Goal: Contribute content: Contribute content

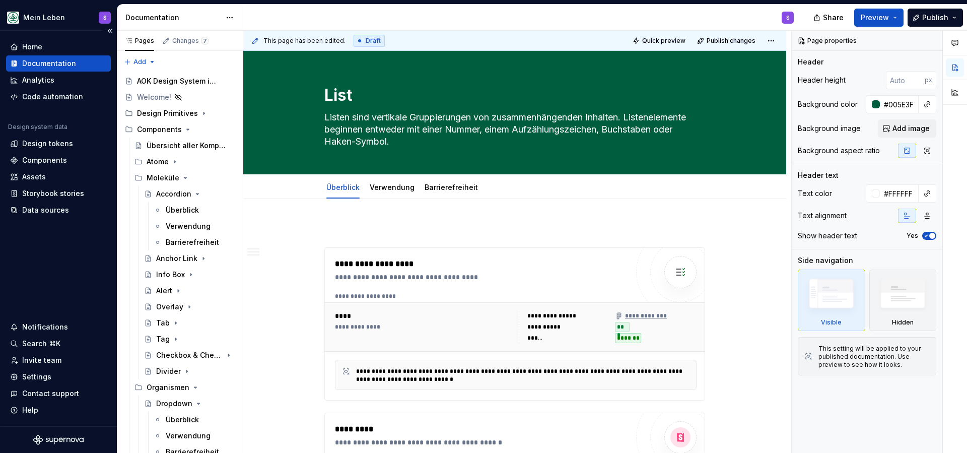
scroll to position [49, 0]
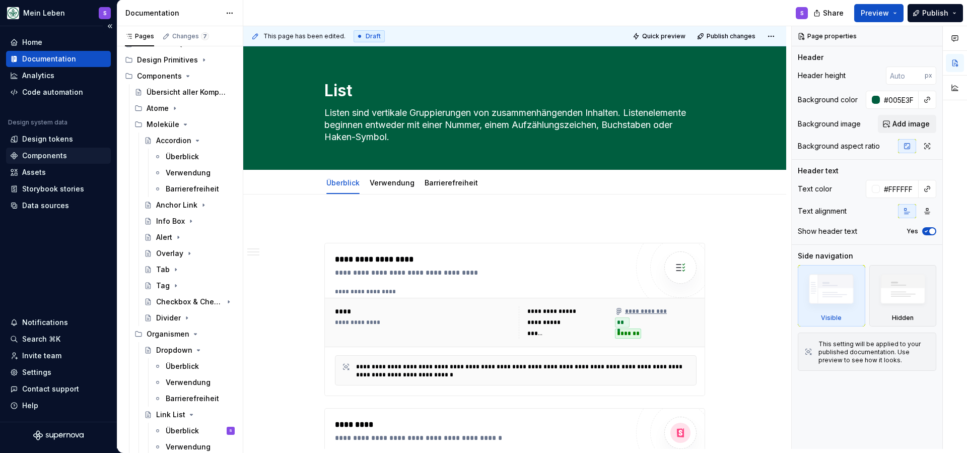
click at [54, 154] on div "Components" at bounding box center [44, 156] width 45 height 10
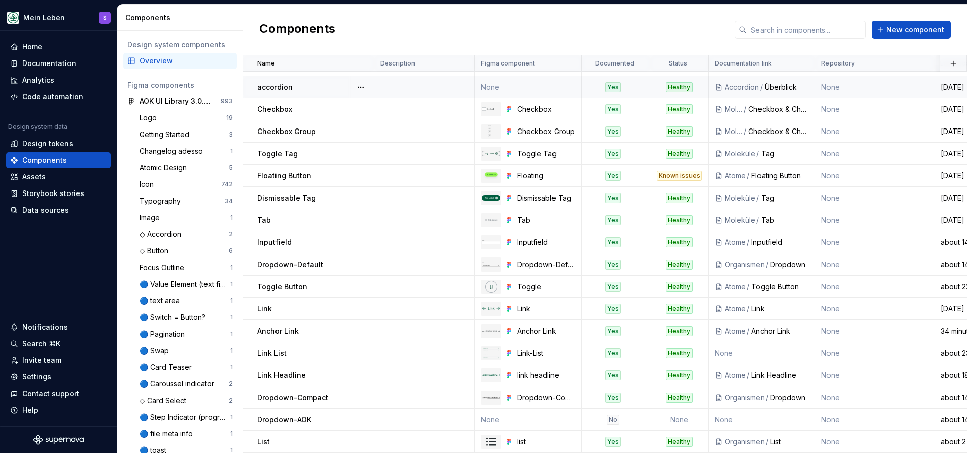
scroll to position [18, 0]
click at [914, 41] on div "Components New component" at bounding box center [605, 30] width 724 height 51
click at [910, 32] on span "New component" at bounding box center [915, 30] width 58 height 10
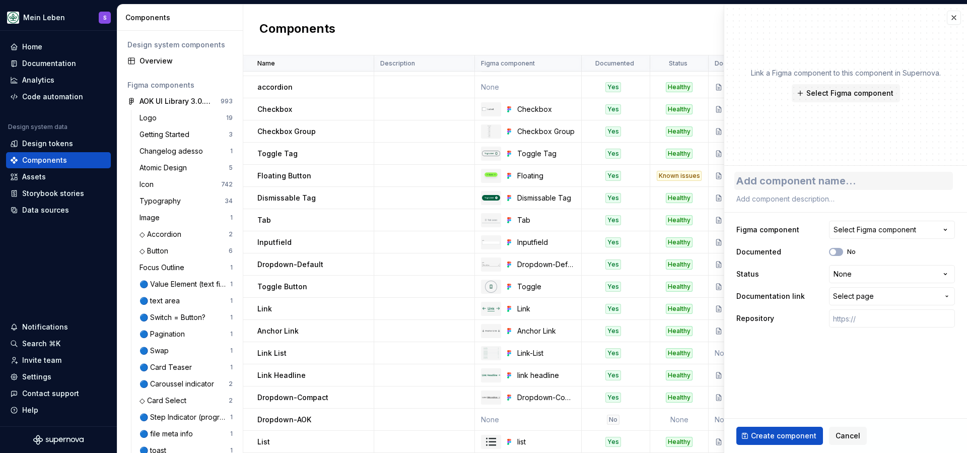
type textarea "*"
type textarea "C"
type textarea "*"
type textarea "Co"
type textarea "*"
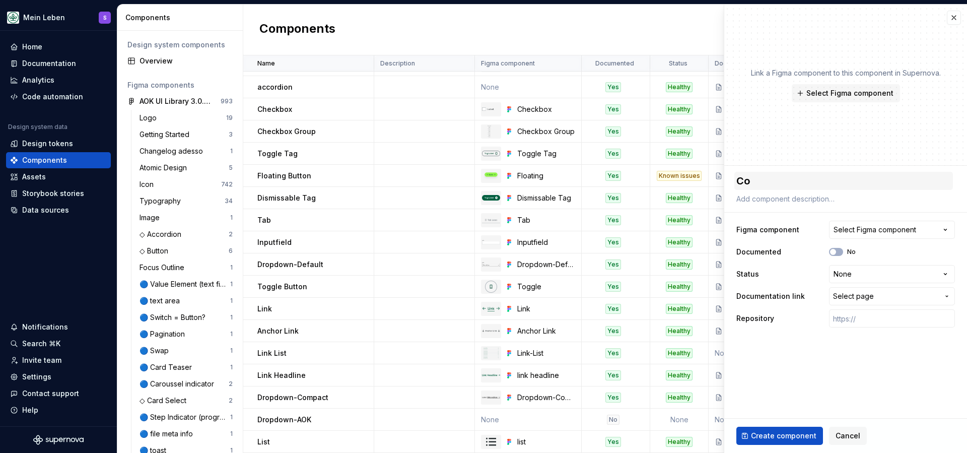
type textarea "Coo"
type textarea "*"
type textarea "Cook"
type textarea "*"
type textarea "Cooki"
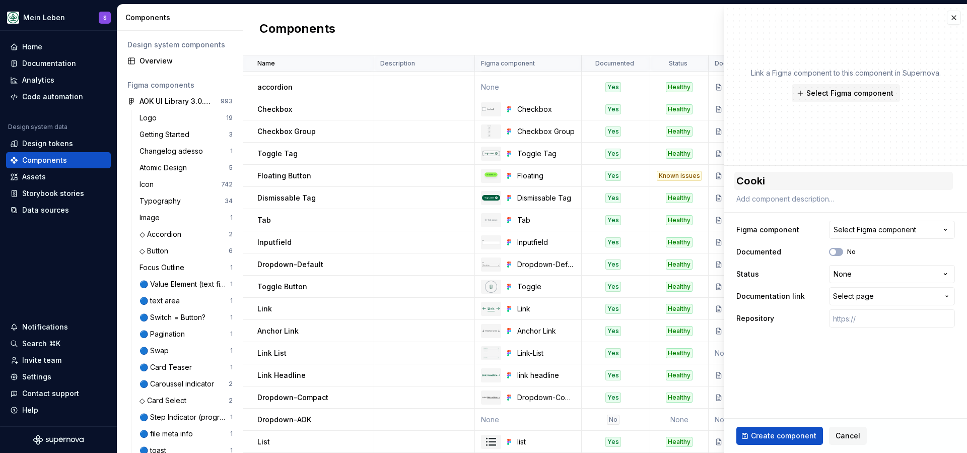
type textarea "*"
type textarea "Cookie"
type textarea "*"
type textarea "Cookie"
type textarea "*"
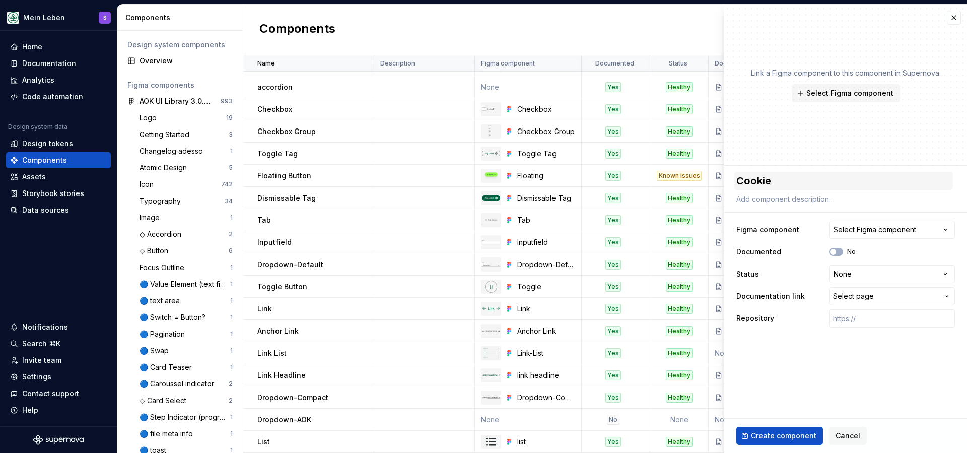
type textarea "Cookie C"
type textarea "*"
type textarea "Cookie Co"
type textarea "*"
type textarea "Cookie Con"
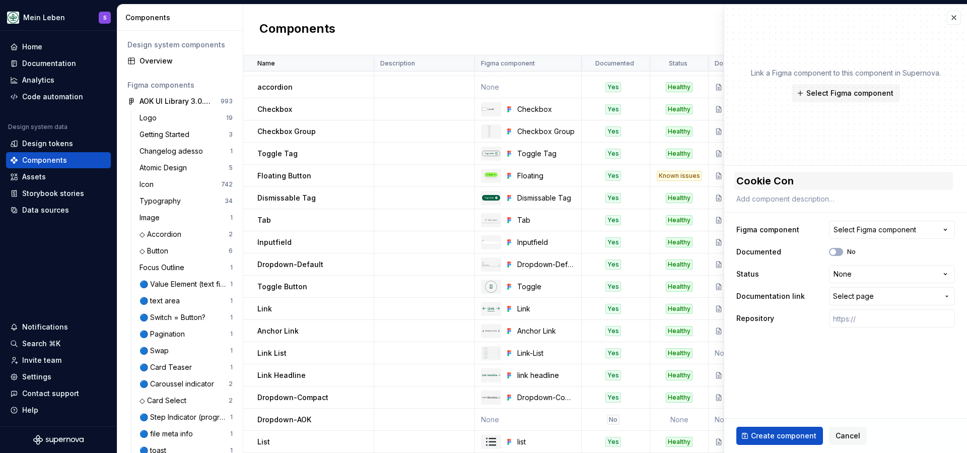
type textarea "*"
type textarea "Cookie Cons"
type textarea "*"
type textarea "Cookie Conse"
type textarea "*"
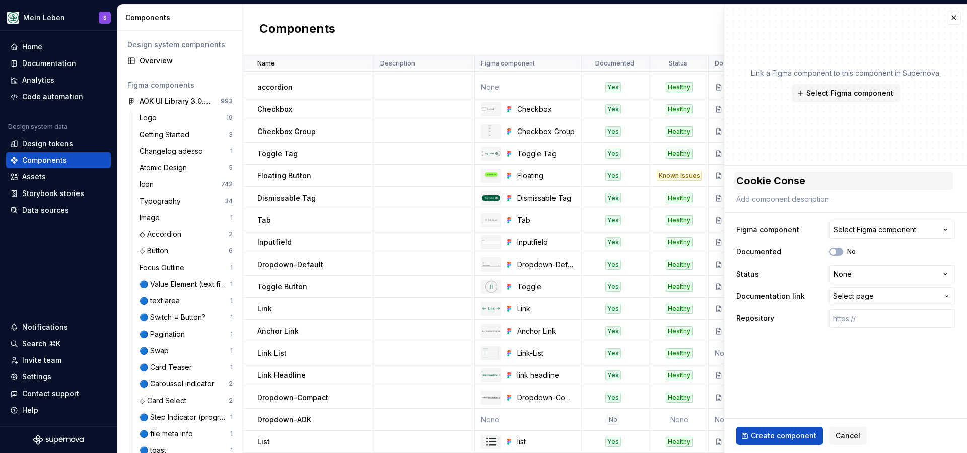
type textarea "Cookie Consen"
type textarea "*"
type textarea "Cookie Consent"
click at [895, 236] on button "Select Figma component" at bounding box center [892, 230] width 126 height 18
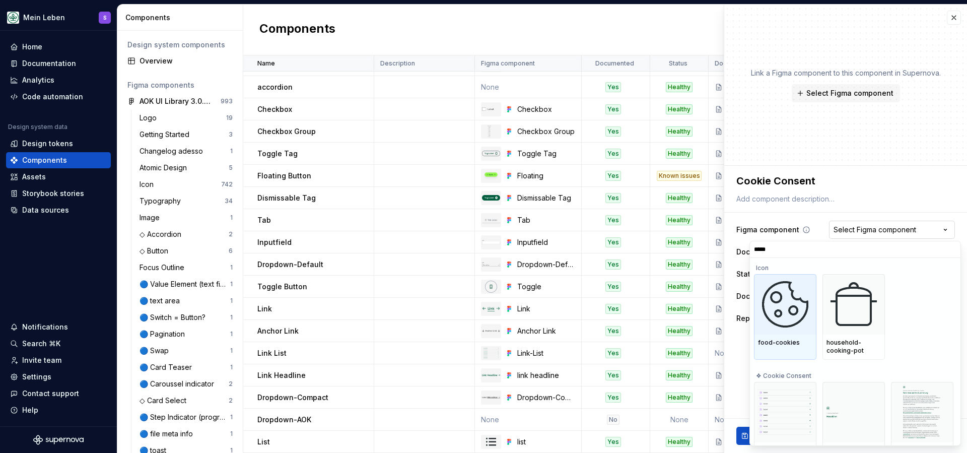
type input "******"
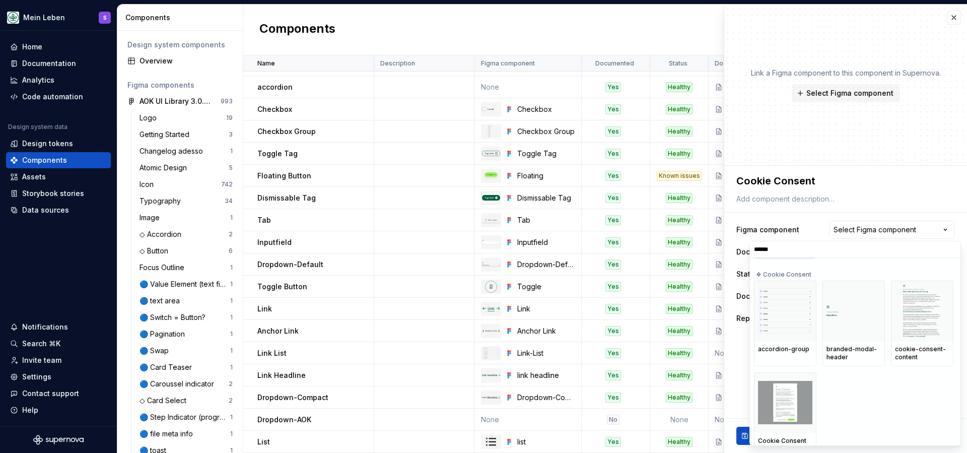
scroll to position [92, 0]
click at [773, 411] on img at bounding box center [785, 403] width 54 height 43
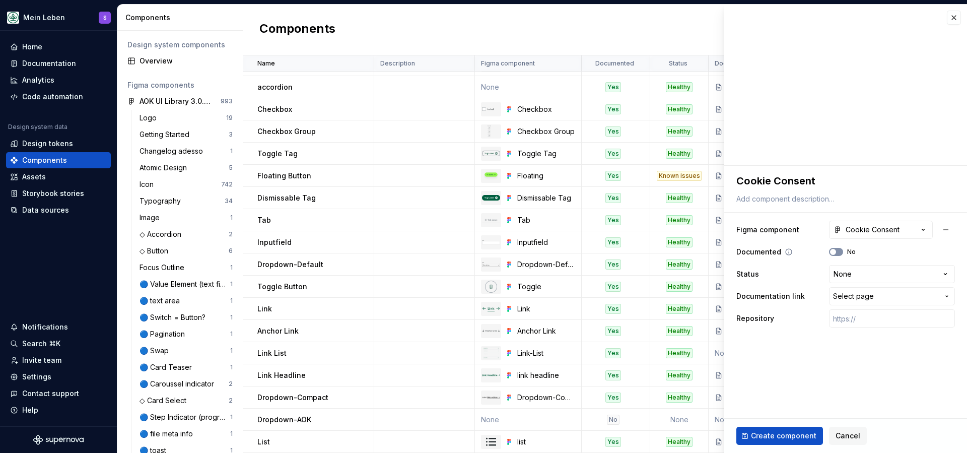
click at [842, 253] on button "No" at bounding box center [836, 252] width 14 height 8
type textarea "*"
click at [872, 269] on html "Mein Leben S Home Documentation Analytics Code automation Design system data De…" at bounding box center [483, 226] width 967 height 453
select select "**********"
click at [870, 290] on button "Select page" at bounding box center [892, 296] width 126 height 18
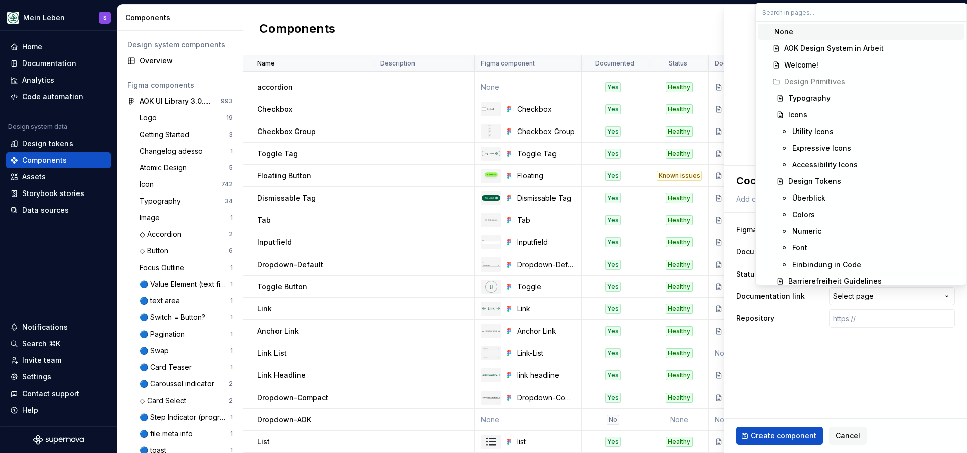
click at [793, 354] on html "Mein Leben S Home Documentation Analytics Code automation Design system data De…" at bounding box center [483, 226] width 967 height 453
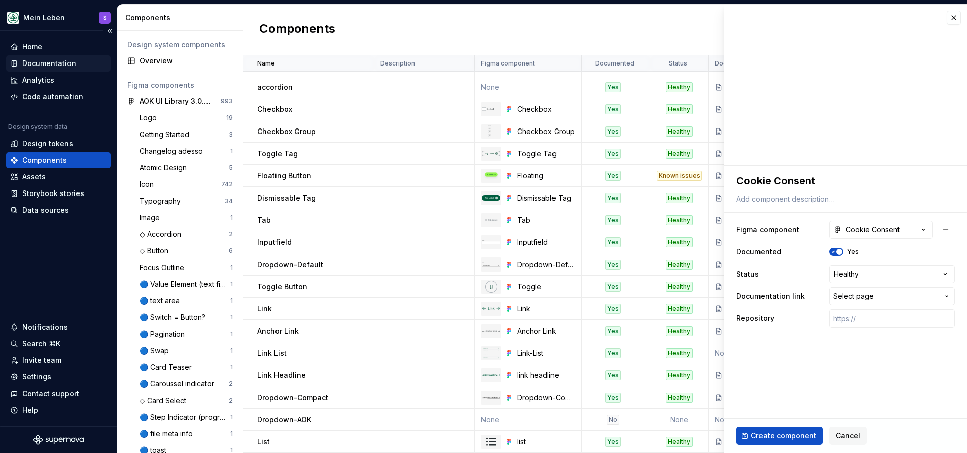
click at [56, 59] on div "Documentation" at bounding box center [49, 63] width 54 height 10
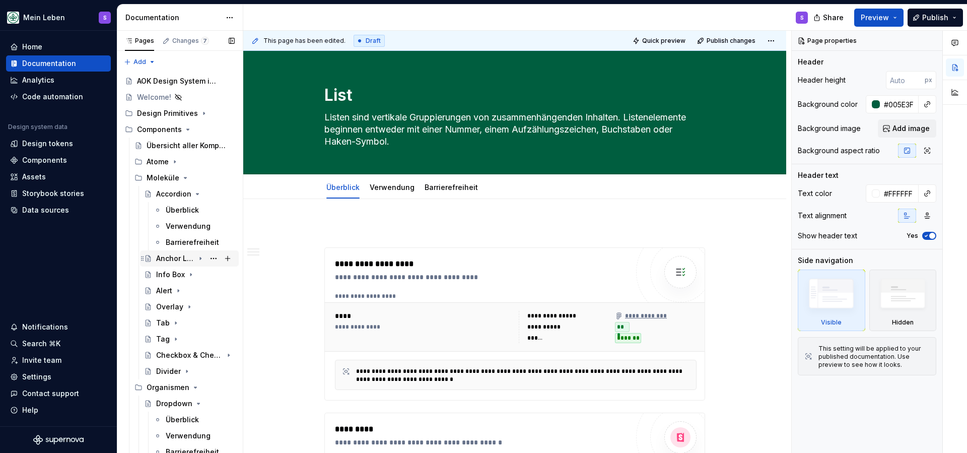
click at [201, 259] on icon "Page tree" at bounding box center [200, 258] width 8 height 8
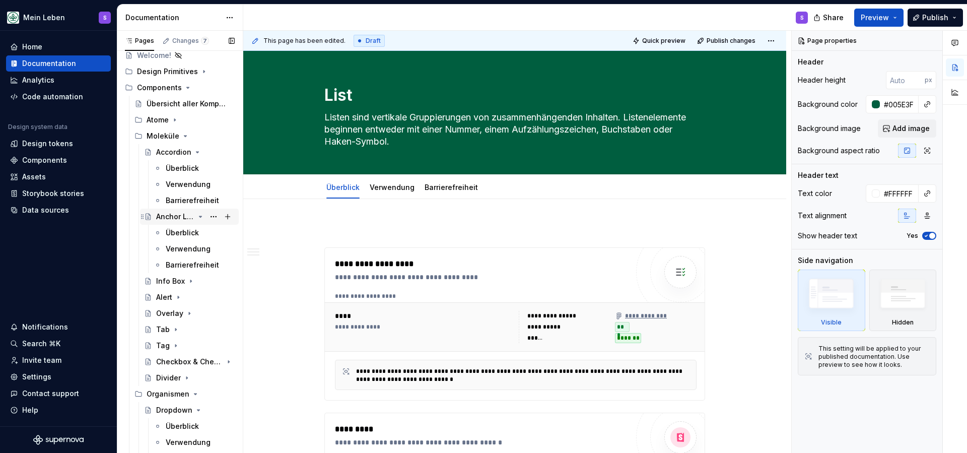
scroll to position [46, 0]
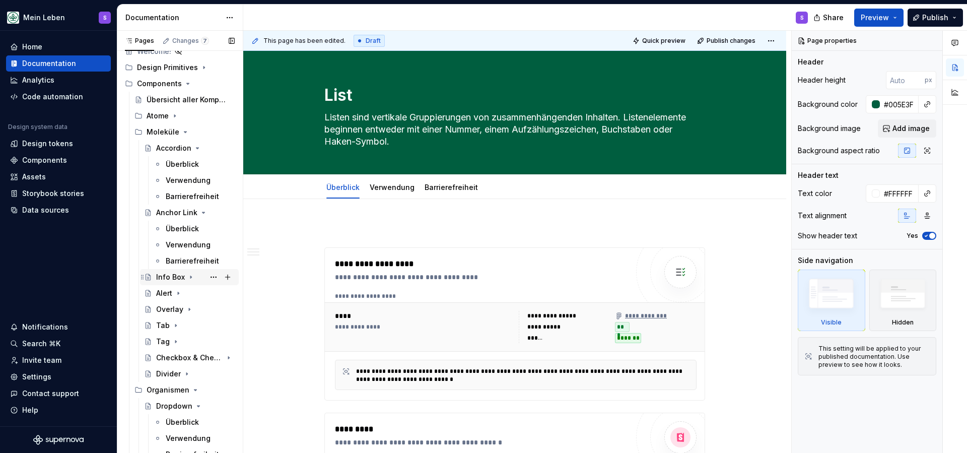
click at [189, 280] on icon "Page tree" at bounding box center [191, 277] width 8 height 8
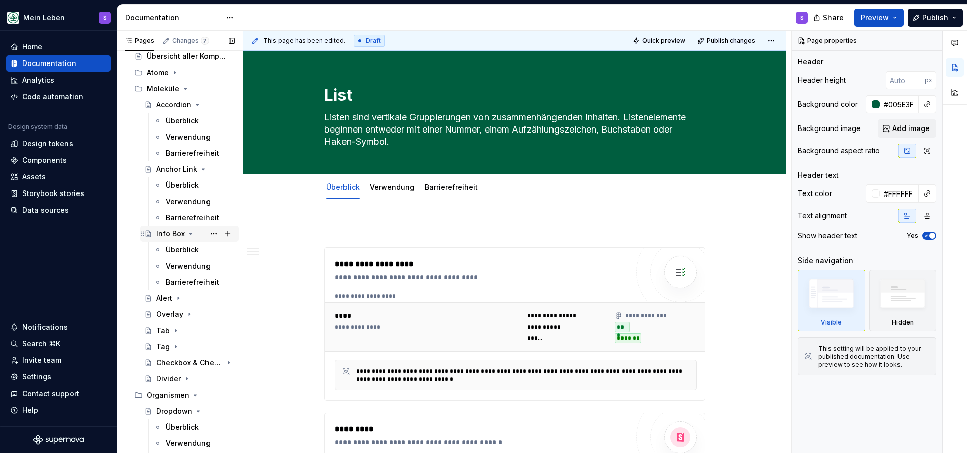
scroll to position [93, 0]
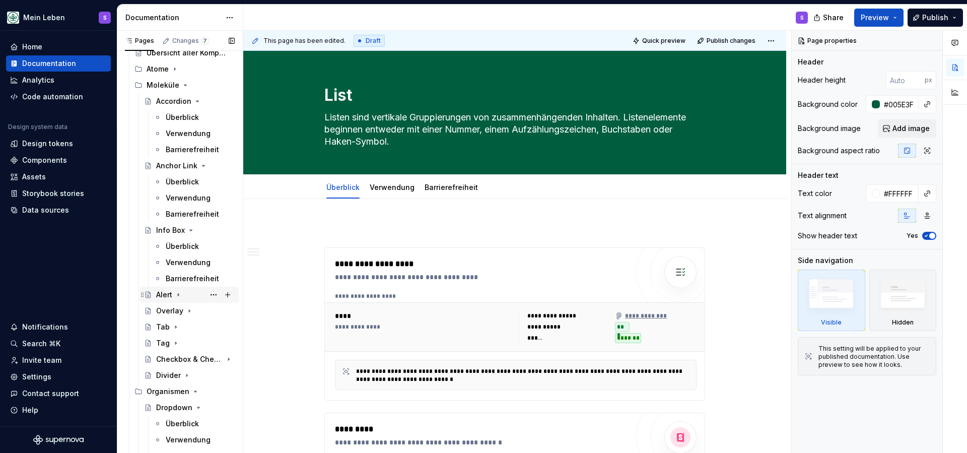
click at [179, 297] on icon "Page tree" at bounding box center [178, 295] width 8 height 8
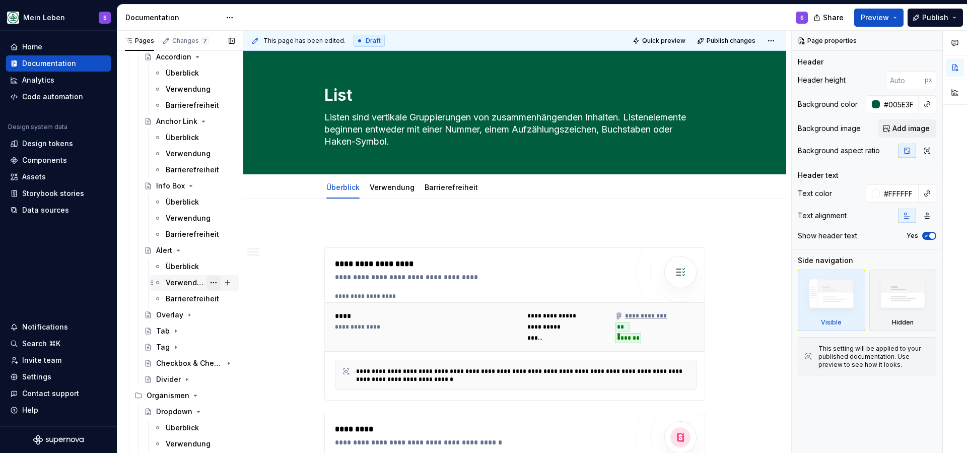
scroll to position [159, 0]
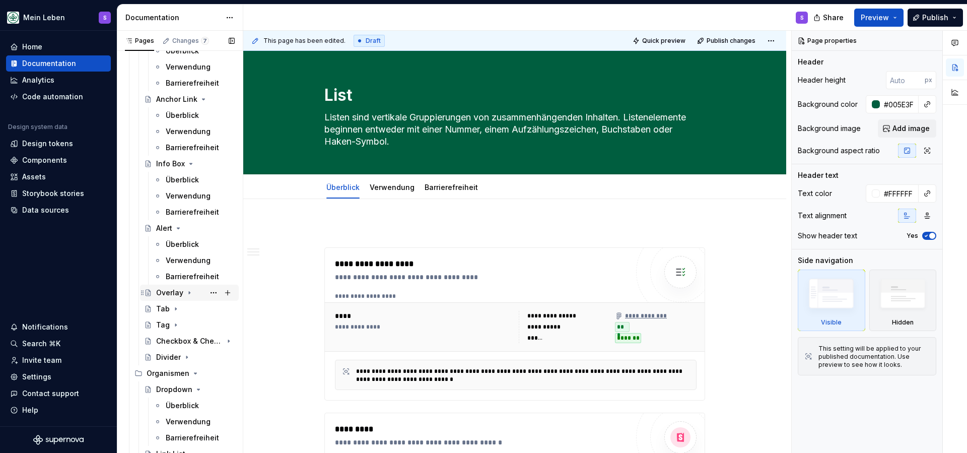
click at [186, 291] on icon "Page tree" at bounding box center [189, 293] width 8 height 8
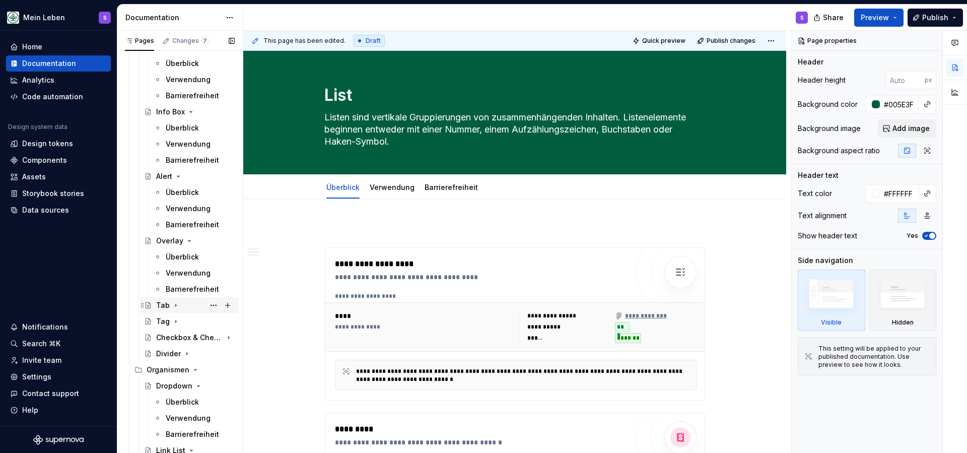
scroll to position [227, 0]
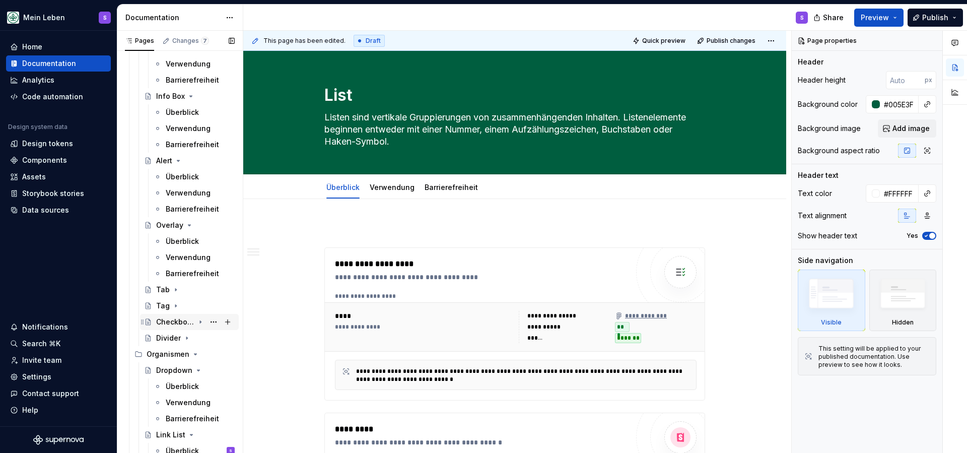
click at [200, 323] on icon "Page tree" at bounding box center [200, 322] width 1 height 3
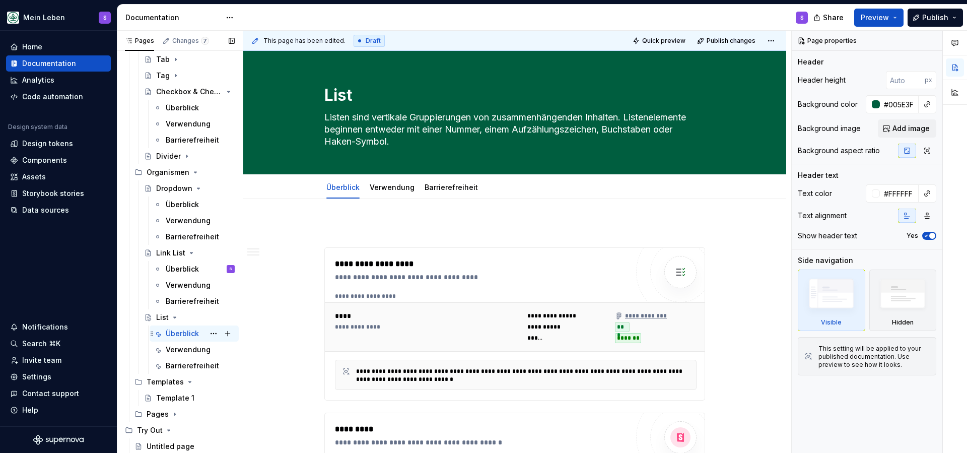
scroll to position [463, 0]
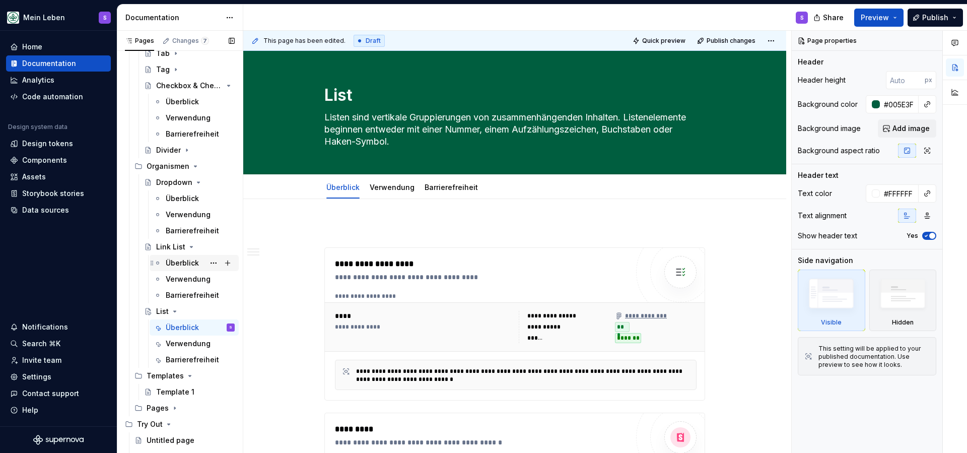
click at [175, 263] on div "Überblick" at bounding box center [182, 263] width 33 height 10
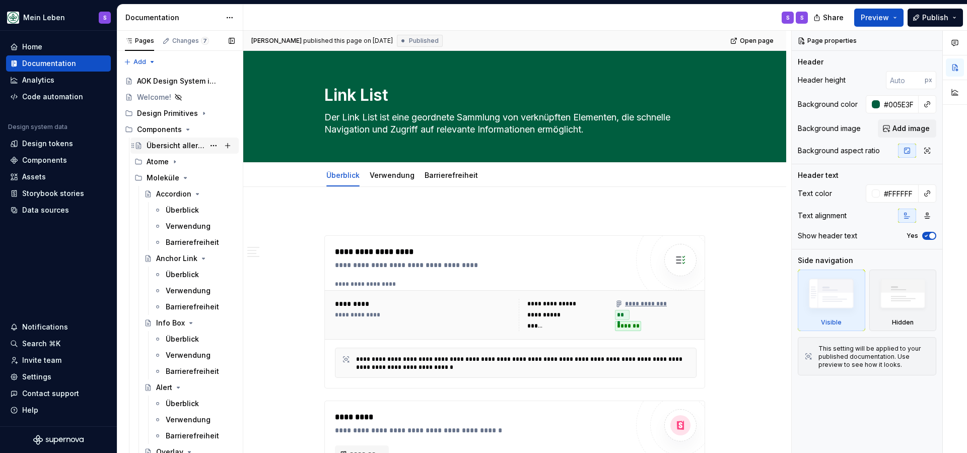
click at [175, 147] on div "Übersicht aller Komponenten" at bounding box center [176, 146] width 58 height 10
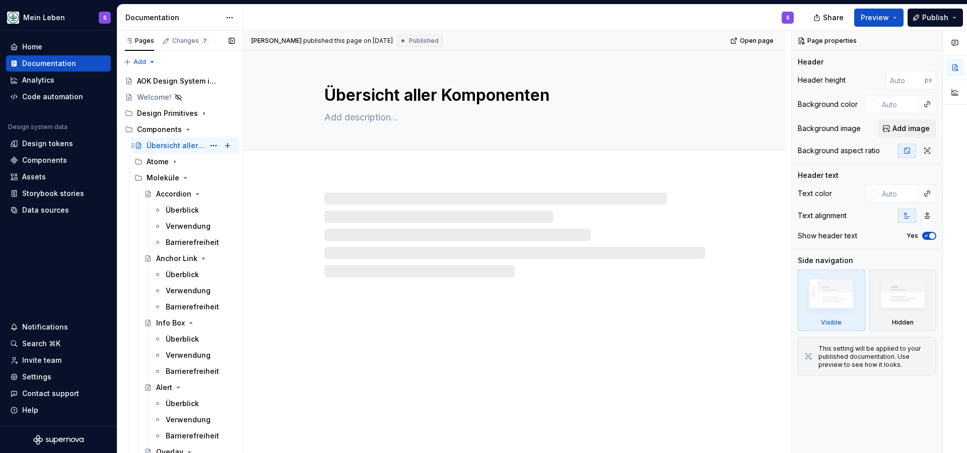
click at [174, 147] on div "Übersicht aller Komponenten" at bounding box center [176, 146] width 58 height 10
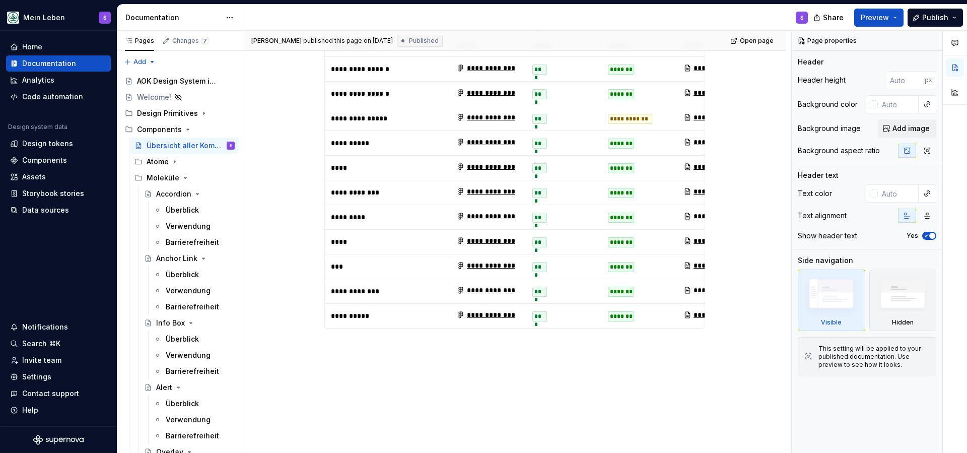
scroll to position [329, 0]
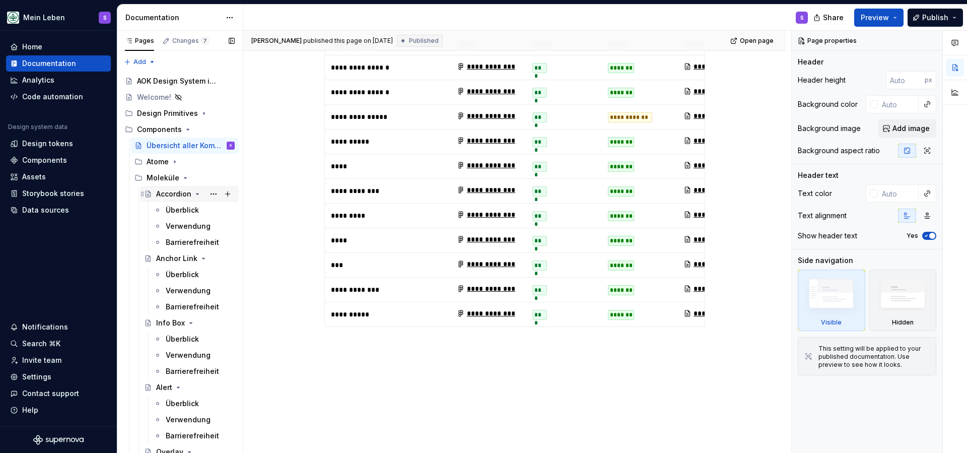
click at [174, 196] on div "Accordion" at bounding box center [173, 194] width 35 height 10
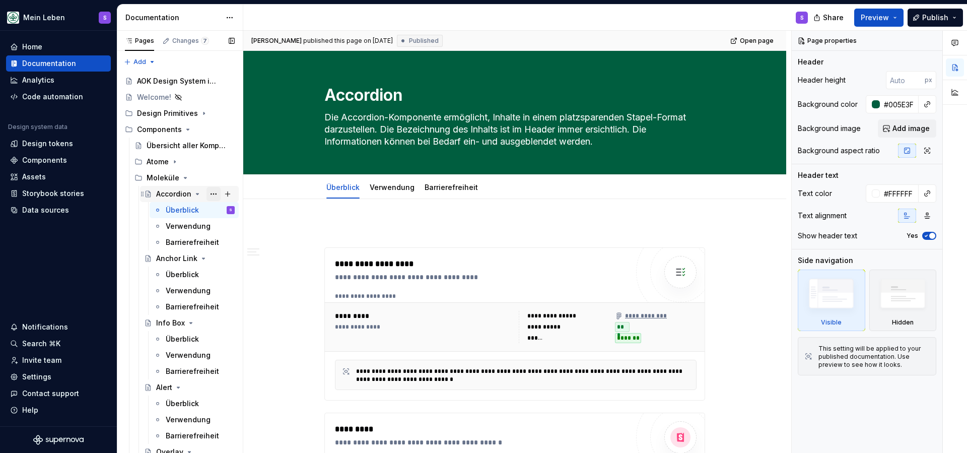
click at [214, 192] on button "Page tree" at bounding box center [213, 194] width 14 height 14
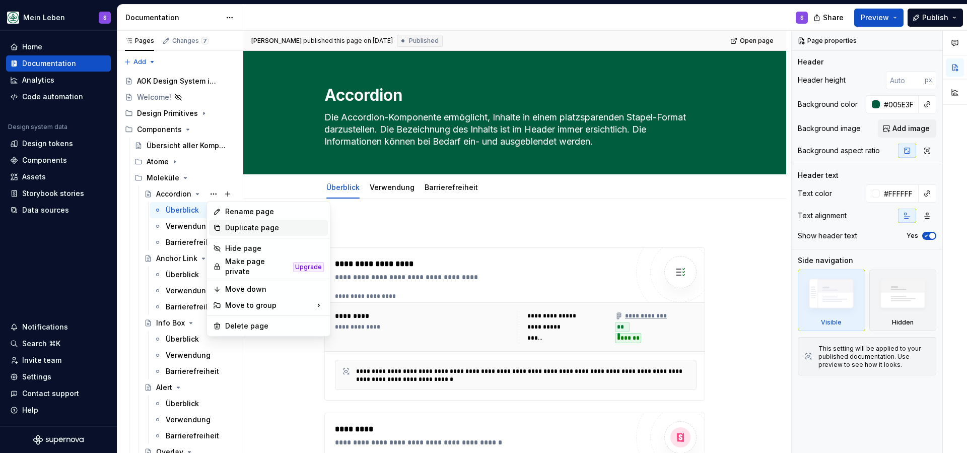
click at [227, 226] on div "Duplicate page" at bounding box center [274, 228] width 99 height 10
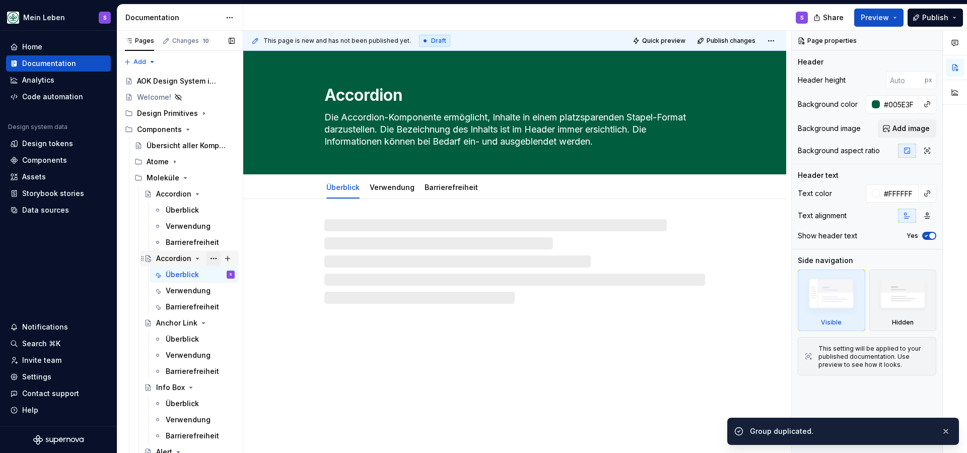
click at [211, 258] on button "Page tree" at bounding box center [213, 258] width 14 height 14
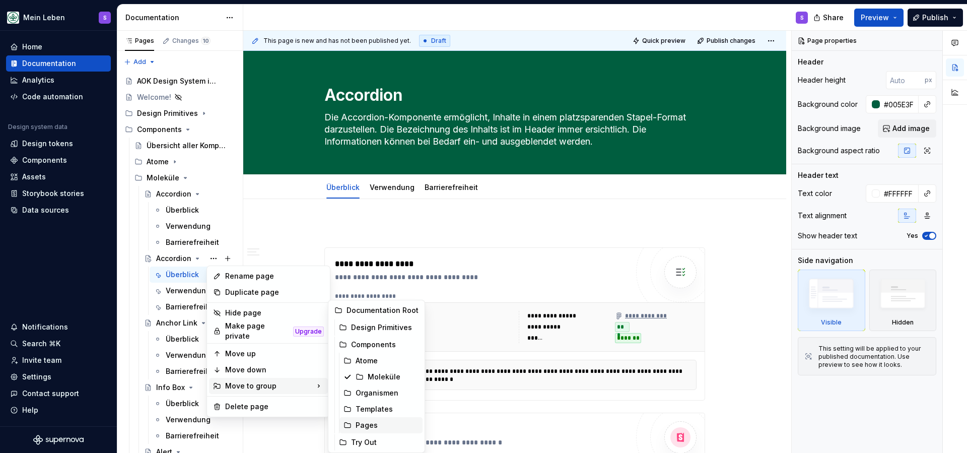
click at [373, 420] on div "Pages" at bounding box center [387, 425] width 63 height 10
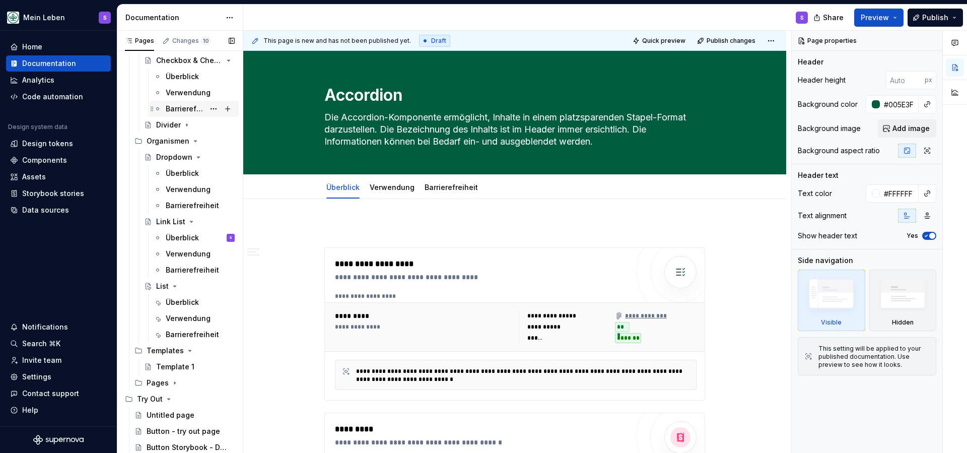
scroll to position [488, 0]
click at [162, 382] on div "Pages" at bounding box center [158, 383] width 22 height 10
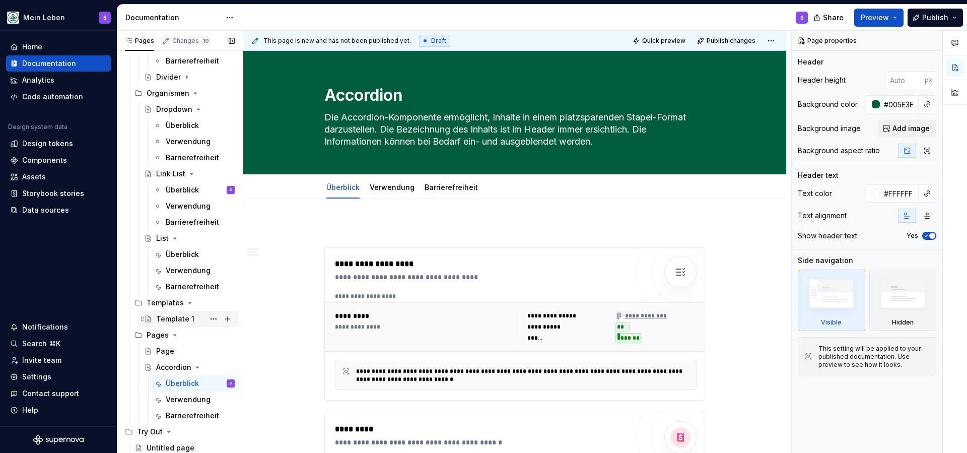
scroll to position [555, 0]
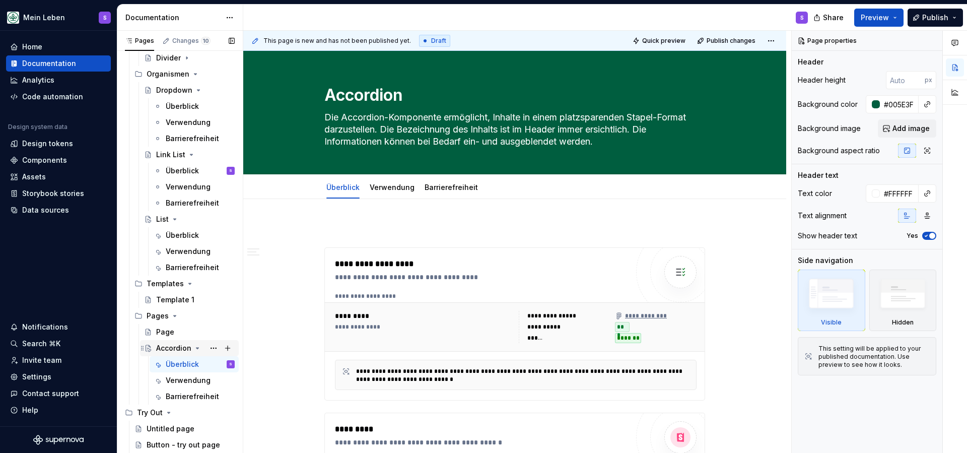
click at [177, 346] on div "Accordion" at bounding box center [173, 348] width 35 height 10
click at [217, 344] on button "Page tree" at bounding box center [213, 348] width 14 height 14
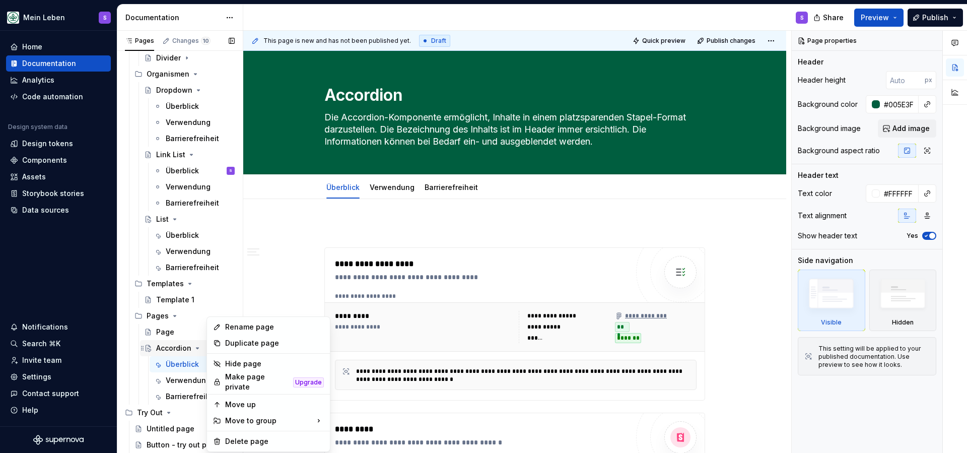
type textarea "*"
click at [239, 327] on div "Rename page" at bounding box center [274, 327] width 99 height 10
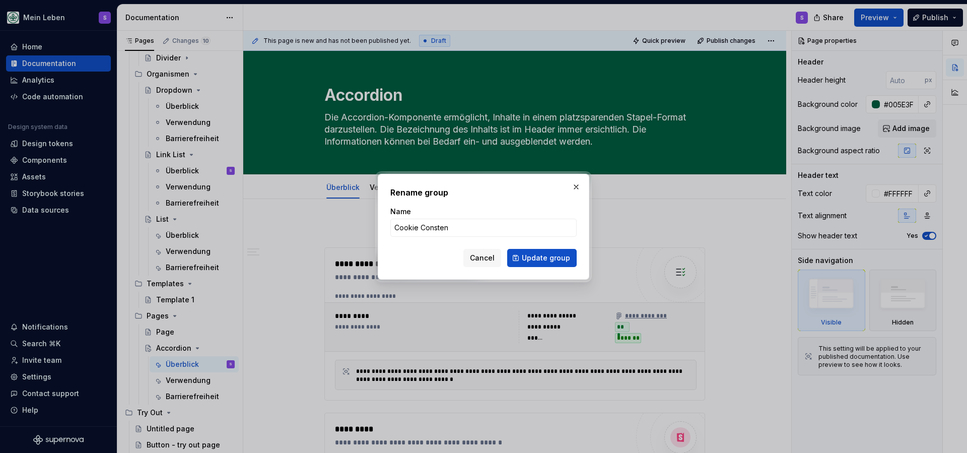
type input "Cookie Constent"
click at [527, 256] on span "Update group" at bounding box center [546, 258] width 48 height 10
type textarea "*"
type textarea "Cookie Constent"
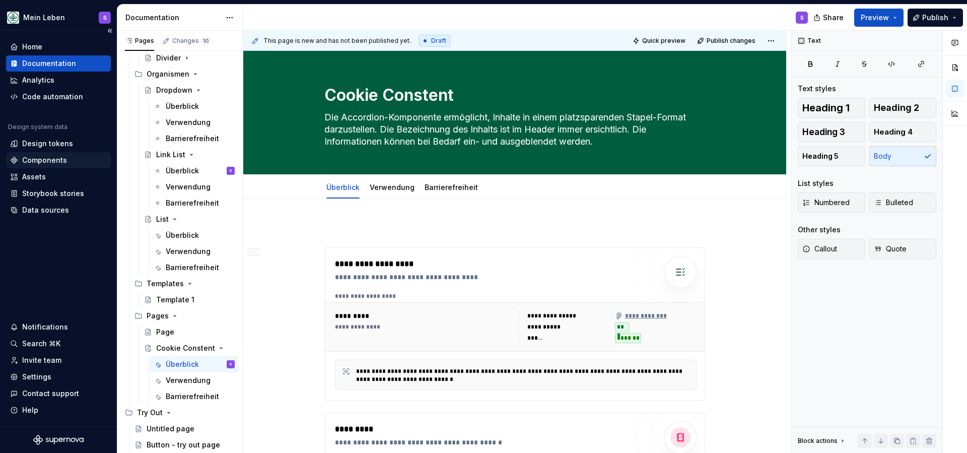
click at [49, 163] on div "Components" at bounding box center [44, 160] width 45 height 10
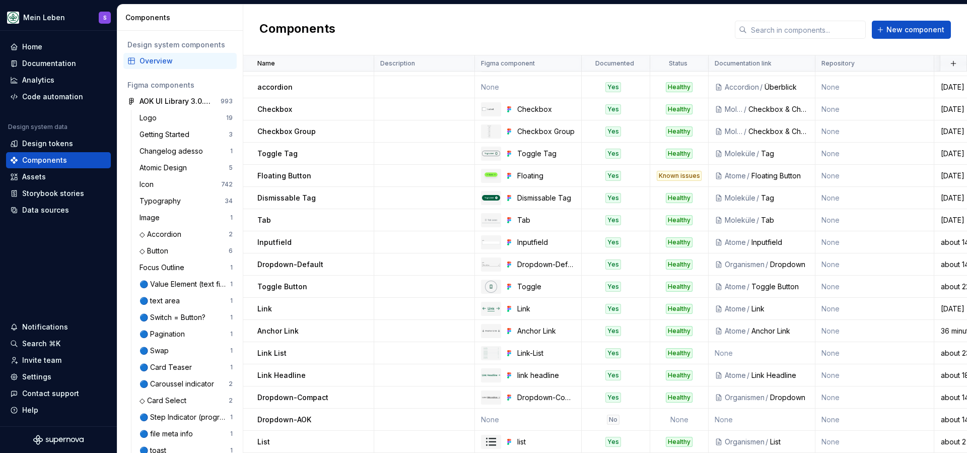
scroll to position [18, 0]
click at [899, 24] on button "New component" at bounding box center [911, 30] width 79 height 18
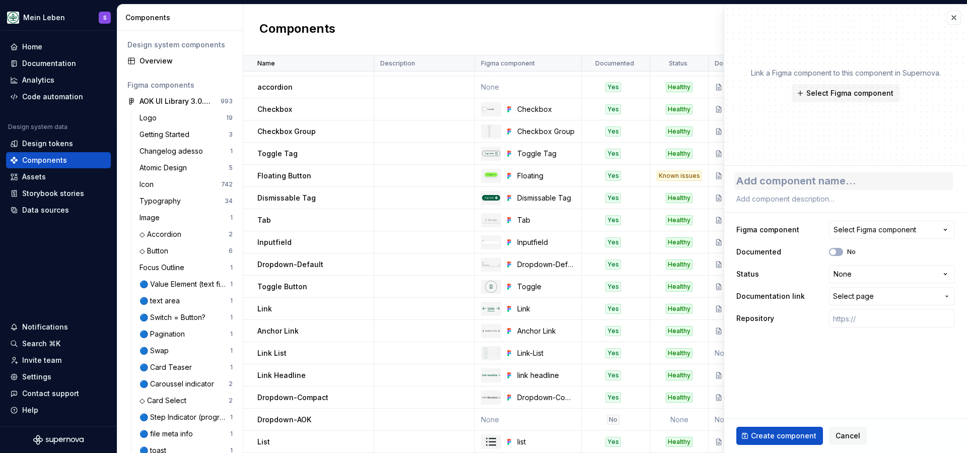
type textarea "*"
type textarea "C"
type textarea "*"
type textarea "Co"
type textarea "*"
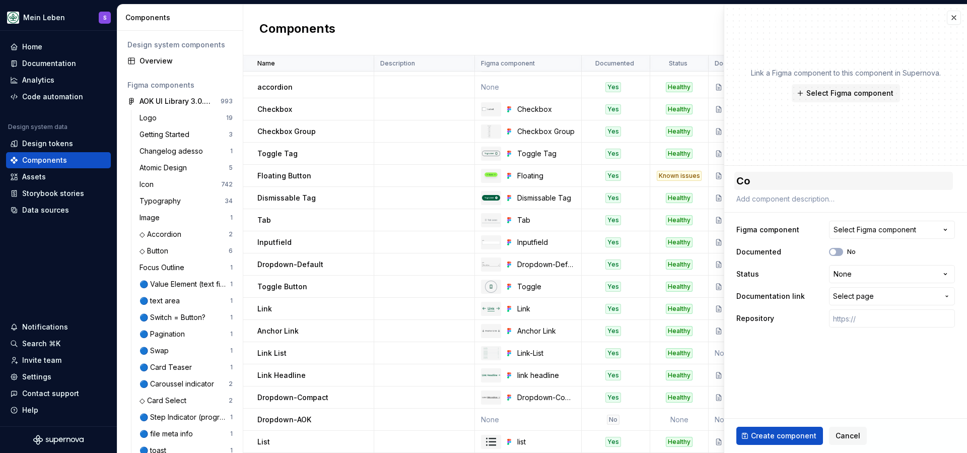
type textarea "Coo"
type textarea "*"
type textarea "Cook"
type textarea "*"
type textarea "Cooki"
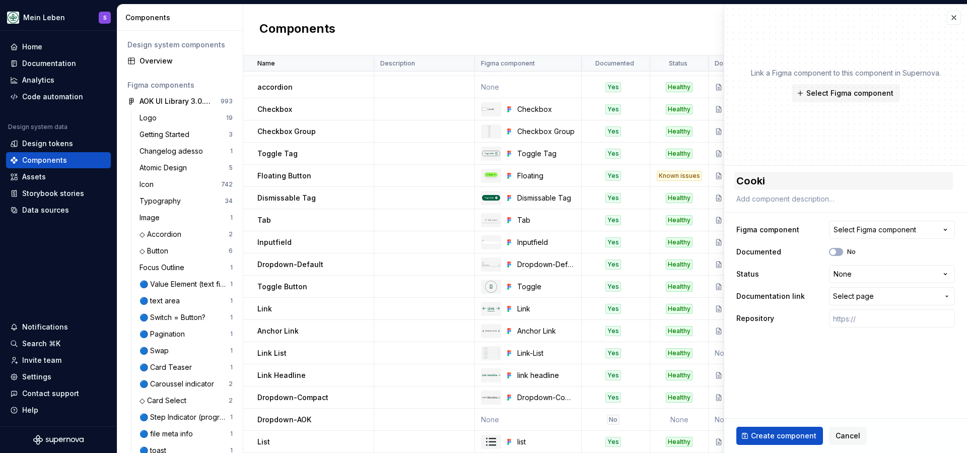
type textarea "*"
type textarea "Cookie"
type textarea "*"
type textarea "Cookie"
type textarea "*"
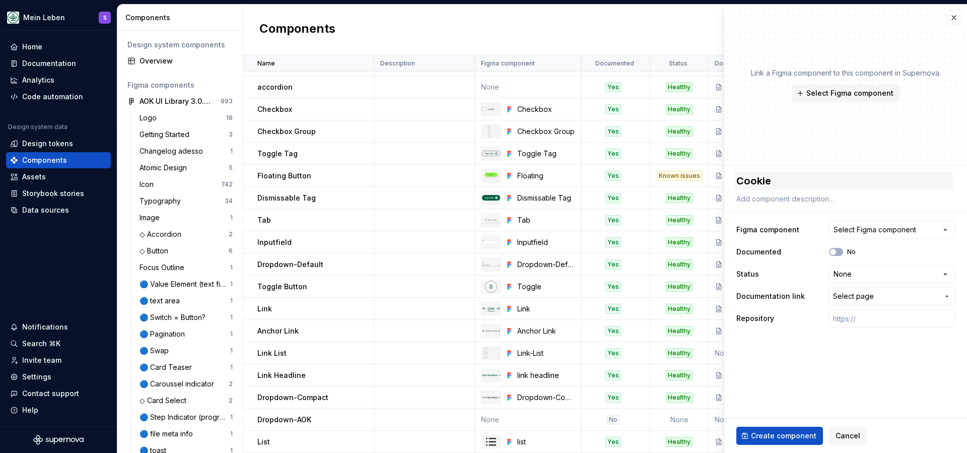
type textarea "Cookie C"
type textarea "*"
type textarea "Cookie Co"
type textarea "*"
type textarea "Cookie Con"
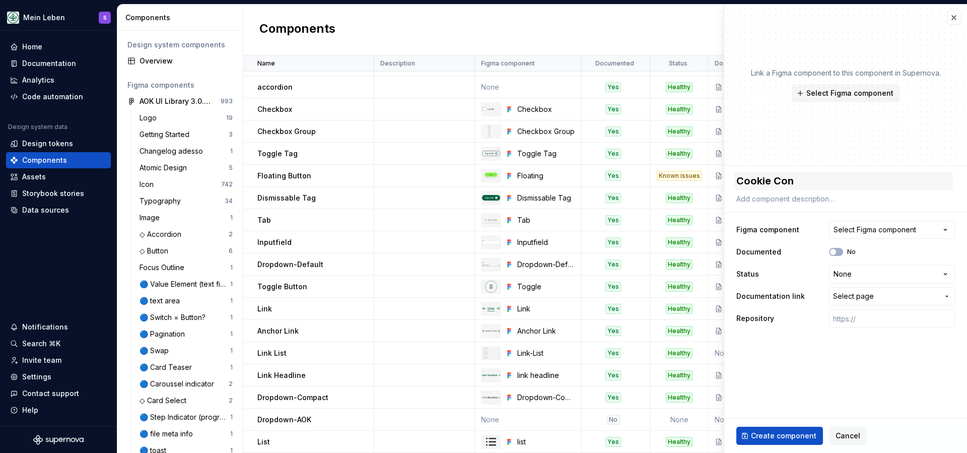
type textarea "*"
type textarea "Cookie Cons"
type textarea "*"
type textarea "Cookie Conse"
type textarea "*"
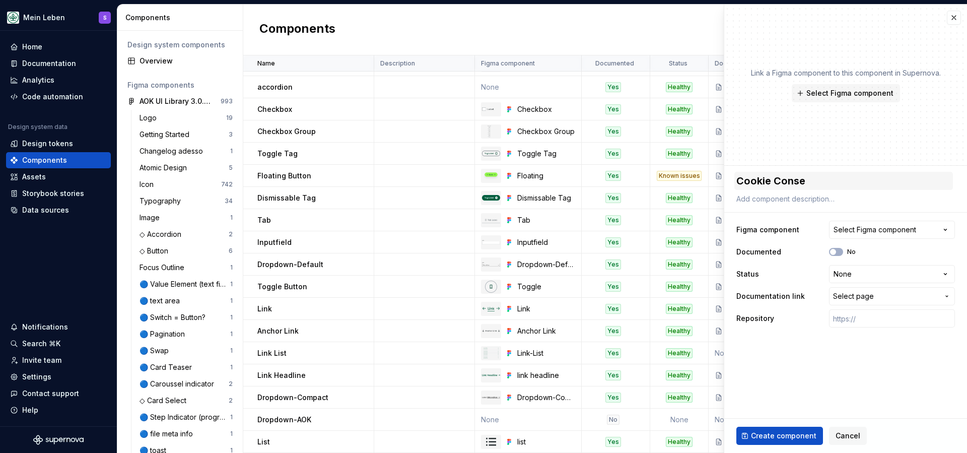
type textarea "Cookie Consen"
type textarea "*"
type textarea "Cookie Consent"
click at [889, 230] on div "Select Figma component" at bounding box center [874, 230] width 83 height 10
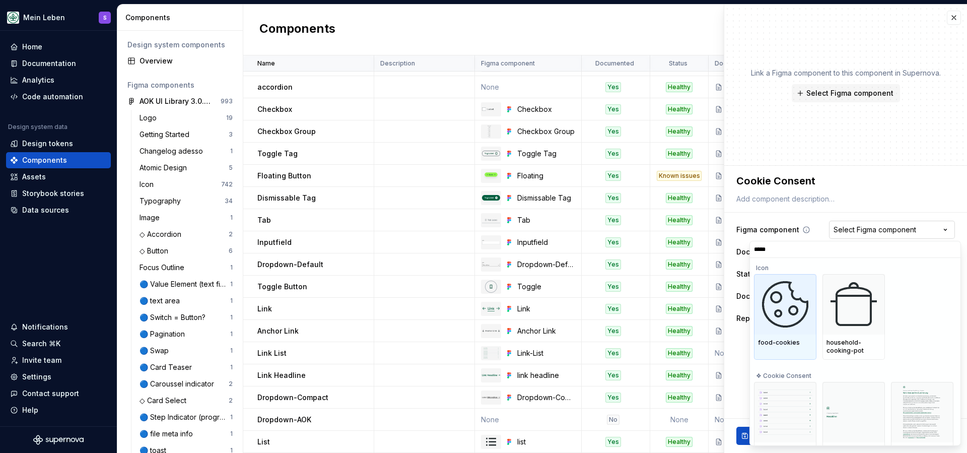
type input "******"
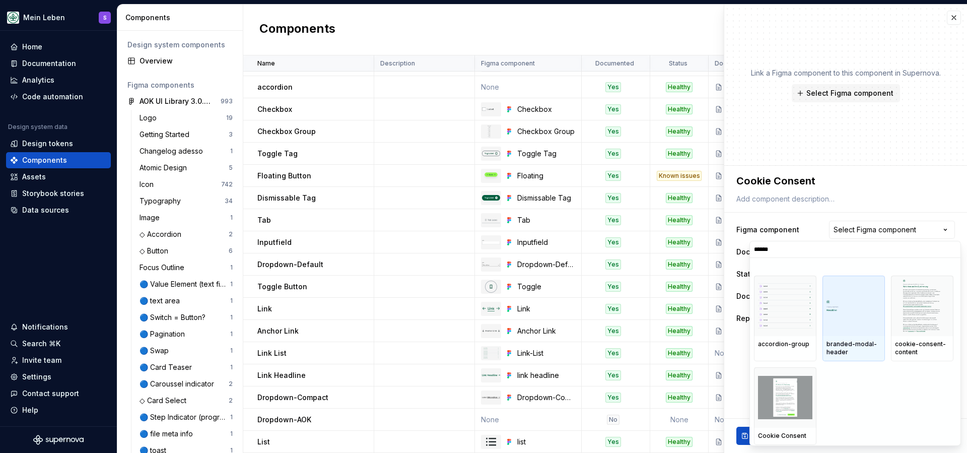
scroll to position [92, 0]
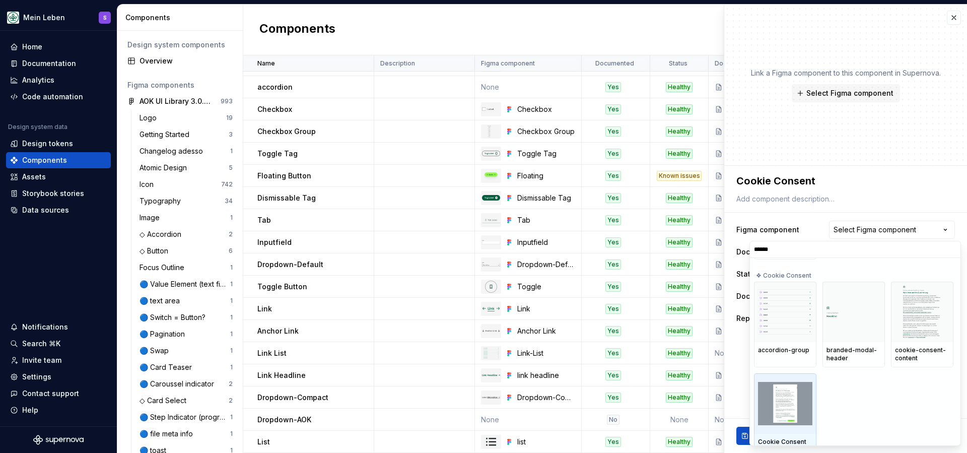
click at [789, 417] on img at bounding box center [785, 403] width 54 height 43
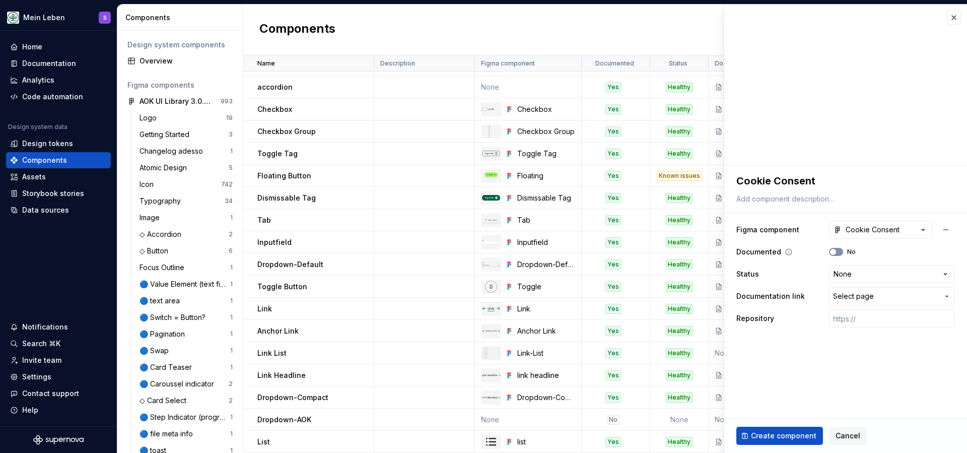
click at [839, 249] on button "No" at bounding box center [836, 252] width 14 height 8
type textarea "*"
click at [874, 272] on html "Mein Leben S Home Documentation Analytics Code automation Design system data De…" at bounding box center [483, 226] width 967 height 453
select select "**********"
type textarea "*"
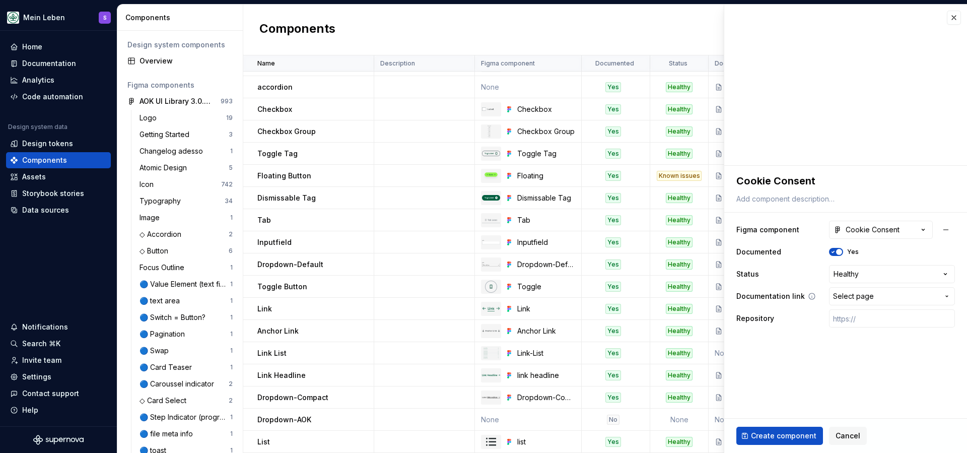
click at [893, 293] on span "Select page" at bounding box center [886, 296] width 106 height 10
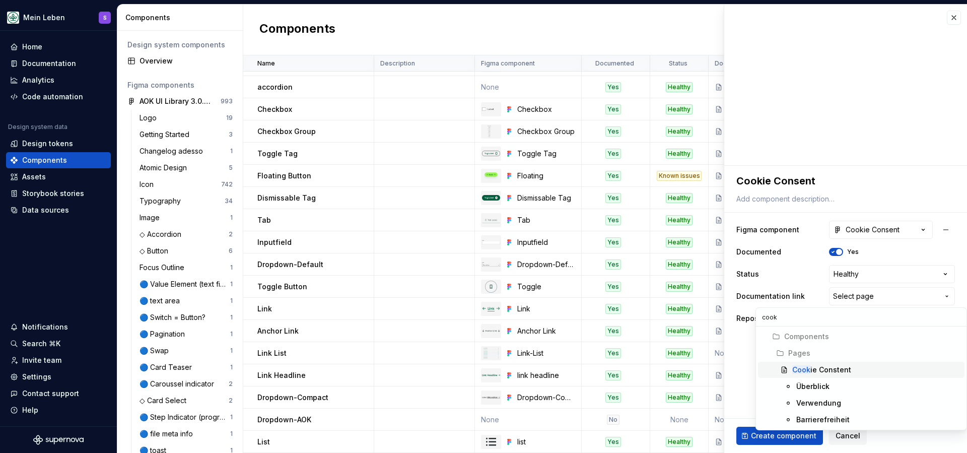
type input "cook"
click at [832, 367] on div "Cook ie Constent" at bounding box center [821, 370] width 59 height 10
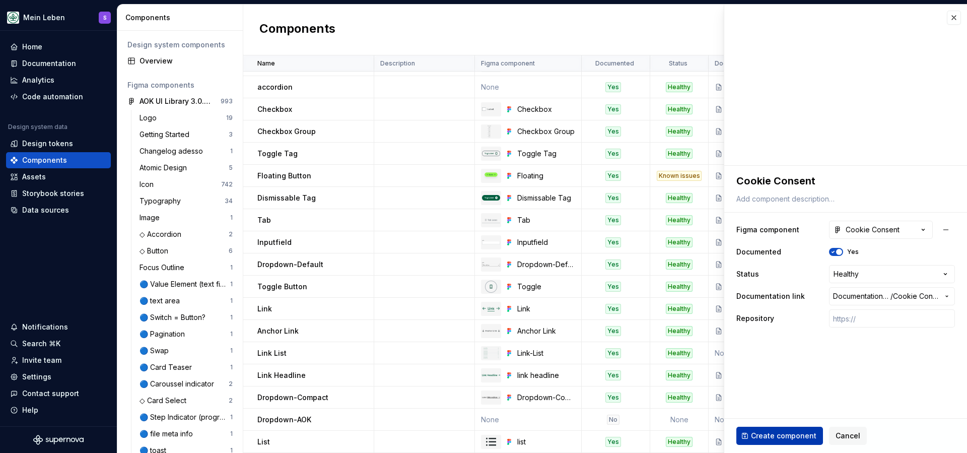
click at [786, 435] on span "Create component" at bounding box center [783, 436] width 65 height 10
type textarea "*"
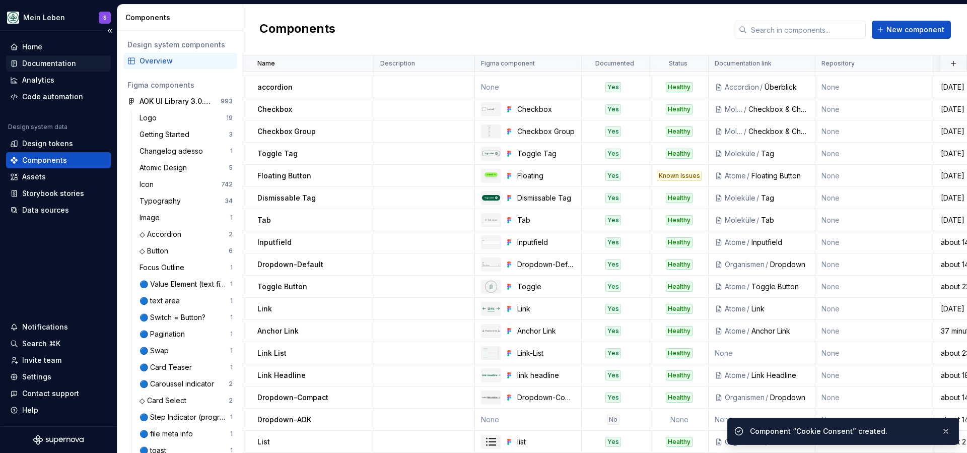
click at [60, 63] on div "Documentation" at bounding box center [49, 63] width 54 height 10
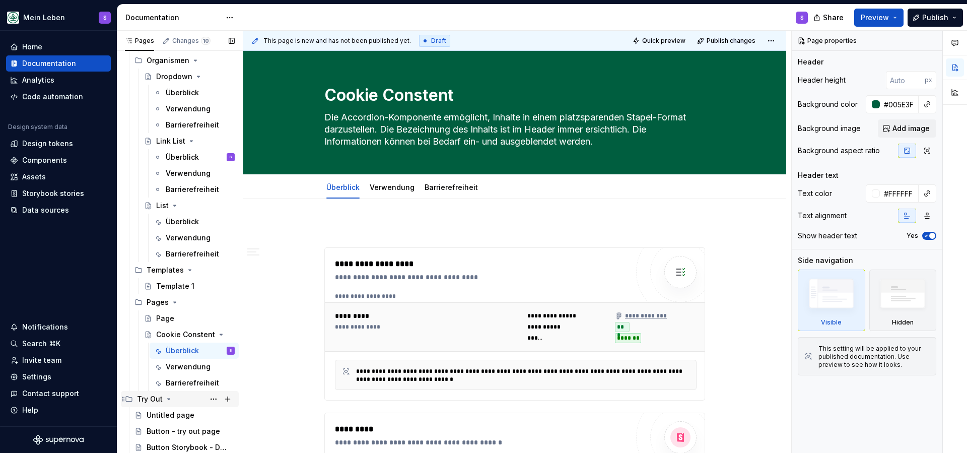
scroll to position [569, 0]
click at [181, 346] on div "Überblick" at bounding box center [182, 350] width 33 height 10
click at [410, 125] on textarea "Die Accordion-Komponente ermöglicht, Inhalte in einem platzsparenden Stapel-For…" at bounding box center [512, 129] width 381 height 40
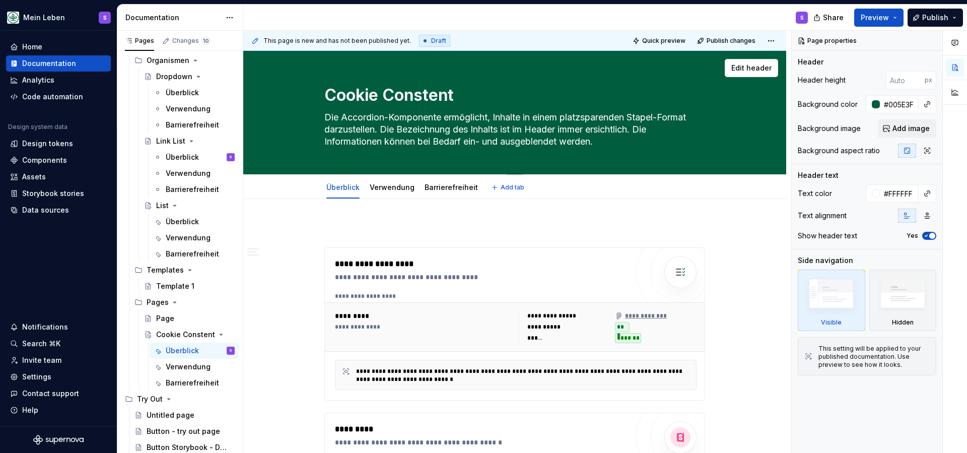
drag, startPoint x: 613, startPoint y: 138, endPoint x: 308, endPoint y: 120, distance: 305.7
click at [308, 120] on div "Cookie Constent Die Accordion-Komponente ermöglicht, Inhalte in einem platzspar…" at bounding box center [515, 112] width 462 height 123
paste textarea "as Cookie-Consent-Modul ist ein Modul, welches es Nutzenden erlaubt über die Ve…"
type textarea "*"
type textarea "Das Cookie-Consent-Modul ist ein Modul, welches es Nutzenden erlaubt über die V…"
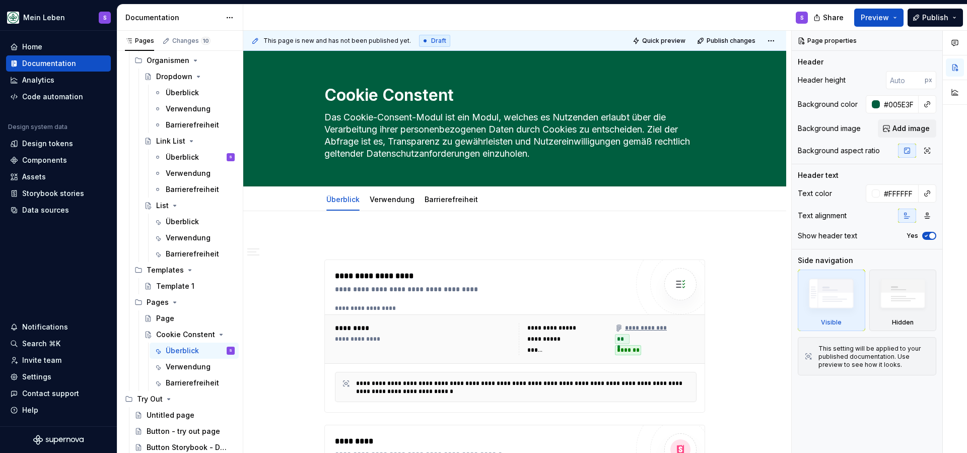
type textarea "*"
type textarea "Das Cookie-Consent-Modul ist ein Modul, welches es Nutzenden erlaubt über die V…"
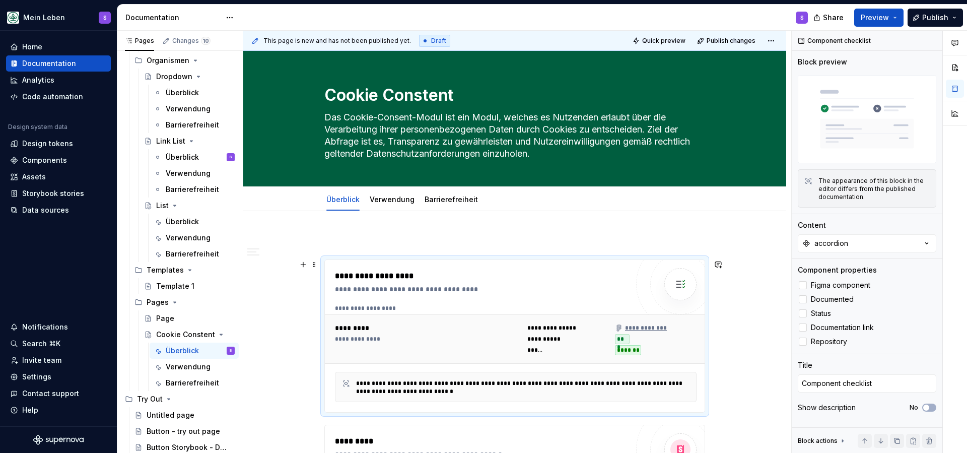
click at [682, 289] on img at bounding box center [680, 284] width 20 height 20
type textarea "*"
click at [905, 242] on button "accordion" at bounding box center [867, 243] width 138 height 18
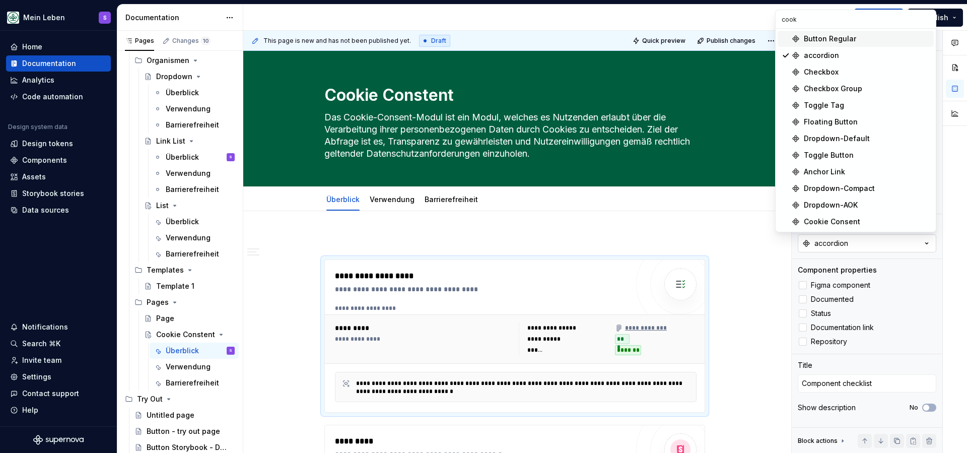
type input "cooki"
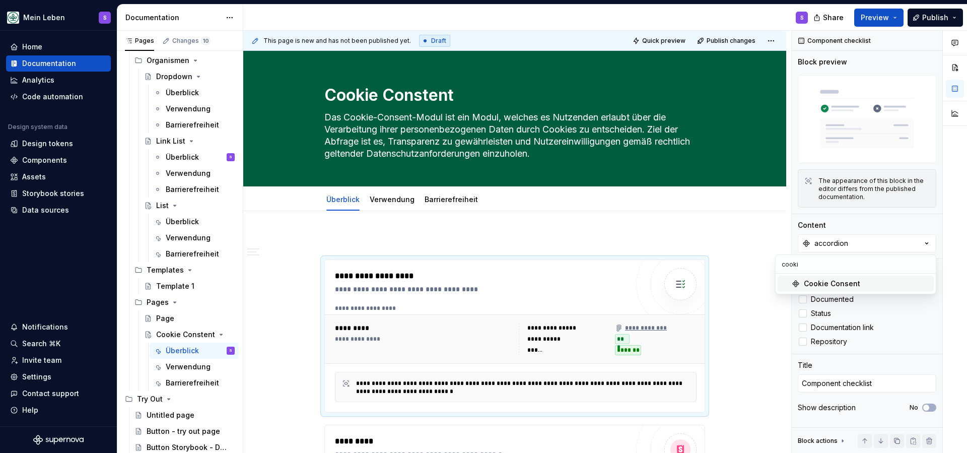
click at [884, 287] on div "Cookie Consent" at bounding box center [867, 283] width 126 height 10
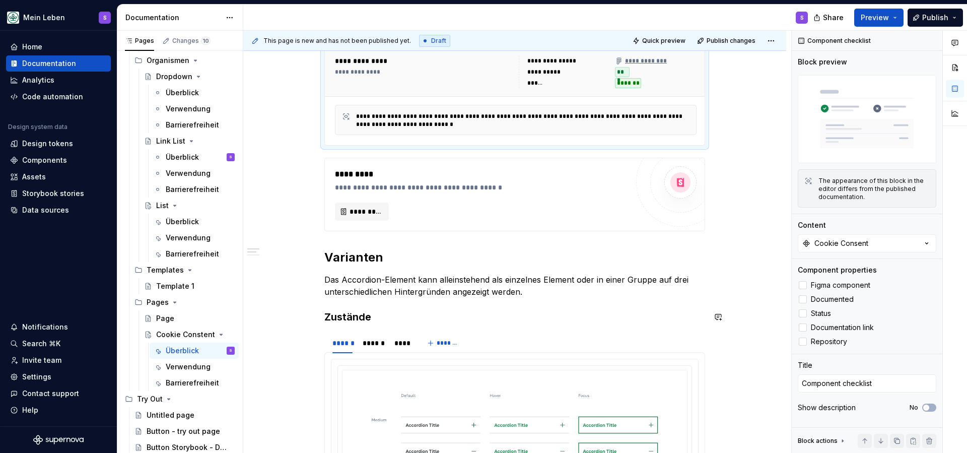
scroll to position [272, 0]
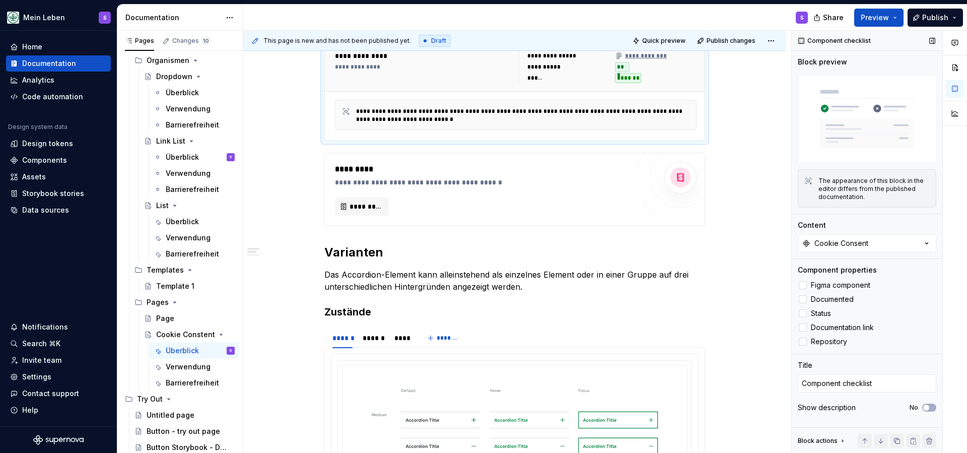
type textarea "*"
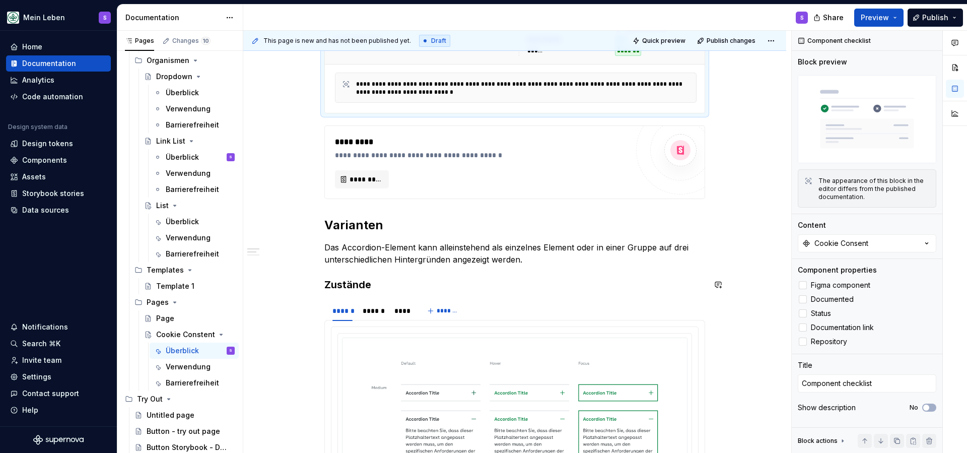
scroll to position [310, 0]
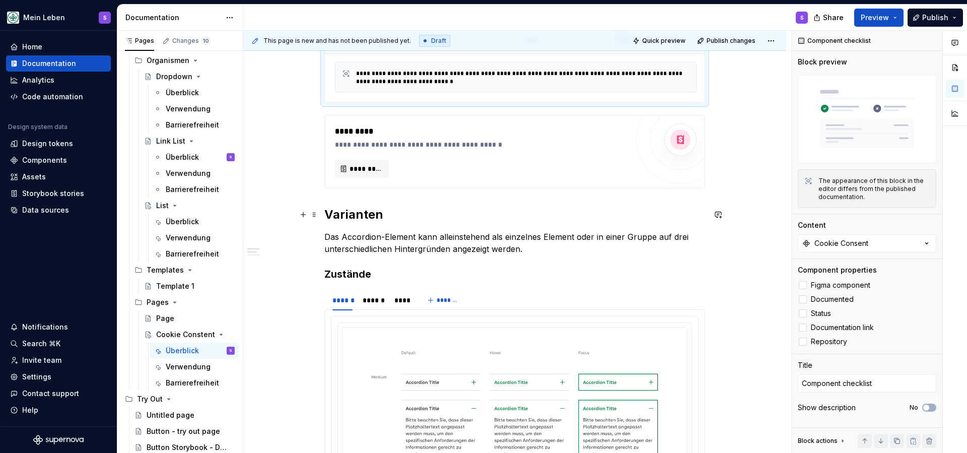
click at [354, 214] on h2 "Varianten" at bounding box center [514, 214] width 381 height 16
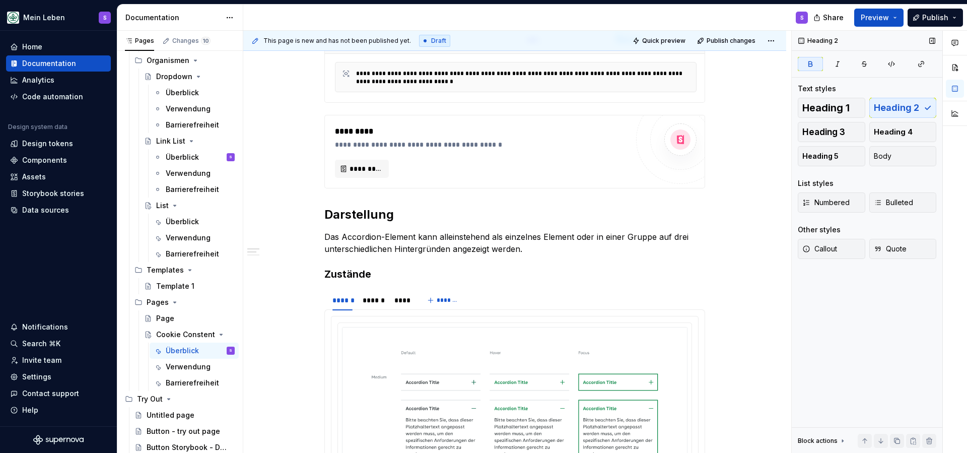
click at [471, 246] on p "Das Accordion-Element kann alleinstehend als einzelnes Element oder in einer Gr…" at bounding box center [514, 243] width 381 height 24
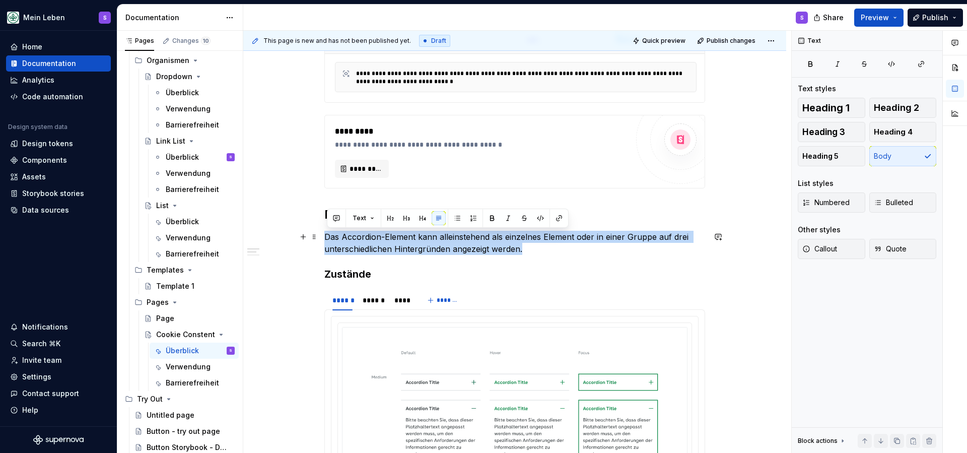
drag, startPoint x: 534, startPoint y: 248, endPoint x: 328, endPoint y: 238, distance: 206.2
click at [328, 238] on p "Das Accordion-Element kann alleinstehend als einzelnes Element oder in einer Gr…" at bounding box center [514, 243] width 381 height 24
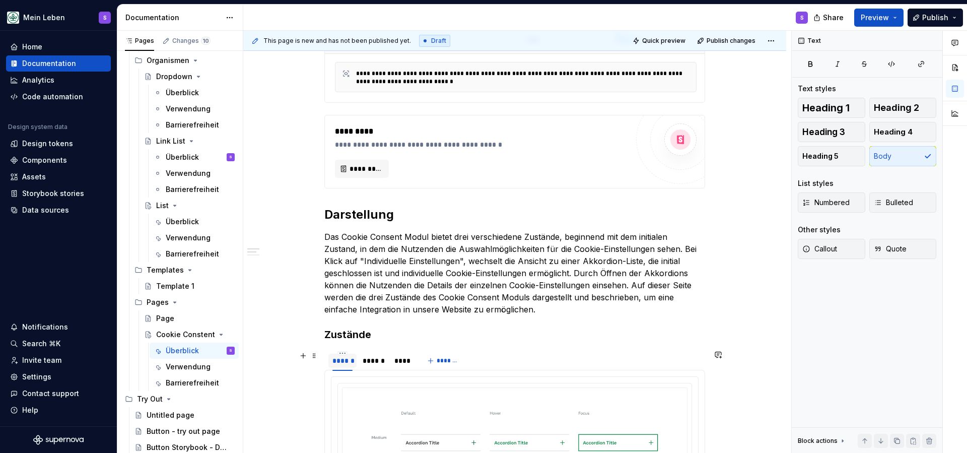
click at [345, 364] on div "******" at bounding box center [342, 361] width 20 height 10
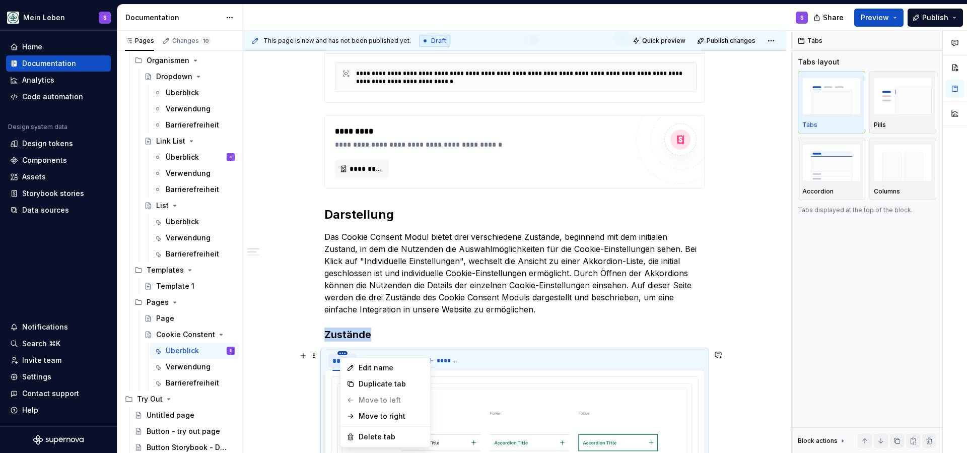
click at [344, 352] on html "Mein Leben S Home Documentation Analytics Code automation Design system data De…" at bounding box center [483, 226] width 967 height 453
click at [355, 366] on div "Edit name" at bounding box center [385, 368] width 86 height 16
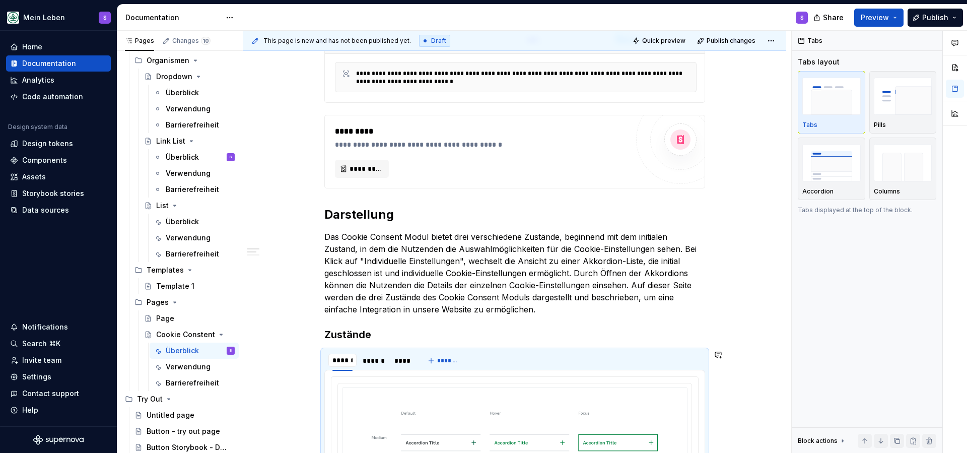
scroll to position [0, 1]
type input "*******"
click at [375, 353] on html "Mein Leben S Home Documentation Analytics Code automation Design system data De…" at bounding box center [483, 226] width 967 height 453
click at [385, 367] on div "Edit name" at bounding box center [414, 368] width 86 height 16
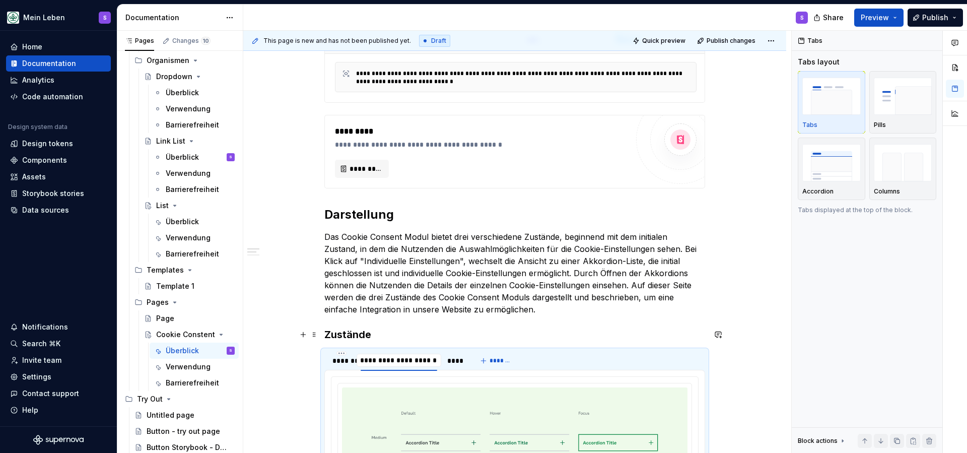
type input "**********"
click at [548, 357] on div "**********" at bounding box center [514, 361] width 381 height 20
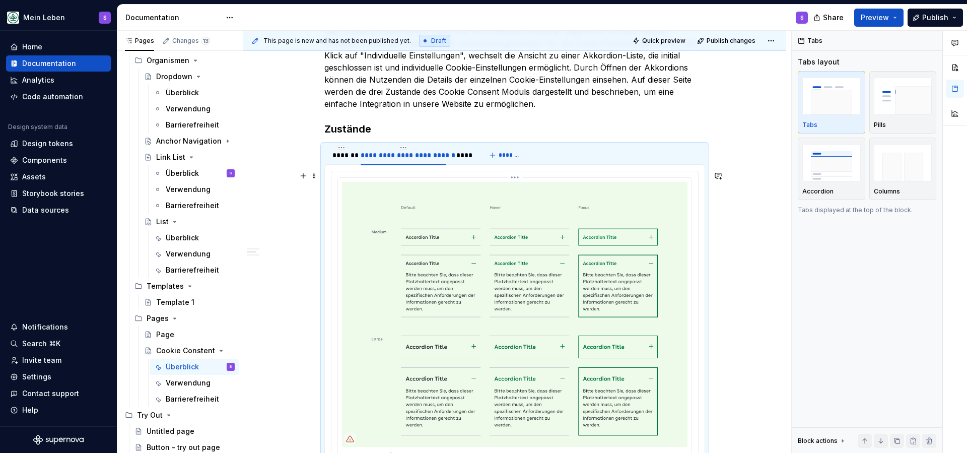
scroll to position [518, 0]
click at [336, 155] on div "*******" at bounding box center [341, 153] width 18 height 10
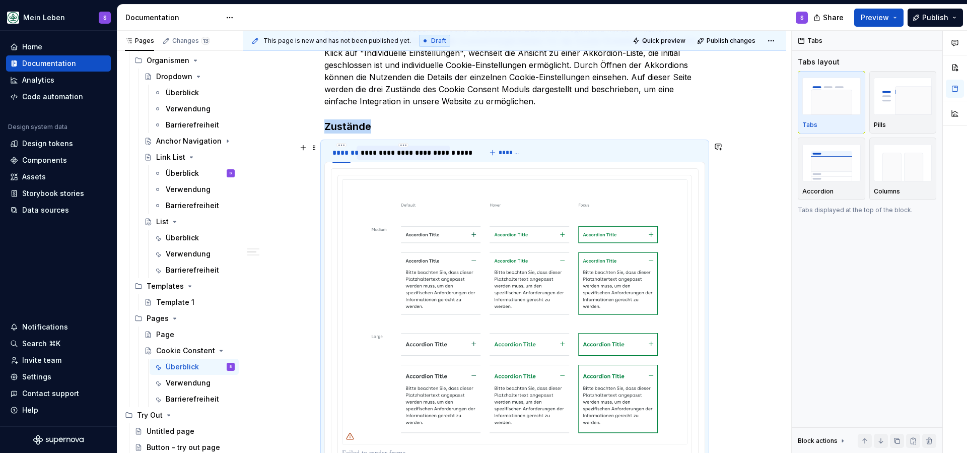
drag, startPoint x: 389, startPoint y: 156, endPoint x: 427, endPoint y: 155, distance: 37.8
click at [389, 156] on div "**********" at bounding box center [404, 153] width 86 height 10
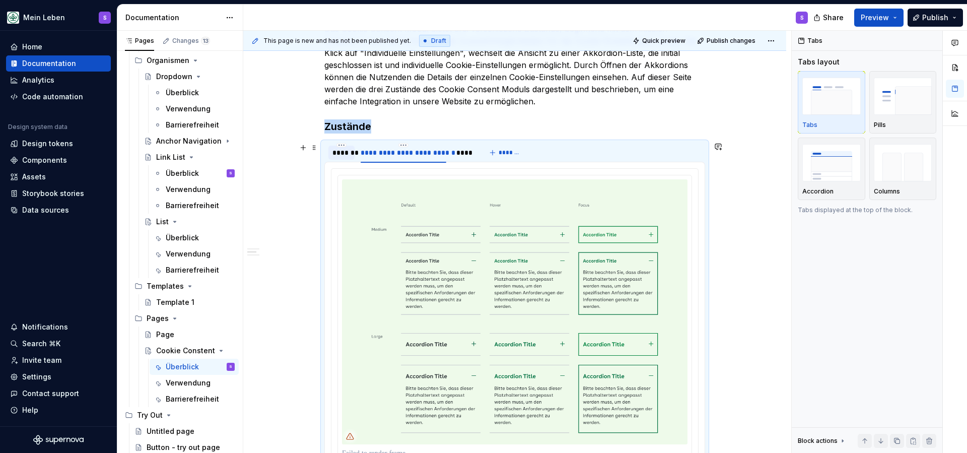
click at [341, 157] on div "*******" at bounding box center [341, 153] width 18 height 10
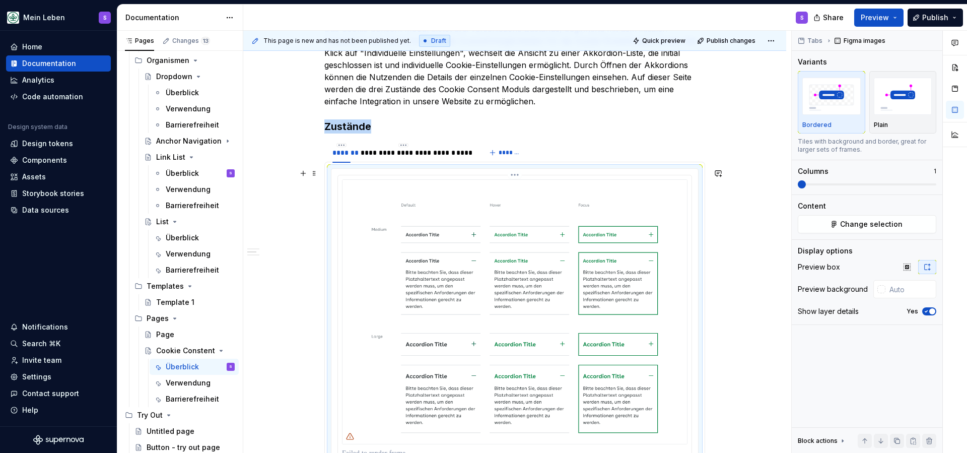
click at [518, 198] on img at bounding box center [514, 311] width 345 height 265
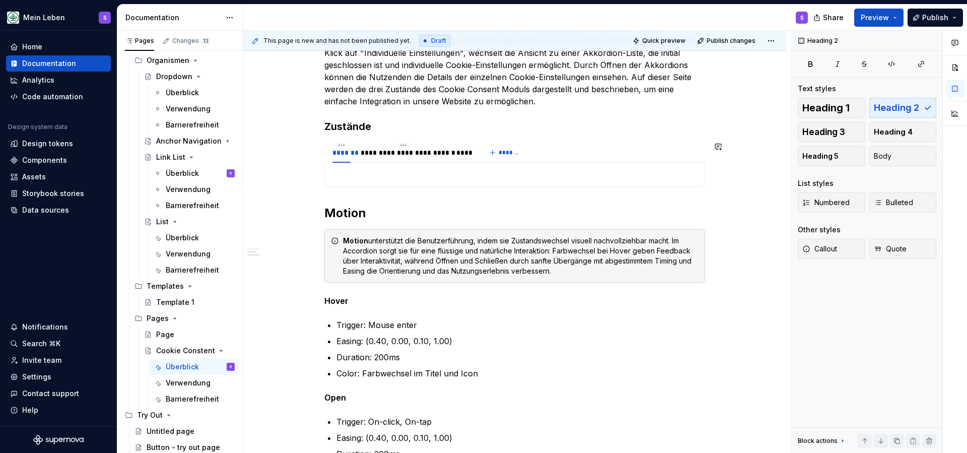
click at [464, 166] on div at bounding box center [514, 174] width 381 height 25
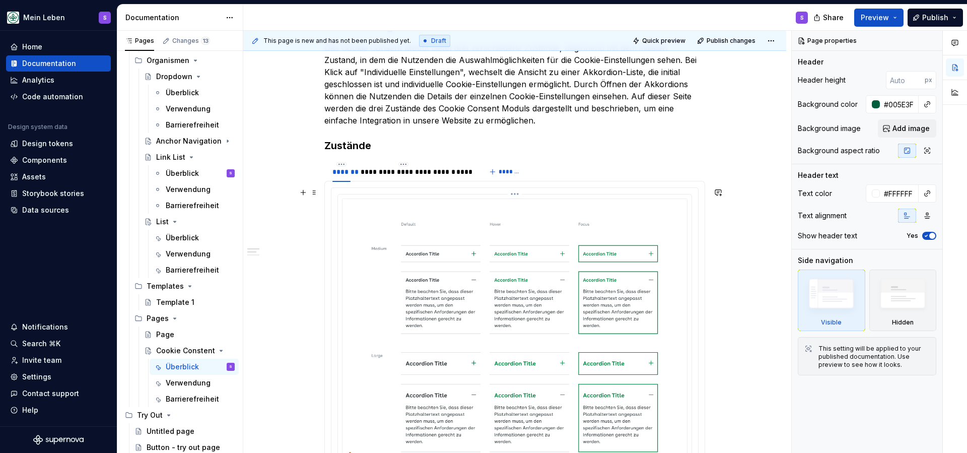
scroll to position [508, 0]
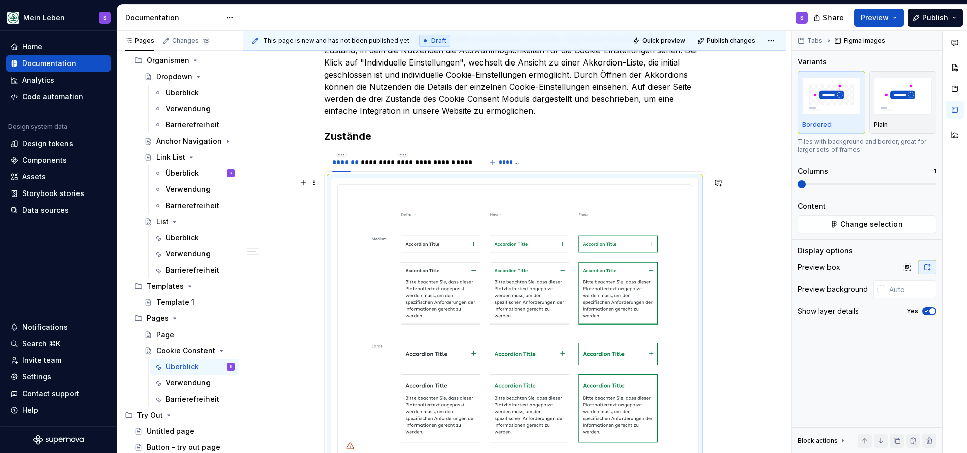
click at [336, 189] on div at bounding box center [514, 335] width 367 height 314
click at [338, 190] on div at bounding box center [514, 335] width 367 height 314
click at [343, 191] on div at bounding box center [515, 335] width 354 height 301
click at [342, 191] on div at bounding box center [515, 335] width 354 height 301
click at [609, 208] on img at bounding box center [514, 321] width 345 height 265
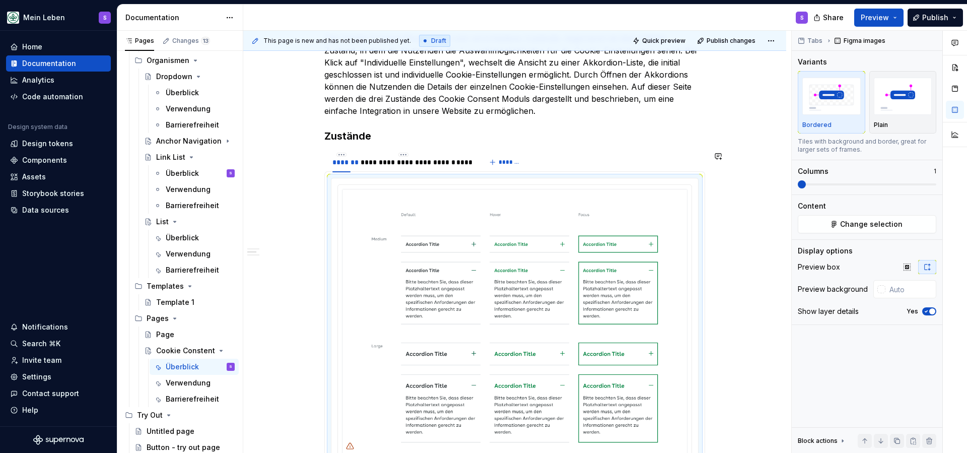
click at [599, 147] on div "**********" at bounding box center [514, 312] width 381 height 1170
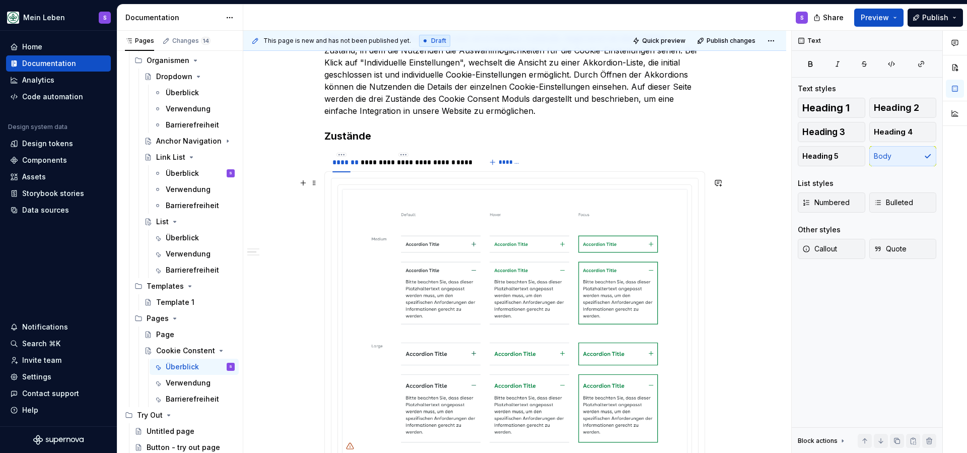
click at [415, 178] on div at bounding box center [515, 335] width 368 height 315
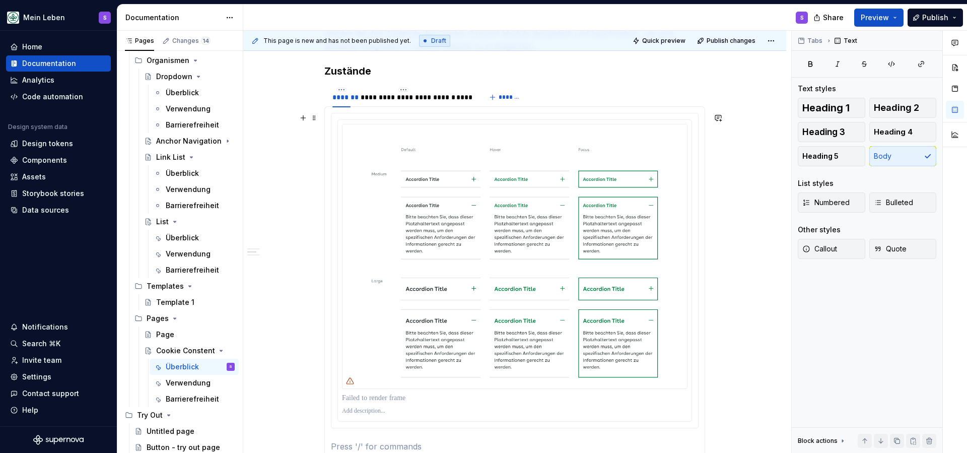
click at [380, 113] on div at bounding box center [515, 270] width 368 height 315
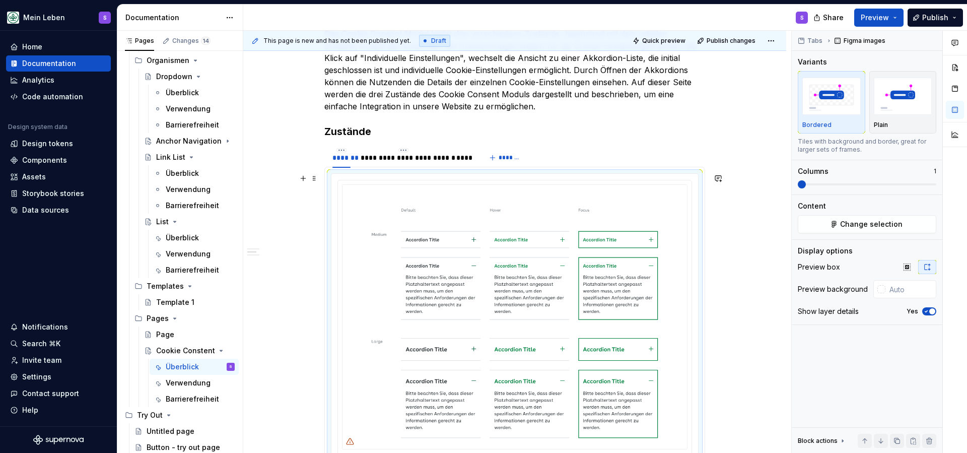
scroll to position [510, 0]
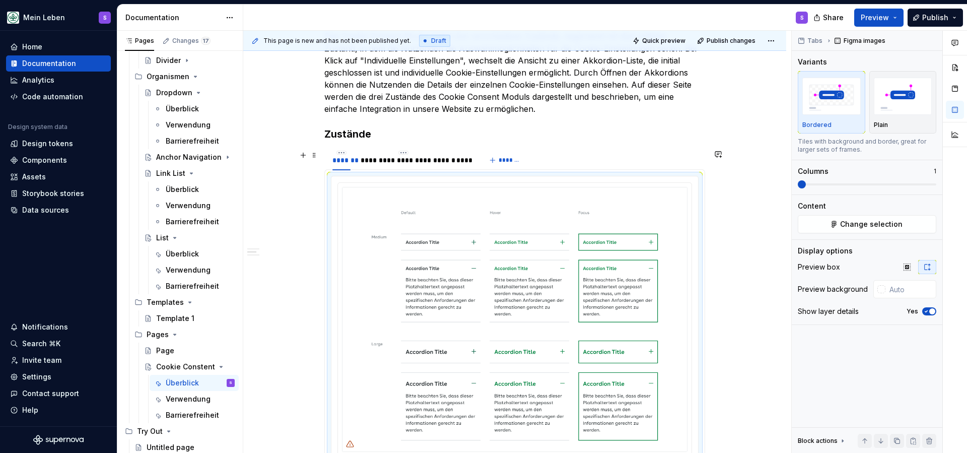
click at [671, 156] on div "**********" at bounding box center [514, 160] width 381 height 20
click at [621, 177] on div at bounding box center [514, 333] width 367 height 314
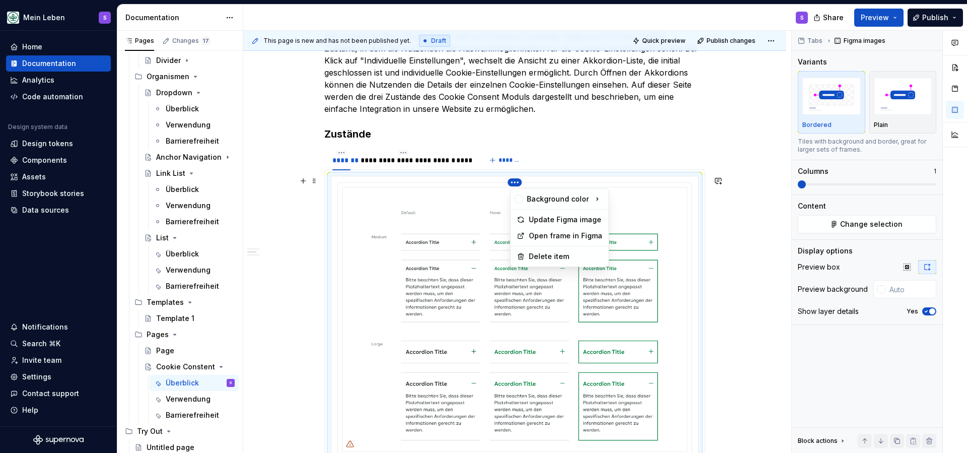
click at [519, 182] on html "Mein Leben S Home Documentation Analytics Code automation Design system data De…" at bounding box center [483, 226] width 967 height 453
click at [375, 174] on html "Mein Leben S Home Documentation Analytics Code automation Design system data De…" at bounding box center [483, 226] width 967 height 453
click at [374, 178] on div at bounding box center [514, 333] width 367 height 314
click at [375, 180] on div at bounding box center [514, 333] width 367 height 314
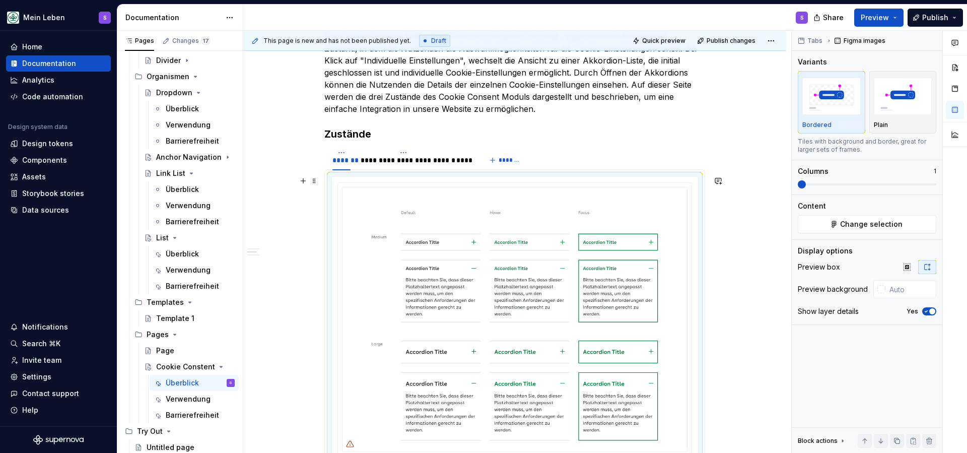
click at [375, 180] on div at bounding box center [514, 333] width 367 height 314
click at [437, 188] on img at bounding box center [514, 319] width 345 height 265
click at [517, 183] on html "Mein Leben S Home Documentation Analytics Code automation Design system data De…" at bounding box center [483, 226] width 967 height 453
click at [619, 158] on html "Mein Leben S Home Documentation Analytics Code automation Design system data De…" at bounding box center [483, 226] width 967 height 453
click at [544, 159] on div "**********" at bounding box center [514, 160] width 381 height 20
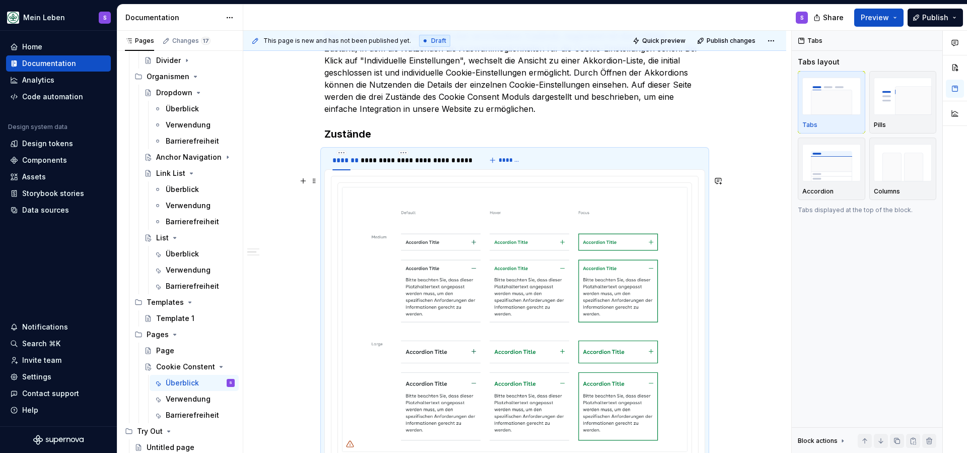
click at [488, 171] on section "**********" at bounding box center [514, 335] width 381 height 373
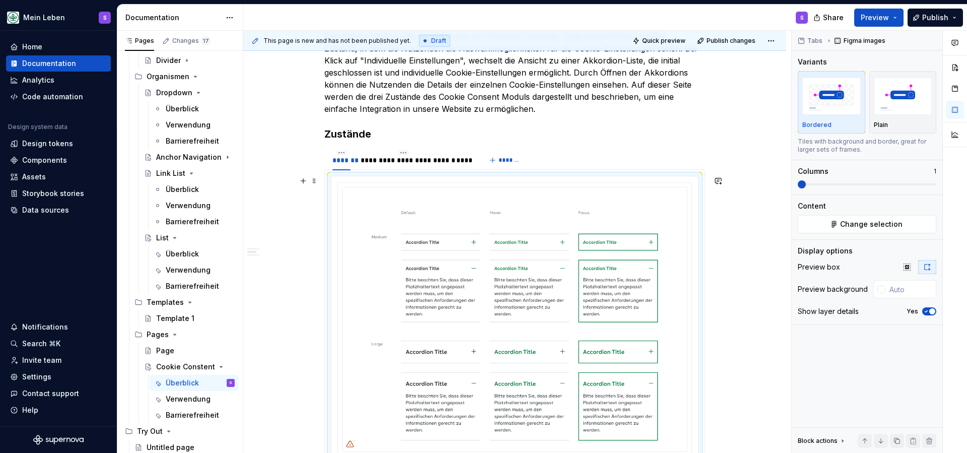
click at [374, 176] on div at bounding box center [515, 333] width 368 height 315
click at [399, 176] on div at bounding box center [515, 333] width 368 height 315
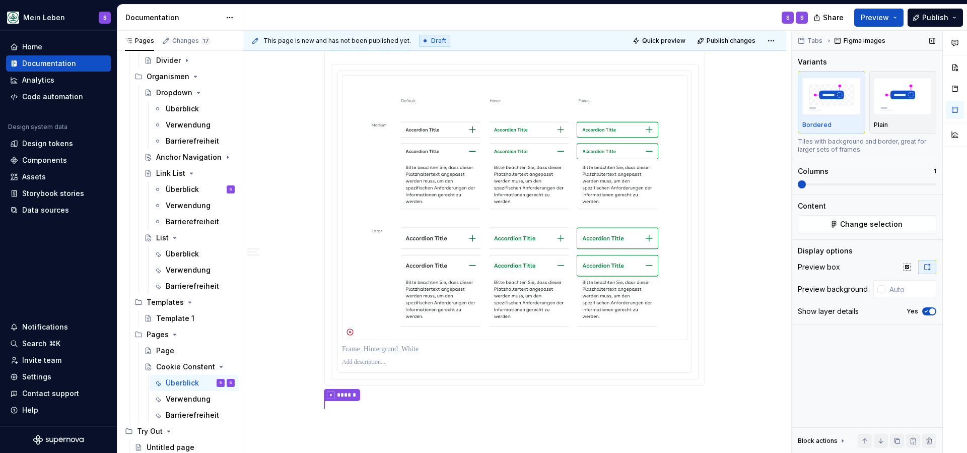
scroll to position [993, 0]
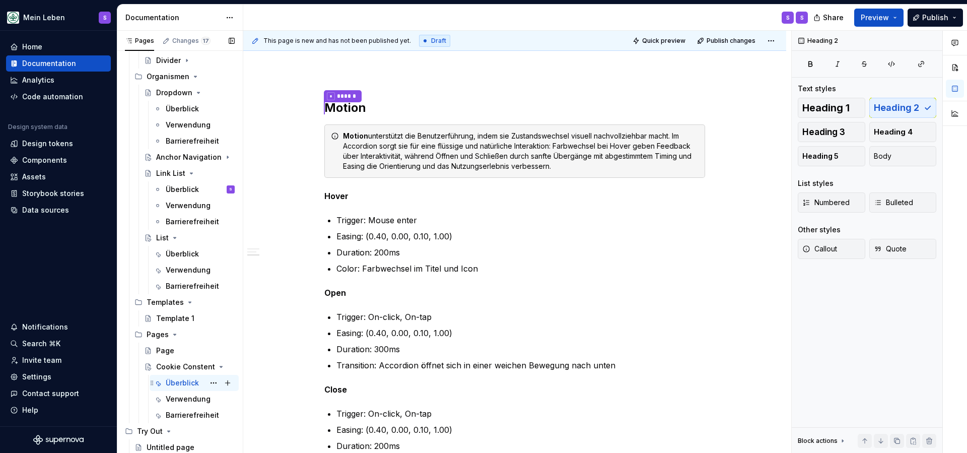
click at [184, 382] on div "Überblick" at bounding box center [182, 383] width 33 height 10
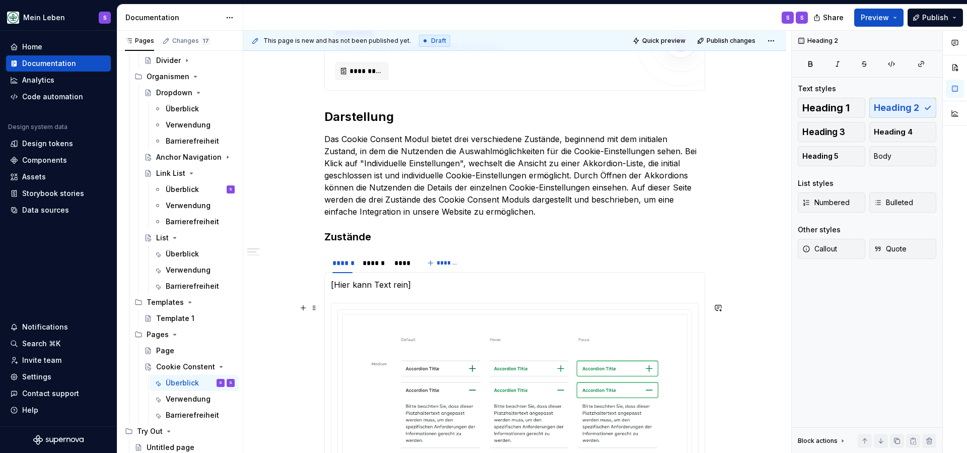
scroll to position [430, 0]
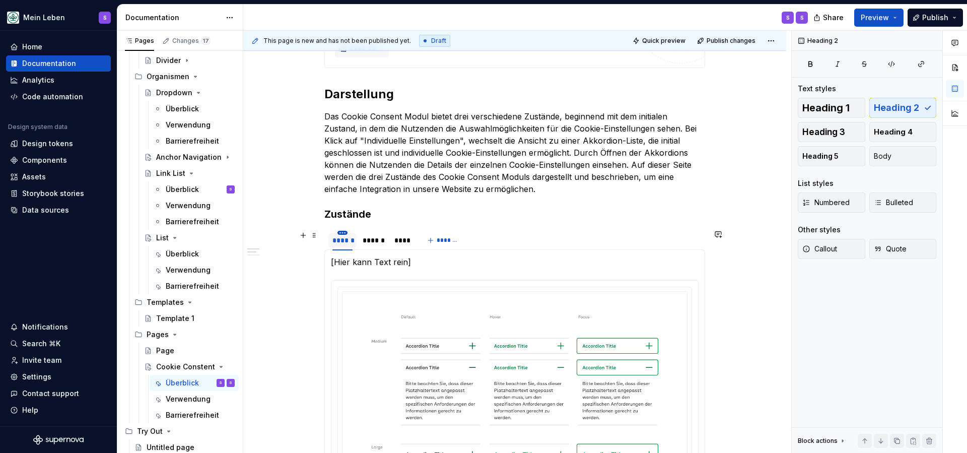
type textarea "*"
click at [345, 232] on html "Mein Leben S Home Documentation Analytics Code automation Design system data De…" at bounding box center [483, 226] width 967 height 453
click at [371, 249] on div "Edit name" at bounding box center [391, 247] width 65 height 10
type input "*******"
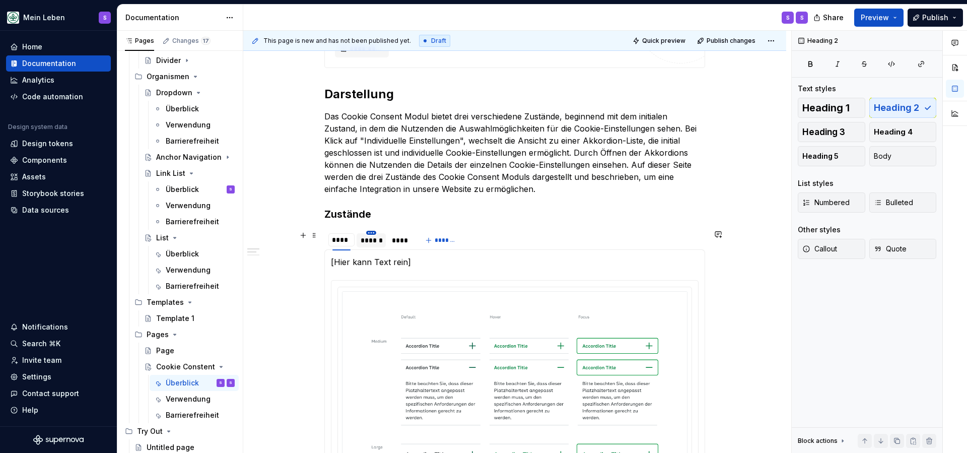
click at [373, 232] on html "Mein Leben S Home Documentation Analytics Code automation Design system data De…" at bounding box center [483, 226] width 967 height 453
click at [386, 243] on div "Edit name" at bounding box center [414, 247] width 86 height 16
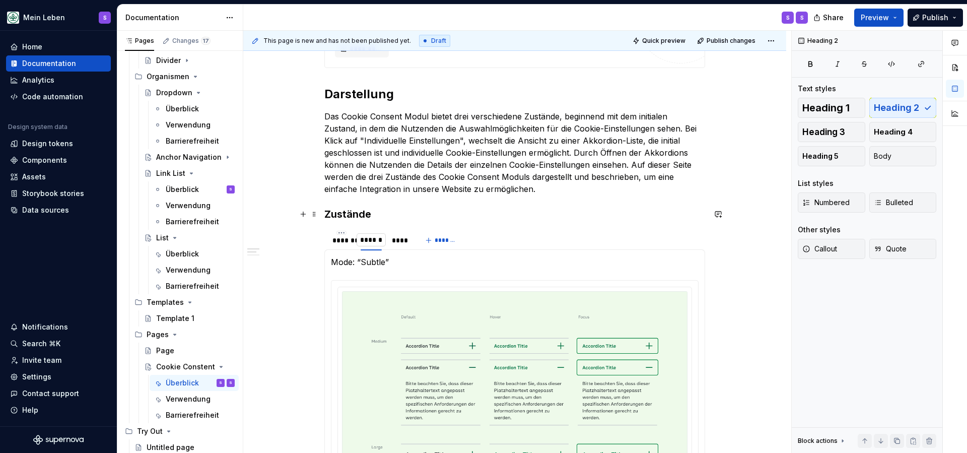
drag, startPoint x: 163, startPoint y: 446, endPoint x: 373, endPoint y: 238, distance: 294.9
click at [372, 238] on input "******" at bounding box center [372, 240] width 30 height 18
click at [373, 238] on input "******" at bounding box center [372, 240] width 30 height 18
paste input "text"
click at [372, 240] on input "******" at bounding box center [372, 240] width 31 height 18
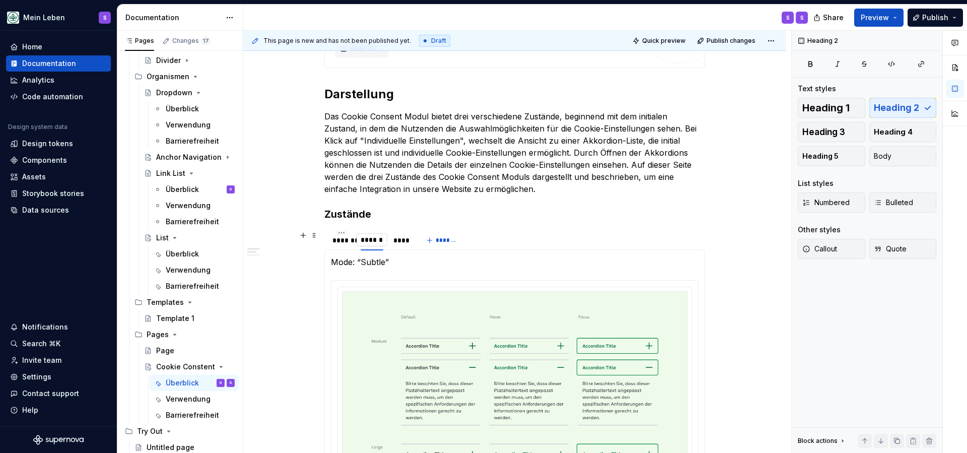
click at [372, 240] on input "******" at bounding box center [372, 240] width 31 height 18
paste input "**********"
type input "**********"
click at [468, 231] on html "Mein Leben S Home Documentation Analytics Code automation Design system data De…" at bounding box center [483, 226] width 967 height 453
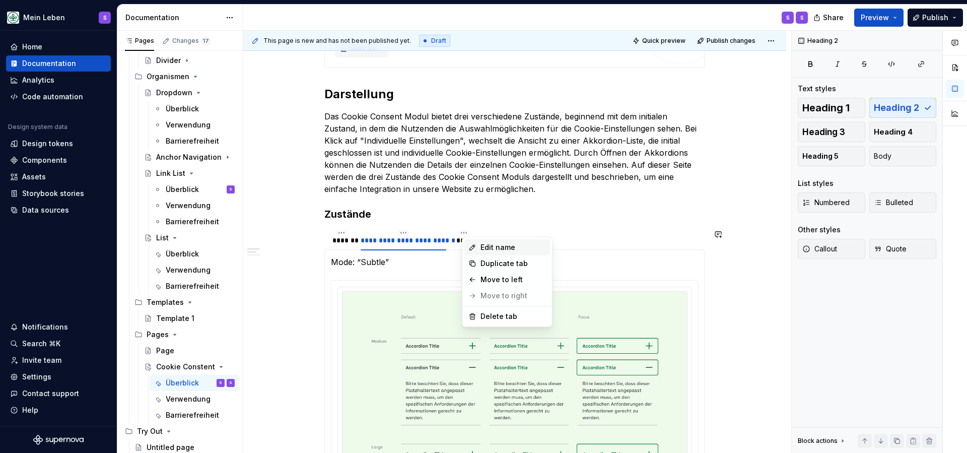
click at [485, 247] on div "Edit name" at bounding box center [512, 247] width 65 height 10
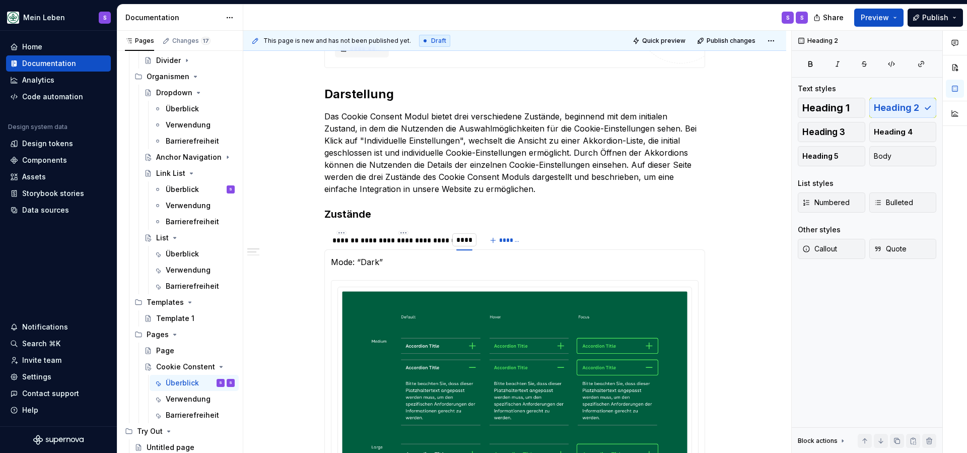
drag, startPoint x: 932, startPoint y: 410, endPoint x: 471, endPoint y: 240, distance: 491.5
click at [471, 240] on input "****" at bounding box center [464, 240] width 24 height 18
paste input "**********"
type input "**********"
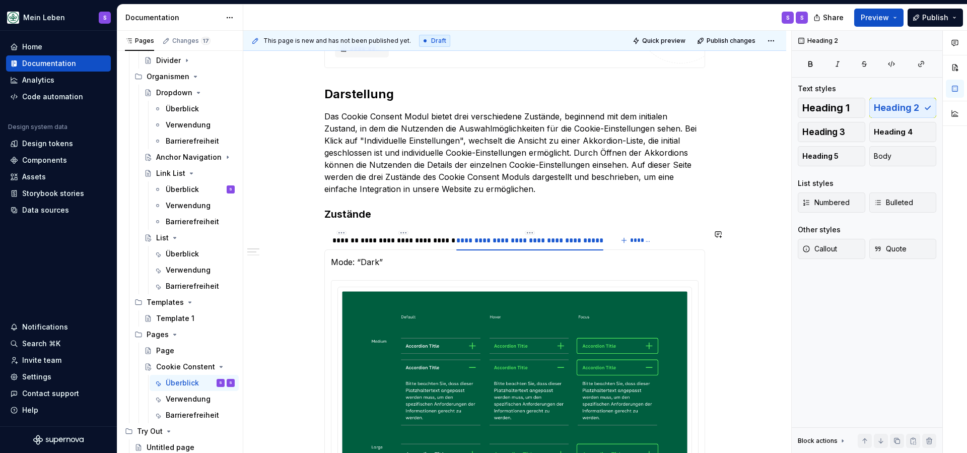
drag, startPoint x: 495, startPoint y: 274, endPoint x: 479, endPoint y: 272, distance: 15.2
click at [343, 244] on div "*******" at bounding box center [341, 240] width 18 height 10
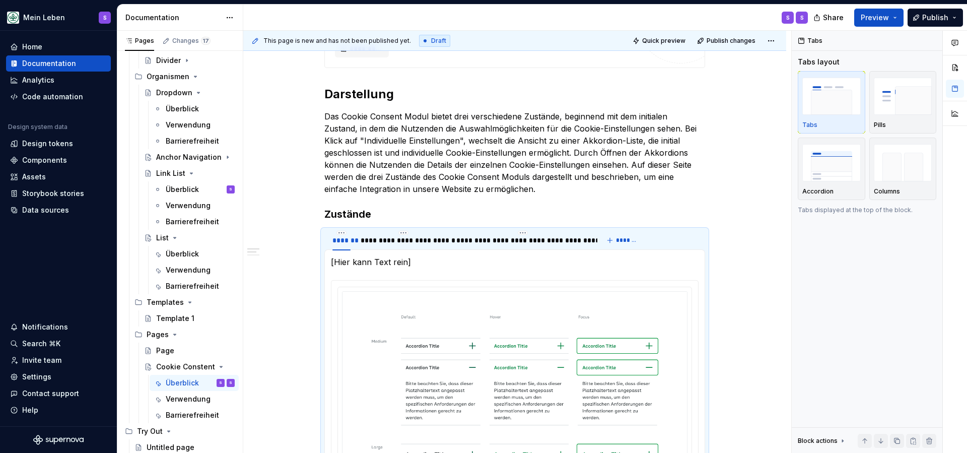
click at [417, 264] on p "[Hier kann Text rein]" at bounding box center [515, 262] width 368 height 12
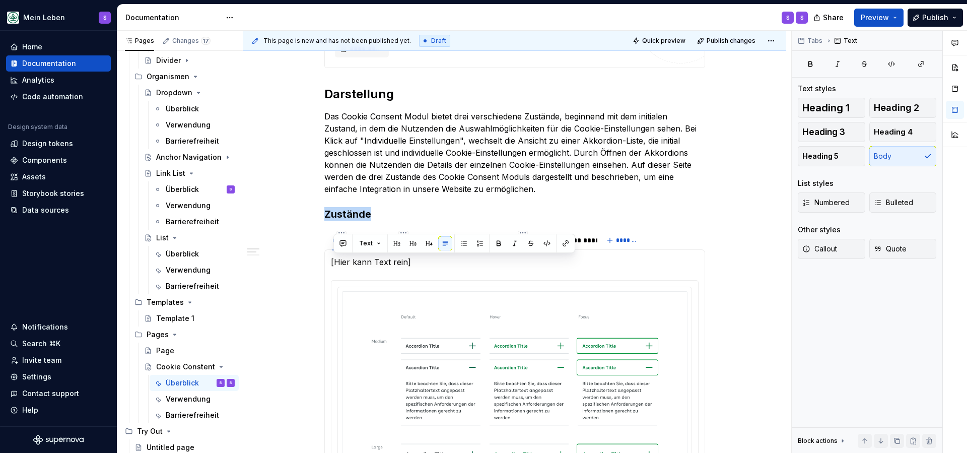
drag, startPoint x: 960, startPoint y: 292, endPoint x: 416, endPoint y: 264, distance: 544.6
click at [416, 264] on p "[Hier kann Text rein]" at bounding box center [515, 262] width 368 height 12
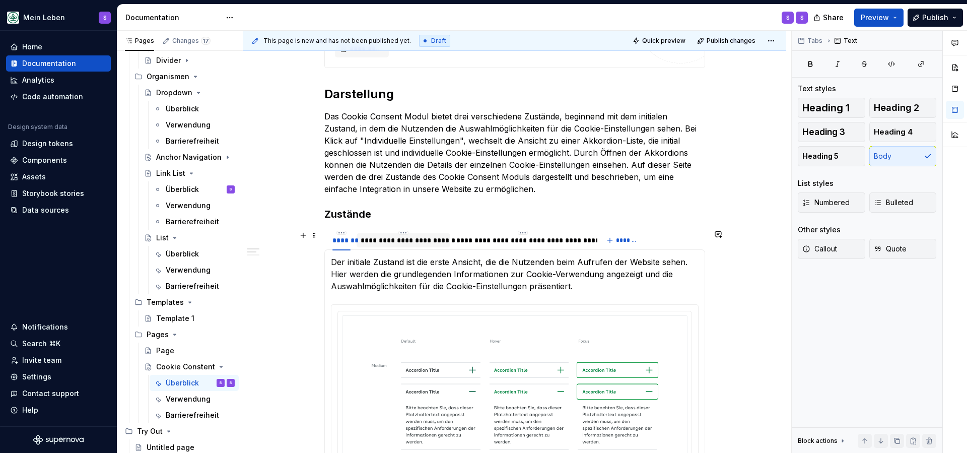
click at [436, 240] on div "**********" at bounding box center [404, 240] width 86 height 10
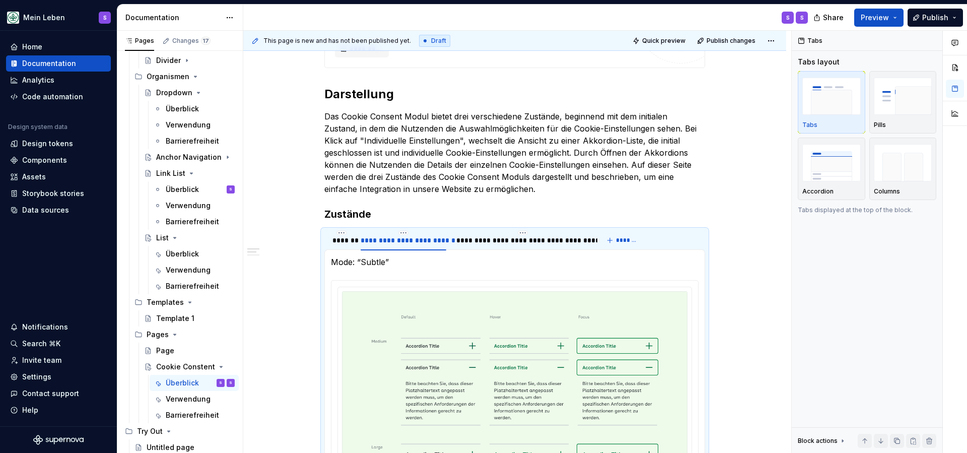
click at [363, 259] on p "Mode: “Subtle”" at bounding box center [515, 262] width 368 height 12
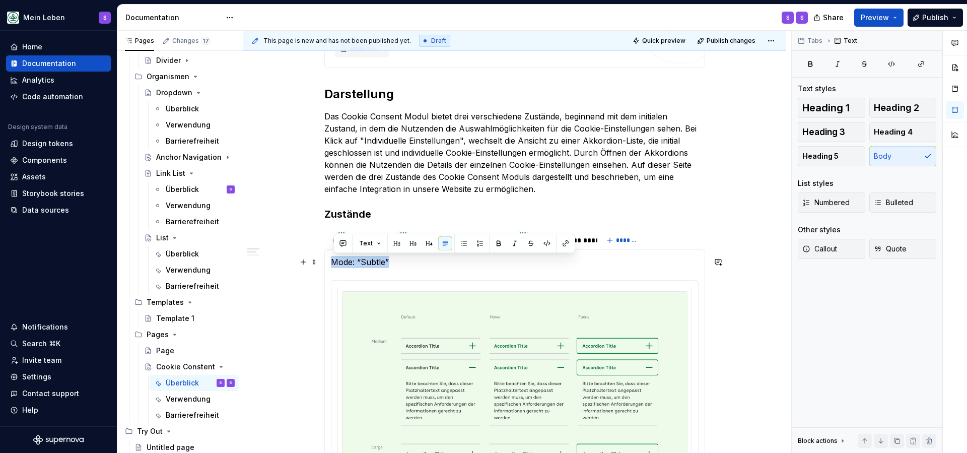
click at [363, 259] on p "Mode: “Subtle”" at bounding box center [515, 262] width 368 height 12
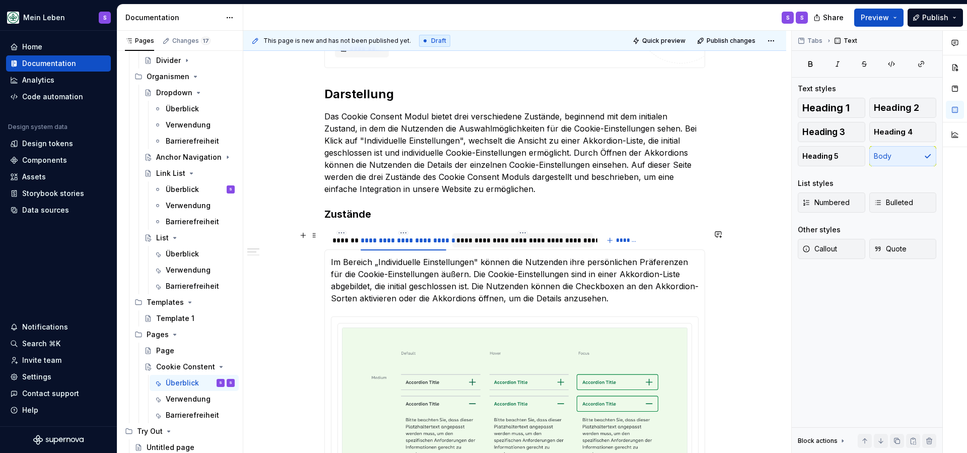
click at [529, 244] on div "**********" at bounding box center [522, 240] width 133 height 10
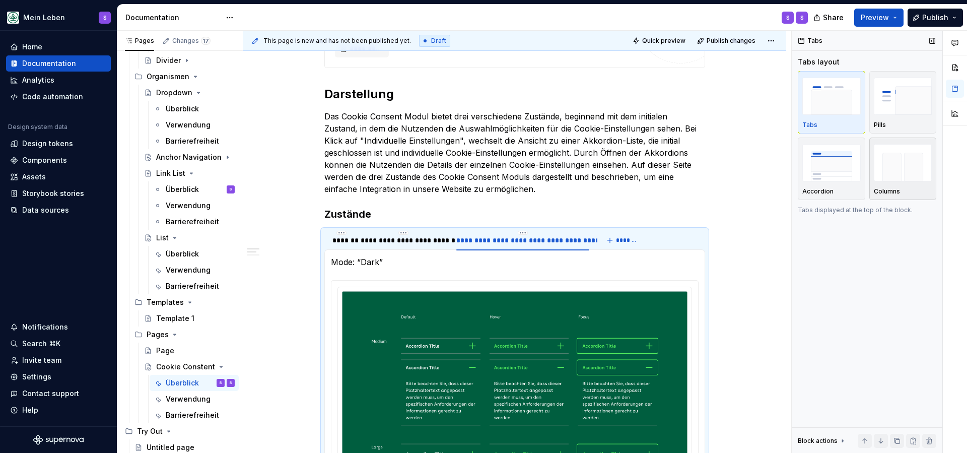
click at [423, 267] on p "Mode: “Dark”" at bounding box center [515, 262] width 368 height 12
click at [411, 264] on p "Mode: “Dark”" at bounding box center [515, 262] width 368 height 12
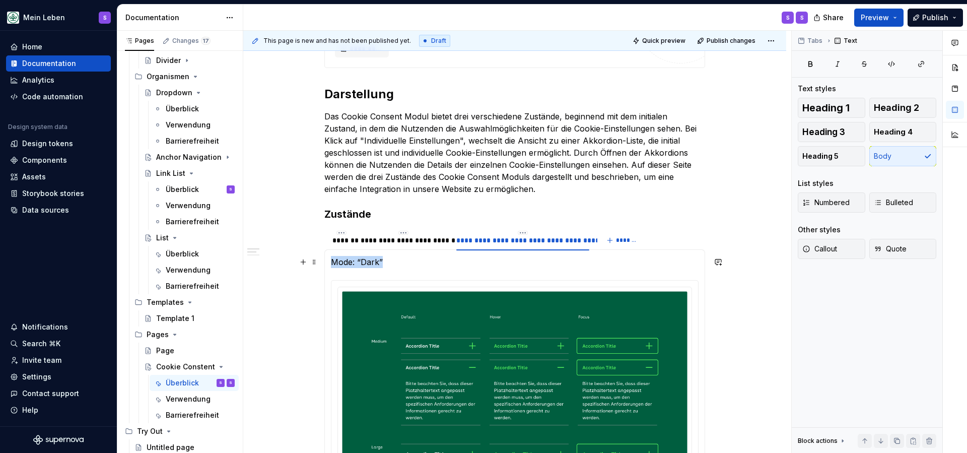
click at [411, 264] on p "Mode: “Dark”" at bounding box center [515, 262] width 368 height 12
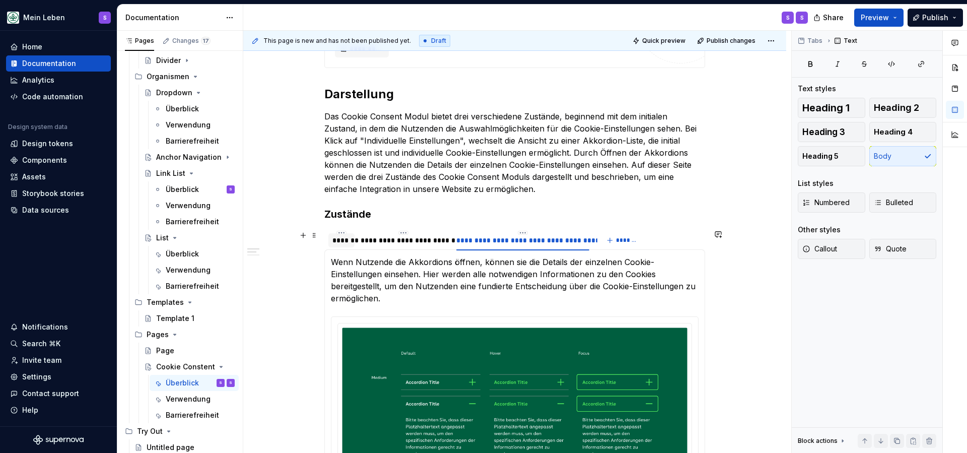
click at [346, 242] on div "*******" at bounding box center [341, 240] width 18 height 10
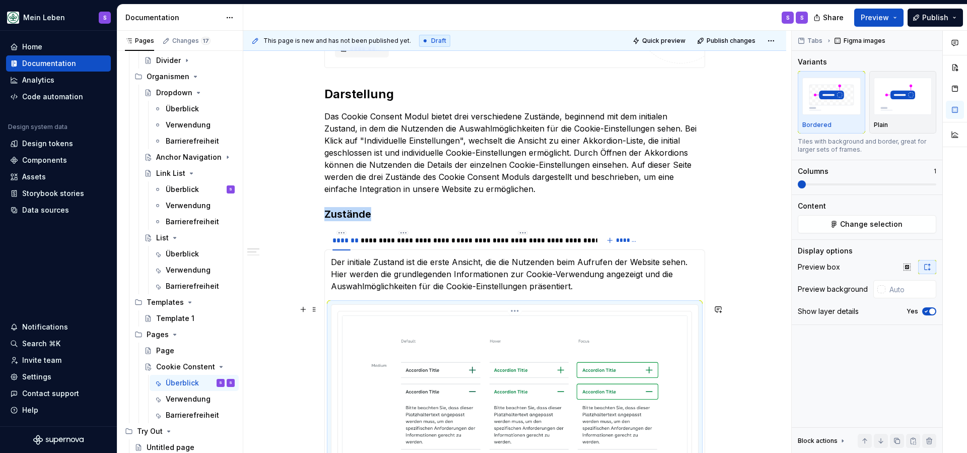
click at [491, 334] on img at bounding box center [514, 447] width 345 height 265
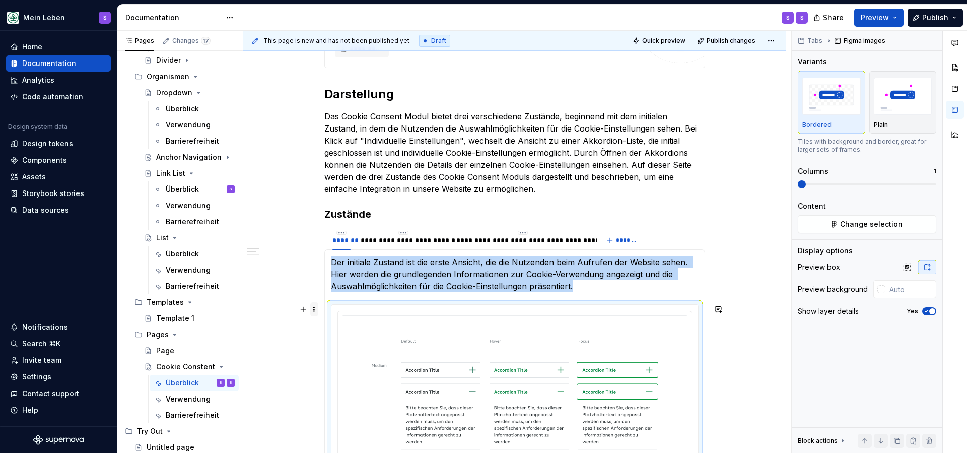
click at [316, 310] on span at bounding box center [314, 309] width 8 height 14
click at [634, 320] on img at bounding box center [514, 447] width 345 height 265
click at [673, 317] on img at bounding box center [514, 447] width 345 height 265
click at [519, 308] on icon "button" at bounding box center [515, 311] width 8 height 8
click at [518, 311] on html "Mein Leben S Home Documentation Analytics Code automation Design system data De…" at bounding box center [483, 226] width 967 height 453
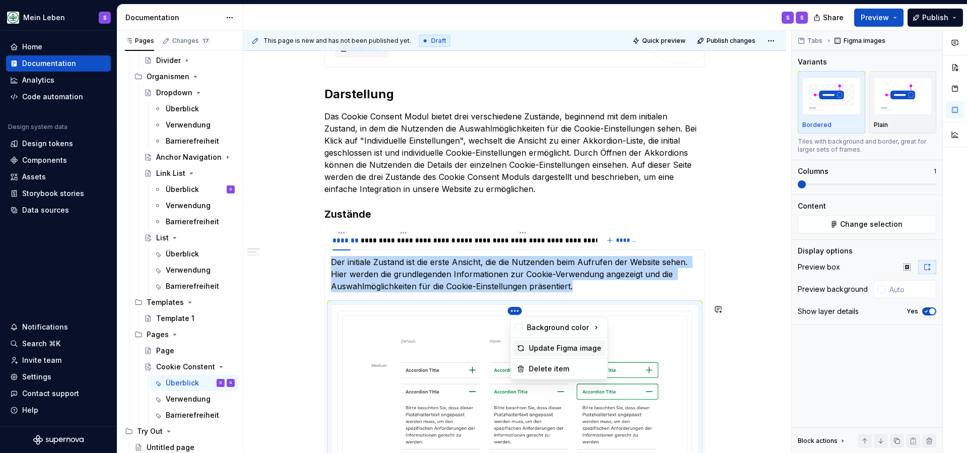
click at [568, 349] on div "Update Figma image" at bounding box center [565, 348] width 73 height 10
click at [518, 309] on html "Mein Leben S Home Documentation Analytics Code automation Design system data De…" at bounding box center [483, 226] width 967 height 453
click at [345, 327] on html "Mein Leben S Home Documentation Analytics Code automation Design system data De…" at bounding box center [483, 226] width 967 height 453
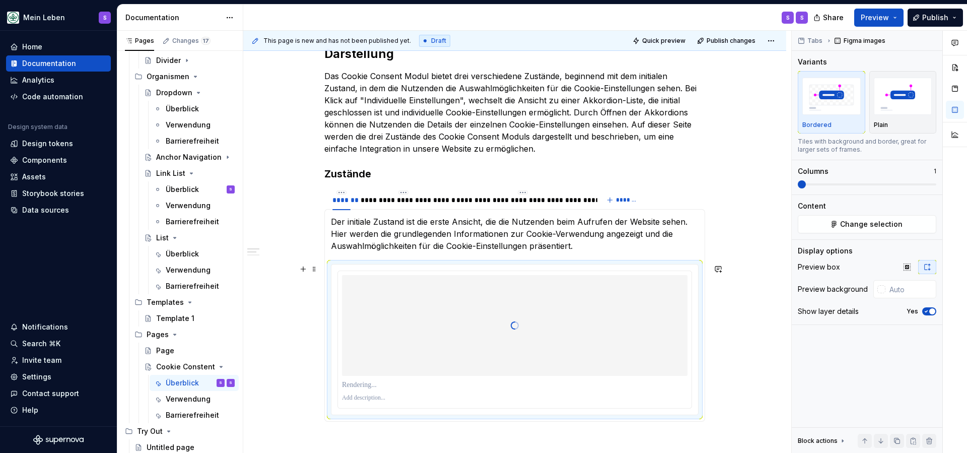
scroll to position [466, 0]
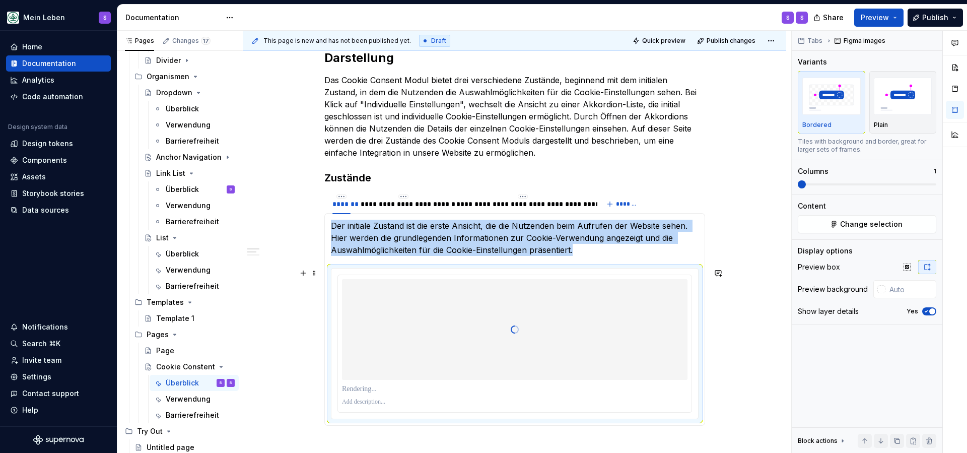
click at [446, 277] on div at bounding box center [515, 343] width 354 height 137
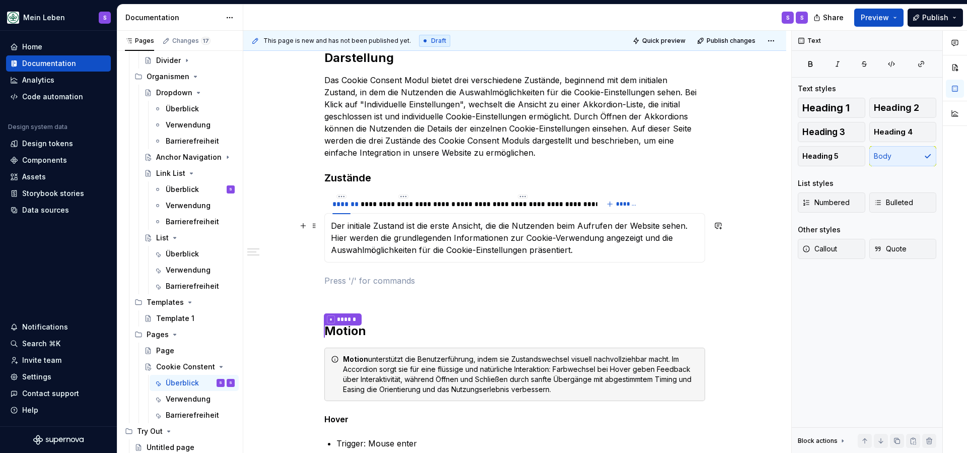
click at [589, 250] on p "Der initiale Zustand ist die erste Ansicht, die die Nutzenden beim Aufrufen der…" at bounding box center [515, 238] width 368 height 36
click at [306, 228] on button "button" at bounding box center [303, 226] width 14 height 14
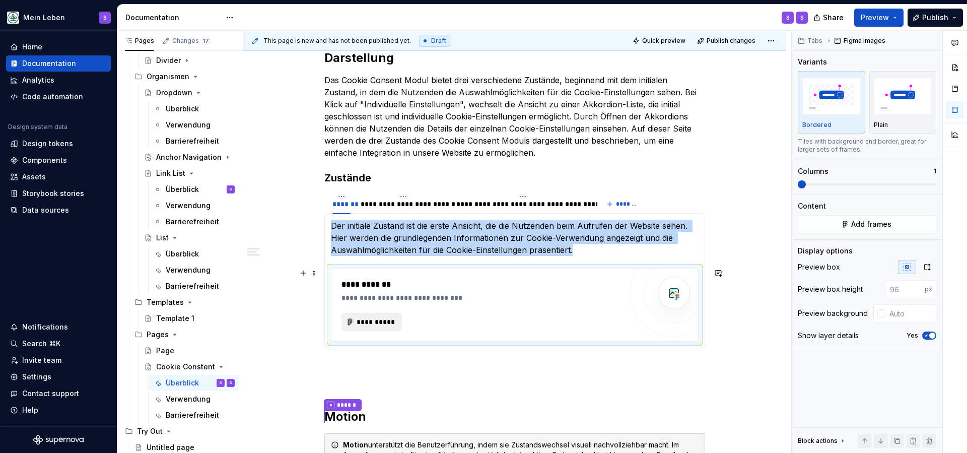
click at [383, 324] on span "**********" at bounding box center [375, 322] width 39 height 10
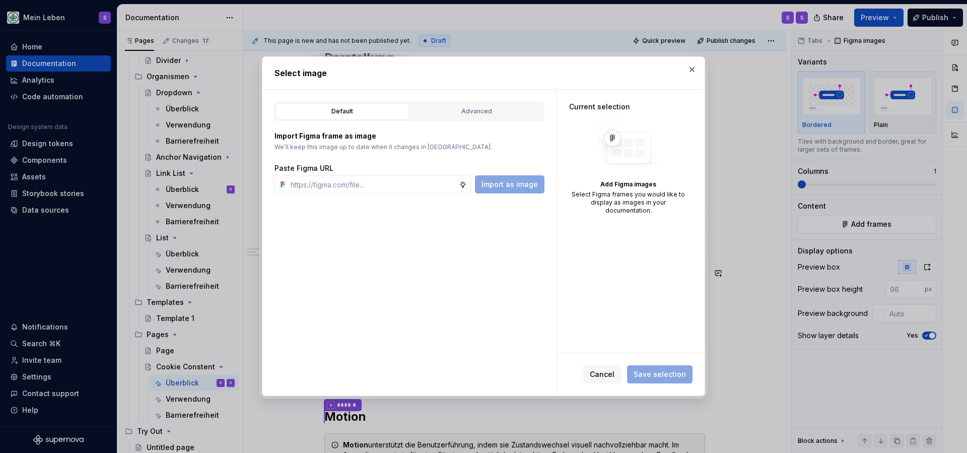
type textarea "*"
type input "[URL][DOMAIN_NAME]"
click at [507, 185] on span "Import as image" at bounding box center [509, 184] width 56 height 10
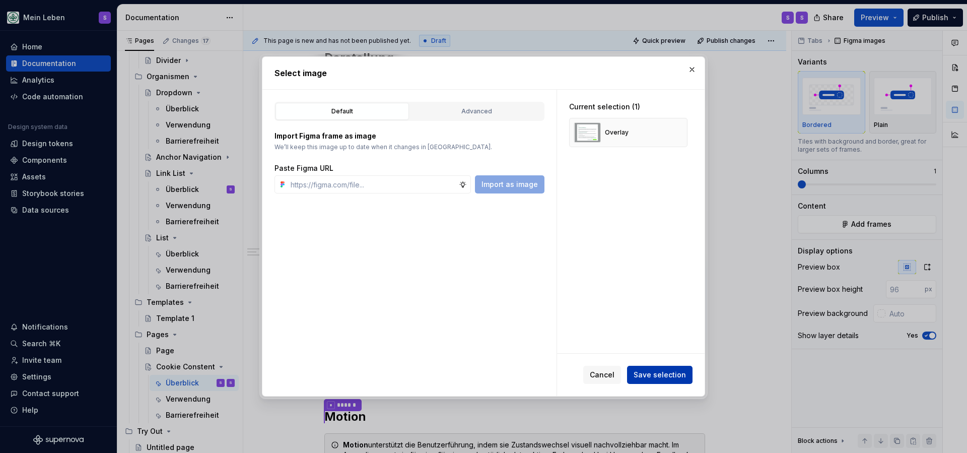
click at [648, 375] on span "Save selection" at bounding box center [660, 375] width 52 height 10
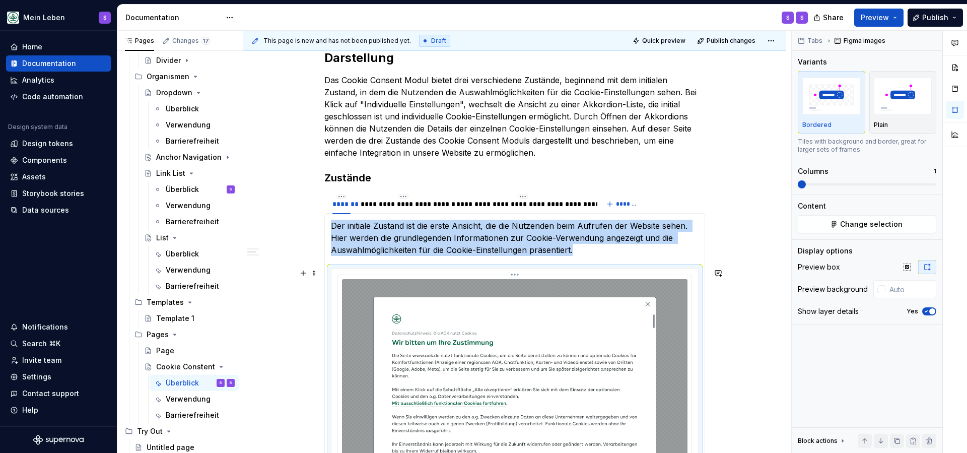
scroll to position [586, 0]
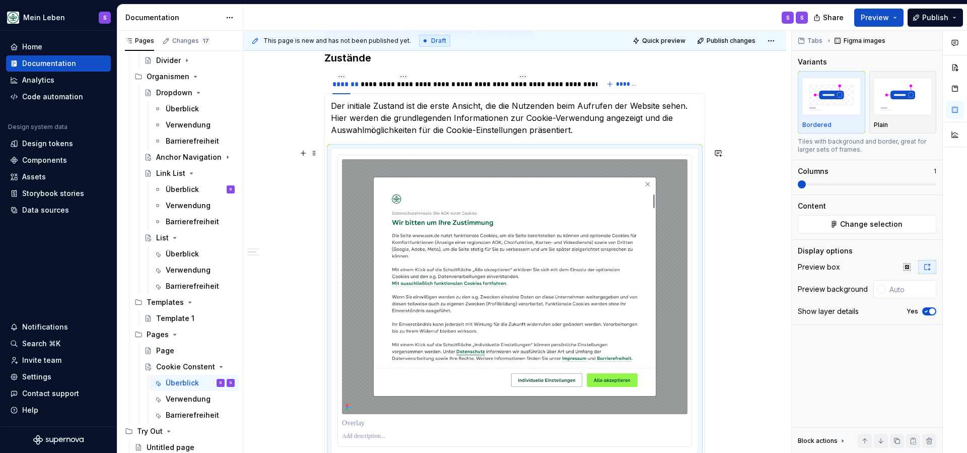
click at [299, 306] on div "**********" at bounding box center [514, 337] width 543 height 1424
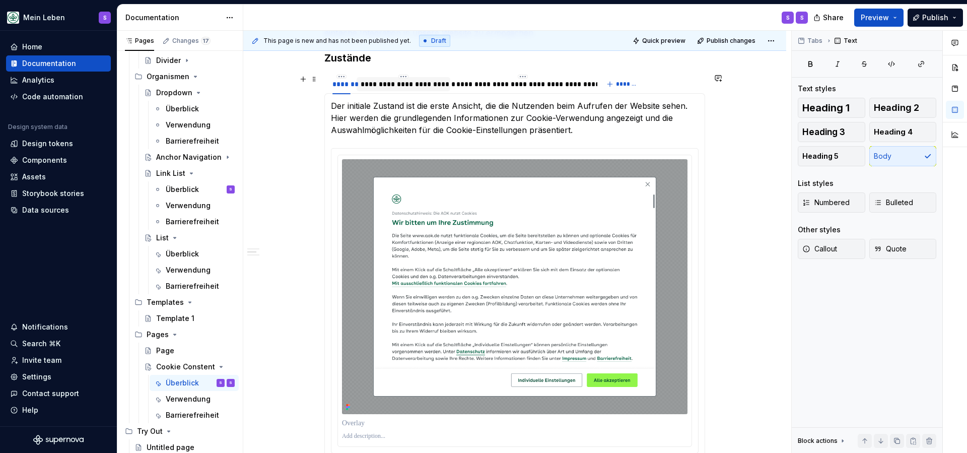
click at [421, 89] on div "**********" at bounding box center [404, 84] width 94 height 14
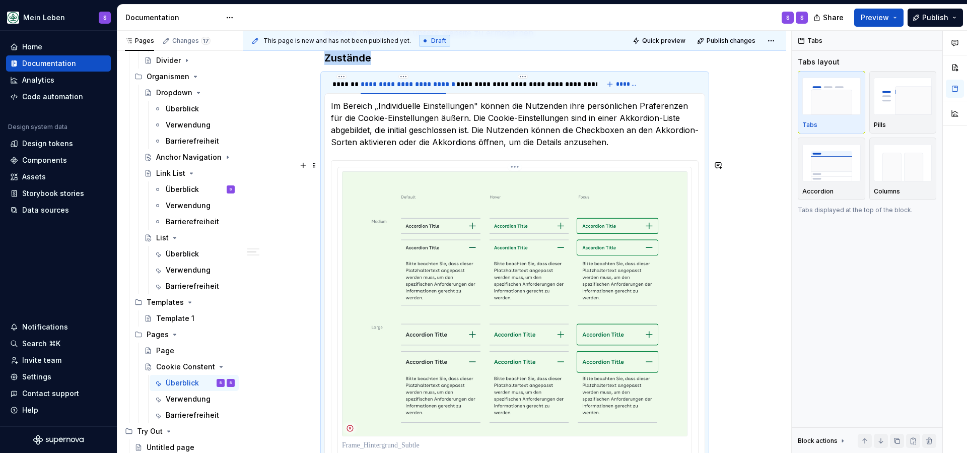
click at [459, 265] on img at bounding box center [514, 303] width 345 height 265
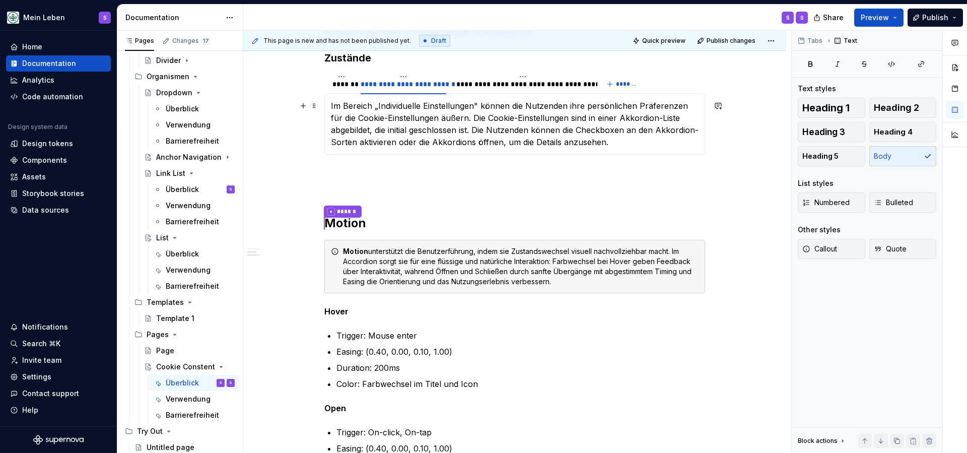
click at [624, 144] on p "Im Bereich „Individuelle Einstellungen" können die Nutzenden ihre persönlichen …" at bounding box center [515, 124] width 368 height 48
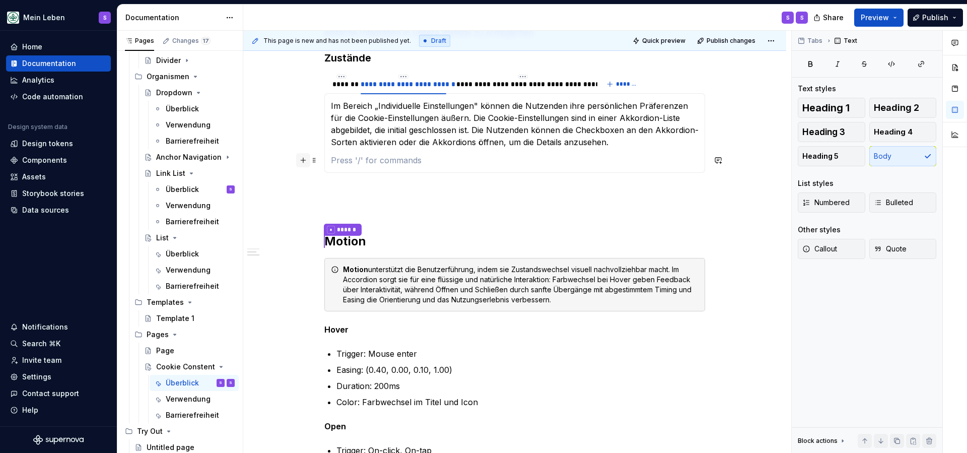
click at [306, 162] on button "button" at bounding box center [303, 160] width 14 height 14
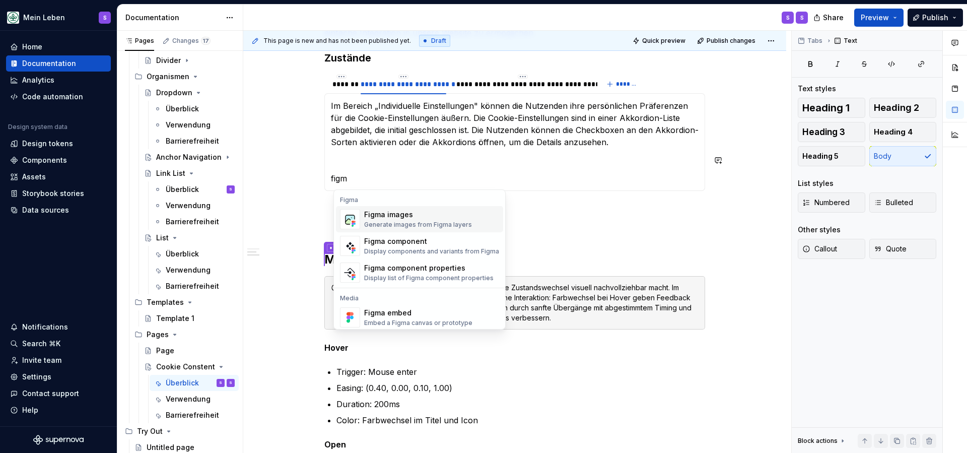
drag, startPoint x: 415, startPoint y: 177, endPoint x: 405, endPoint y: 226, distance: 49.3
click at [405, 226] on p at bounding box center [514, 227] width 381 height 12
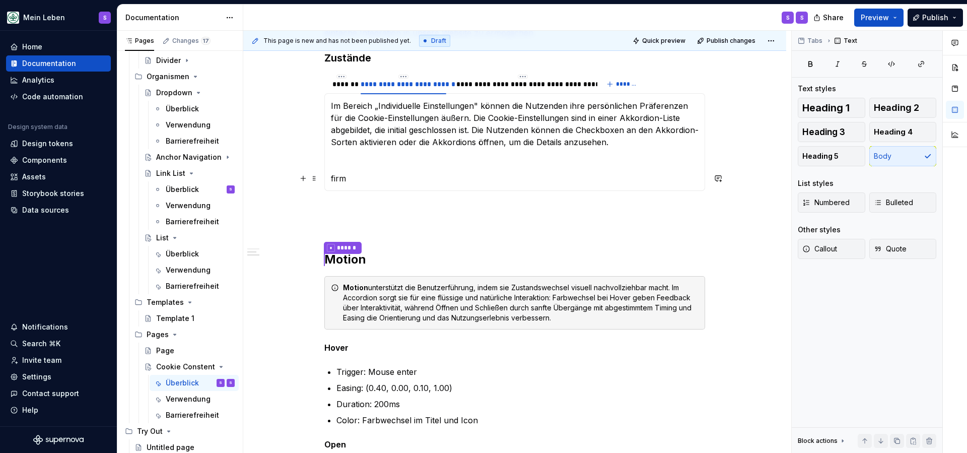
click at [361, 182] on p "firm" at bounding box center [515, 178] width 368 height 12
click at [305, 181] on button "button" at bounding box center [303, 178] width 14 height 14
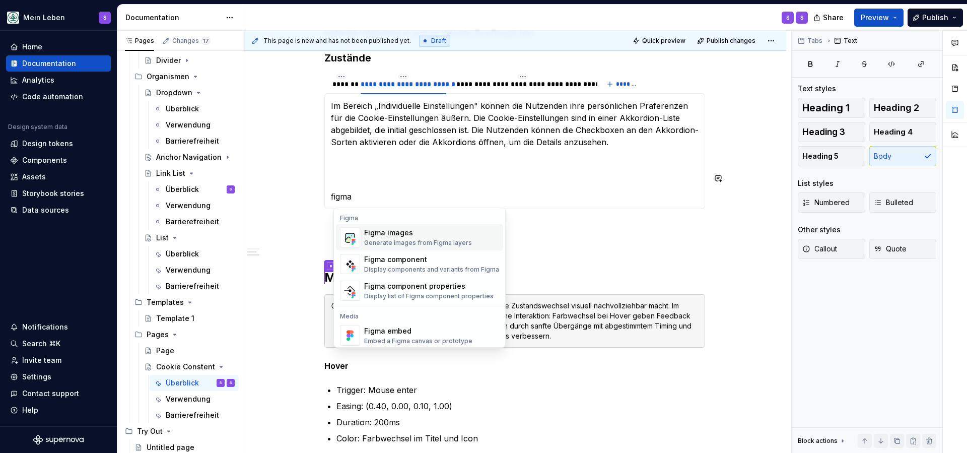
click at [384, 235] on div "Figma images" at bounding box center [418, 233] width 108 height 10
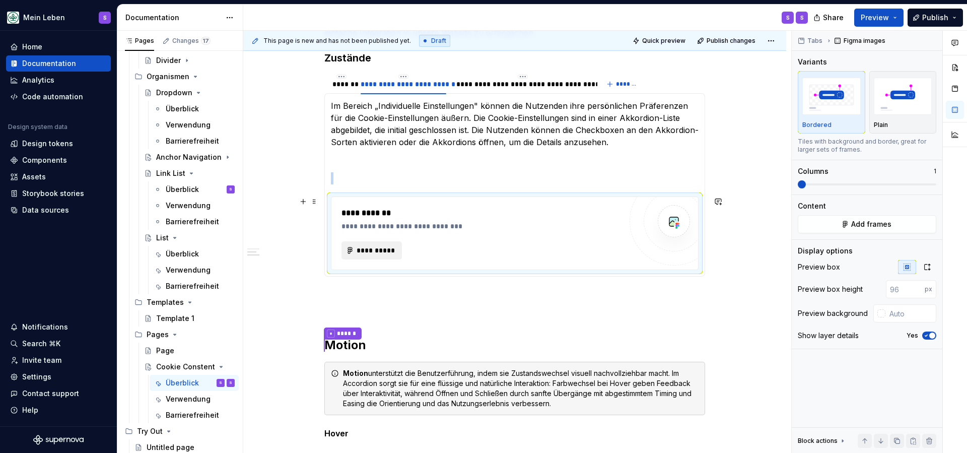
click at [392, 249] on span "**********" at bounding box center [375, 250] width 39 height 10
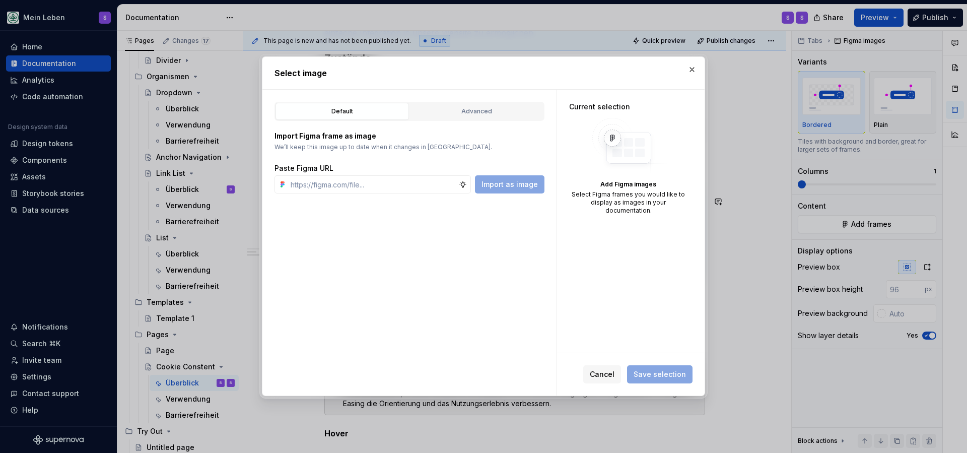
type textarea "*"
type input "[URL][DOMAIN_NAME]"
click at [520, 183] on span "Import as image" at bounding box center [509, 184] width 56 height 10
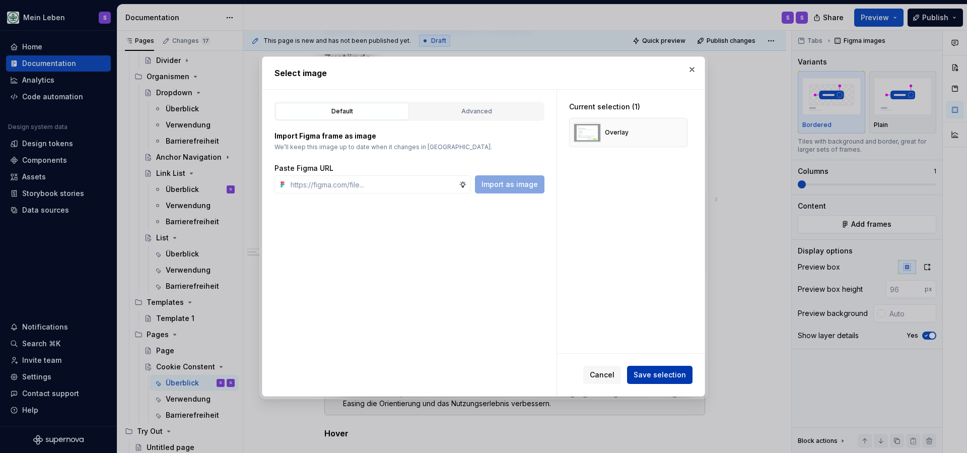
click at [653, 376] on span "Save selection" at bounding box center [660, 375] width 52 height 10
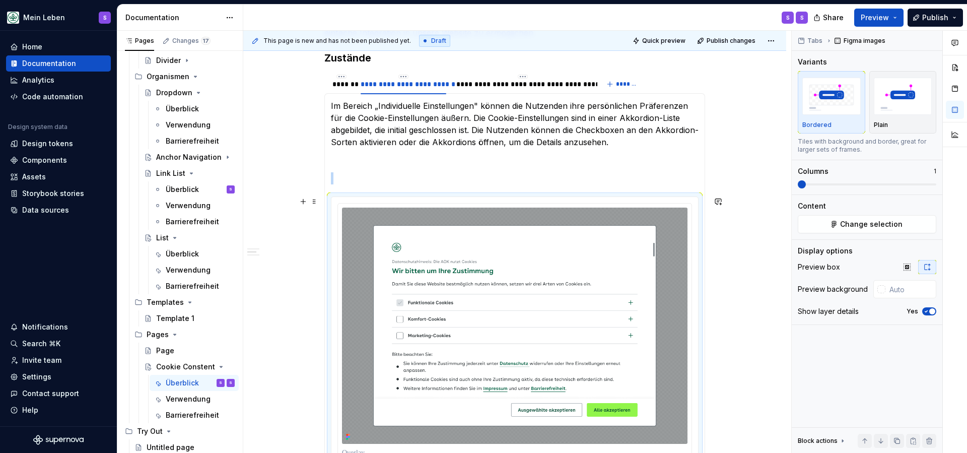
scroll to position [616, 0]
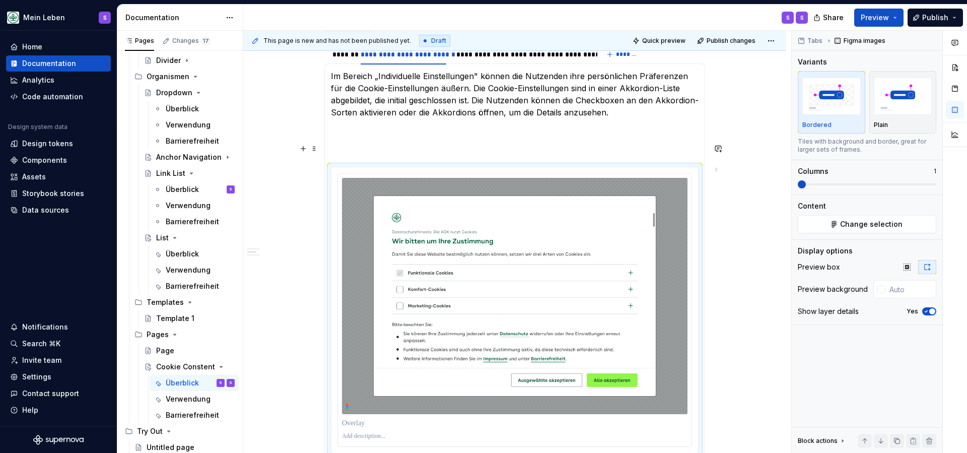
click at [525, 147] on p at bounding box center [515, 149] width 368 height 12
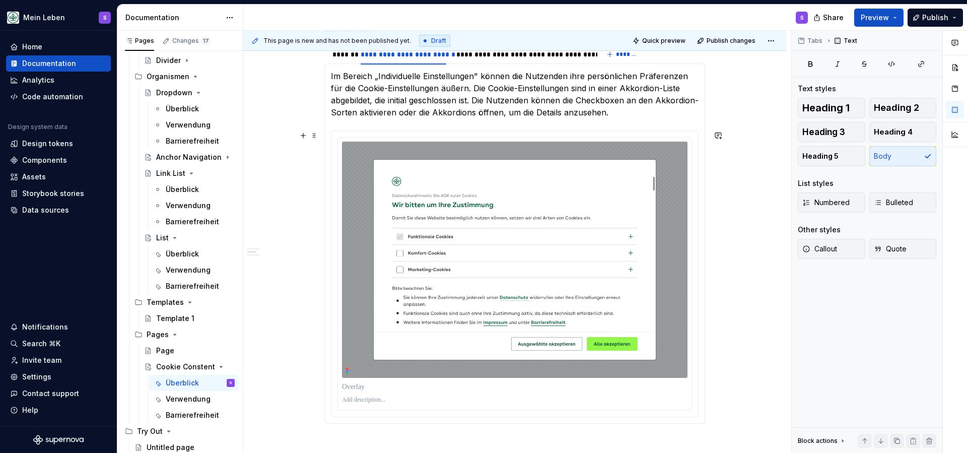
scroll to position [583, 0]
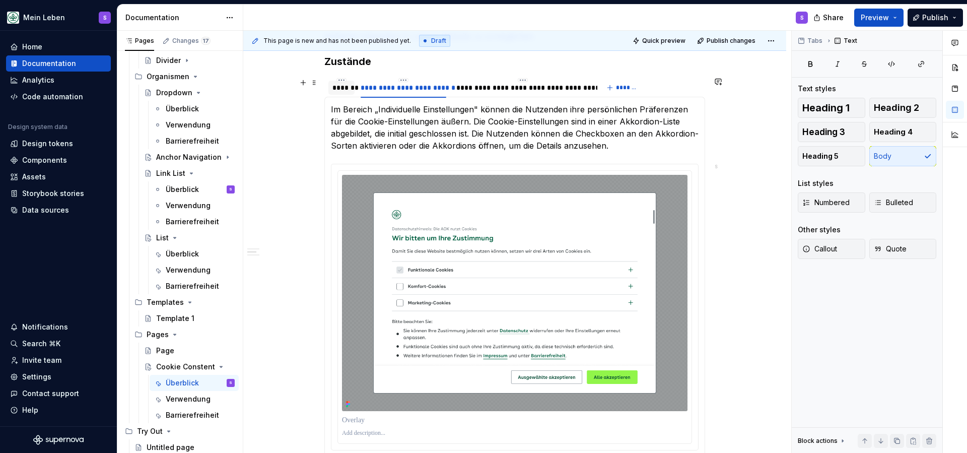
click at [338, 89] on div "*******" at bounding box center [341, 88] width 18 height 10
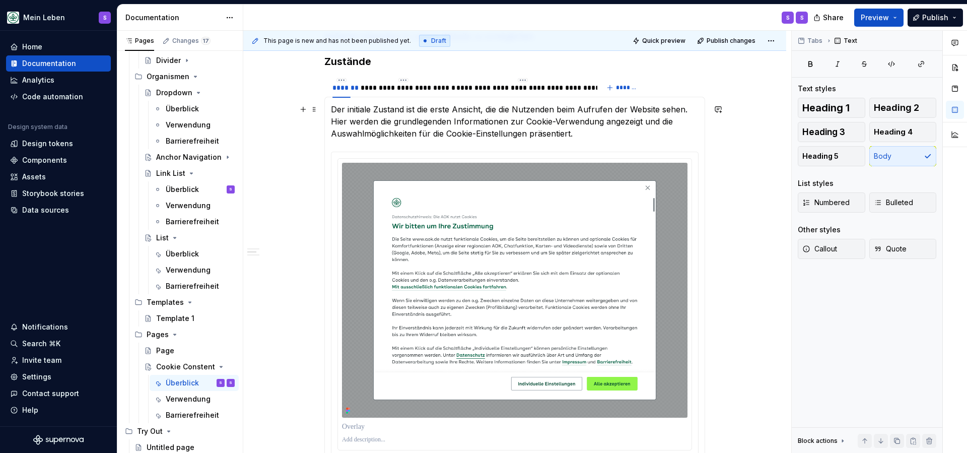
scroll to position [565, 0]
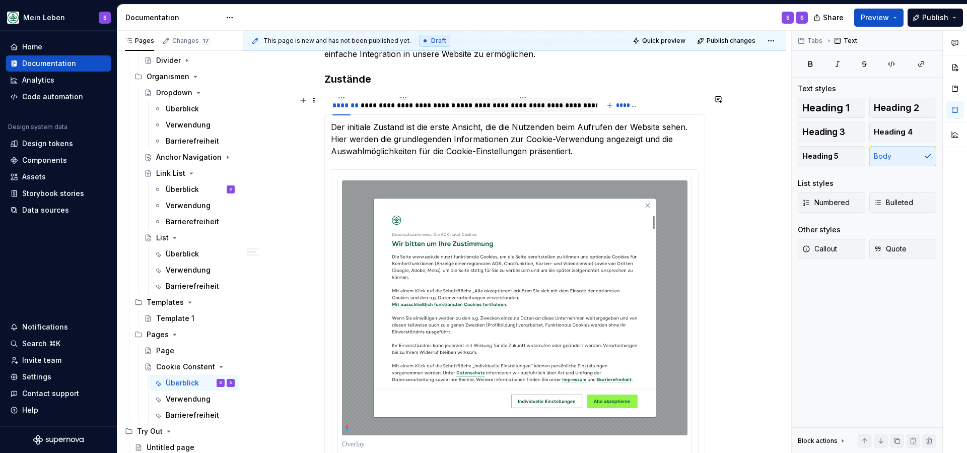
click at [489, 107] on div "**********" at bounding box center [522, 105] width 133 height 10
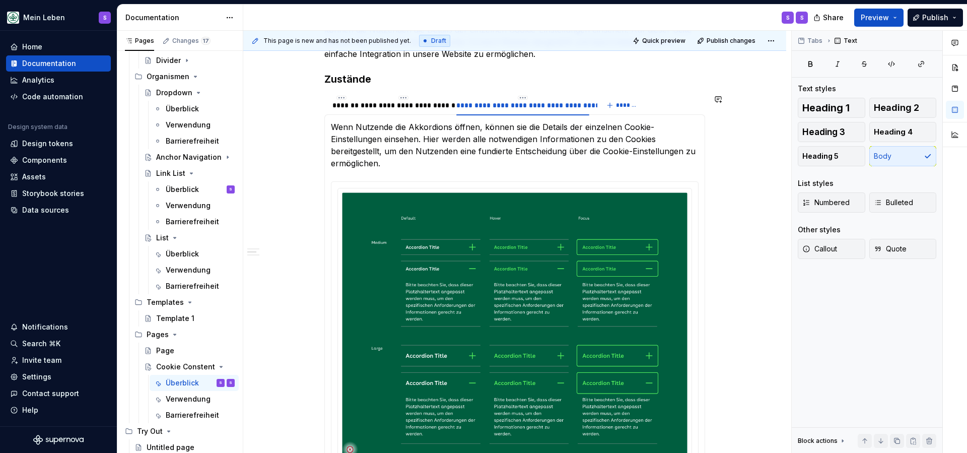
click at [420, 172] on section-item-column "Wenn Nutzende die Akkordions öffnen, können sie die Details der einzelnen Cooki…" at bounding box center [515, 321] width 368 height 400
click at [424, 234] on img at bounding box center [514, 324] width 345 height 265
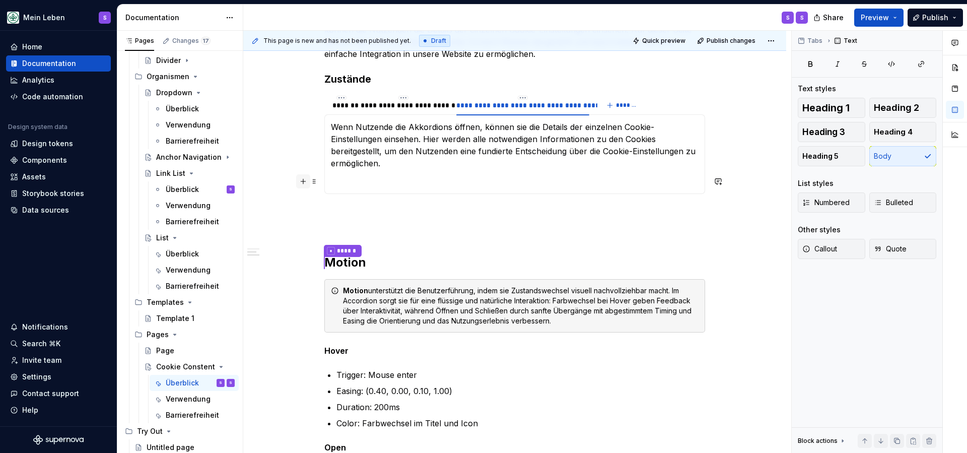
click at [304, 184] on button "button" at bounding box center [303, 181] width 14 height 14
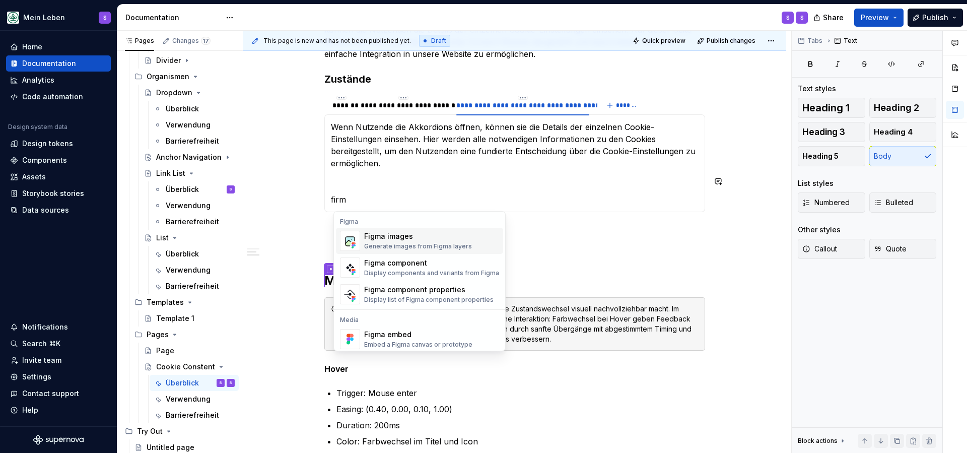
scroll to position [565, 0]
click at [394, 236] on div "Figma images" at bounding box center [418, 236] width 108 height 10
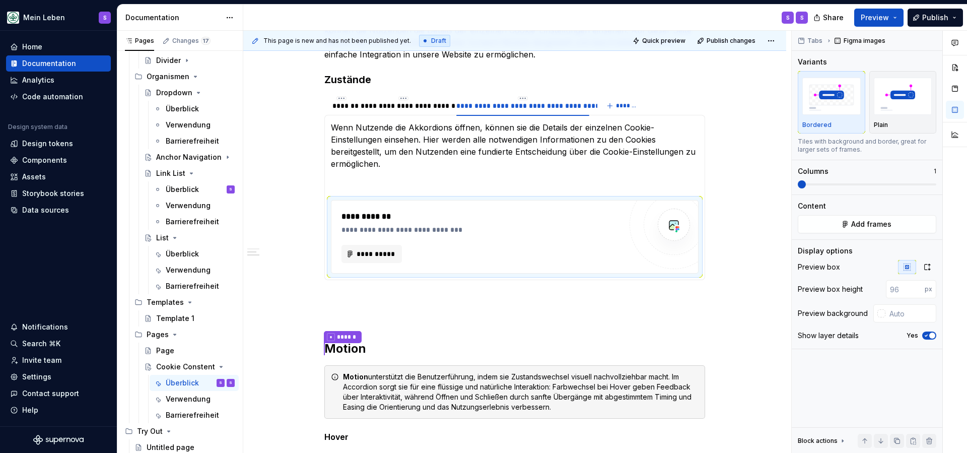
drag, startPoint x: 955, startPoint y: 208, endPoint x: 414, endPoint y: 255, distance: 542.9
click at [402, 254] on div "**********" at bounding box center [481, 254] width 280 height 18
click at [363, 255] on span "**********" at bounding box center [375, 254] width 39 height 10
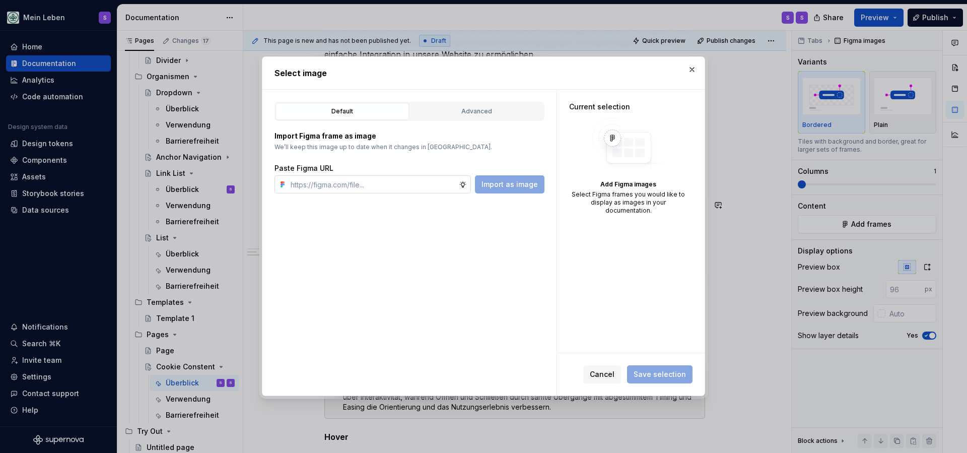
type textarea "*"
click at [407, 192] on input "text" at bounding box center [373, 184] width 172 height 18
type input "[URL][DOMAIN_NAME]"
click at [494, 188] on span "Import as image" at bounding box center [509, 184] width 56 height 10
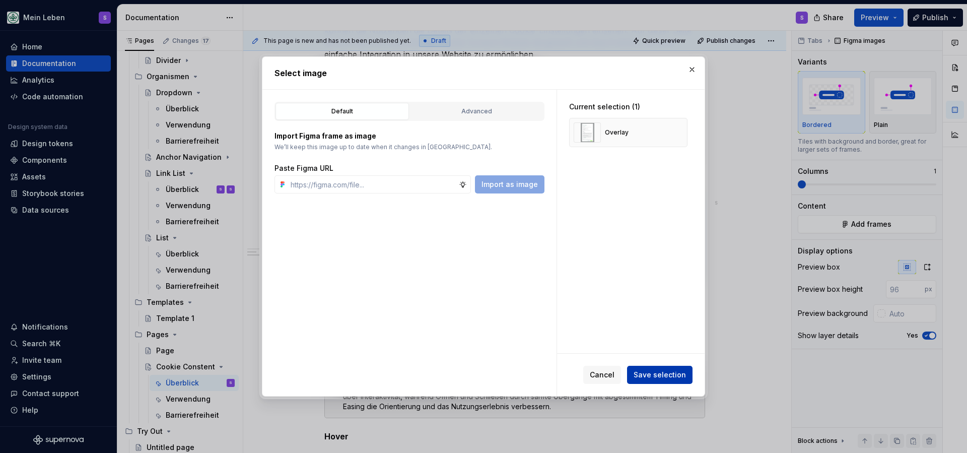
click at [668, 371] on span "Save selection" at bounding box center [660, 375] width 52 height 10
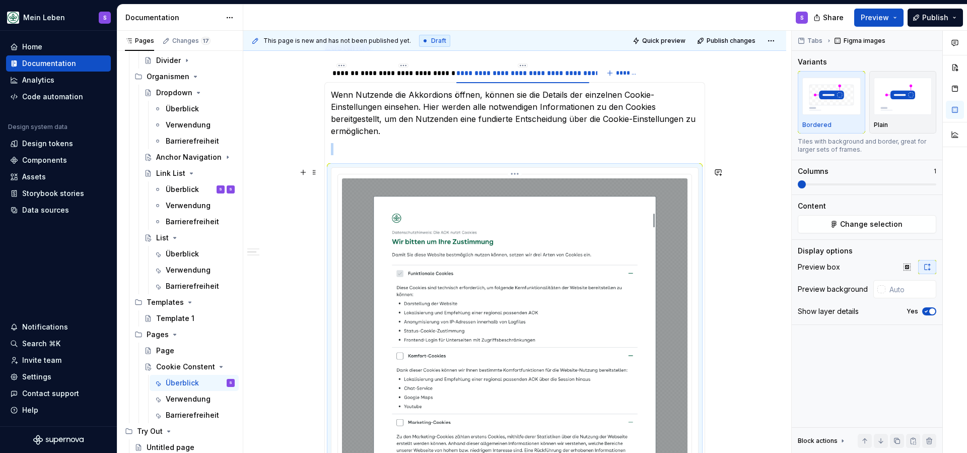
scroll to position [597, 0]
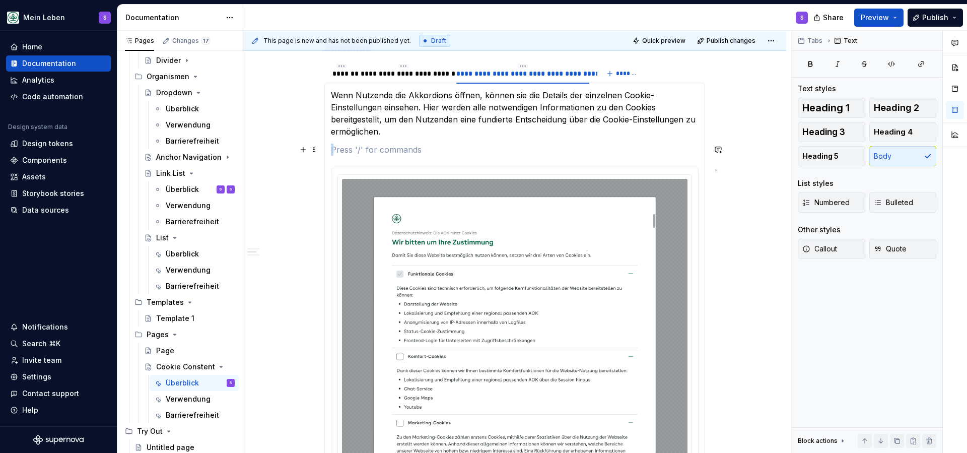
click at [386, 146] on p at bounding box center [515, 150] width 368 height 12
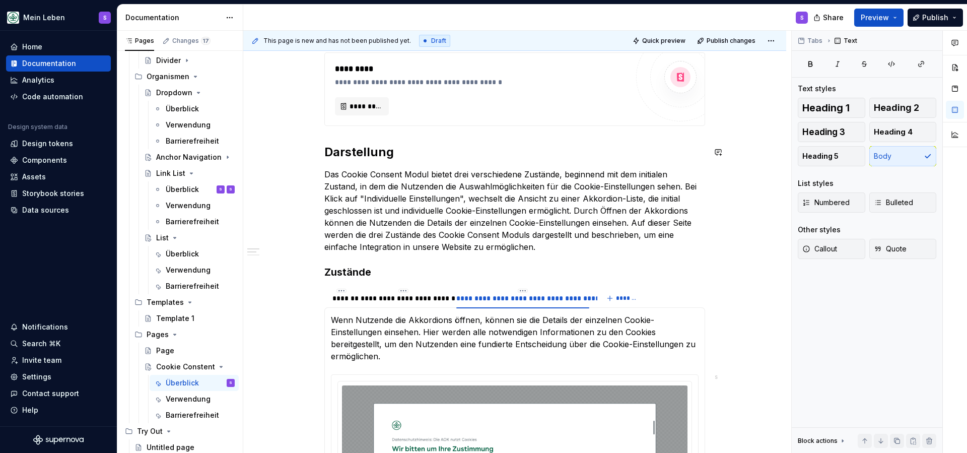
scroll to position [368, 0]
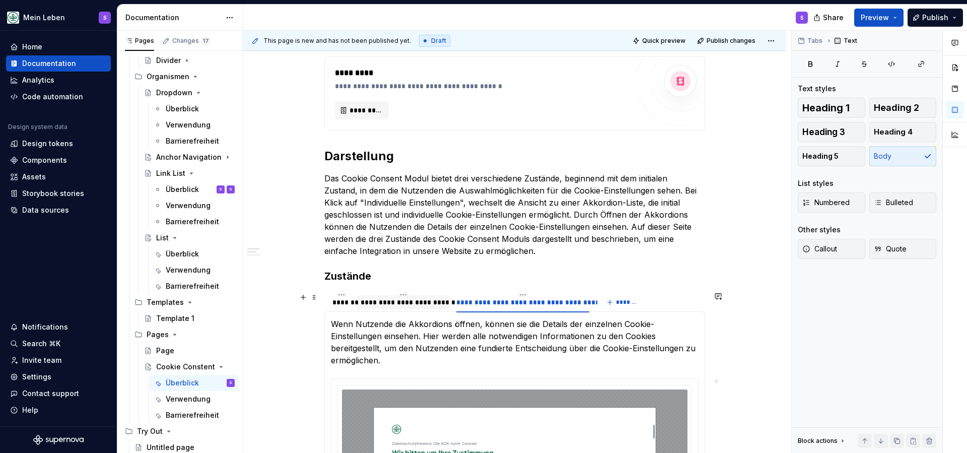
click at [439, 304] on div "**********" at bounding box center [404, 302] width 86 height 10
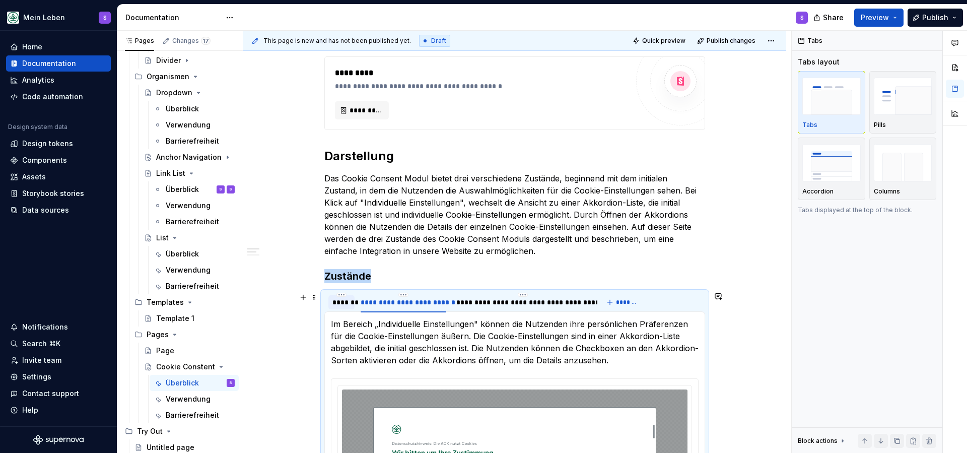
click at [342, 307] on div "*******" at bounding box center [341, 302] width 18 height 10
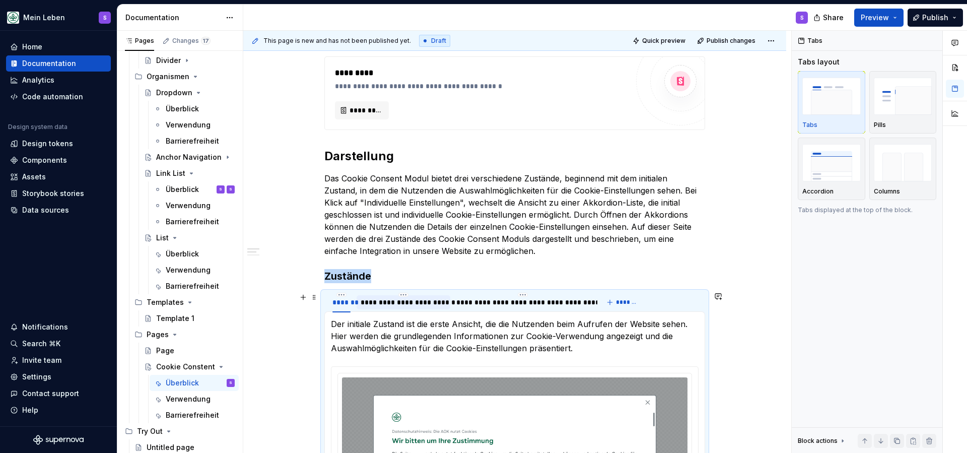
click at [395, 298] on div "**********" at bounding box center [404, 302] width 86 height 10
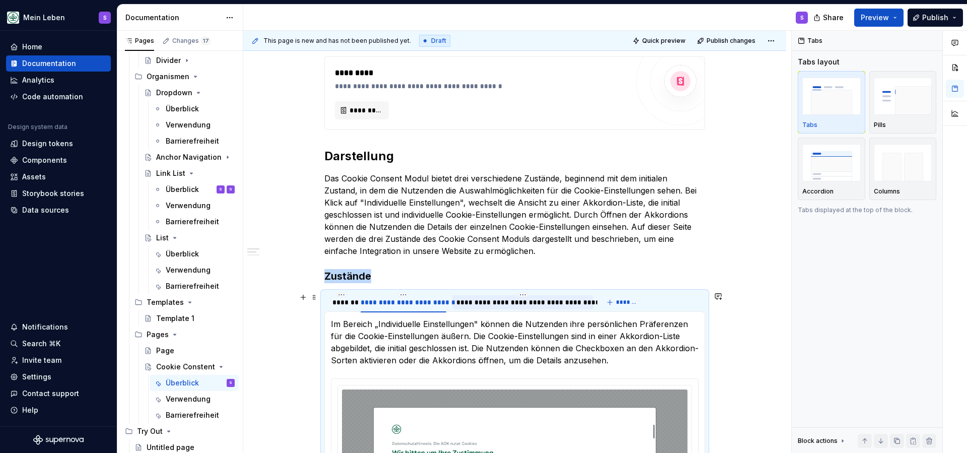
click at [482, 303] on div "**********" at bounding box center [522, 302] width 133 height 10
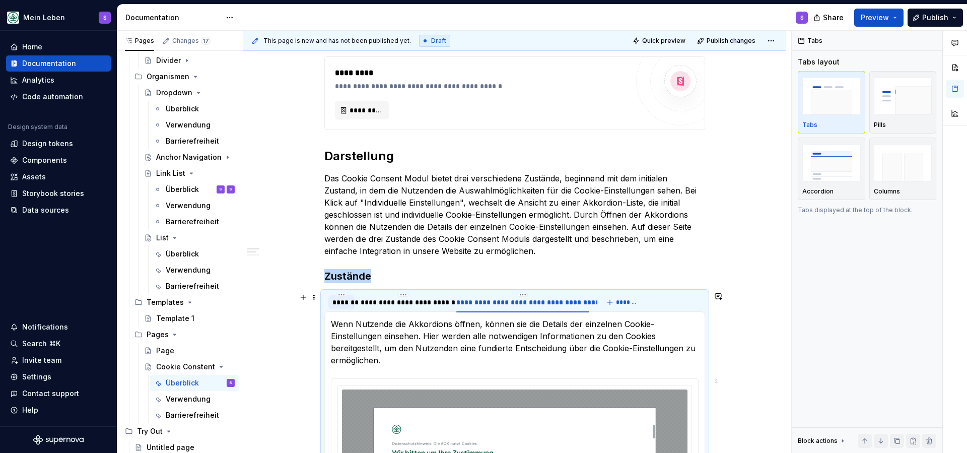
click at [341, 305] on div "*******" at bounding box center [341, 302] width 18 height 10
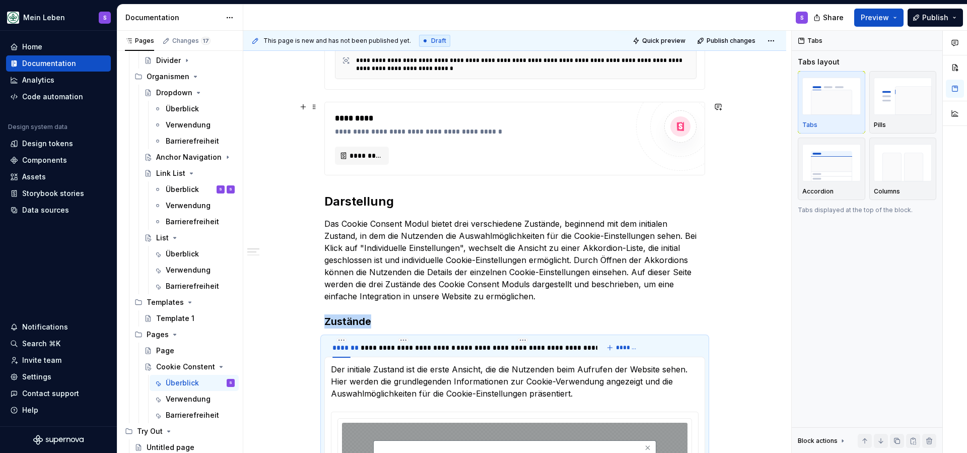
scroll to position [311, 0]
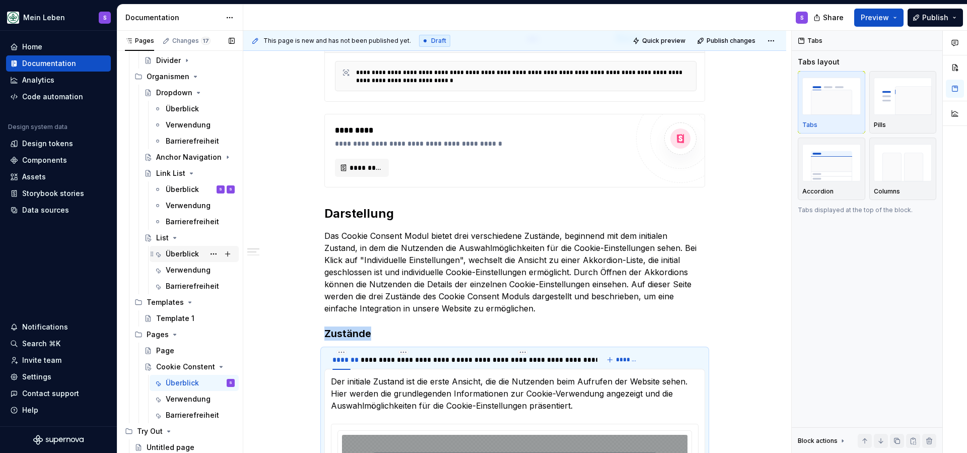
click at [177, 256] on div "Überblick" at bounding box center [182, 254] width 33 height 10
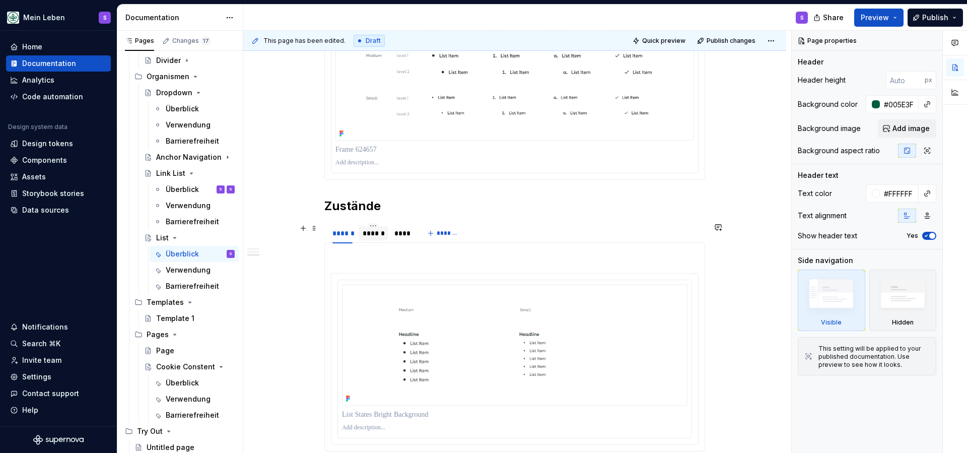
scroll to position [700, 0]
click at [179, 385] on div "Überblick" at bounding box center [182, 383] width 33 height 10
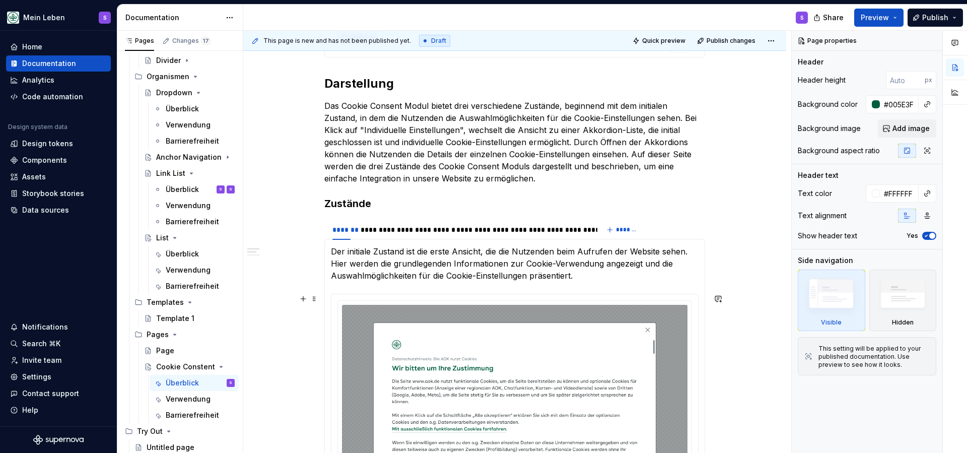
scroll to position [448, 0]
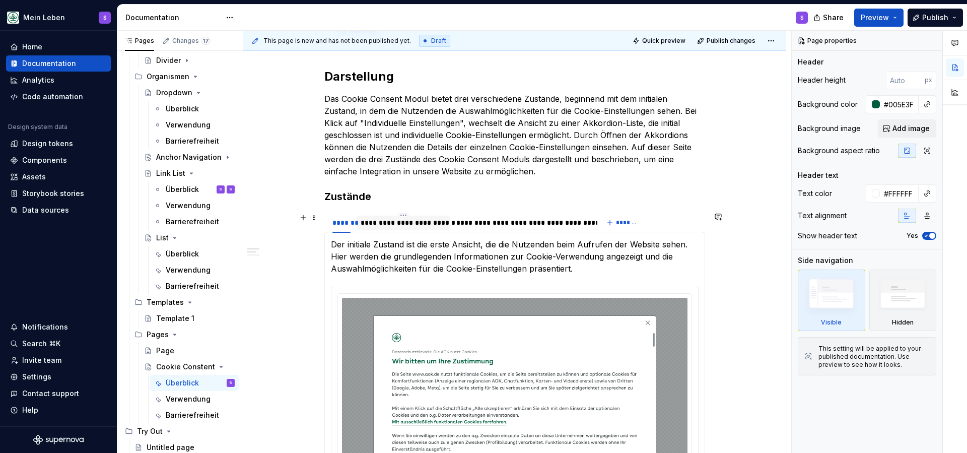
click at [409, 226] on div "**********" at bounding box center [404, 223] width 86 height 10
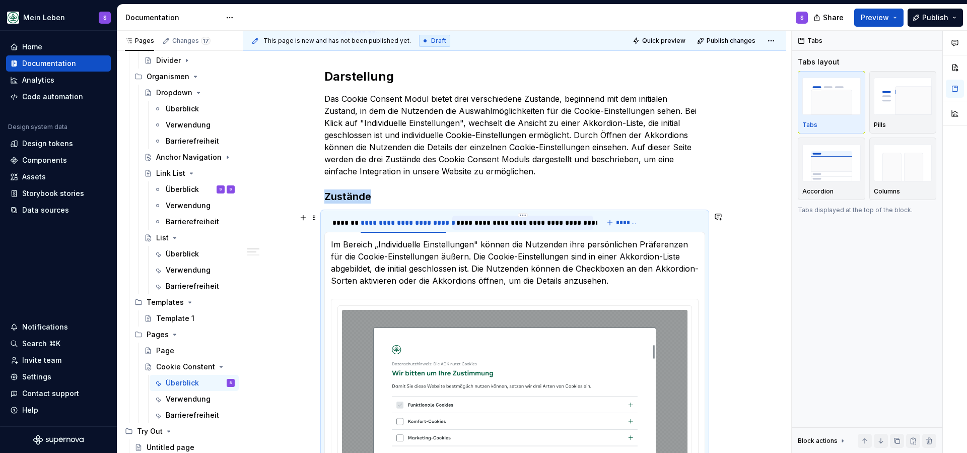
click at [552, 219] on div "**********" at bounding box center [522, 223] width 133 height 10
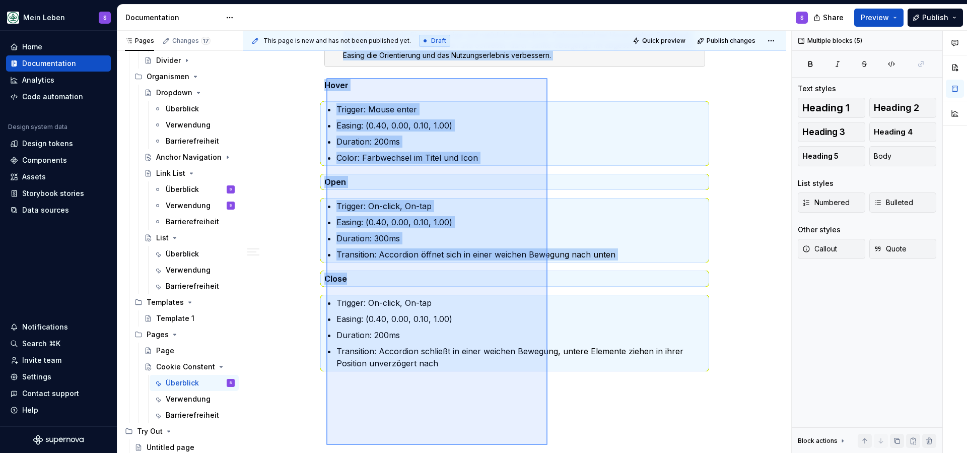
scroll to position [1427, 0]
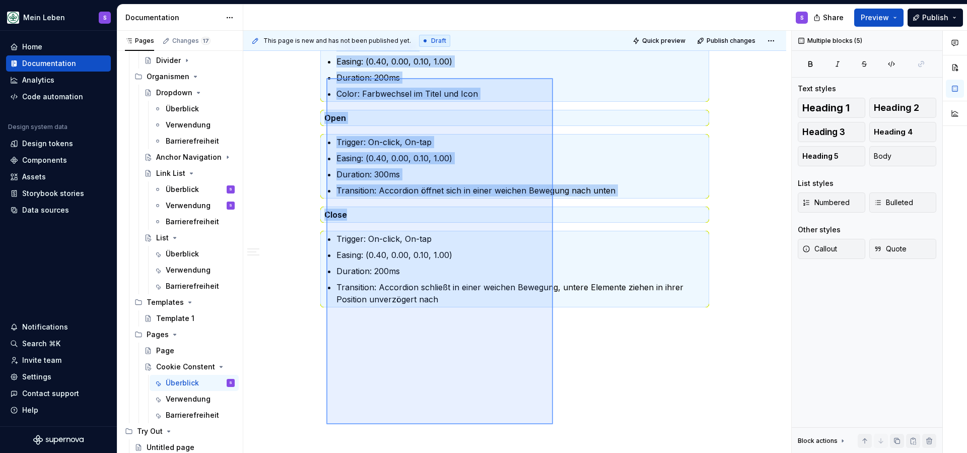
drag, startPoint x: 326, startPoint y: 101, endPoint x: 553, endPoint y: 424, distance: 394.4
click at [553, 424] on div "**********" at bounding box center [517, 242] width 548 height 423
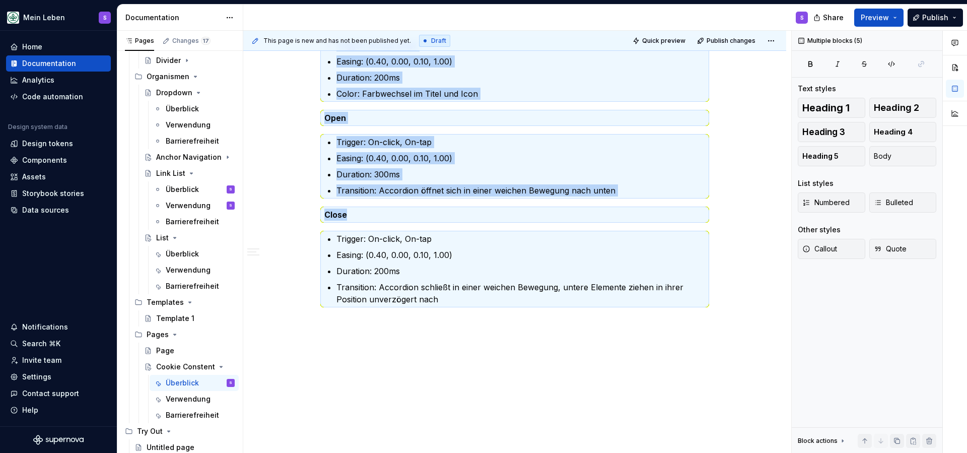
scroll to position [1149, 0]
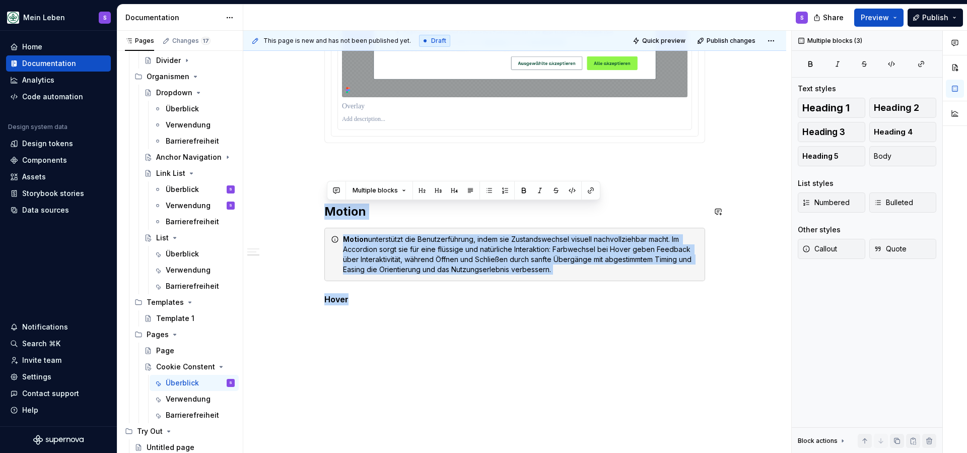
drag, startPoint x: 365, startPoint y: 300, endPoint x: 290, endPoint y: 194, distance: 129.6
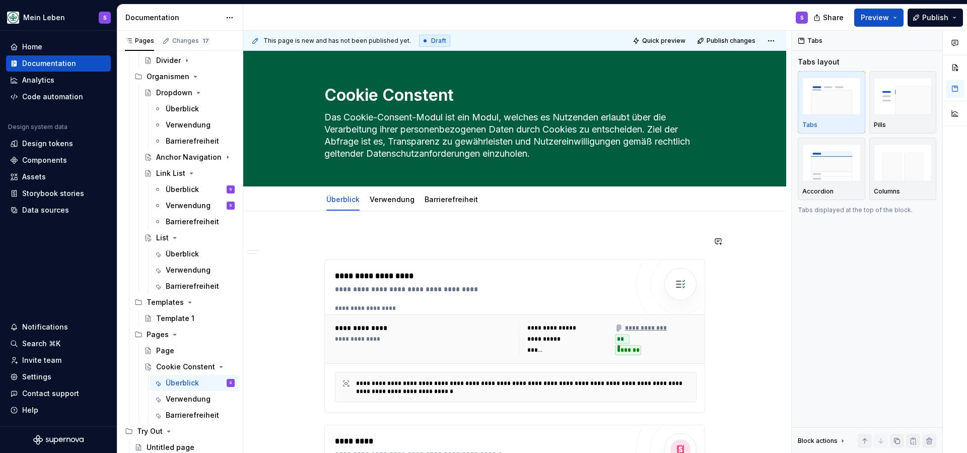
scroll to position [0, 0]
click at [394, 204] on div "Verwendung" at bounding box center [392, 199] width 45 height 10
click at [397, 202] on link "Verwendung" at bounding box center [392, 199] width 45 height 9
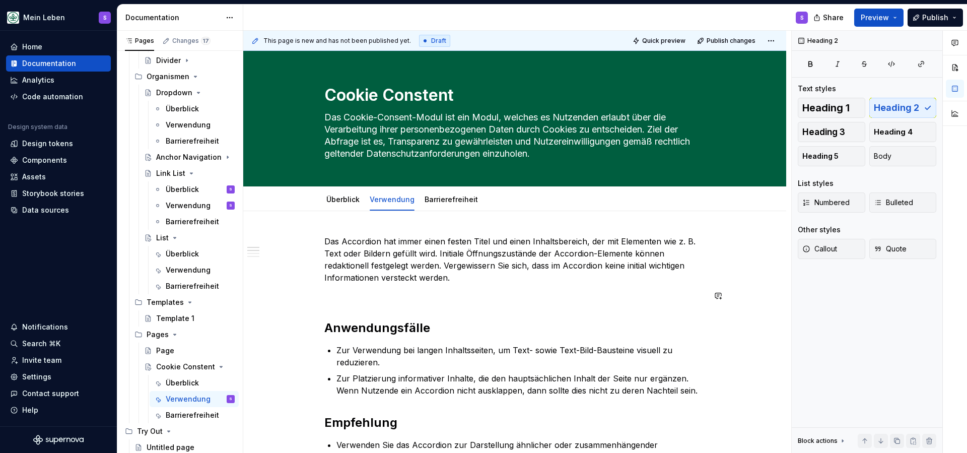
click at [459, 275] on p "Das Accordion hat immer einen festen Titel und einen Inhaltsbereich, der mit El…" at bounding box center [514, 259] width 381 height 48
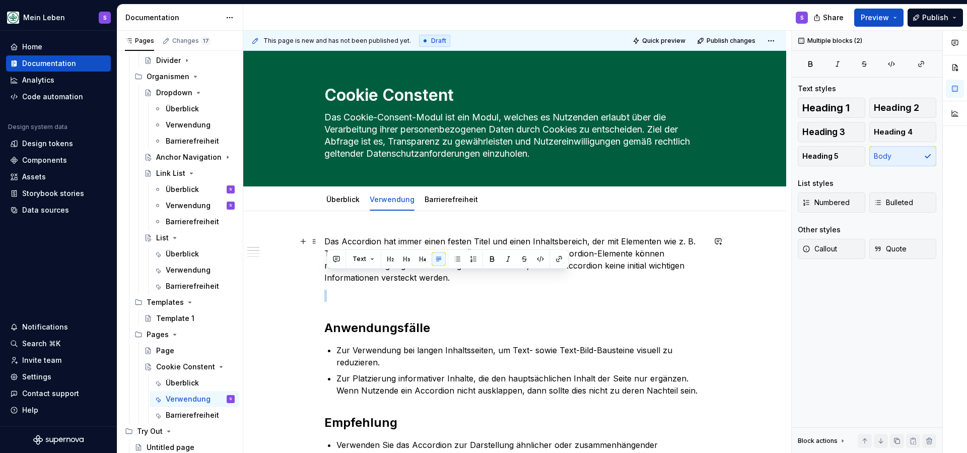
click at [459, 275] on p "Das Accordion hat immer einen festen Titel und einen Inhaltsbereich, der mit El…" at bounding box center [514, 259] width 381 height 48
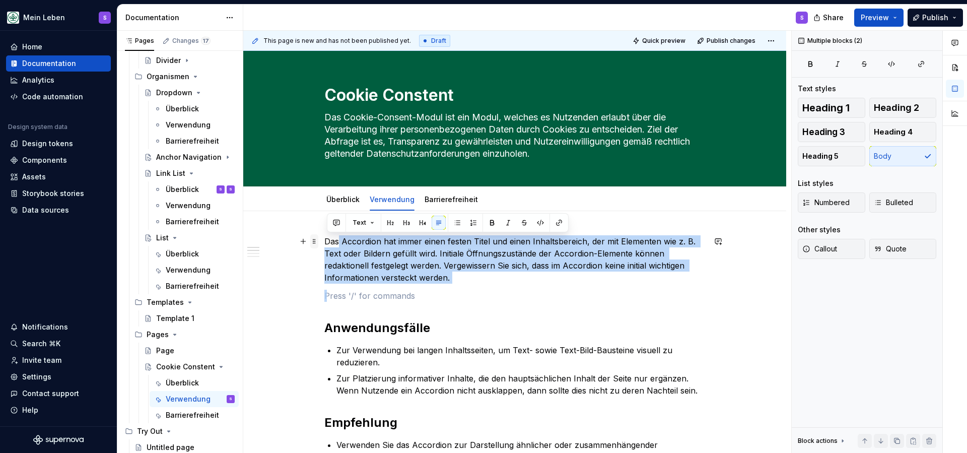
drag, startPoint x: 458, startPoint y: 278, endPoint x: 320, endPoint y: 240, distance: 142.7
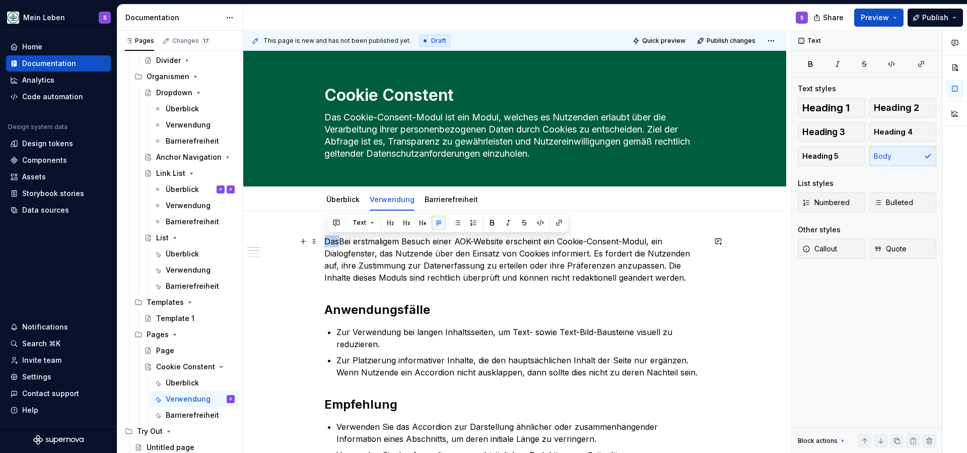
drag, startPoint x: 340, startPoint y: 243, endPoint x: 324, endPoint y: 245, distance: 16.3
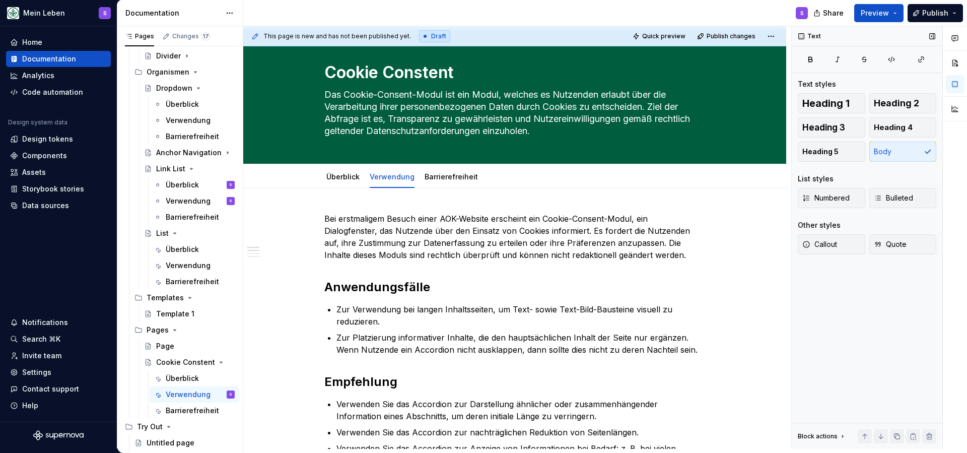
type textarea "*"
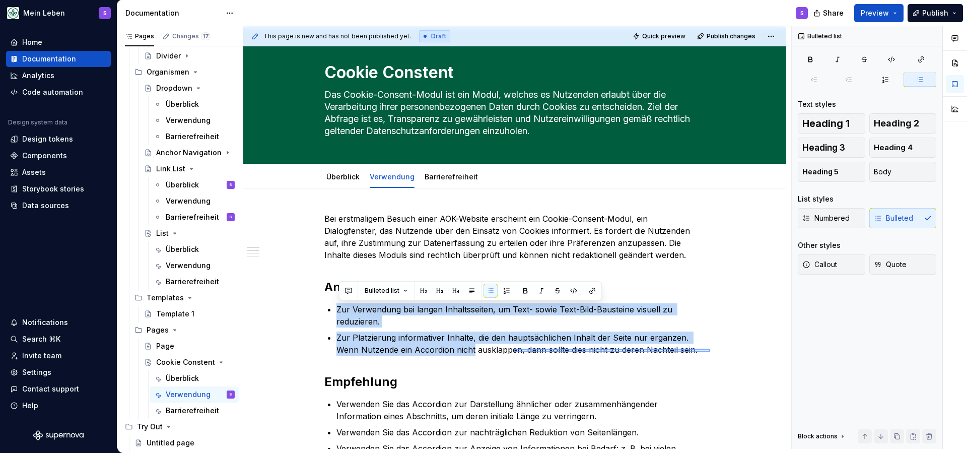
drag, startPoint x: 709, startPoint y: 352, endPoint x: 471, endPoint y: 342, distance: 237.4
click at [472, 343] on div "This page is new and has not been published yet. Draft Quick preview Publish ch…" at bounding box center [517, 237] width 548 height 423
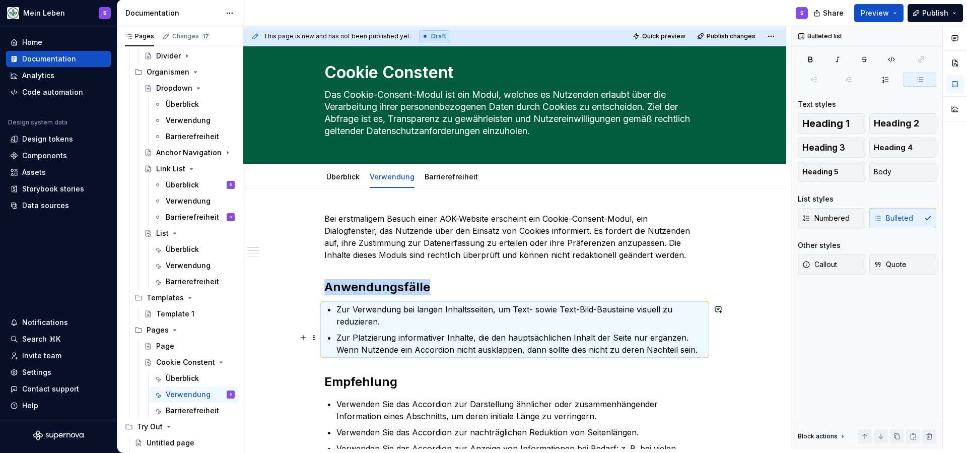
click at [471, 342] on p "Zur Platzierung informativer Inhalte, die den hauptsächlichen Inhalt der Seite …" at bounding box center [520, 343] width 369 height 24
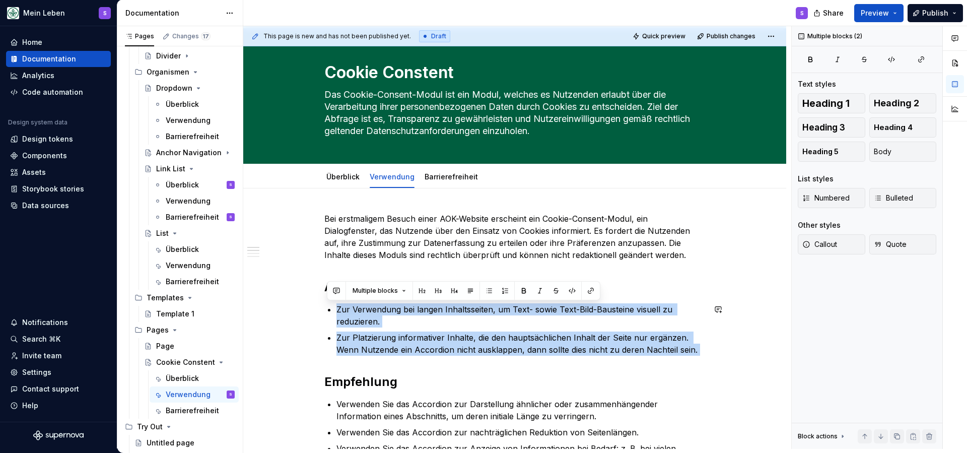
drag, startPoint x: 339, startPoint y: 309, endPoint x: 602, endPoint y: 361, distance: 267.9
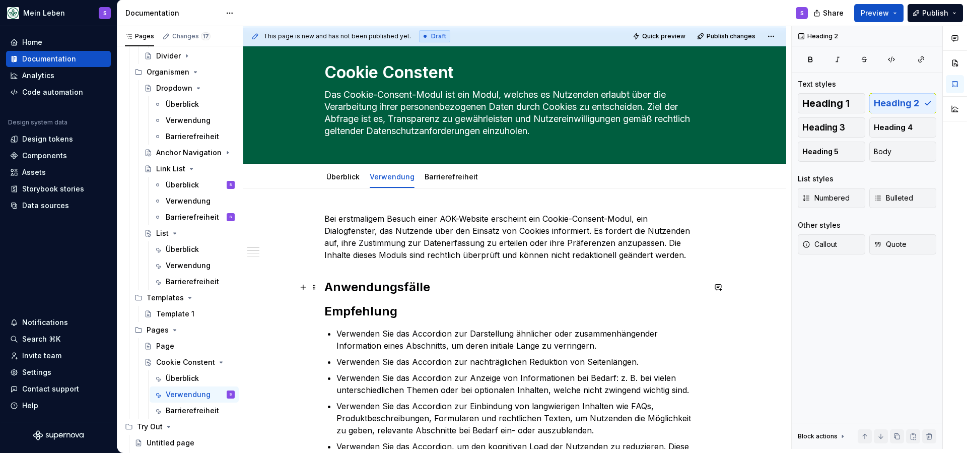
click at [456, 286] on h2 "Anwendungsfälle" at bounding box center [514, 287] width 381 height 16
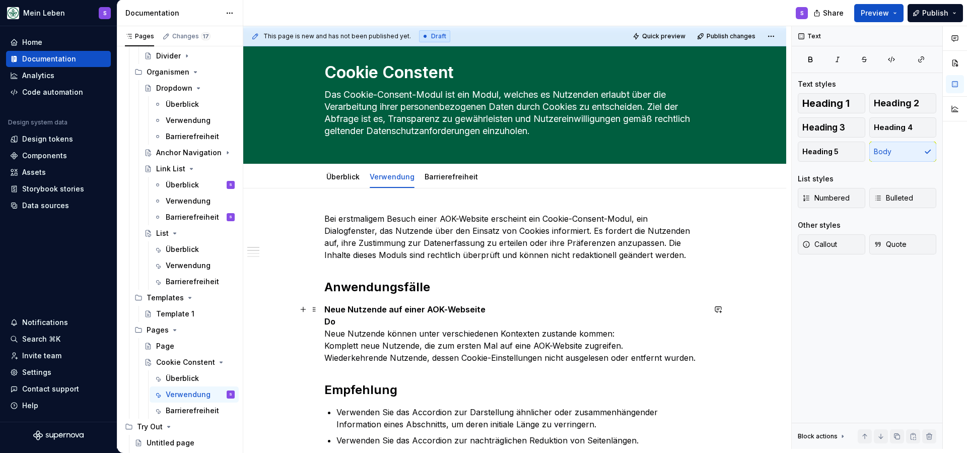
click at [345, 323] on p "Neue Nutzende auf einer AOK-Webseite Do Neue Nutzende können unter verschiedene…" at bounding box center [514, 333] width 381 height 60
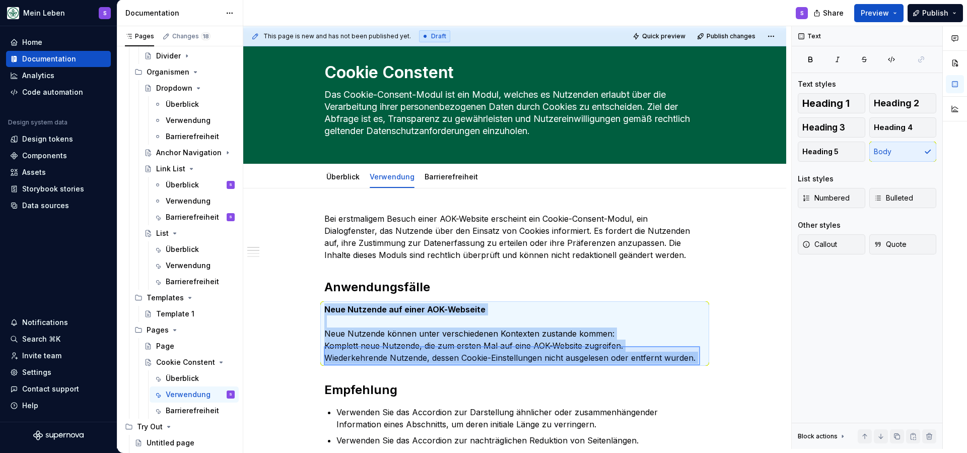
drag, startPoint x: 324, startPoint y: 346, endPoint x: 701, endPoint y: 365, distance: 377.2
click at [701, 365] on div "This page is new and has not been published yet. Draft Quick preview Publish ch…" at bounding box center [517, 237] width 548 height 423
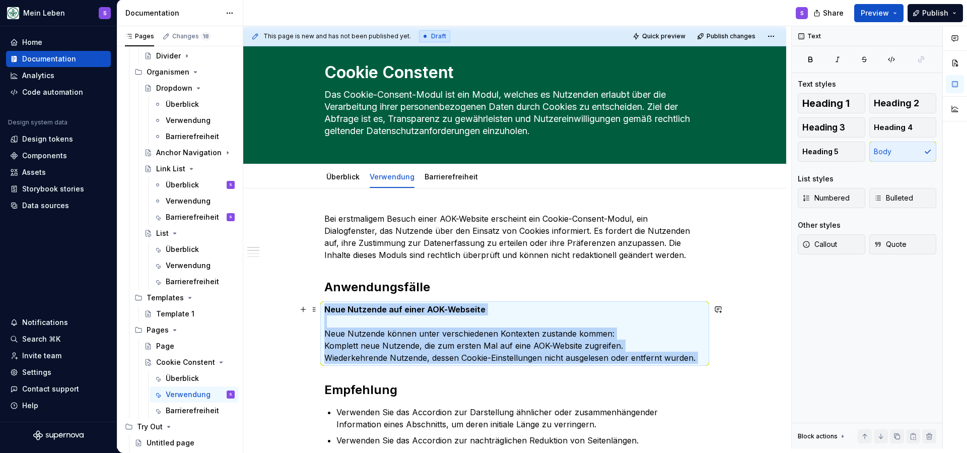
click at [704, 356] on p "Neue Nutzende auf einer AOK-Webseite Neue Nutzende können unter verschiedenen K…" at bounding box center [514, 333] width 381 height 60
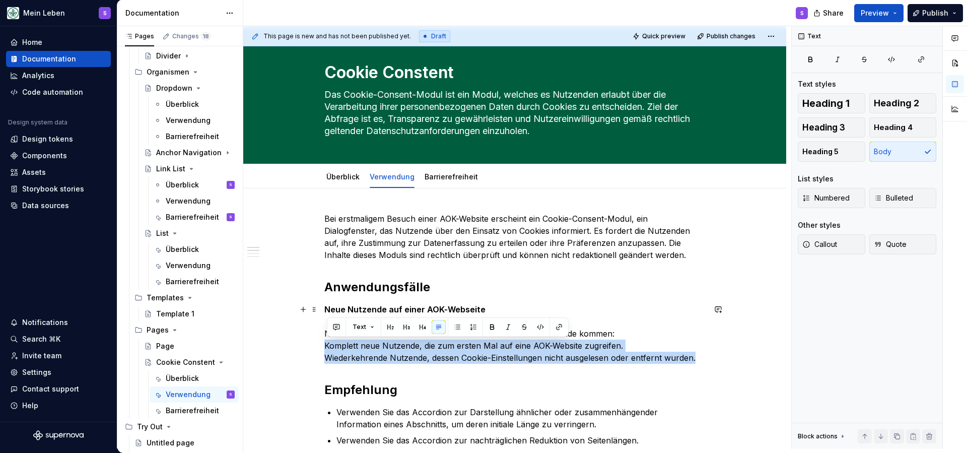
drag, startPoint x: 706, startPoint y: 359, endPoint x: 325, endPoint y: 343, distance: 381.6
click at [453, 325] on button "button" at bounding box center [457, 327] width 14 height 14
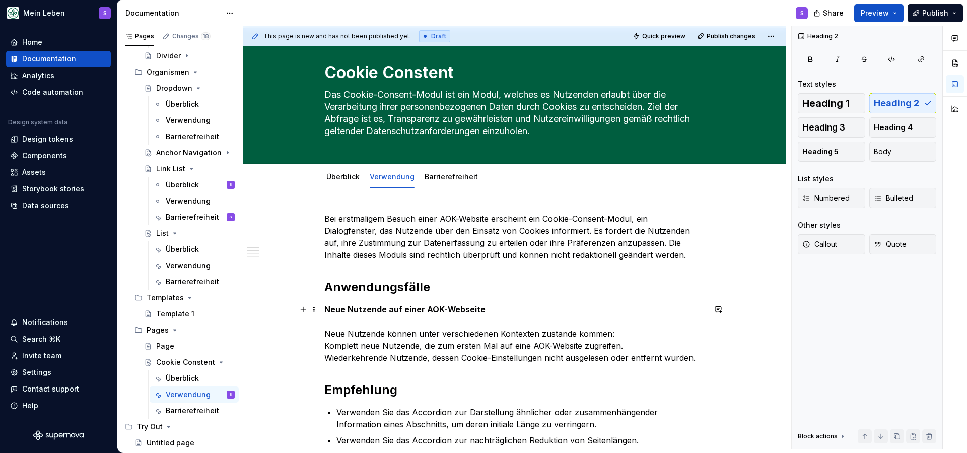
click at [393, 341] on p "Neue Nutzende auf einer AOK-Webseite Neue Nutzende können unter verschiedenen K…" at bounding box center [514, 333] width 381 height 60
click at [336, 345] on p "Neue Nutzende auf einer AOK-Webseite Neue Nutzende können unter verschiedenen K…" at bounding box center [514, 333] width 381 height 60
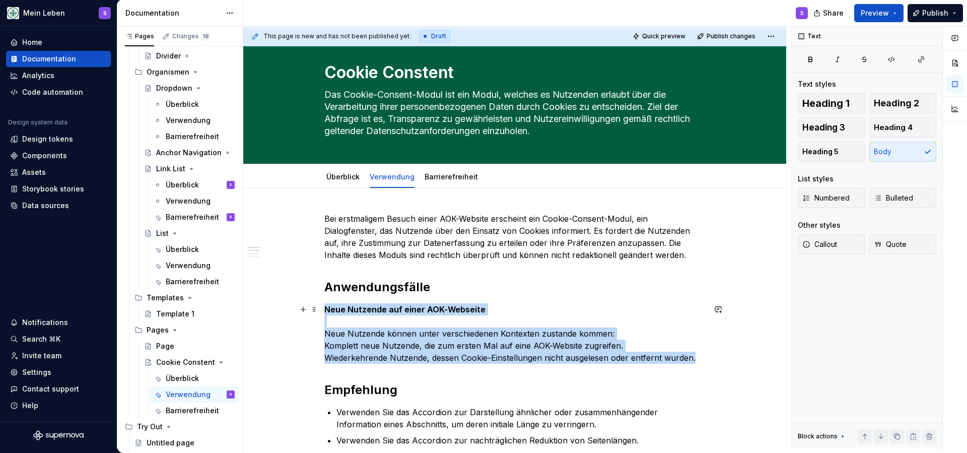
click at [336, 345] on p "Neue Nutzende auf einer AOK-Webseite Neue Nutzende können unter verschiedenen K…" at bounding box center [514, 333] width 381 height 60
click at [350, 343] on p "Neue Nutzende auf einer AOK-Webseite Neue Nutzende können unter verschiedenen K…" at bounding box center [514, 333] width 381 height 60
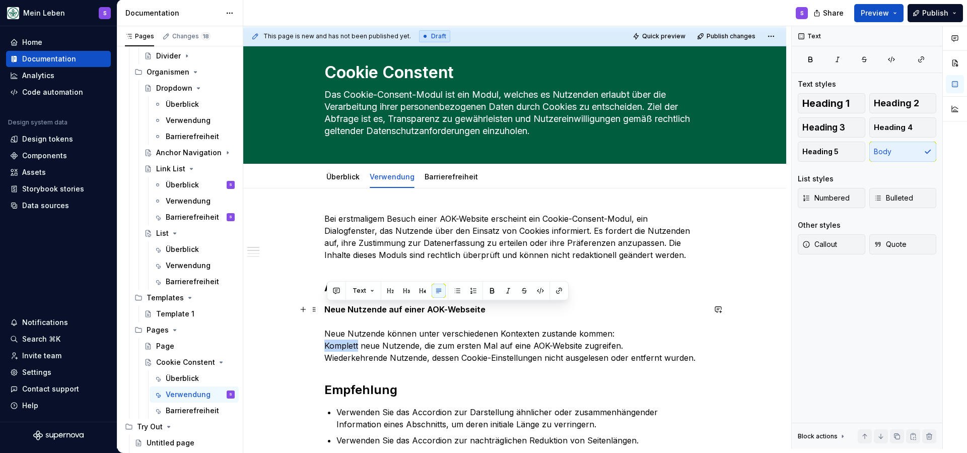
click at [350, 343] on p "Neue Nutzende auf einer AOK-Webseite Neue Nutzende können unter verschiedenen K…" at bounding box center [514, 333] width 381 height 60
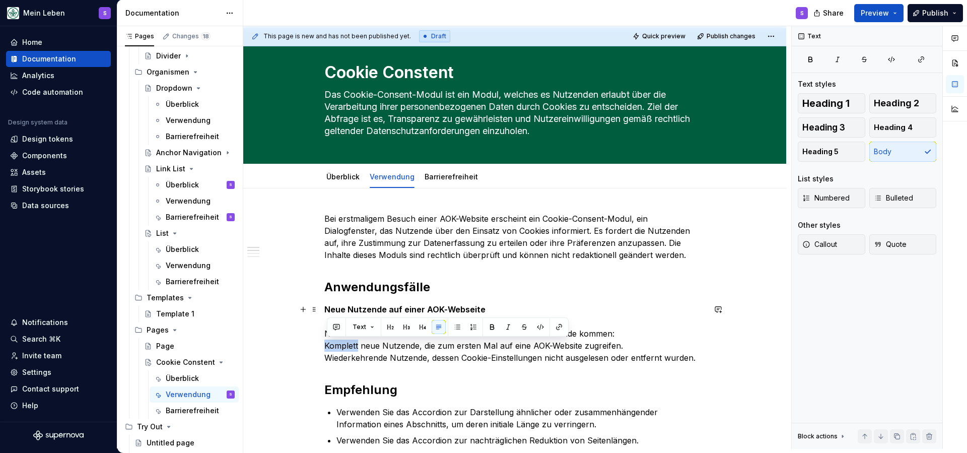
click at [350, 343] on p "Neue Nutzende auf einer AOK-Webseite Neue Nutzende können unter verschiedenen K…" at bounding box center [514, 333] width 381 height 60
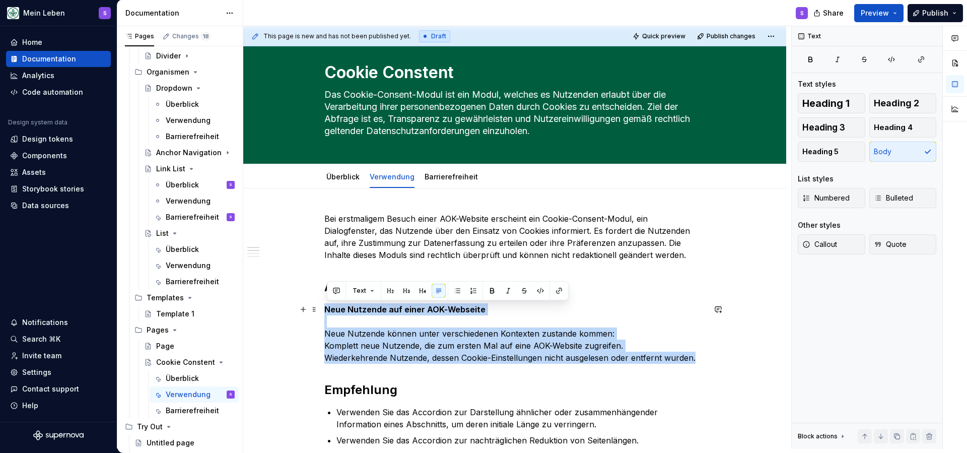
click at [350, 343] on p "Neue Nutzende auf einer AOK-Webseite Neue Nutzende können unter verschiedenen K…" at bounding box center [514, 333] width 381 height 60
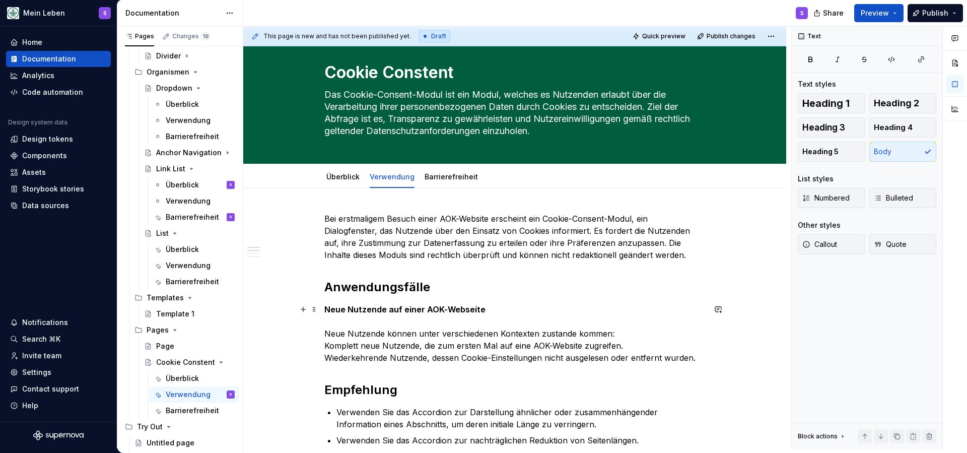
click at [350, 343] on p "Neue Nutzende auf einer AOK-Webseite Neue Nutzende können unter verschiedenen K…" at bounding box center [514, 333] width 381 height 60
drag, startPoint x: 630, startPoint y: 346, endPoint x: 327, endPoint y: 345, distance: 303.2
click at [327, 345] on p "Neue Nutzende auf einer AOK-Webseite Neue Nutzende können unter verschiedenen K…" at bounding box center [514, 333] width 381 height 60
click at [457, 327] on button "button" at bounding box center [457, 327] width 14 height 14
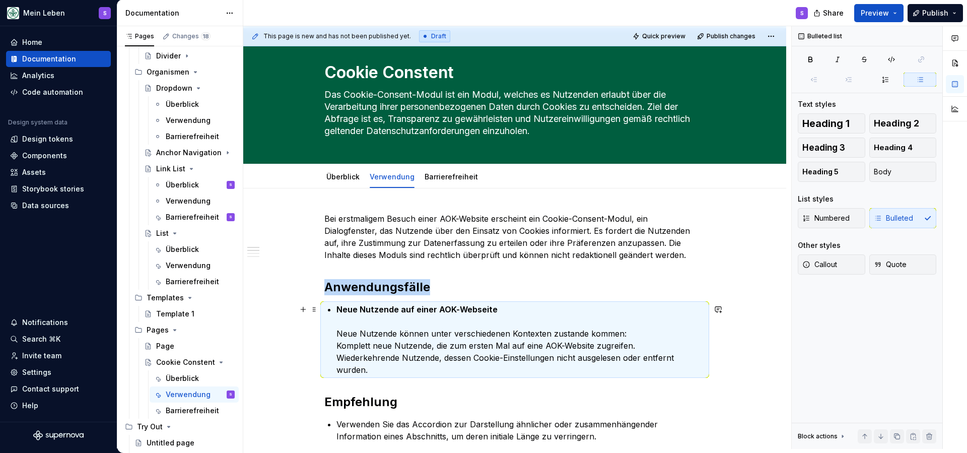
click at [453, 325] on p "Neue Nutzende auf einer AOK-Webseite Neue Nutzende können unter verschiedenen K…" at bounding box center [520, 339] width 369 height 73
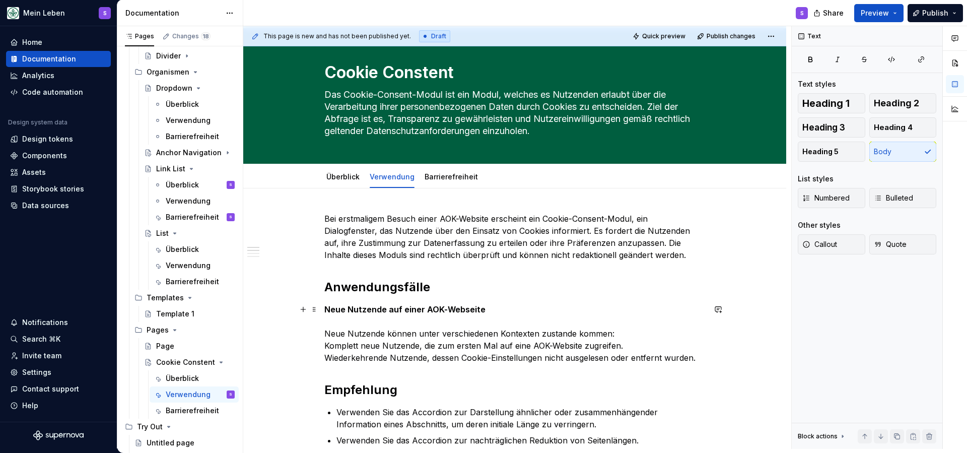
click at [342, 328] on p "Neue Nutzende auf einer AOK-Webseite Neue Nutzende können unter verschiedenen K…" at bounding box center [514, 333] width 381 height 60
click at [337, 320] on p "Neue Nutzende auf einer AOK-Webseite Neue Nutzende können unter verschiedenen K…" at bounding box center [514, 333] width 381 height 60
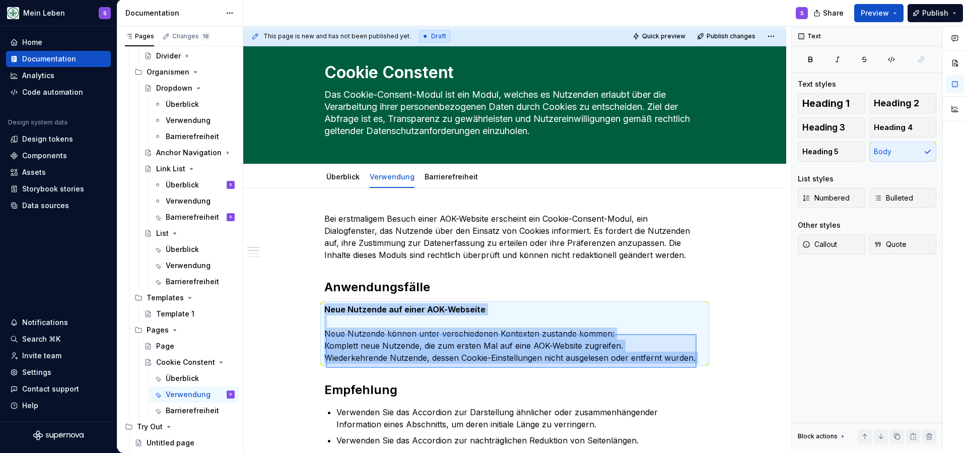
drag, startPoint x: 326, startPoint y: 334, endPoint x: 697, endPoint y: 368, distance: 372.7
click at [697, 368] on div "This page is new and has not been published yet. Draft Quick preview Publish ch…" at bounding box center [517, 237] width 548 height 423
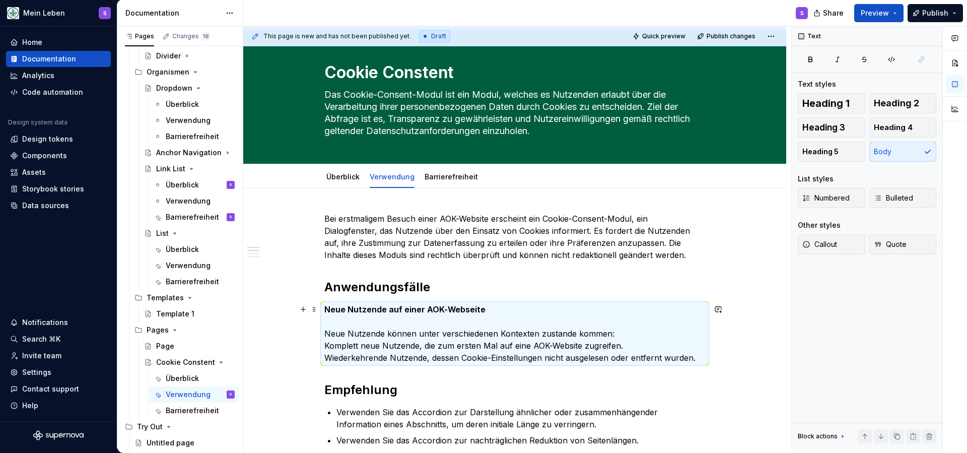
click at [703, 360] on p "Neue Nutzende auf einer AOK-Webseite Neue Nutzende können unter verschiedenen K…" at bounding box center [514, 333] width 381 height 60
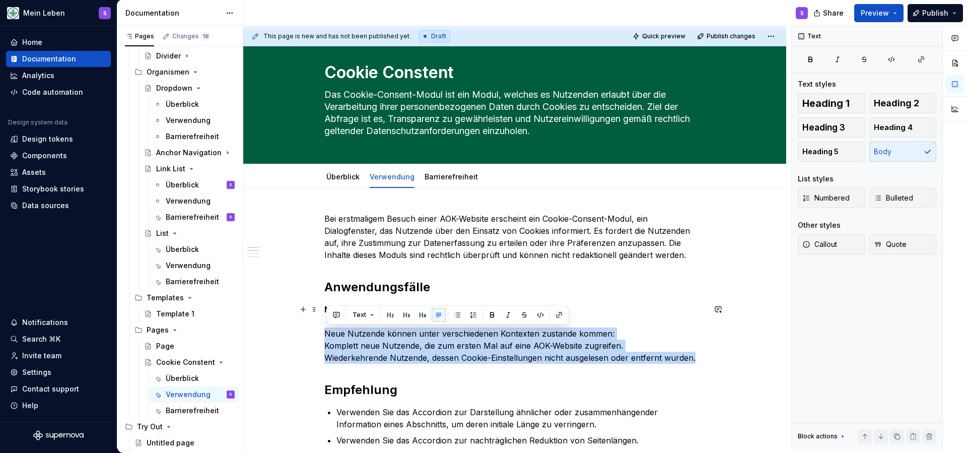
drag, startPoint x: 707, startPoint y: 360, endPoint x: 320, endPoint y: 334, distance: 388.1
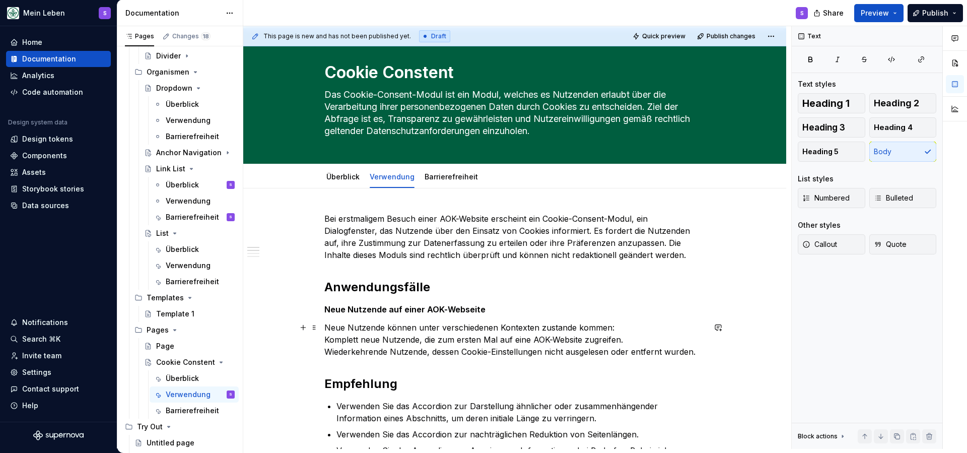
click at [362, 337] on p "Neue Nutzende können unter verschiedenen Kontexten zustande kommen: Komplett ne…" at bounding box center [514, 339] width 381 height 36
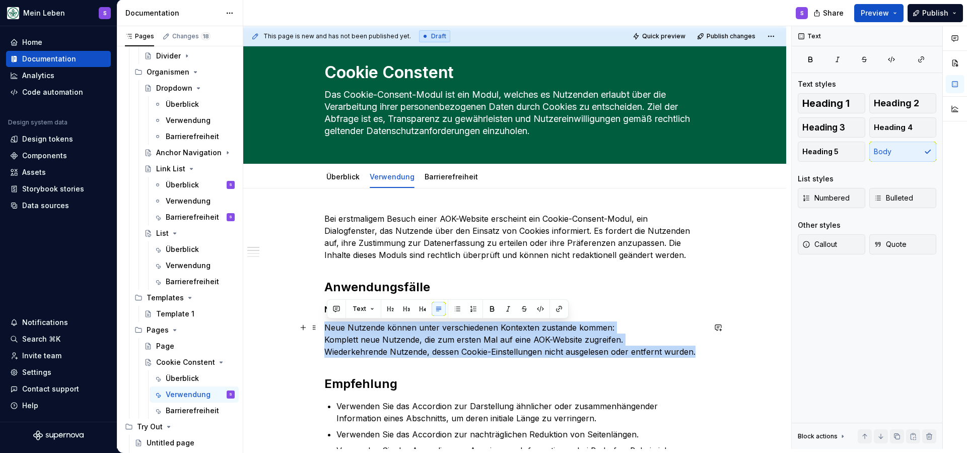
click at [362, 337] on p "Neue Nutzende können unter verschiedenen Kontexten zustande kommen: Komplett ne…" at bounding box center [514, 339] width 381 height 36
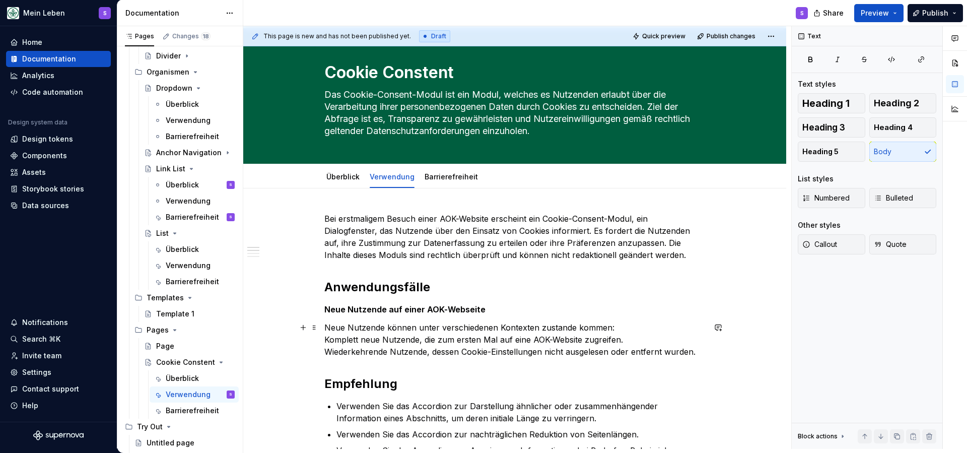
click at [421, 336] on p "Neue Nutzende können unter verschiedenen Kontexten zustande kommen: Komplett ne…" at bounding box center [514, 339] width 381 height 36
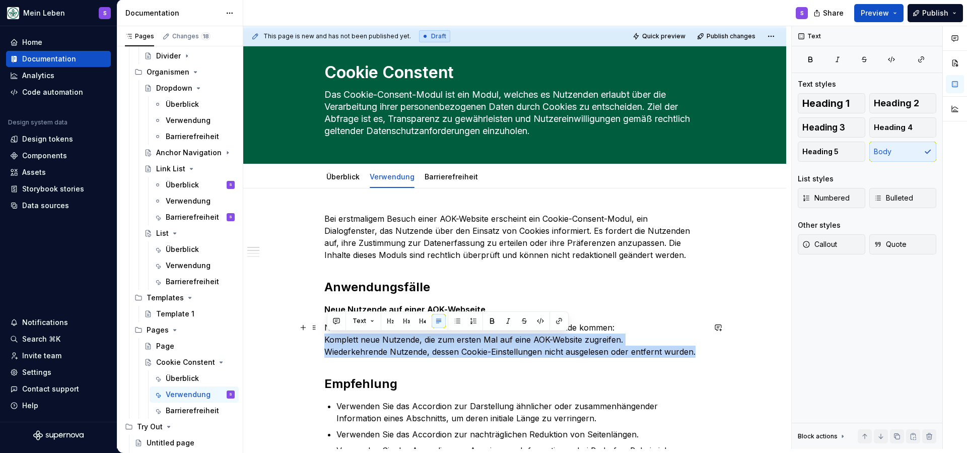
drag, startPoint x: 704, startPoint y: 353, endPoint x: 318, endPoint y: 341, distance: 385.4
click at [456, 322] on button "button" at bounding box center [457, 321] width 14 height 14
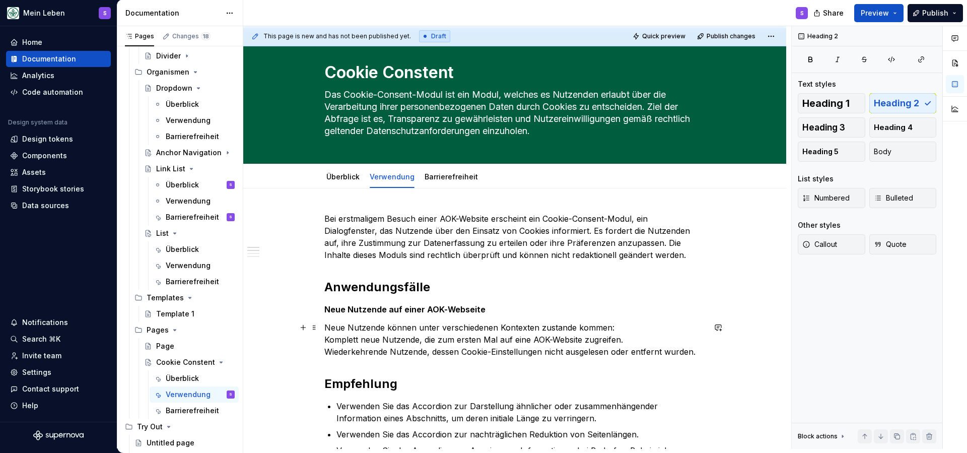
click at [376, 323] on p "Neue Nutzende können unter verschiedenen Kontexten zustande kommen: Komplett ne…" at bounding box center [514, 339] width 381 height 36
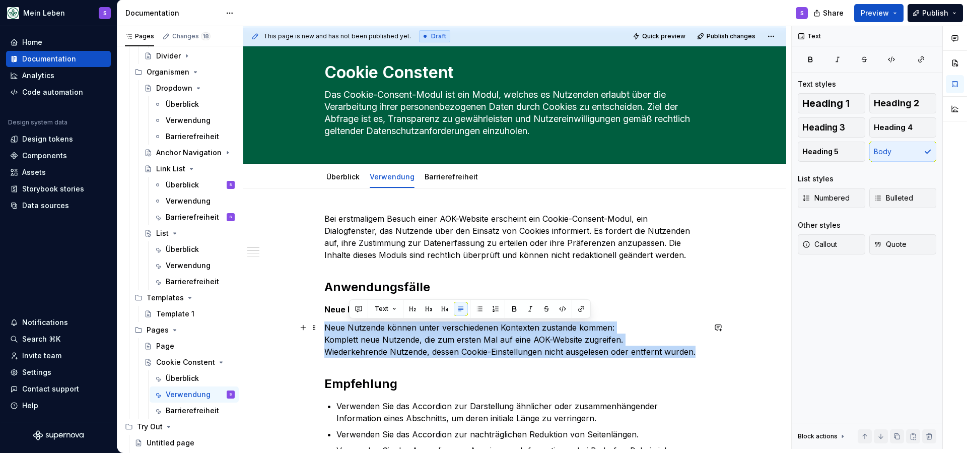
click at [376, 323] on p "Neue Nutzende können unter verschiedenen Kontexten zustande kommen: Komplett ne…" at bounding box center [514, 339] width 381 height 36
click at [434, 344] on p "Neue Nutzende können unter verschiedenen Kontexten zustande kommen: Komplett ne…" at bounding box center [514, 339] width 381 height 36
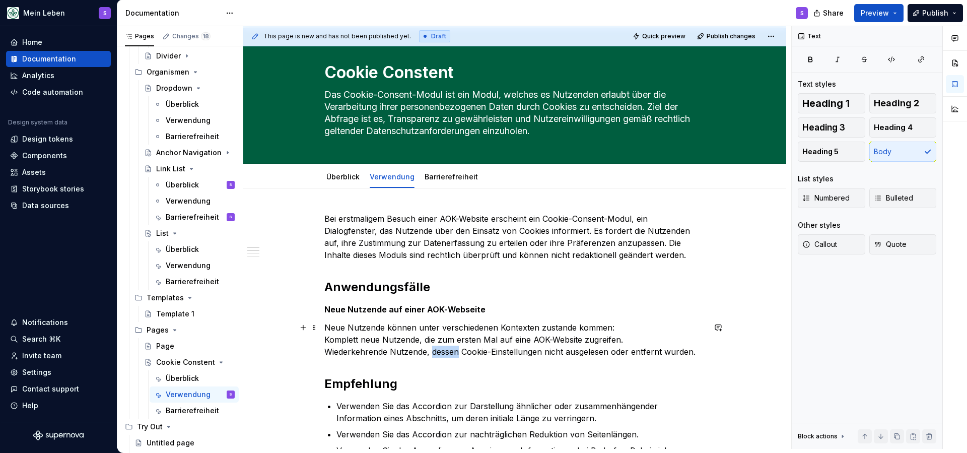
click at [434, 344] on p "Neue Nutzende können unter verschiedenen Kontexten zustande kommen: Komplett ne…" at bounding box center [514, 339] width 381 height 36
click at [565, 334] on button "button" at bounding box center [564, 333] width 14 height 14
click at [627, 326] on p "Neue Nutzende können unter verschiedenen Kontexten zustande kommen: Komplett ne…" at bounding box center [514, 339] width 381 height 36
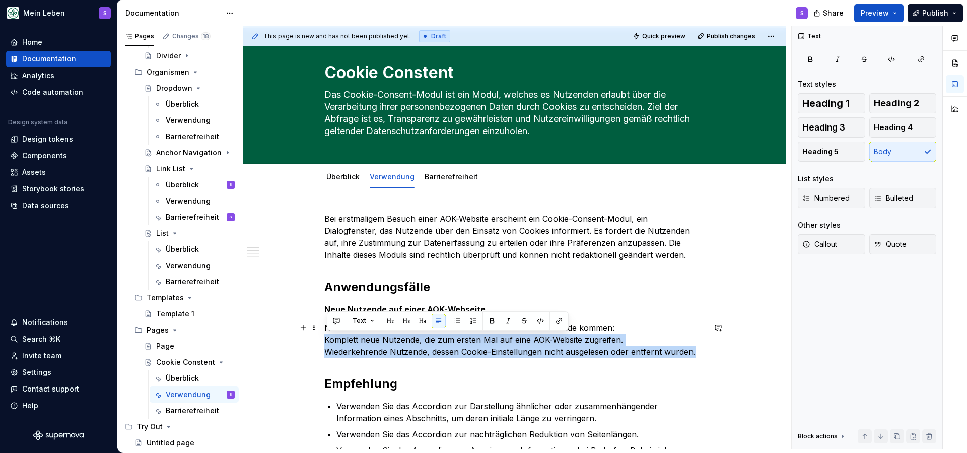
drag, startPoint x: 702, startPoint y: 352, endPoint x: 317, endPoint y: 338, distance: 385.5
copy p "Komplett neue Nutzende, die zum ersten Mal auf eine AOK-Website zugreifen. Wied…"
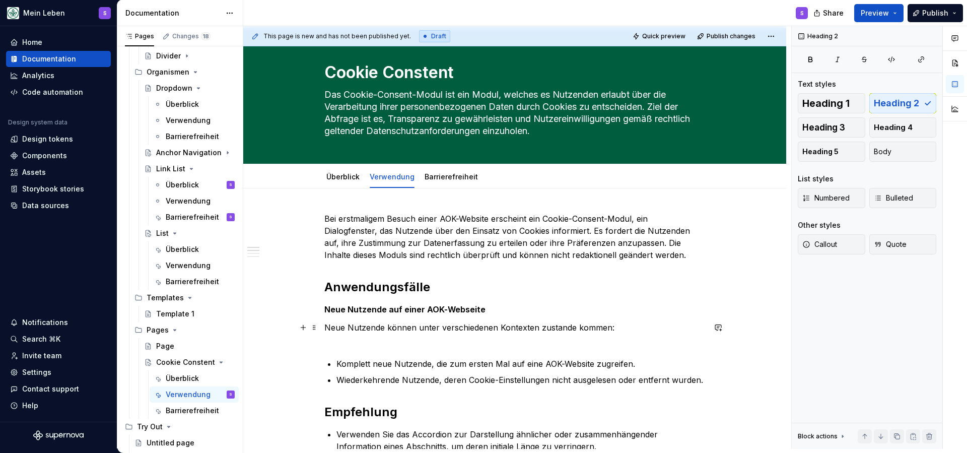
click at [444, 343] on p "Neue Nutzende können unter verschiedenen Kontexten zustande kommen:" at bounding box center [514, 333] width 381 height 24
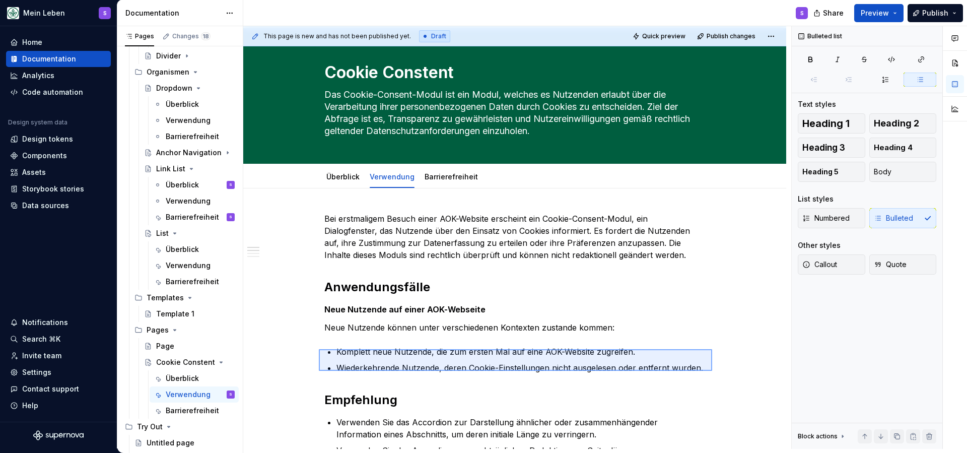
drag, startPoint x: 712, startPoint y: 371, endPoint x: 319, endPoint y: 349, distance: 393.4
click at [319, 349] on div "This page is new and has not been published yet. Draft Quick preview Publish ch…" at bounding box center [517, 237] width 548 height 423
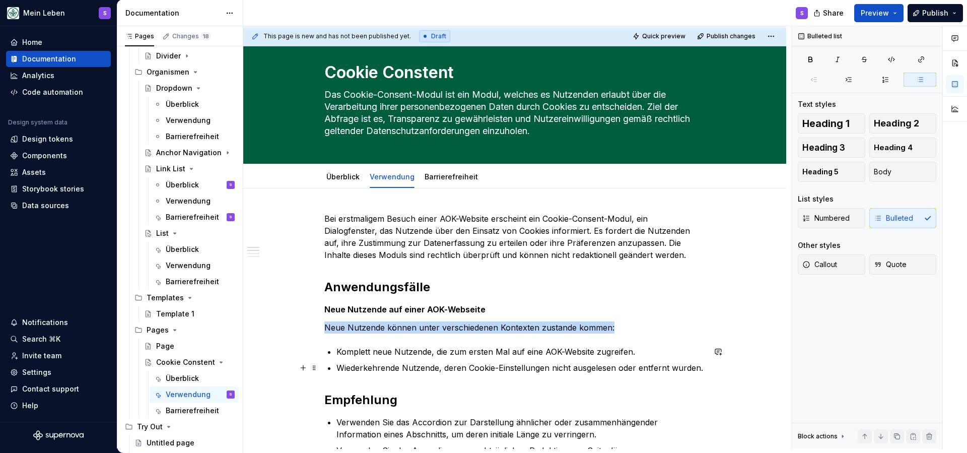
click at [679, 362] on p "Wiederkehrende Nutzende, deren Cookie-Einstellungen nicht ausgelesen oder entfe…" at bounding box center [520, 368] width 369 height 12
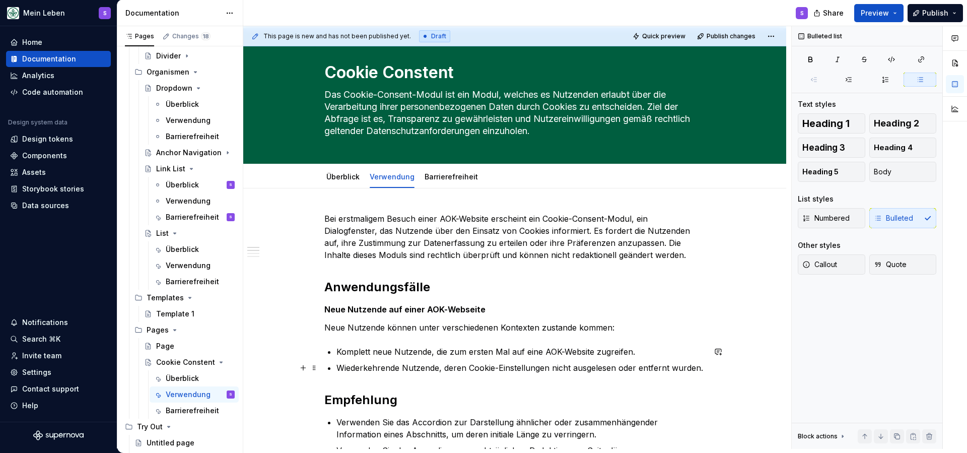
click at [679, 362] on p "Wiederkehrende Nutzende, deren Cookie-Einstellungen nicht ausgelesen oder entfe…" at bounding box center [520, 368] width 369 height 12
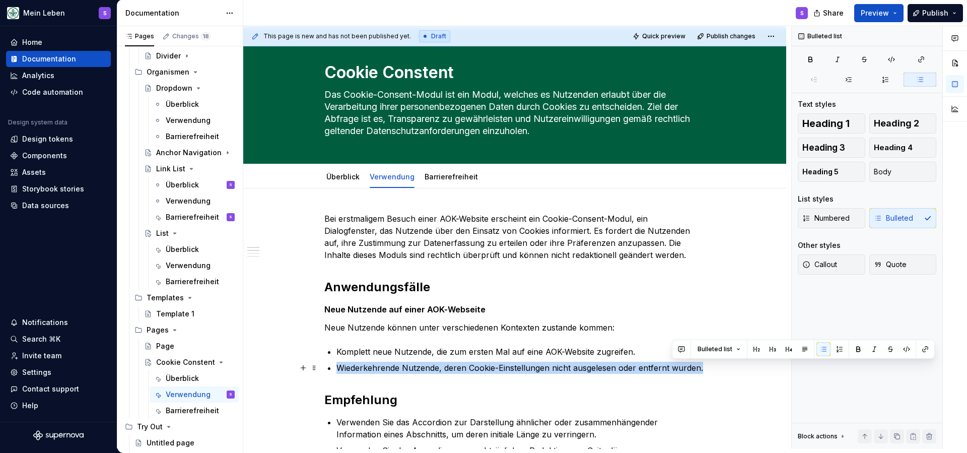
click at [679, 362] on p "Wiederkehrende Nutzende, deren Cookie-Einstellungen nicht ausgelesen oder entfe…" at bounding box center [520, 368] width 369 height 12
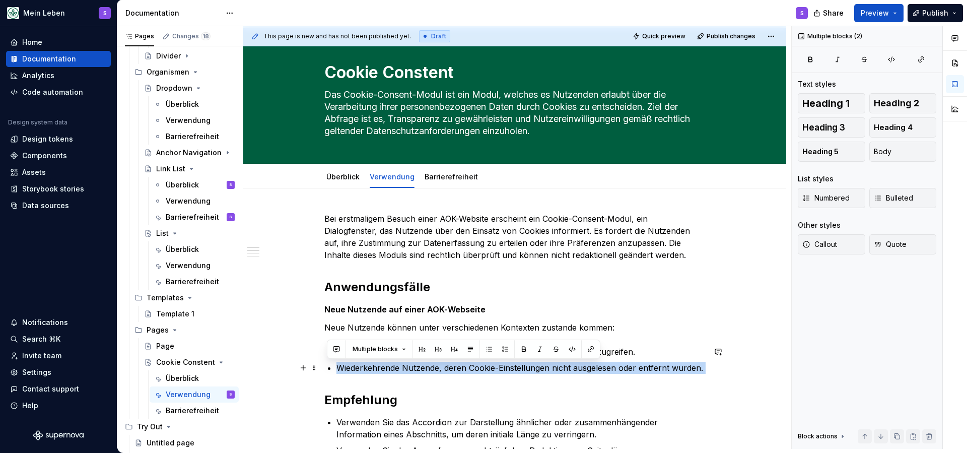
click at [679, 362] on p "Wiederkehrende Nutzende, deren Cookie-Einstellungen nicht ausgelesen oder entfe…" at bounding box center [520, 368] width 369 height 12
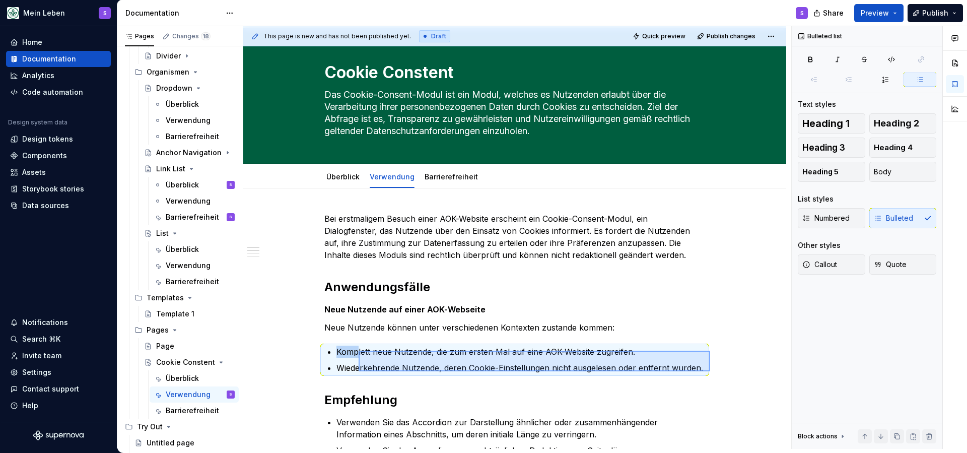
drag, startPoint x: 682, startPoint y: 371, endPoint x: 359, endPoint y: 352, distance: 323.9
click at [359, 352] on div "This page is new and has not been published yet. Draft Quick preview Publish ch…" at bounding box center [517, 237] width 548 height 423
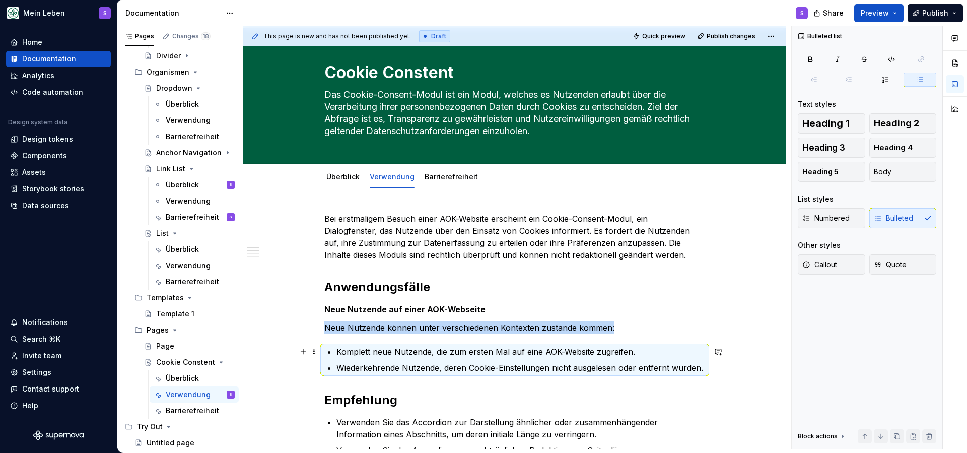
click at [502, 358] on ul "Komplett neue Nutzende, die zum ersten Mal auf eine AOK-Website zugreifen. Wied…" at bounding box center [520, 359] width 369 height 28
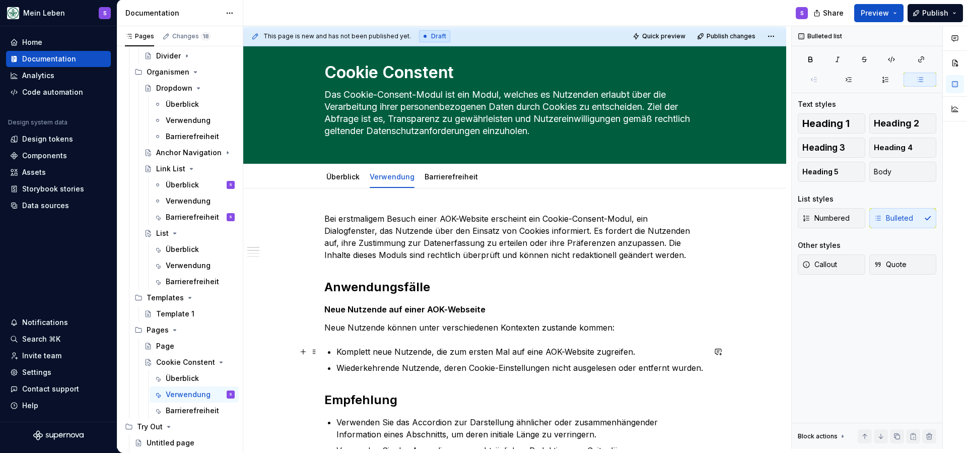
click at [493, 358] on ul "Komplett neue Nutzende, die zum ersten Mal auf eine AOK-Website zugreifen. Wied…" at bounding box center [520, 359] width 369 height 28
click at [493, 358] on div "Bulleted list" at bounding box center [470, 348] width 263 height 19
click at [472, 352] on button "button" at bounding box center [472, 349] width 14 height 14
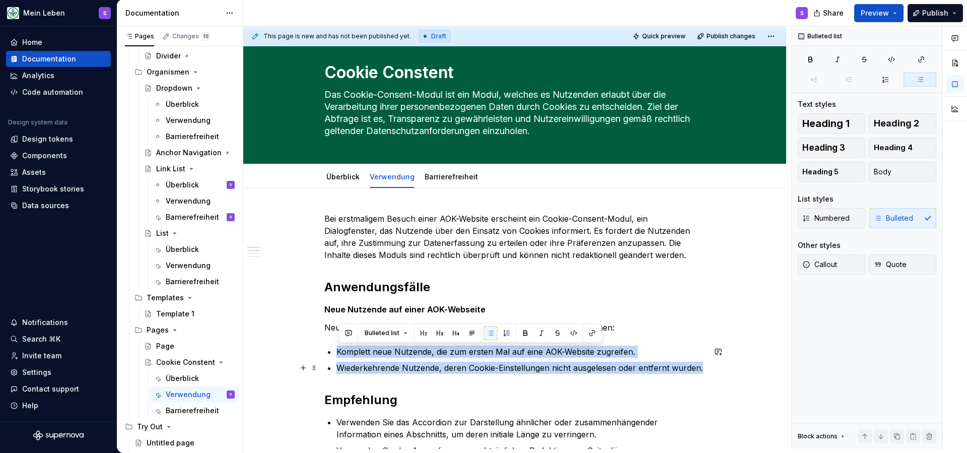
drag, startPoint x: 337, startPoint y: 352, endPoint x: 708, endPoint y: 370, distance: 371.1
click at [472, 332] on button "button" at bounding box center [472, 333] width 14 height 14
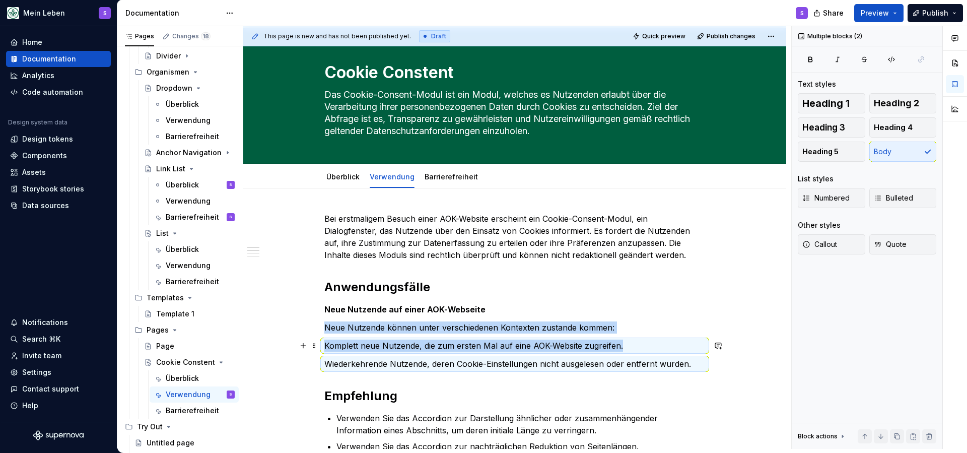
click at [359, 345] on p "Komplett neue Nutzende, die zum ersten Mal auf eine AOK-Website zugreifen." at bounding box center [514, 345] width 381 height 12
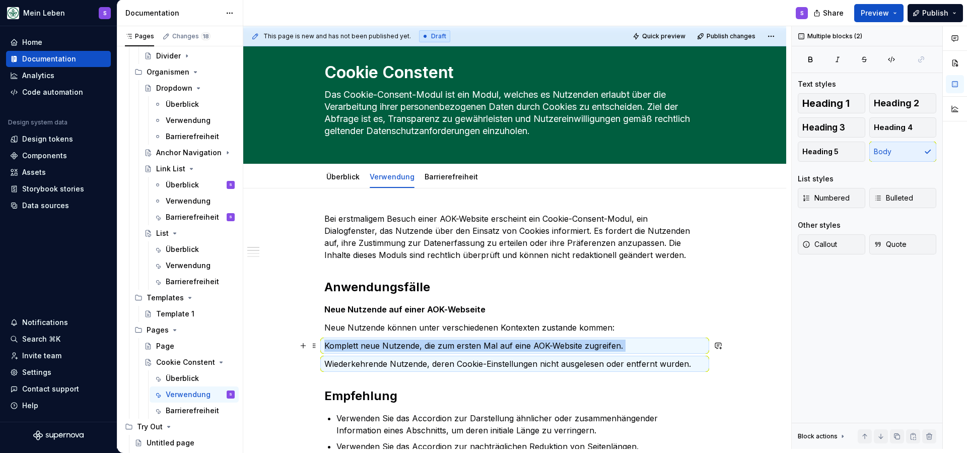
click at [359, 345] on p "Komplett neue Nutzende, die zum ersten Mal auf eine AOK-Website zugreifen." at bounding box center [514, 345] width 381 height 12
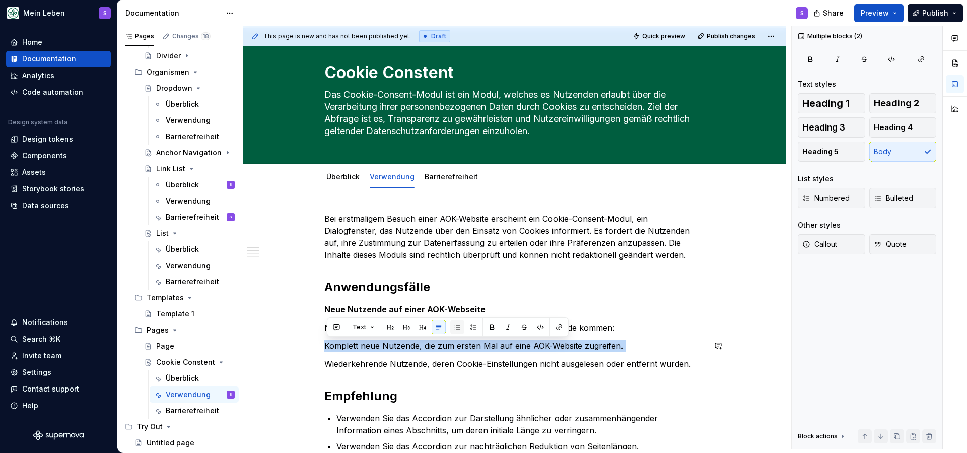
click at [458, 327] on button "button" at bounding box center [457, 327] width 14 height 14
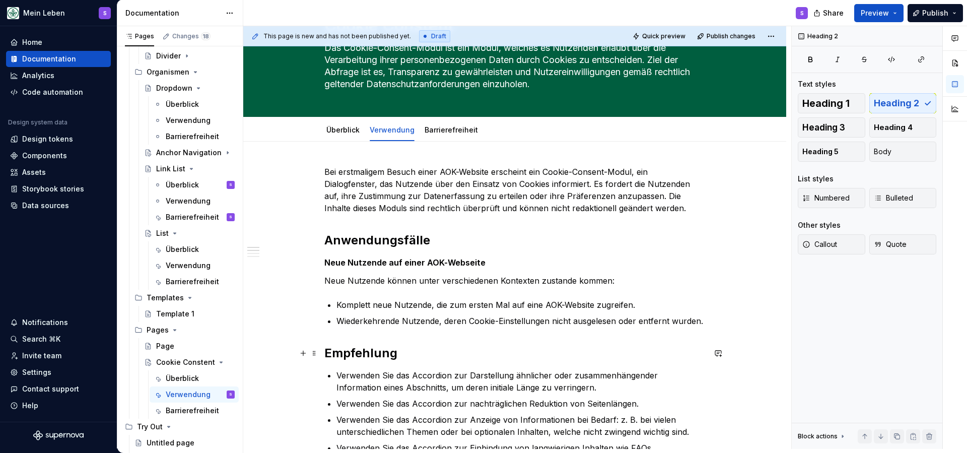
scroll to position [66, 0]
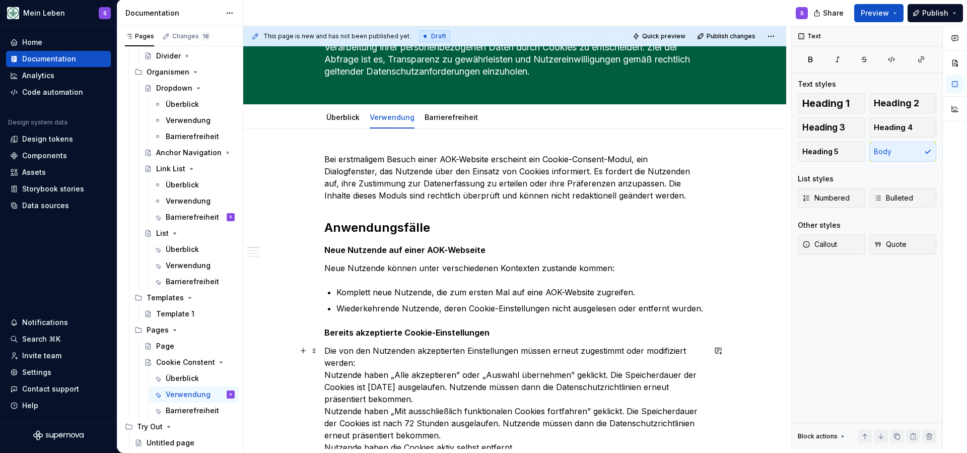
scroll to position [78, 0]
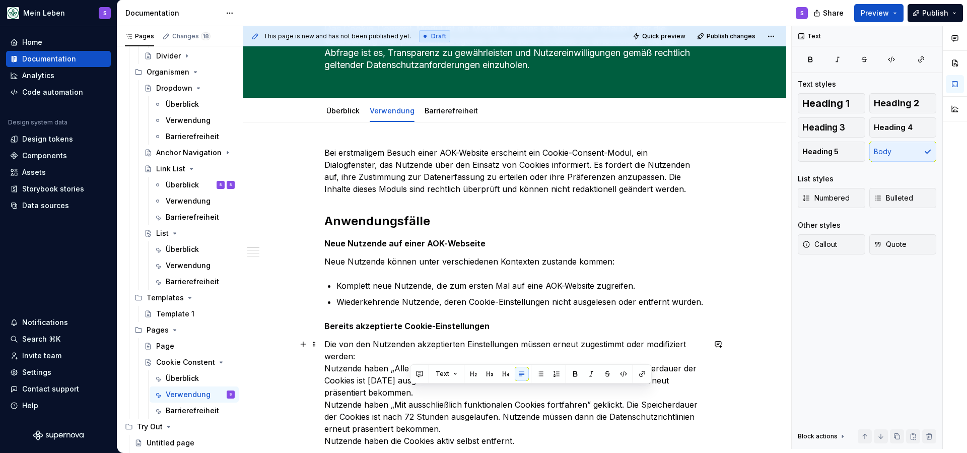
scroll to position [89, 0]
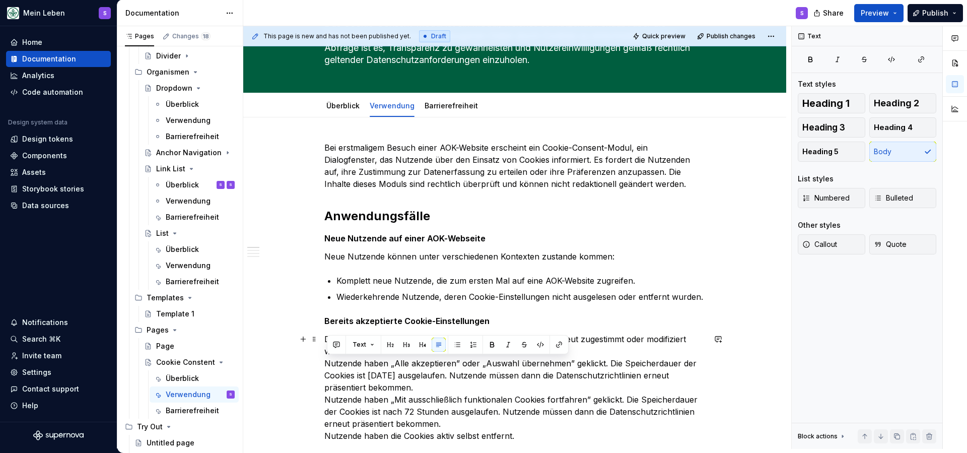
drag, startPoint x: 425, startPoint y: 400, endPoint x: 321, endPoint y: 365, distance: 109.4
click at [453, 344] on button "button" at bounding box center [457, 344] width 14 height 14
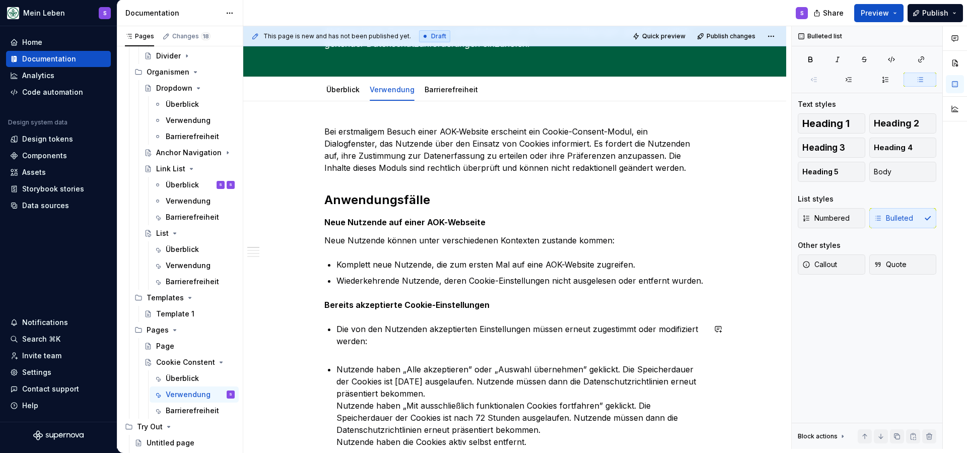
scroll to position [117, 0]
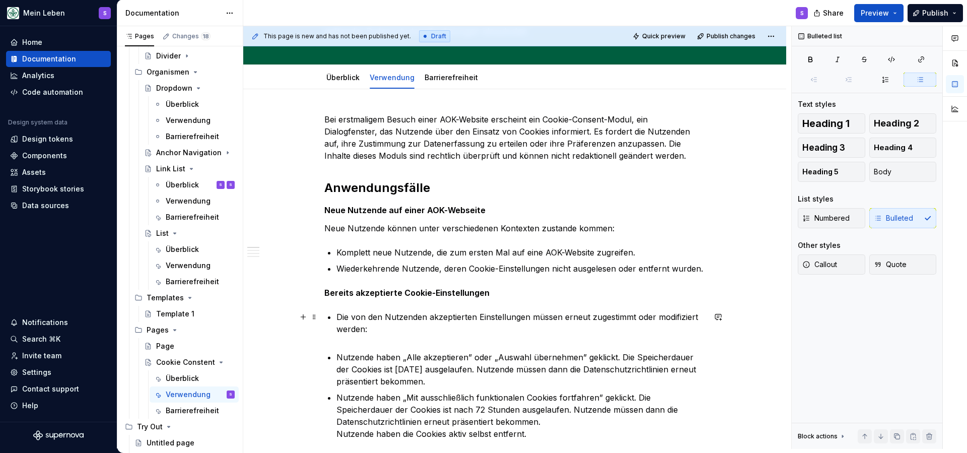
click at [393, 338] on p "Die von den Nutzenden akzeptierten Einstellungen müssen erneut zugestimmt oder …" at bounding box center [520, 329] width 369 height 36
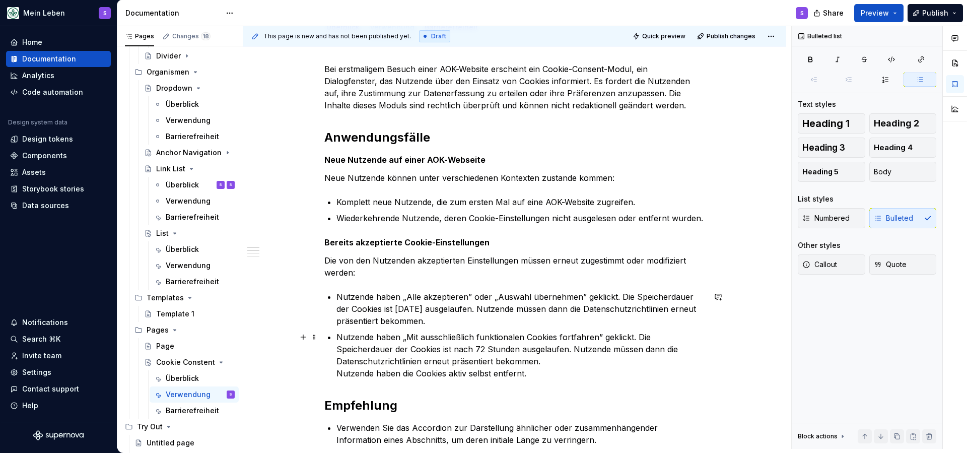
scroll to position [167, 0]
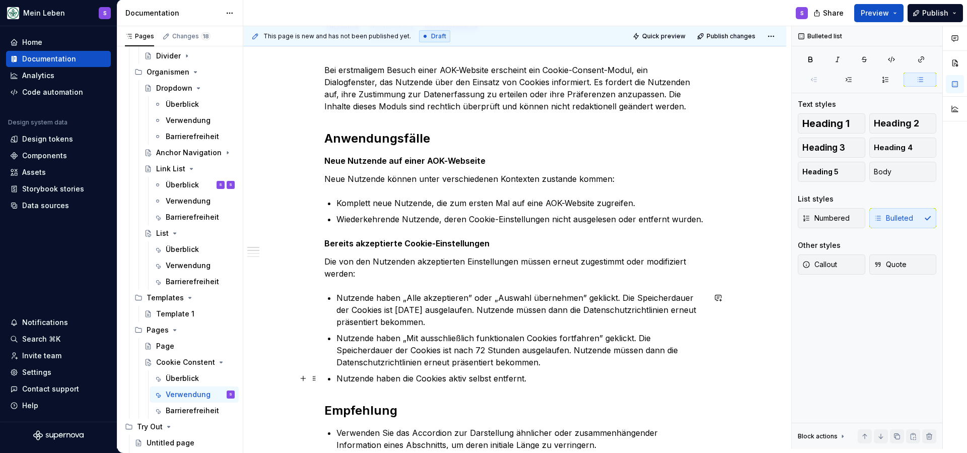
click at [542, 377] on p "Nutzende haben die Cookies aktiv selbst entfernt." at bounding box center [520, 378] width 369 height 12
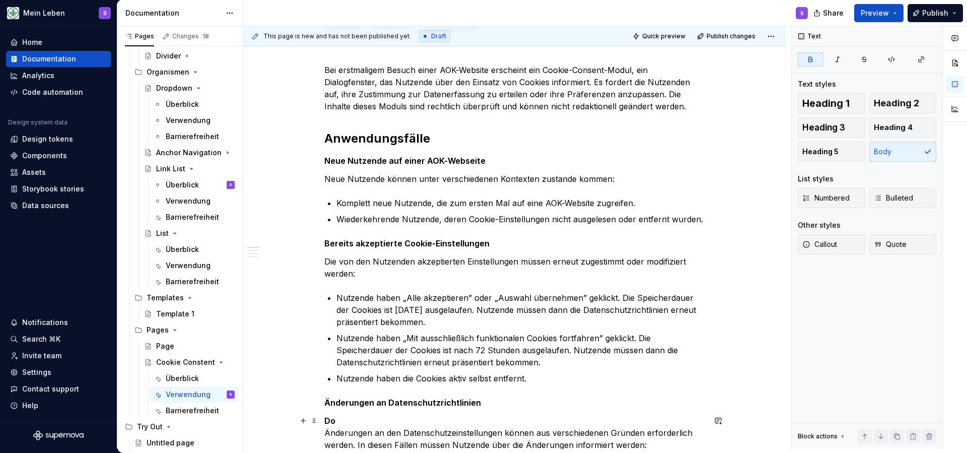
click at [367, 424] on p "Do Änderungen an den Datenschutzeinstellungen können aus verschiedenen Gründen …" at bounding box center [514, 444] width 381 height 60
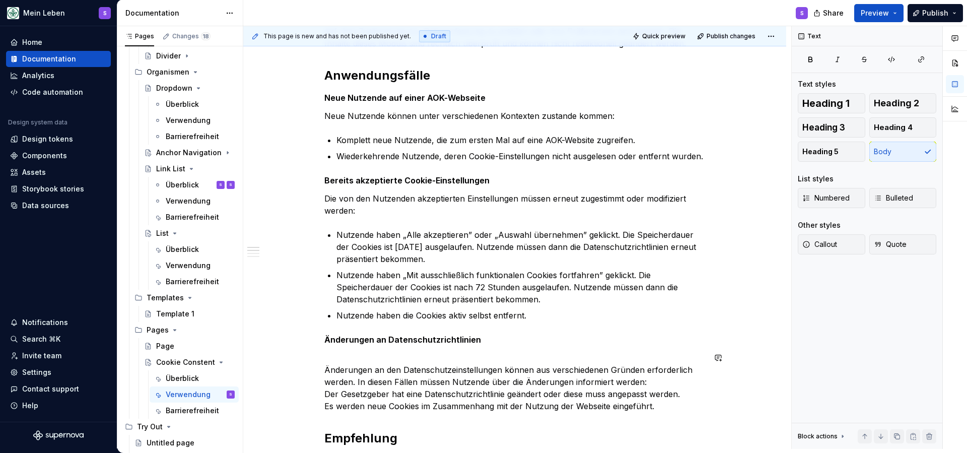
scroll to position [232, 0]
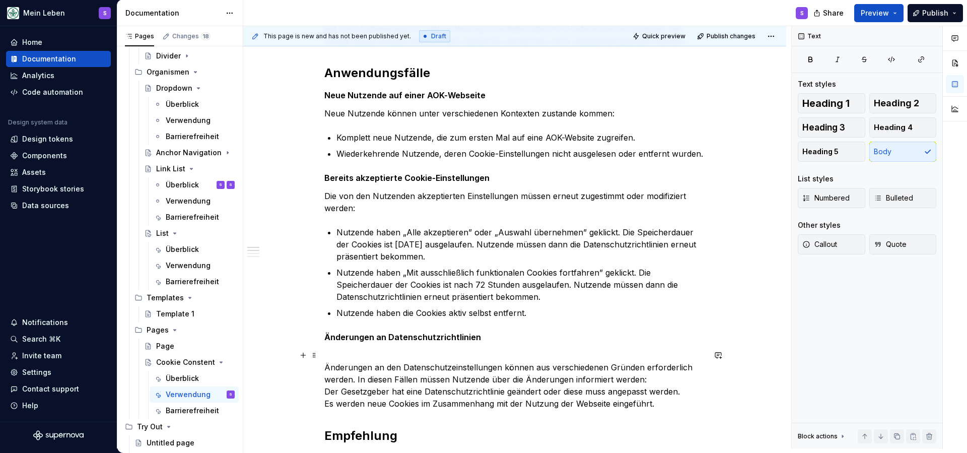
click at [350, 393] on p "Änderungen an den Datenschutzeinstellungen können aus verschiedenen Gründen erf…" at bounding box center [514, 379] width 381 height 60
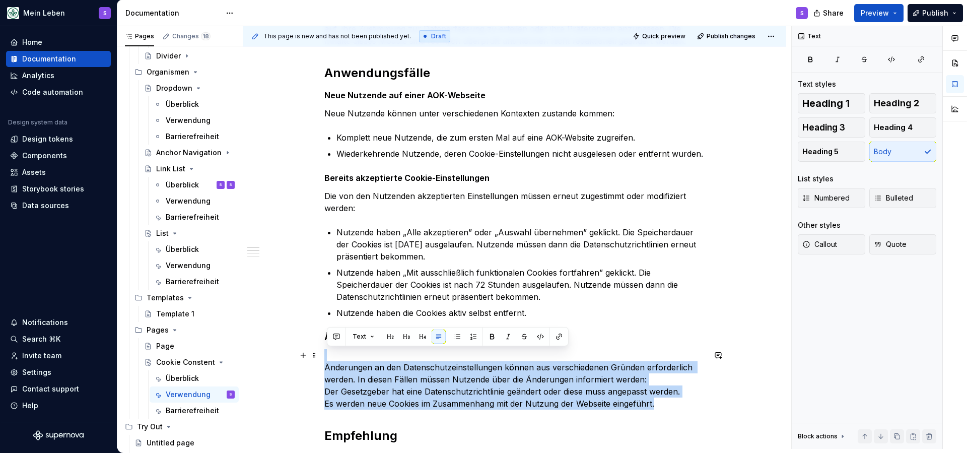
click at [350, 393] on p "Änderungen an den Datenschutzeinstellungen können aus verschiedenen Gründen erf…" at bounding box center [514, 379] width 381 height 60
click at [371, 389] on p "Änderungen an den Datenschutzeinstellungen können aus verschiedenen Gründen erf…" at bounding box center [514, 379] width 381 height 60
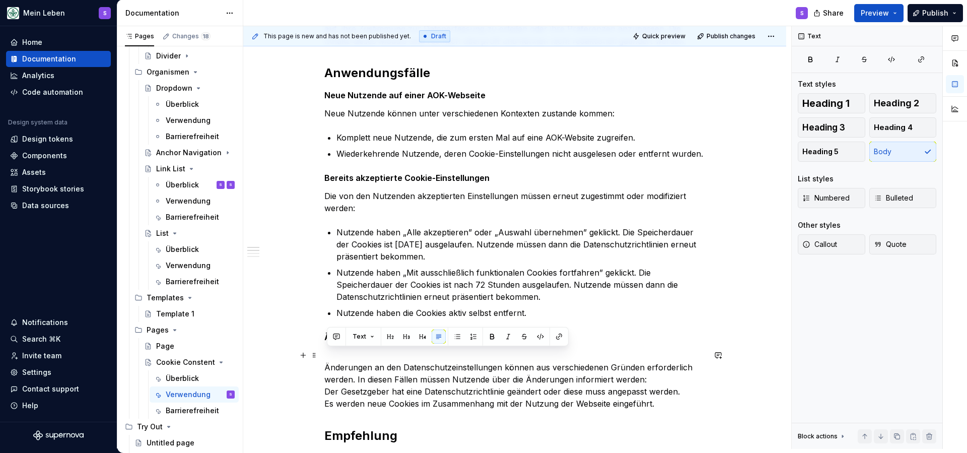
click at [371, 389] on p "Änderungen an den Datenschutzeinstellungen können aus verschiedenen Gründen erf…" at bounding box center [514, 379] width 381 height 60
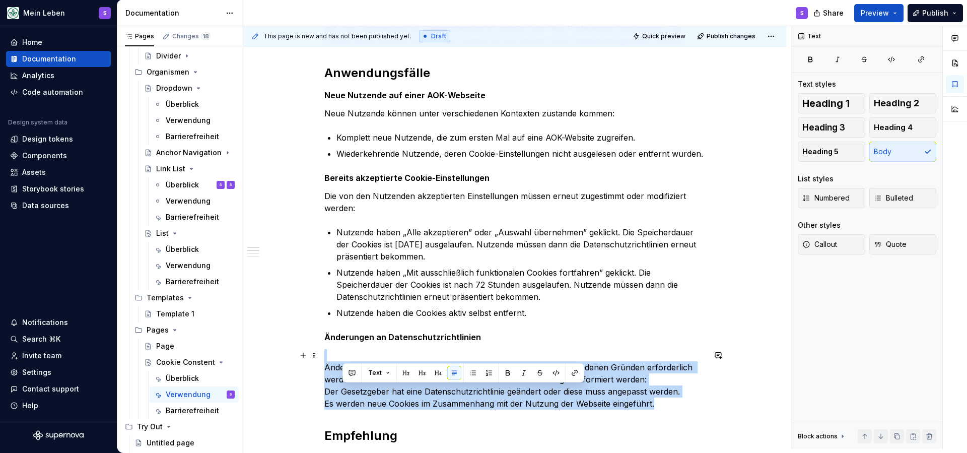
click at [371, 389] on p "Änderungen an den Datenschutzeinstellungen können aus verschiedenen Gründen erf…" at bounding box center [514, 379] width 381 height 60
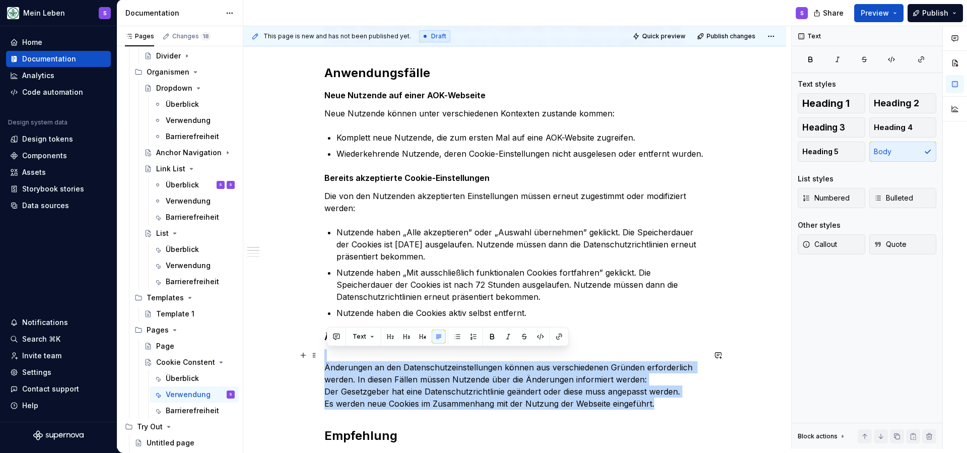
click at [371, 389] on p "Änderungen an den Datenschutzeinstellungen können aus verschiedenen Gründen erf…" at bounding box center [514, 379] width 381 height 60
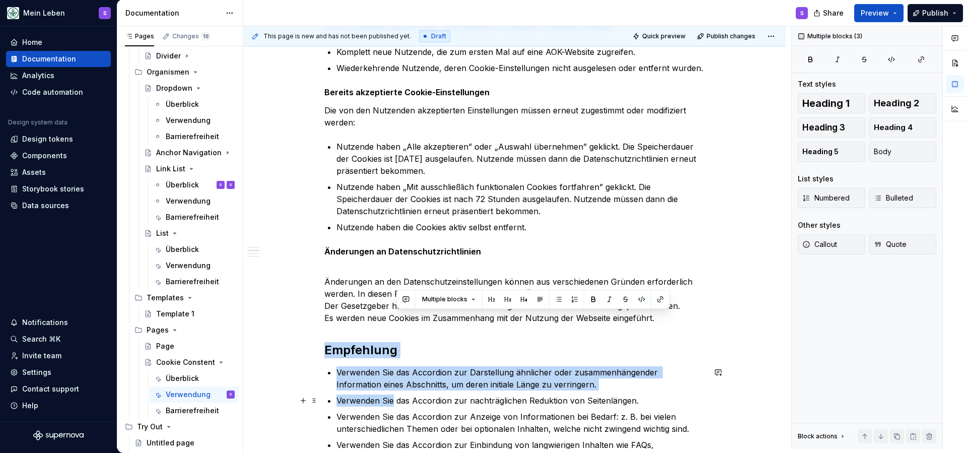
scroll to position [324, 0]
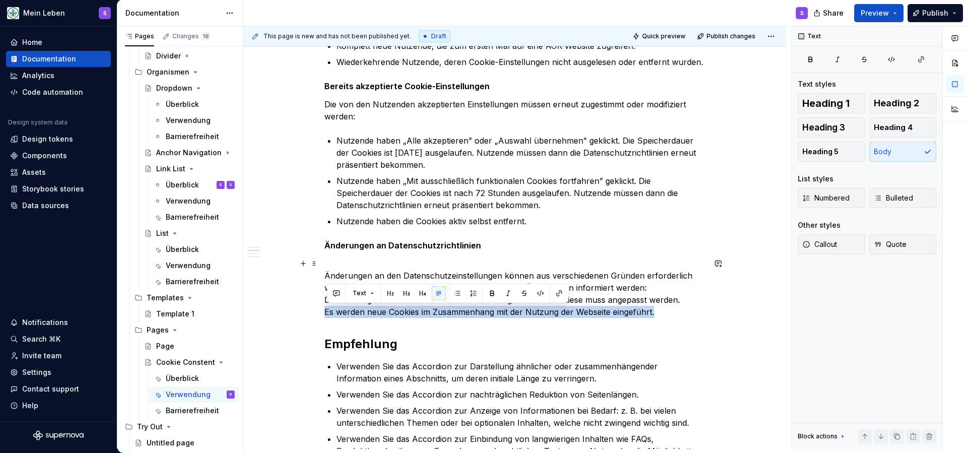
drag, startPoint x: 661, startPoint y: 404, endPoint x: 325, endPoint y: 313, distance: 348.2
click at [456, 296] on button "button" at bounding box center [457, 293] width 14 height 14
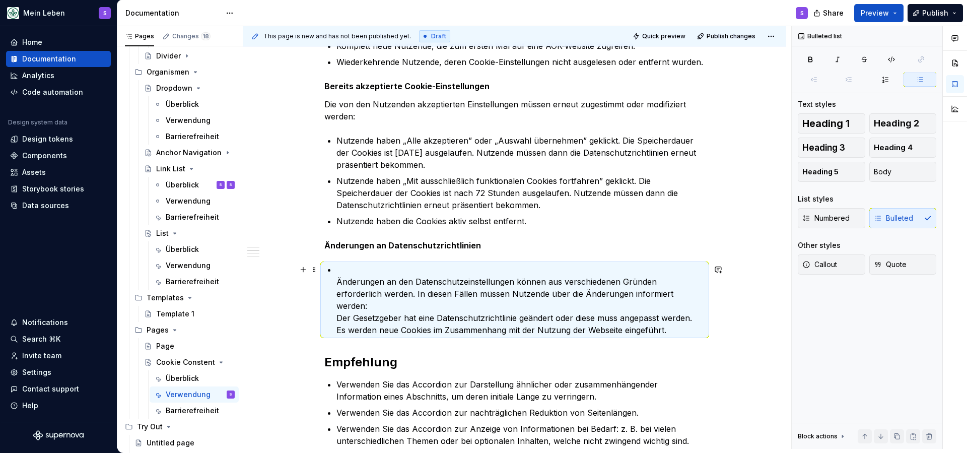
click at [336, 285] on ul "Änderungen an den Datenschutzeinstellungen können aus verschiedenen Gründen erf…" at bounding box center [520, 299] width 369 height 73
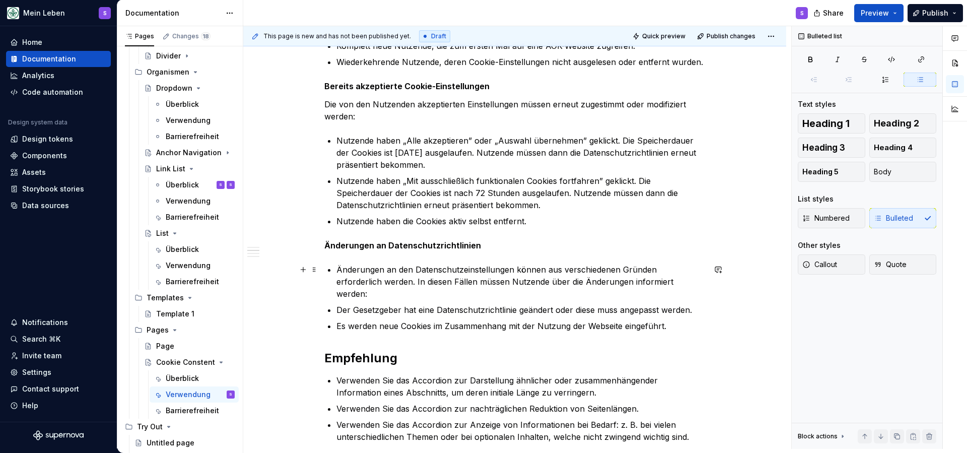
click at [339, 270] on p "Änderungen an den Datenschutzeinstellungen können aus verschiedenen Gründen erf…" at bounding box center [520, 281] width 369 height 36
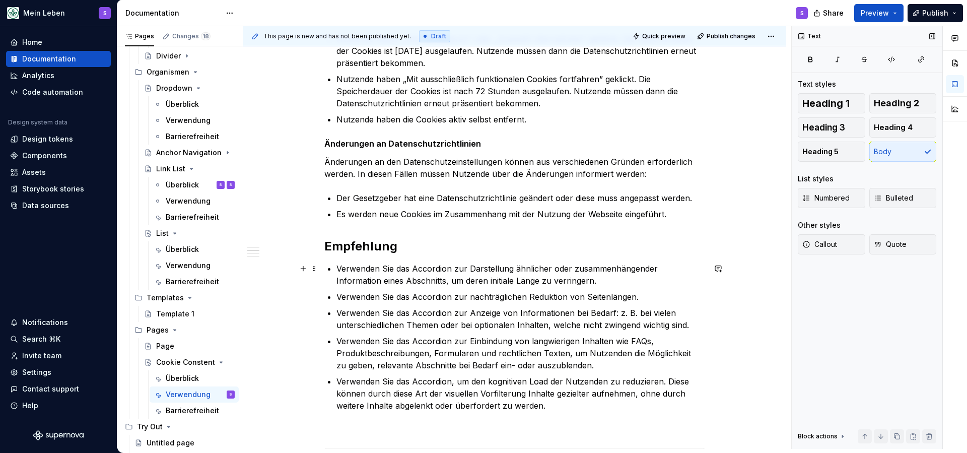
scroll to position [445, 0]
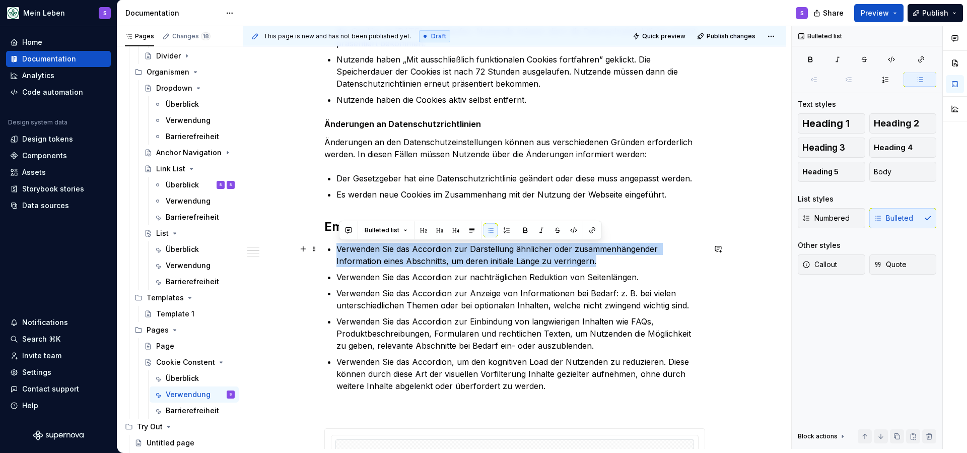
drag, startPoint x: 339, startPoint y: 249, endPoint x: 568, endPoint y: 261, distance: 229.0
click at [568, 261] on p "Verwenden Sie das Accordion zur Darstellung ähnlicher oder zusammenhängender In…" at bounding box center [520, 255] width 369 height 24
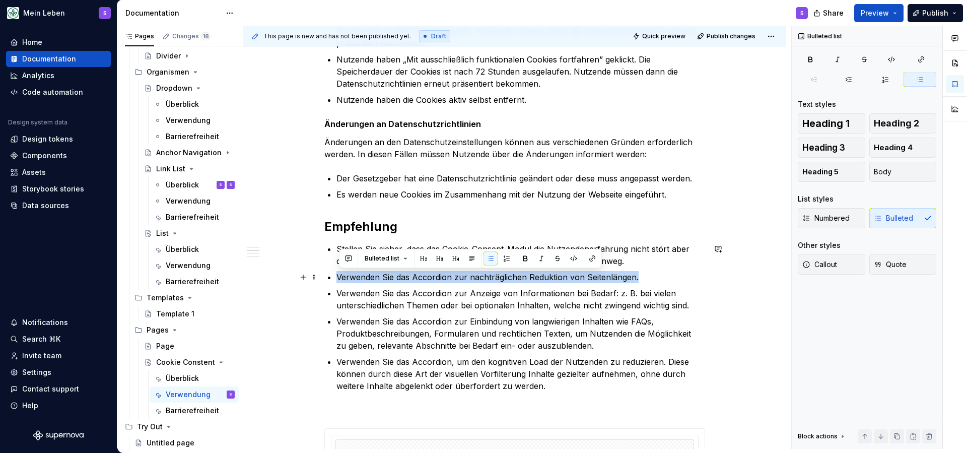
drag, startPoint x: 340, startPoint y: 277, endPoint x: 645, endPoint y: 280, distance: 304.7
click at [645, 280] on p "Verwenden Sie das Accordion zur nachträglichen Reduktion von Seitenlängen." at bounding box center [520, 277] width 369 height 12
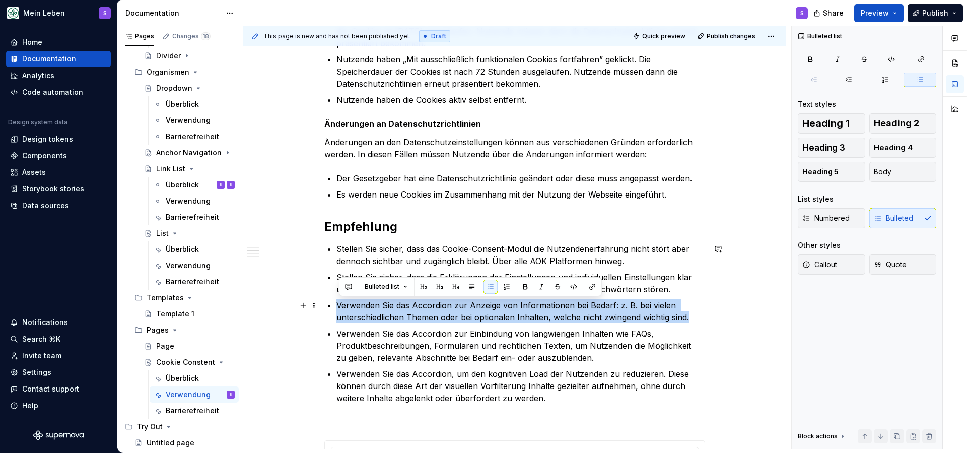
drag, startPoint x: 338, startPoint y: 304, endPoint x: 694, endPoint y: 313, distance: 356.2
click at [694, 313] on div "Bei erstmaligem Besuch einer AOK-Website erscheint ein Cookie-Consent-Modul, ei…" at bounding box center [514, 430] width 381 height 1291
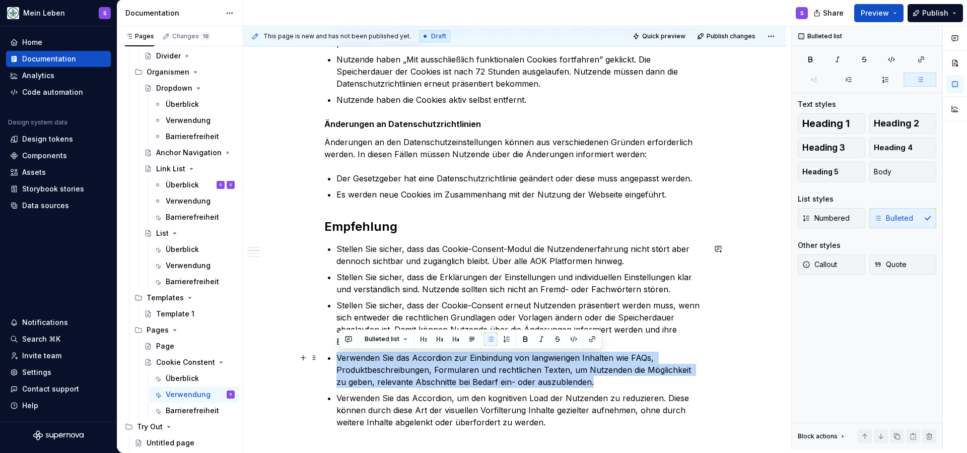
drag, startPoint x: 338, startPoint y: 355, endPoint x: 585, endPoint y: 382, distance: 248.7
click at [585, 382] on div "Bei erstmaligem Besuch einer AOK-Website erscheint ein Cookie-Consent-Modul, ei…" at bounding box center [514, 442] width 381 height 1315
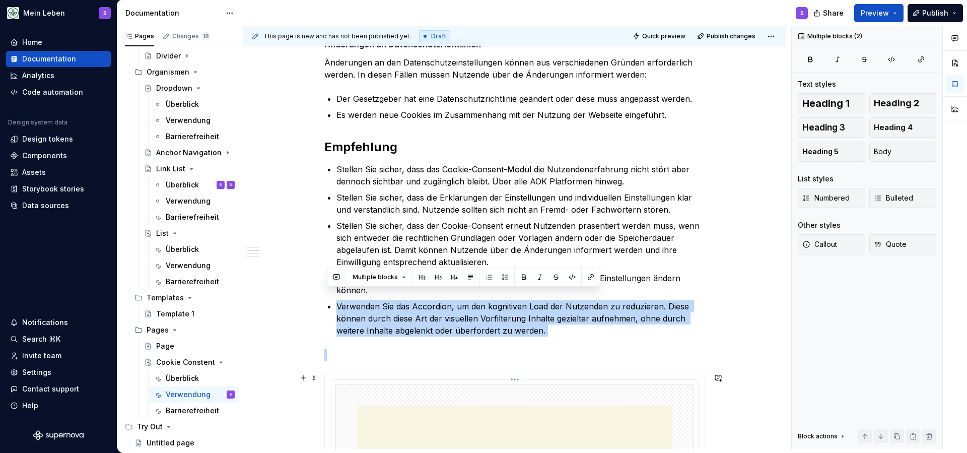
scroll to position [535, 0]
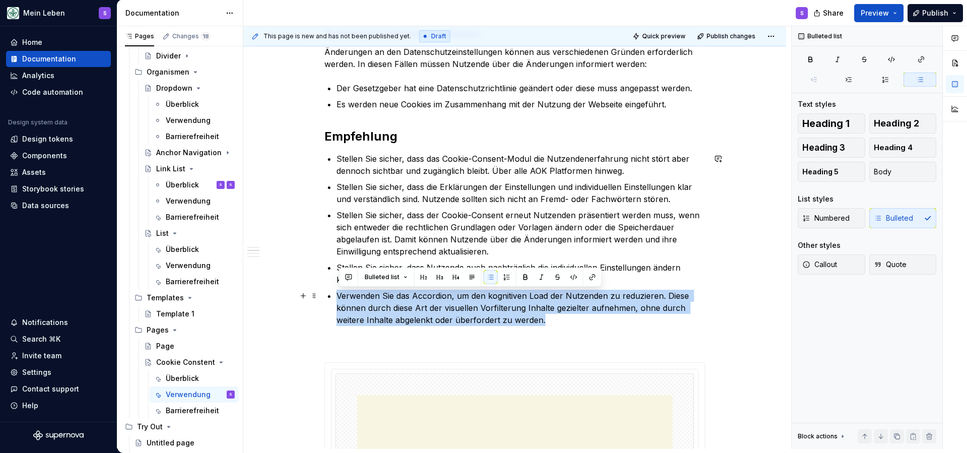
drag, startPoint x: 339, startPoint y: 387, endPoint x: 552, endPoint y: 315, distance: 225.4
click at [552, 315] on p "Verwenden Sie das Accordion, um den kognitiven Load der Nutzenden zu reduzieren…" at bounding box center [520, 308] width 369 height 36
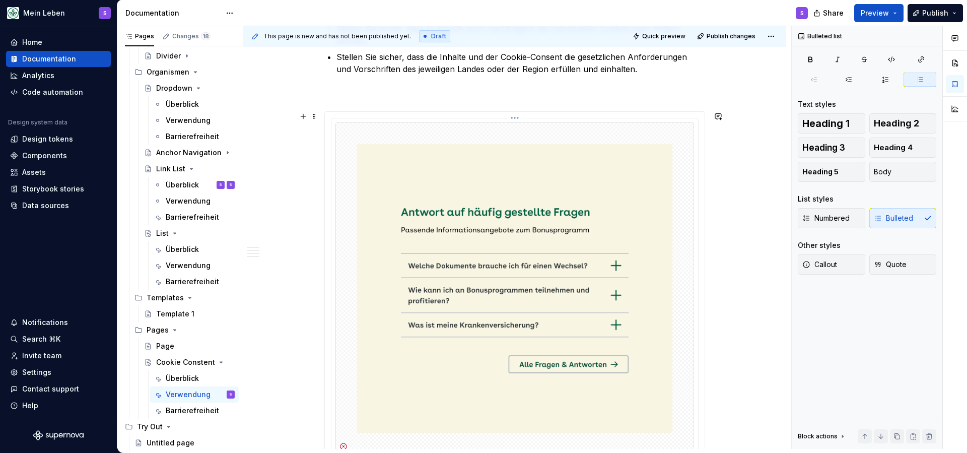
scroll to position [750, 0]
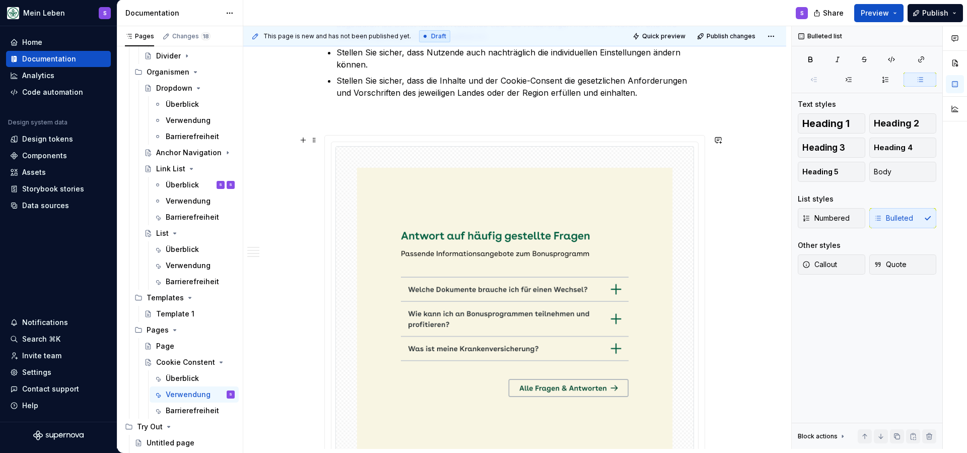
click at [553, 138] on div "**********" at bounding box center [515, 325] width 380 height 381
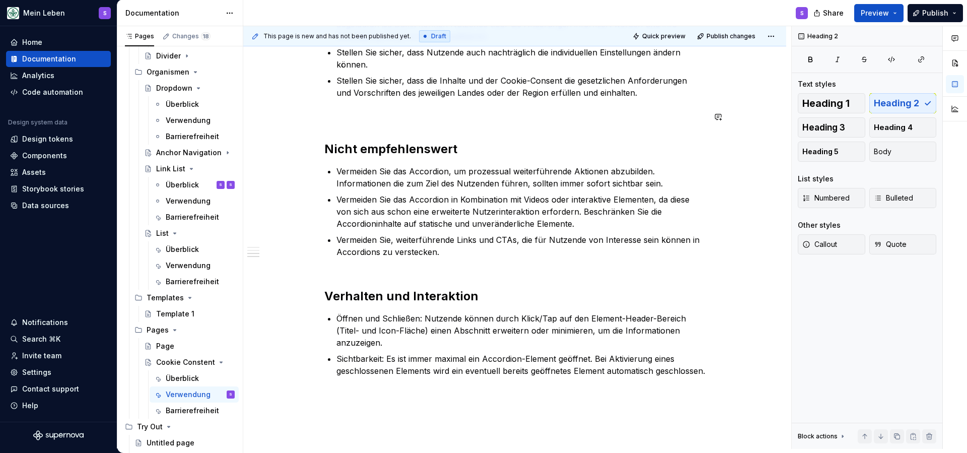
click at [451, 118] on p at bounding box center [514, 117] width 381 height 12
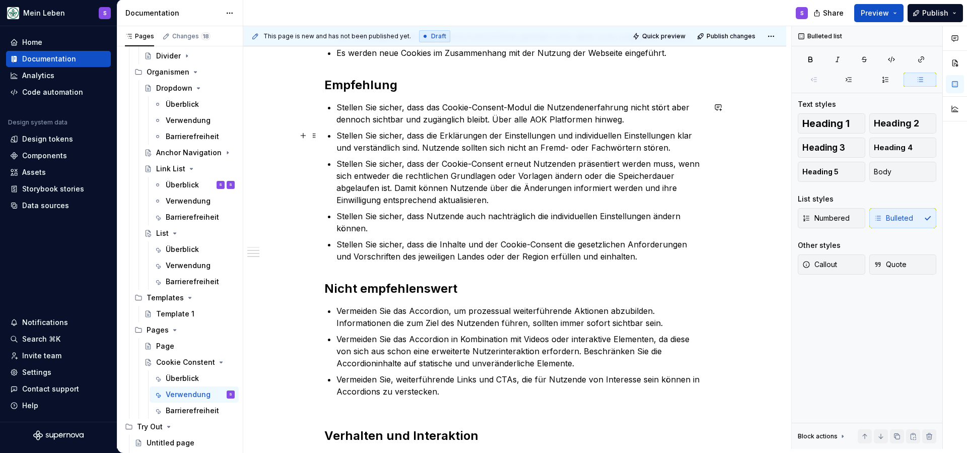
scroll to position [586, 0]
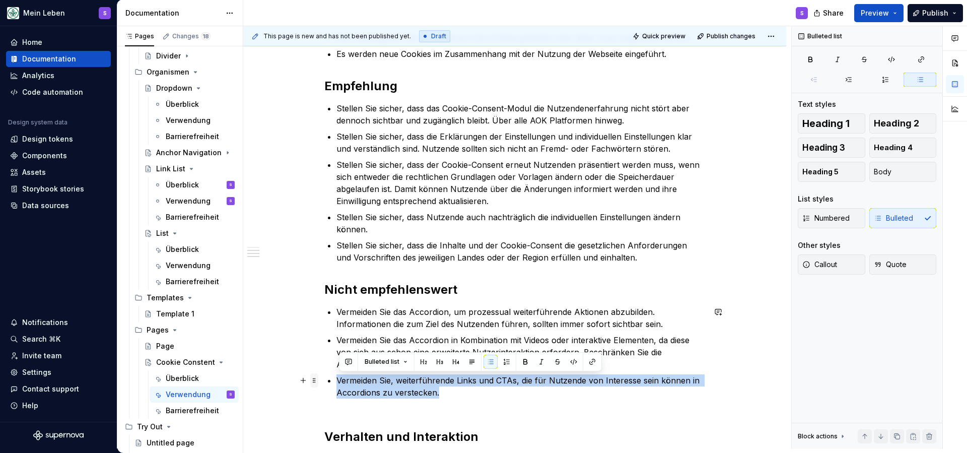
drag, startPoint x: 460, startPoint y: 397, endPoint x: 318, endPoint y: 373, distance: 144.0
click at [324, 373] on div "Bei erstmaligem Besuch einer AOK-Website erscheint ein Cookie-Consent-Modul, ei…" at bounding box center [514, 87] width 381 height 884
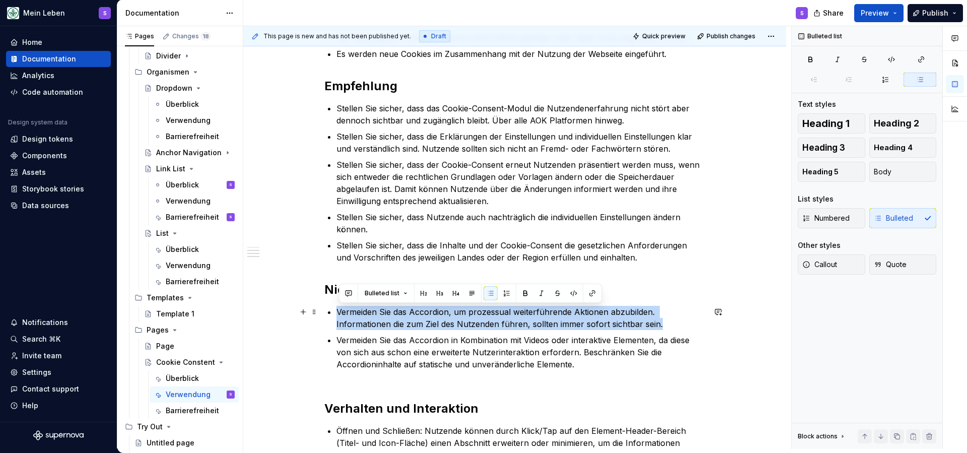
drag, startPoint x: 663, startPoint y: 325, endPoint x: 336, endPoint y: 314, distance: 326.5
click at [336, 314] on div "Bei erstmaligem Besuch einer AOK-Website erscheint ein Cookie-Consent-Modul, ei…" at bounding box center [514, 67] width 381 height 844
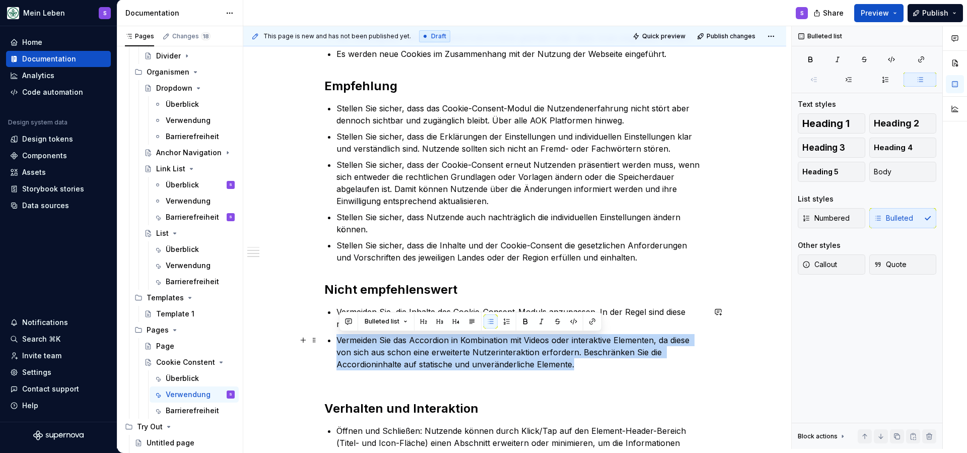
drag, startPoint x: 587, startPoint y: 367, endPoint x: 330, endPoint y: 338, distance: 258.4
click at [336, 338] on p "Vermeiden Sie das Accordion in Kombination mit Videos oder interaktive Elemente…" at bounding box center [520, 358] width 369 height 48
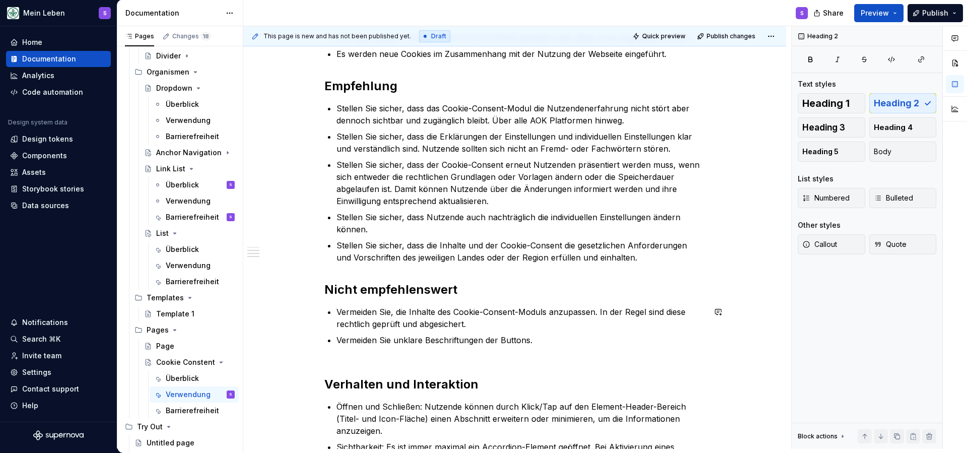
click at [425, 369] on div "Bei erstmaligem Besuch einer AOK-Website erscheint ein Cookie-Consent-Modul, ei…" at bounding box center [514, 55] width 381 height 820
click at [398, 362] on div "Bei erstmaligem Besuch einer AOK-Website erscheint ein Cookie-Consent-Modul, ei…" at bounding box center [514, 55] width 381 height 820
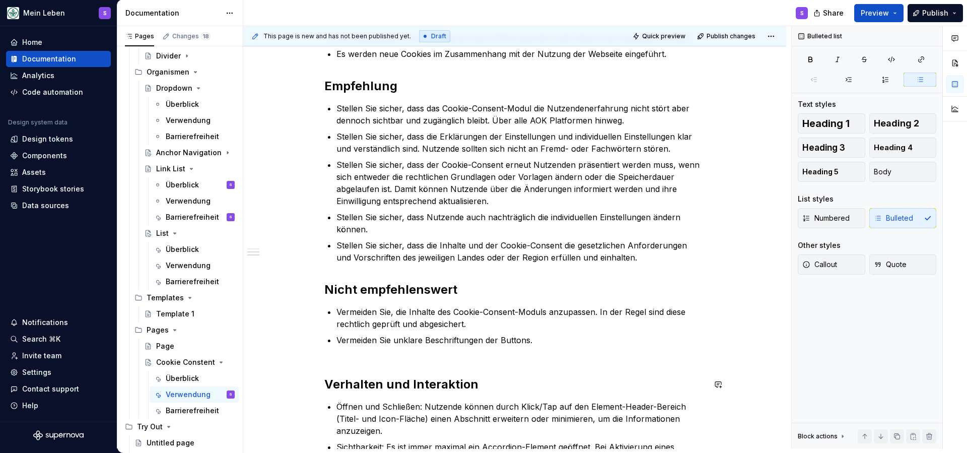
click at [407, 362] on div "Bei erstmaligem Besuch einer AOK-Website erscheint ein Cookie-Consent-Modul, ei…" at bounding box center [514, 55] width 381 height 820
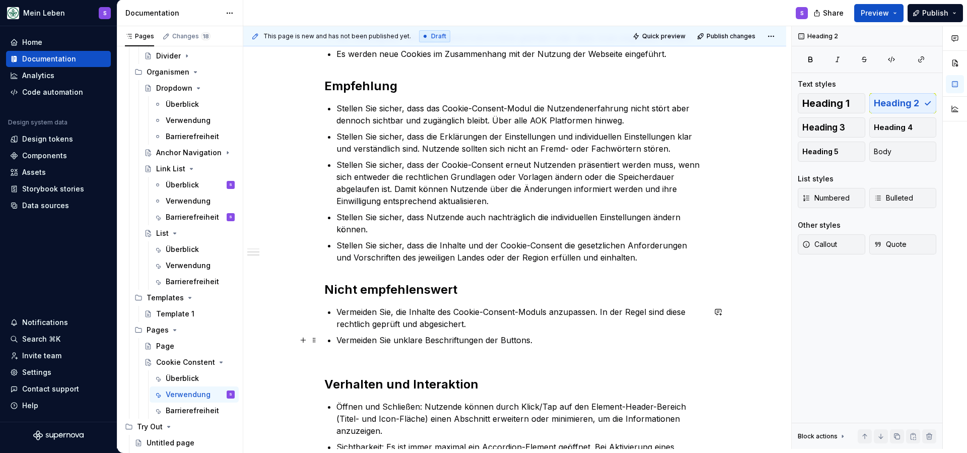
click at [389, 355] on p "Vermeiden Sie unklare Beschriftungen der Buttons." at bounding box center [520, 346] width 369 height 24
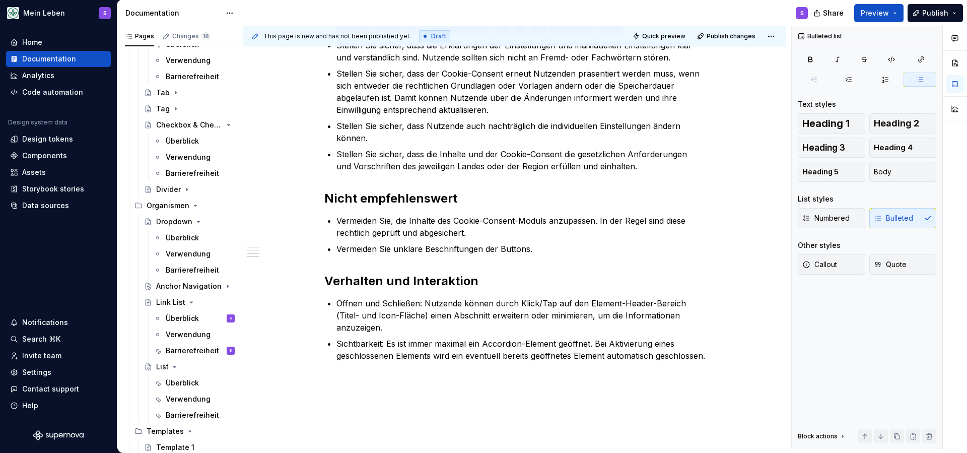
scroll to position [435, 0]
click at [187, 157] on div "Verwendung" at bounding box center [185, 157] width 39 height 10
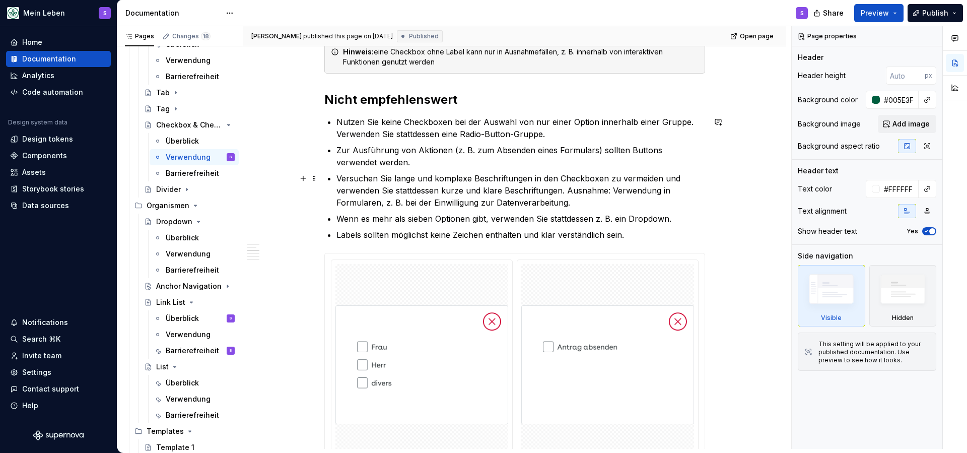
scroll to position [735, 0]
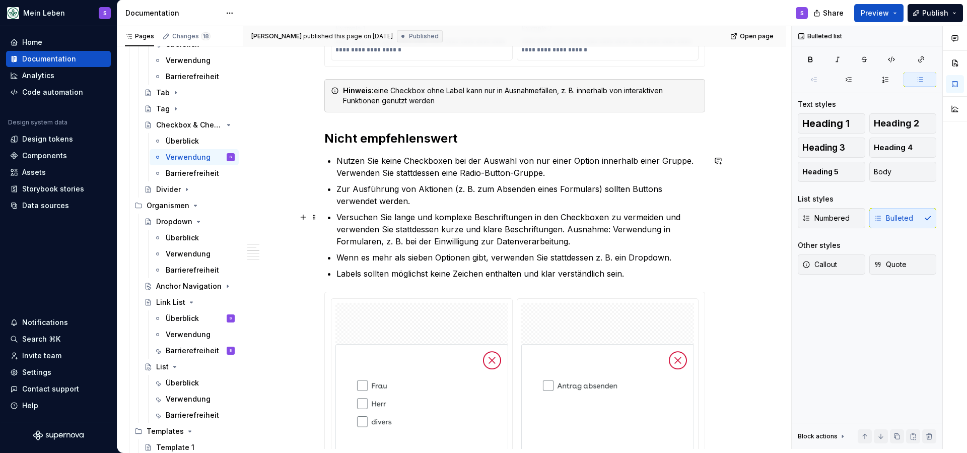
click at [547, 213] on p "Versuchen Sie lange und komplexe Beschriftungen in den Checkboxen zu vermeiden …" at bounding box center [520, 229] width 369 height 36
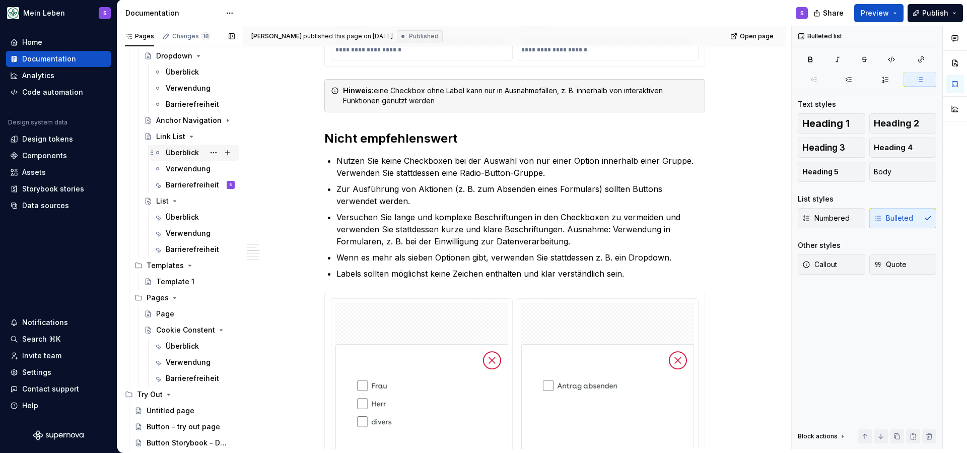
scroll to position [601, 0]
click at [186, 363] on div "Verwendung" at bounding box center [185, 362] width 39 height 10
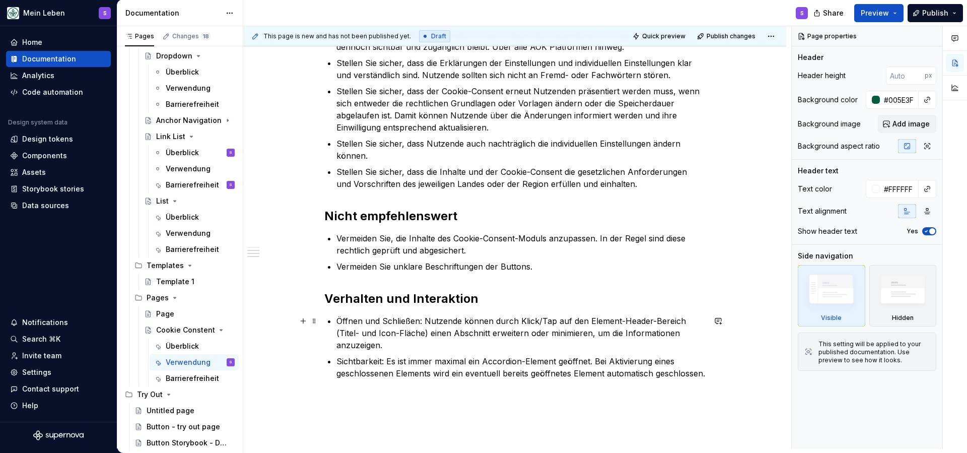
scroll to position [665, 0]
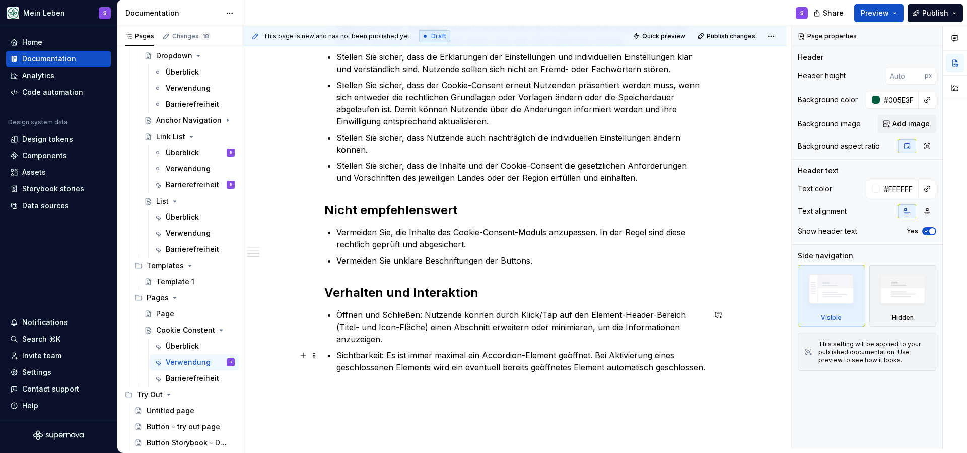
click at [398, 373] on p "Sichtbarkeit: Es ist immer maximal ein Accordion-Element geöffnet. Bei Aktivier…" at bounding box center [520, 361] width 369 height 24
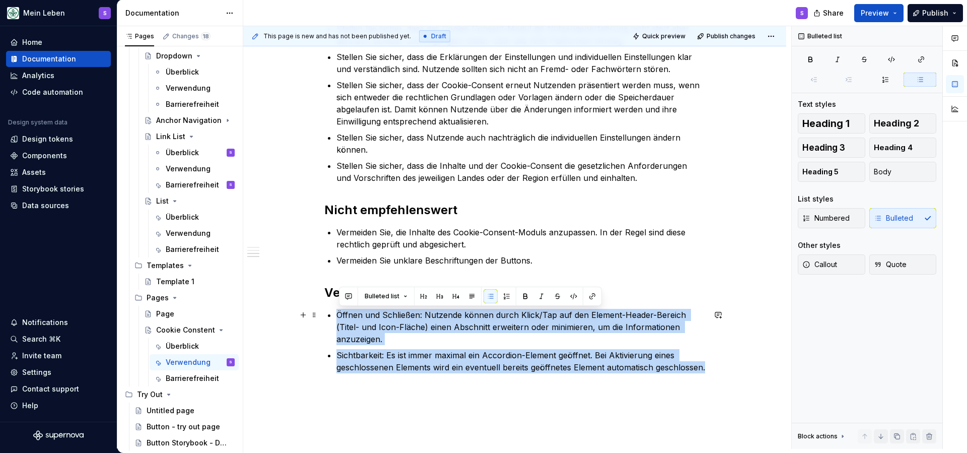
drag, startPoint x: 412, startPoint y: 385, endPoint x: 336, endPoint y: 314, distance: 104.4
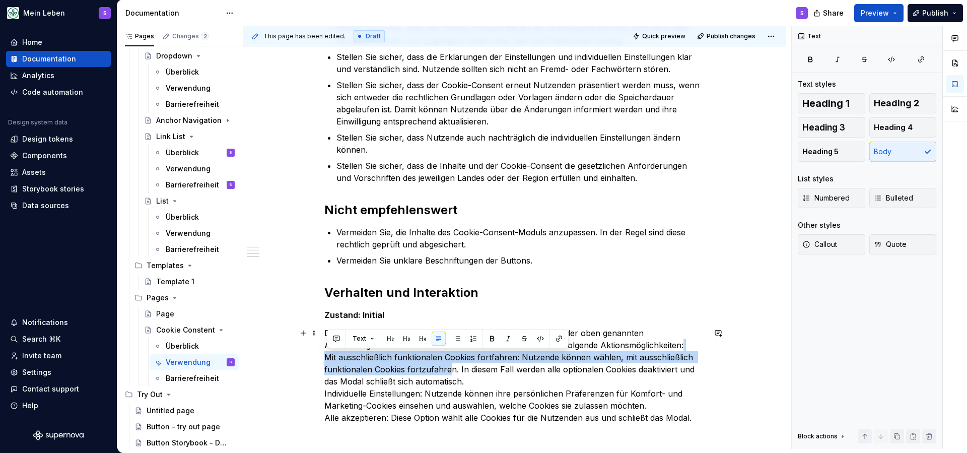
drag, startPoint x: 327, startPoint y: 357, endPoint x: 451, endPoint y: 364, distance: 124.1
click at [451, 364] on p "Der Cookie-Consent erscheint im initialen Zustand, wenn einer der oben genannte…" at bounding box center [514, 375] width 381 height 97
type textarea "*"
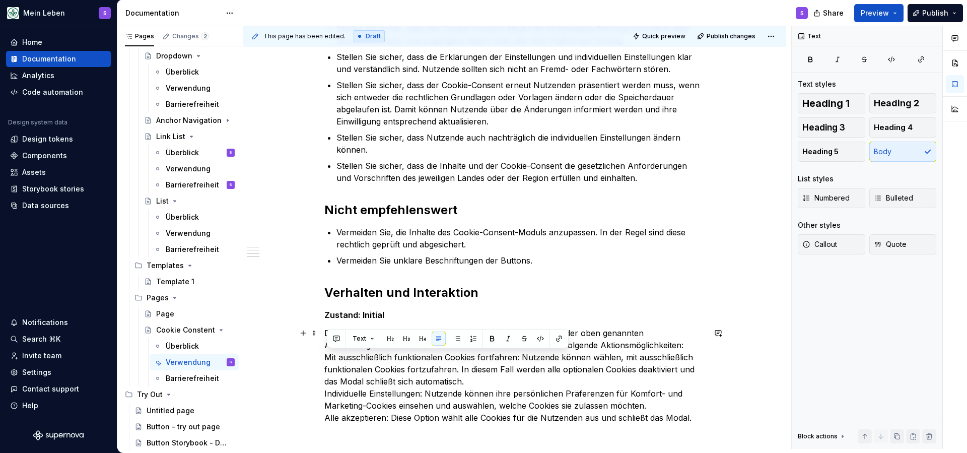
click at [495, 387] on p "Der Cookie-Consent erscheint im initialen Zustand, wenn einer der oben genannte…" at bounding box center [514, 375] width 381 height 97
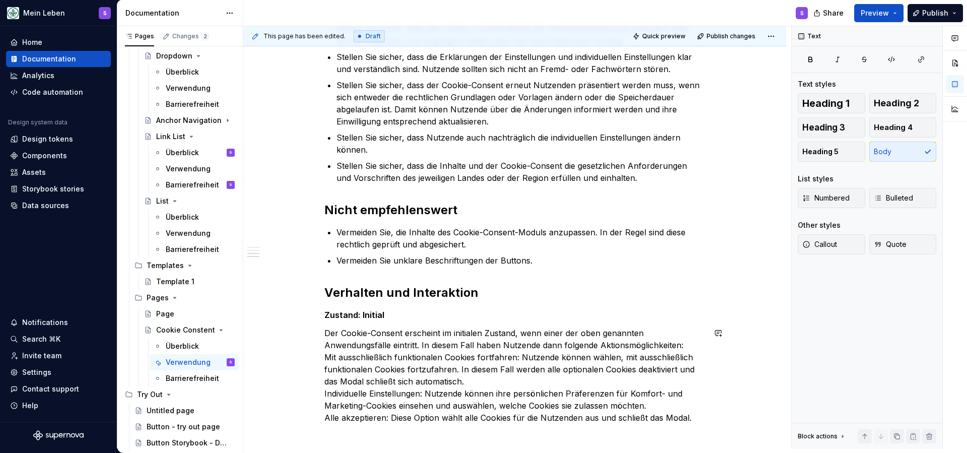
scroll to position [729, 0]
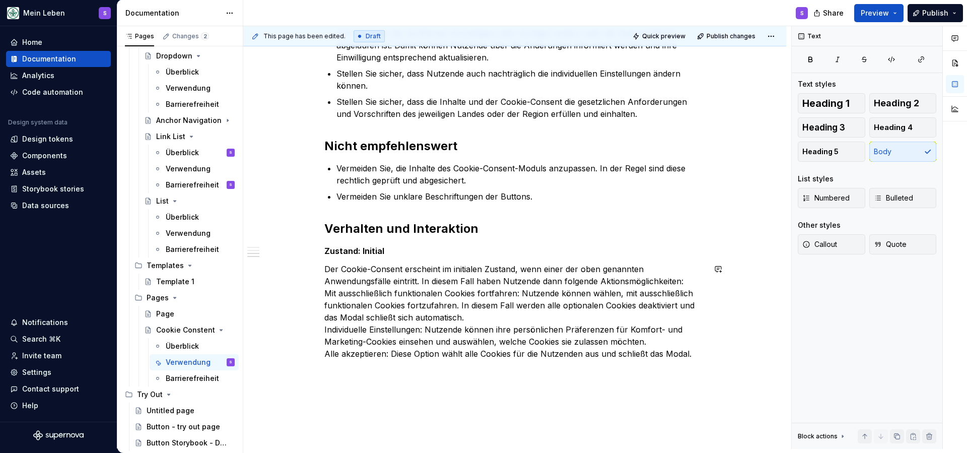
drag, startPoint x: 706, startPoint y: 418, endPoint x: 448, endPoint y: 373, distance: 261.7
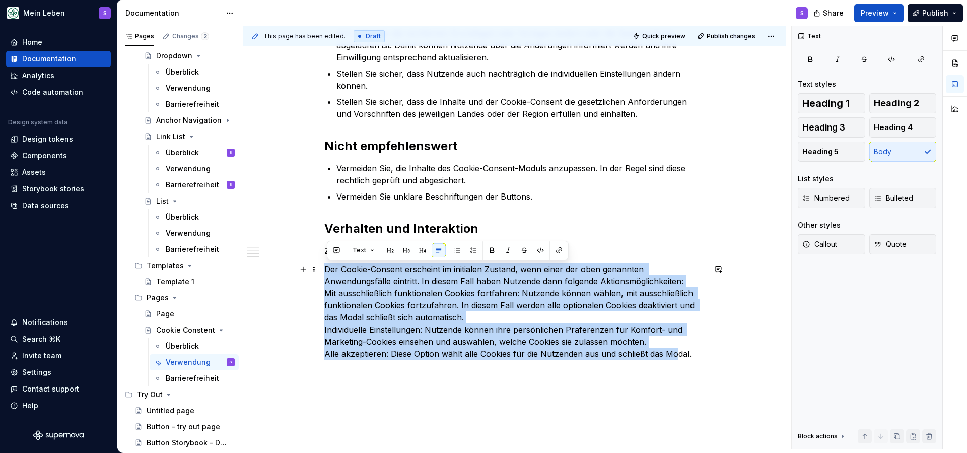
drag, startPoint x: 327, startPoint y: 270, endPoint x: 676, endPoint y: 353, distance: 359.1
click at [676, 353] on p "Der Cookie-Consent erscheint im initialen Zustand, wenn einer der oben genannte…" at bounding box center [514, 311] width 381 height 97
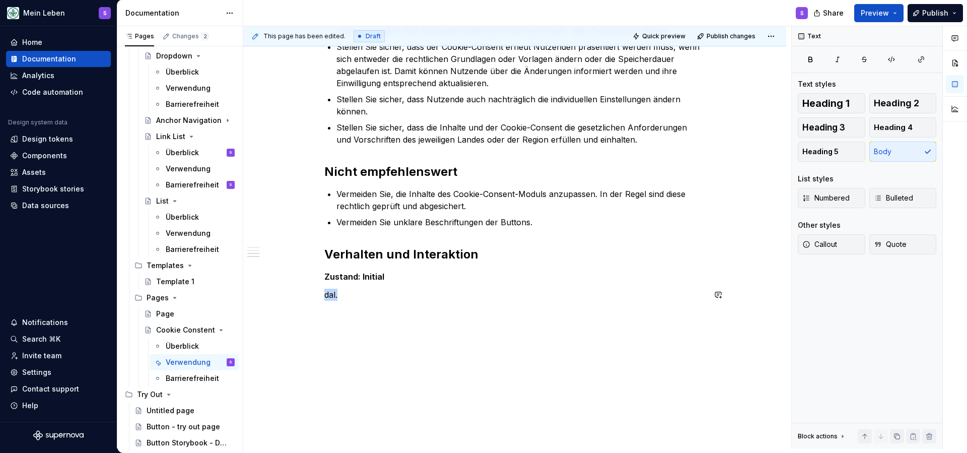
scroll to position [704, 0]
drag, startPoint x: 346, startPoint y: 298, endPoint x: 319, endPoint y: 293, distance: 27.1
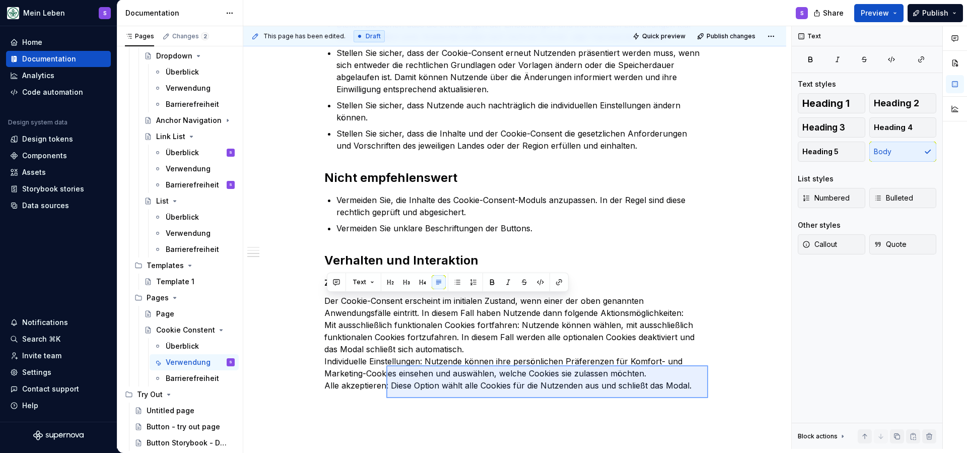
scroll to position [698, 0]
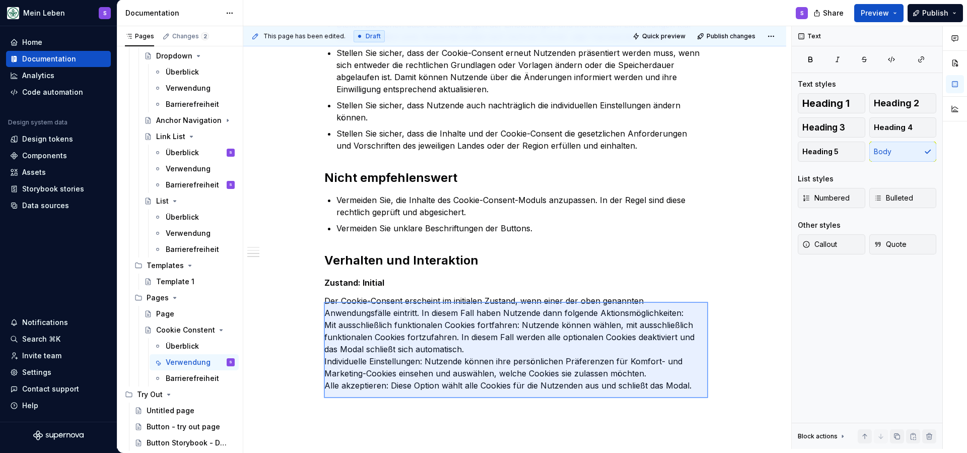
drag, startPoint x: 708, startPoint y: 401, endPoint x: 324, endPoint y: 302, distance: 396.4
click at [324, 302] on div "This page has been edited. Draft Quick preview Publish changes Cookie Constent …" at bounding box center [517, 237] width 548 height 423
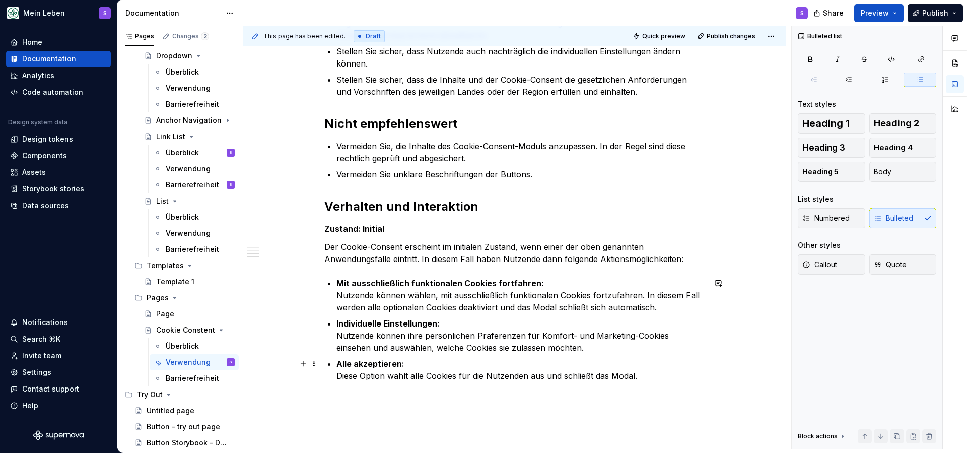
scroll to position [752, 0]
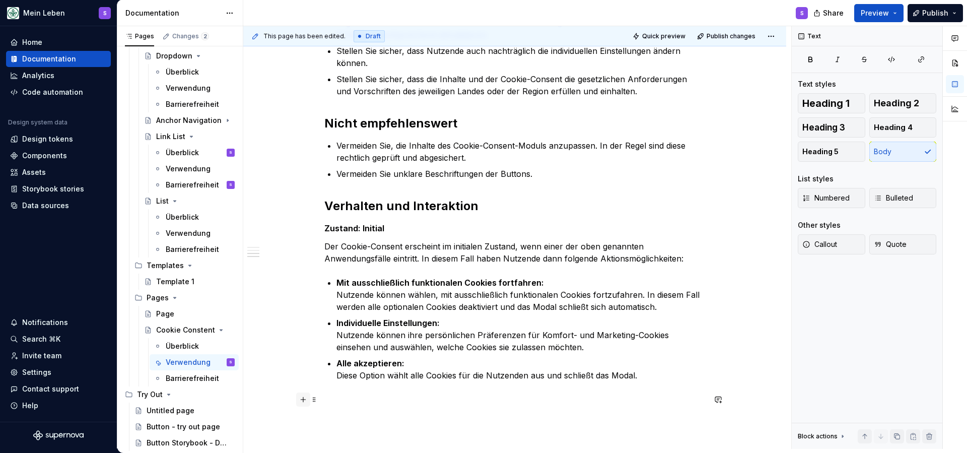
click at [308, 402] on button "button" at bounding box center [303, 399] width 14 height 14
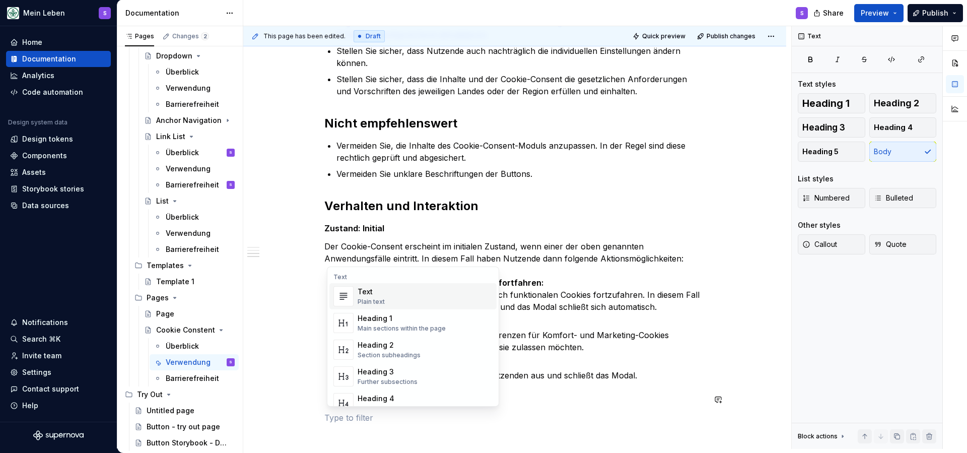
scroll to position [776, 0]
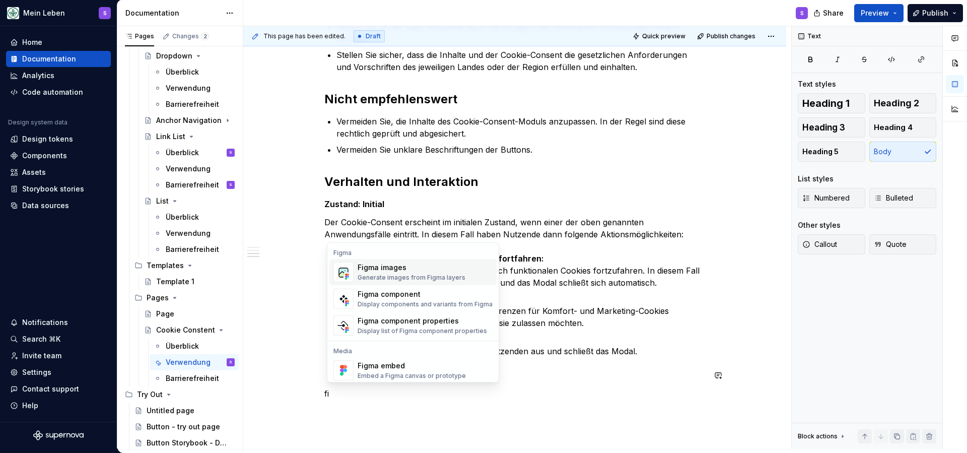
click at [374, 268] on div "Figma images" at bounding box center [412, 267] width 108 height 10
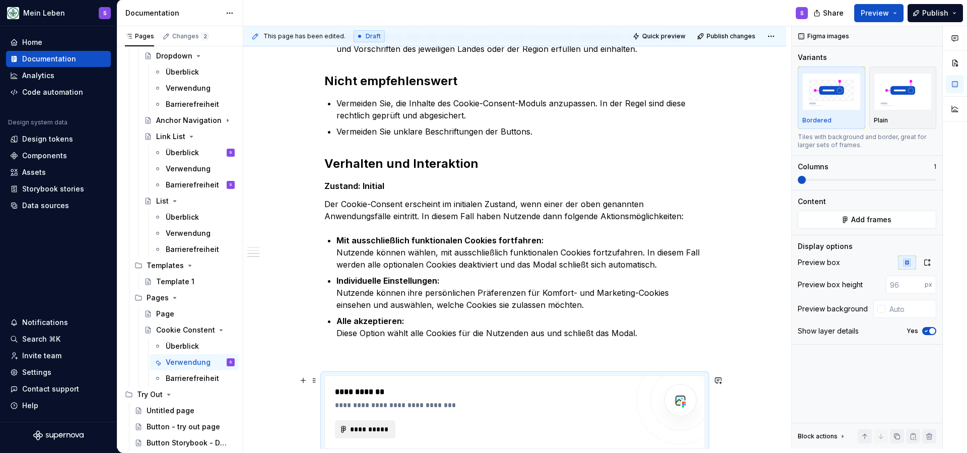
click at [389, 425] on span "**********" at bounding box center [369, 429] width 39 height 10
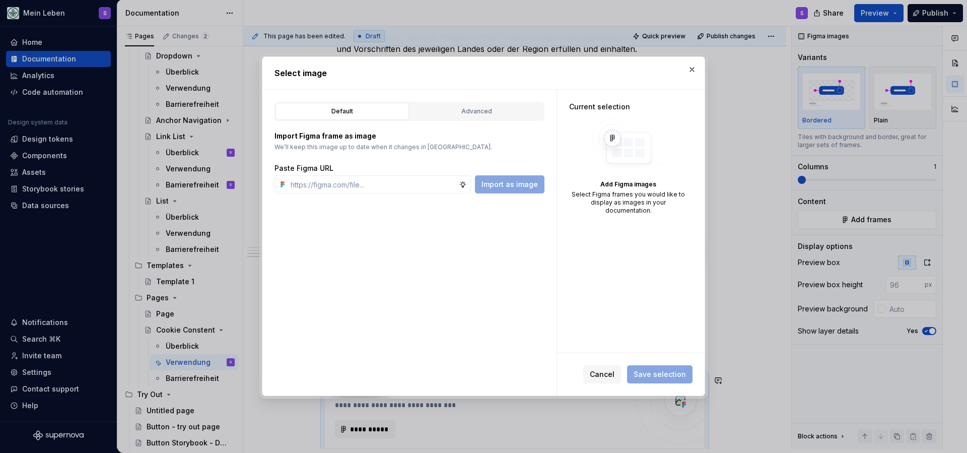
type textarea "*"
type input "[URL][DOMAIN_NAME]"
click at [521, 188] on span "Import as image" at bounding box center [509, 184] width 56 height 10
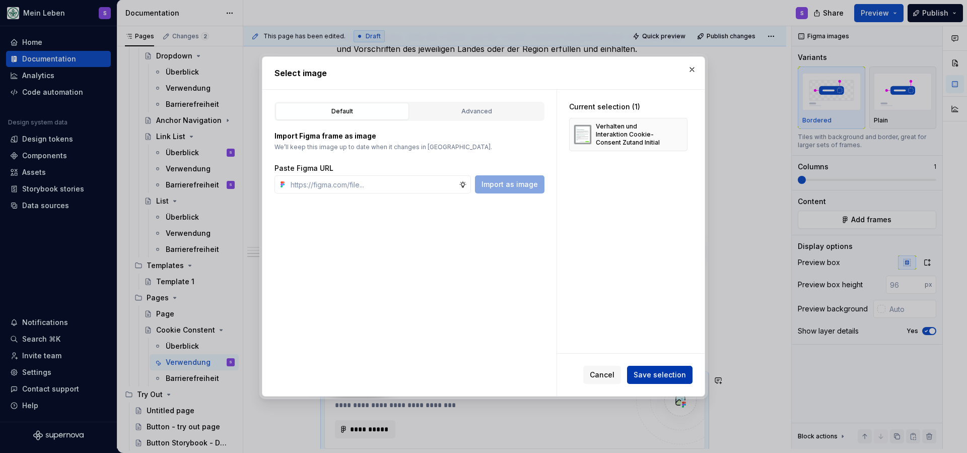
click at [679, 380] on button "Save selection" at bounding box center [659, 375] width 65 height 18
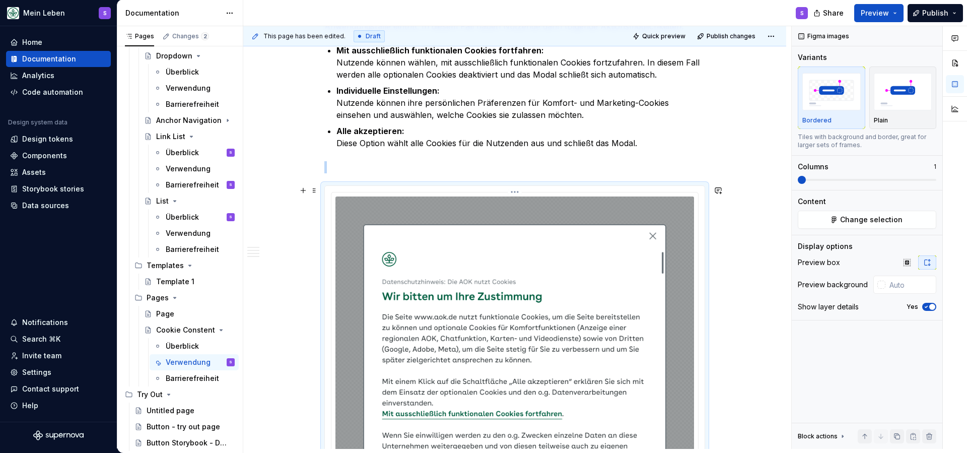
scroll to position [979, 0]
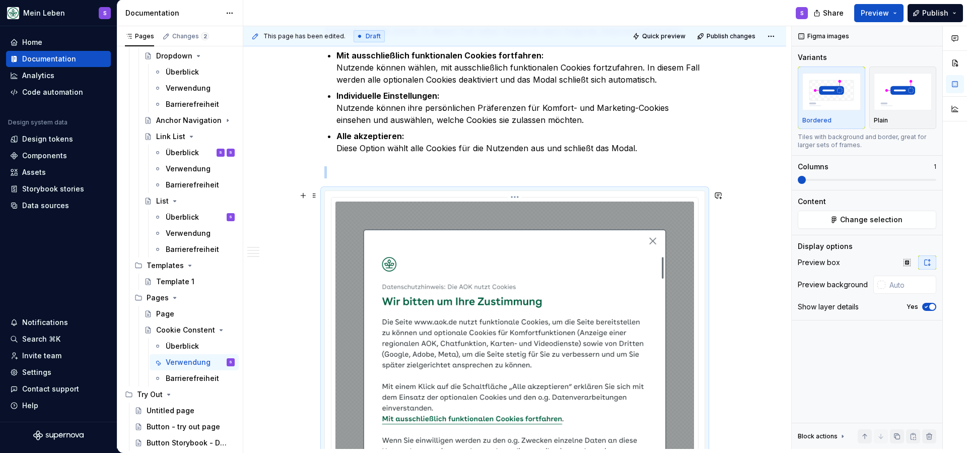
click at [497, 252] on img at bounding box center [514, 402] width 359 height 402
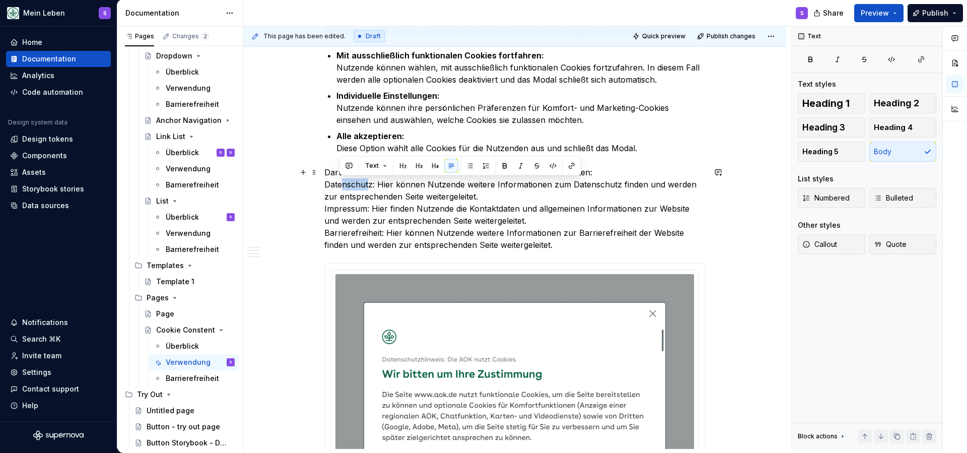
drag, startPoint x: 372, startPoint y: 186, endPoint x: 342, endPoint y: 186, distance: 30.2
click at [342, 186] on p "Darüber hinaus enthält der Text Links zu weiteren Informationsseiten: Datenschu…" at bounding box center [514, 208] width 381 height 85
drag, startPoint x: 374, startPoint y: 187, endPoint x: 318, endPoint y: 187, distance: 55.9
click at [318, 187] on div "Bei erstmaligem Besuch einer AOK-Website erscheint ein Cookie-Consent-Modul, ei…" at bounding box center [514, 45] width 543 height 1636
drag, startPoint x: 378, startPoint y: 185, endPoint x: 324, endPoint y: 186, distance: 54.4
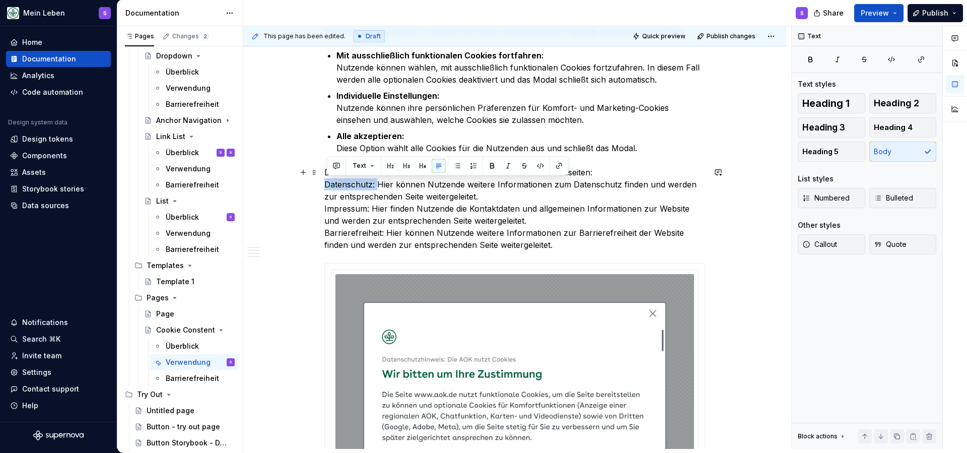
click at [324, 186] on div "Bei erstmaligem Besuch einer AOK-Website erscheint ein Cookie-Consent-Modul, ei…" at bounding box center [514, 45] width 543 height 1636
click at [494, 164] on button "button" at bounding box center [492, 166] width 14 height 14
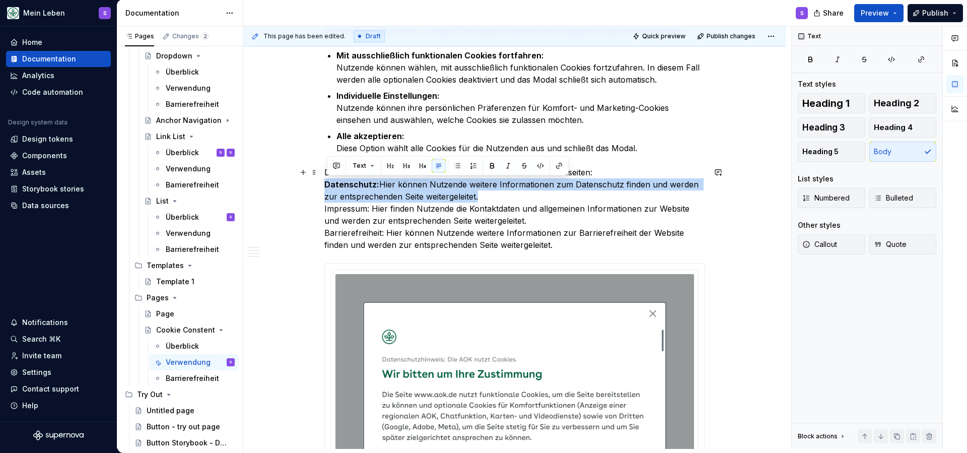
drag, startPoint x: 488, startPoint y: 196, endPoint x: 325, endPoint y: 182, distance: 163.8
click at [325, 182] on div "Bei erstmaligem Besuch einer AOK-Website erscheint ein Cookie-Consent-Modul, ei…" at bounding box center [514, 45] width 543 height 1636
click at [457, 167] on button "button" at bounding box center [457, 166] width 14 height 14
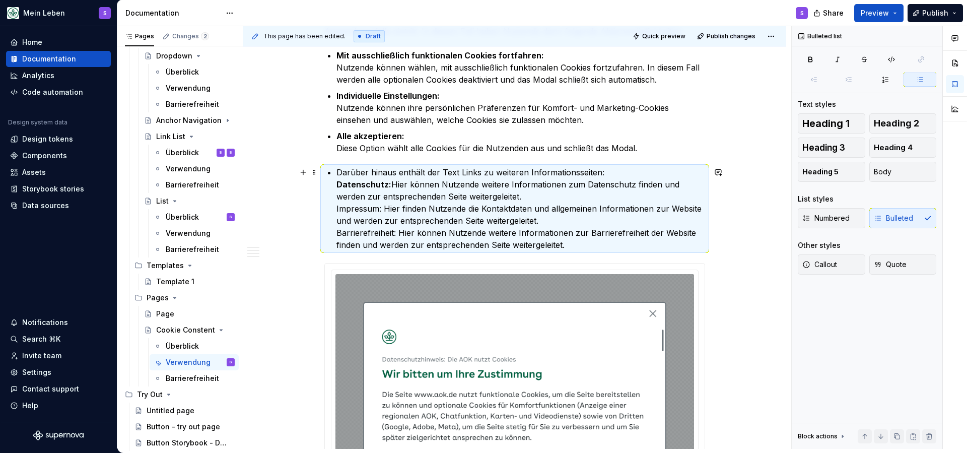
click at [338, 173] on ul "Darüber hinaus enthält der Text Links zu weiteren Informationsseiten: Datenschu…" at bounding box center [520, 208] width 369 height 85
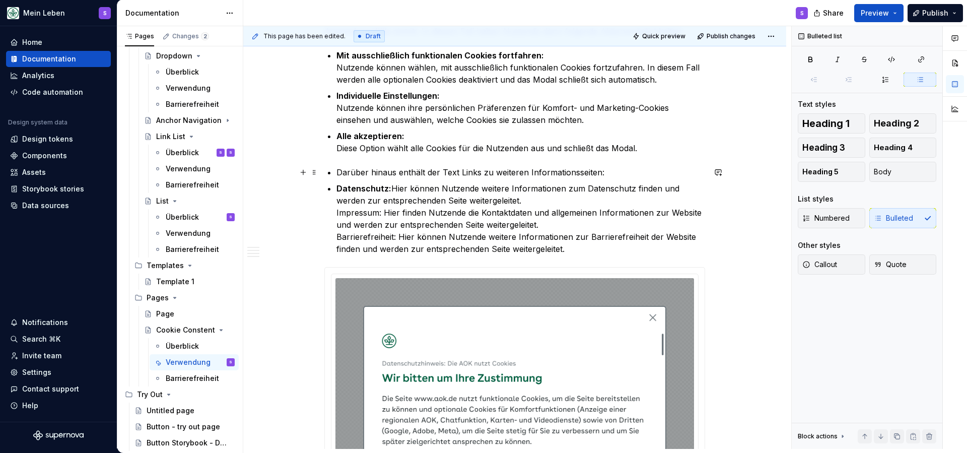
click at [339, 175] on p "Darüber hinaus enthält der Text Links zu weiteren Informationsseiten:" at bounding box center [520, 172] width 369 height 12
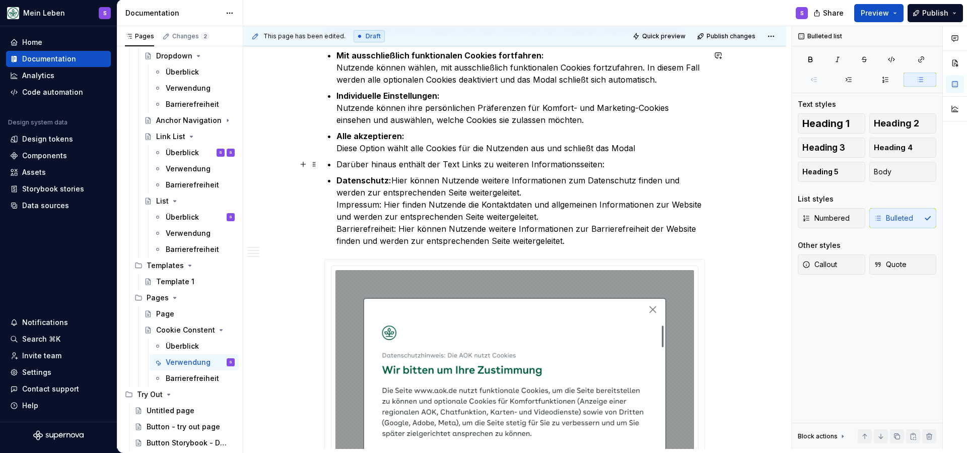
drag, startPoint x: 338, startPoint y: 165, endPoint x: 328, endPoint y: 166, distance: 10.1
click at [379, 165] on p "Darüber hinaus enthält der Text Links zu weiteren Informationsseiten:" at bounding box center [520, 164] width 369 height 12
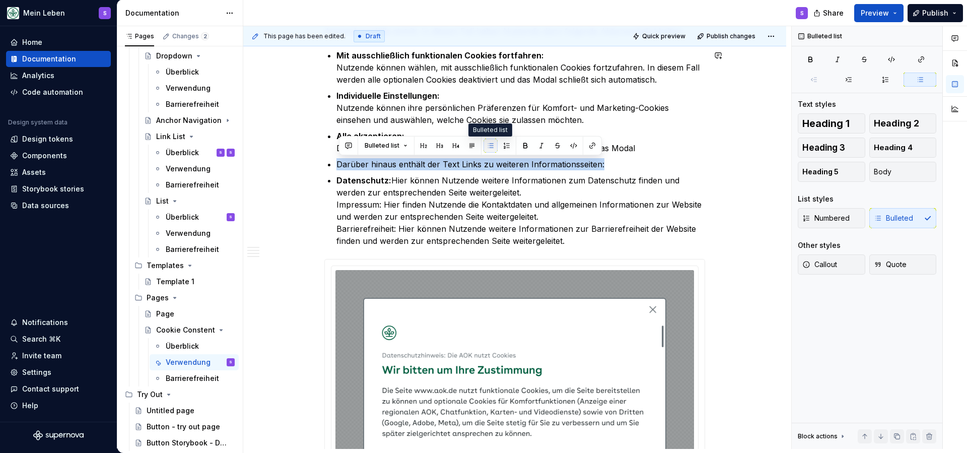
click at [490, 146] on button "button" at bounding box center [490, 145] width 14 height 14
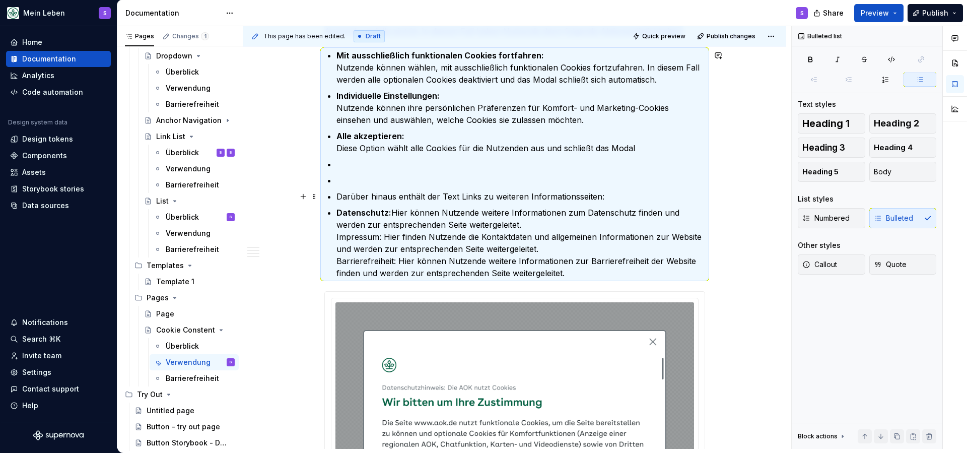
click at [351, 191] on p "Darüber hinaus enthält der Text Links zu weiteren Informationsseiten:" at bounding box center [520, 196] width 369 height 12
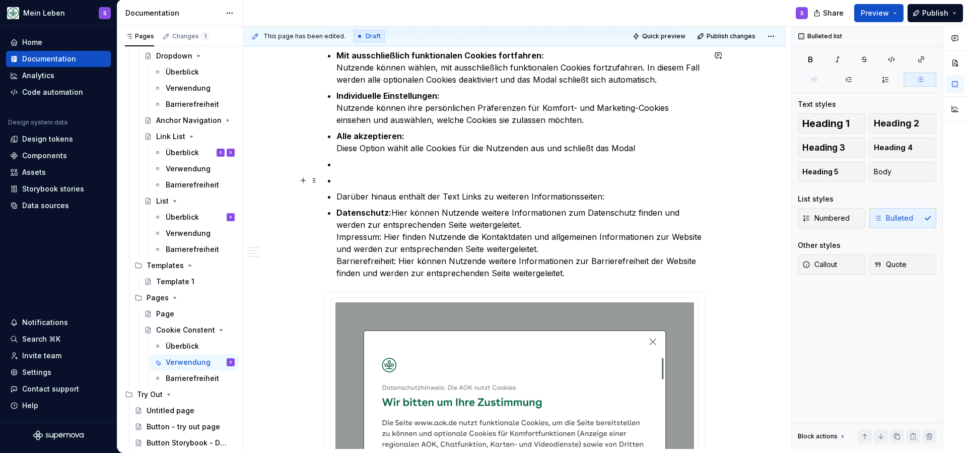
click at [343, 178] on p at bounding box center [520, 180] width 369 height 12
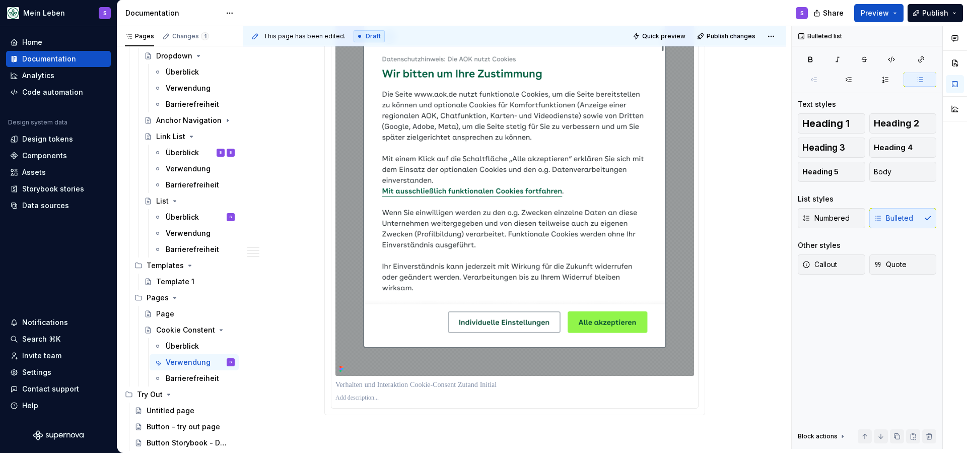
scroll to position [1279, 0]
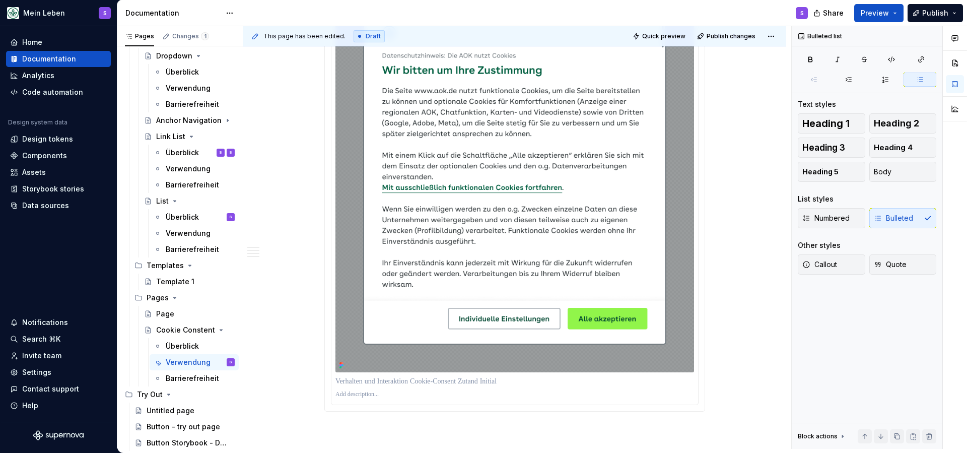
click at [417, 342] on img at bounding box center [514, 171] width 359 height 402
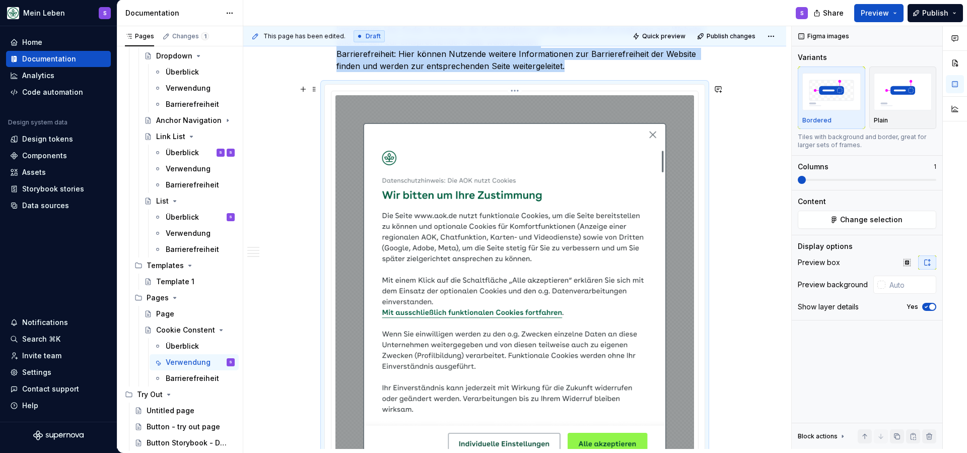
scroll to position [1147, 0]
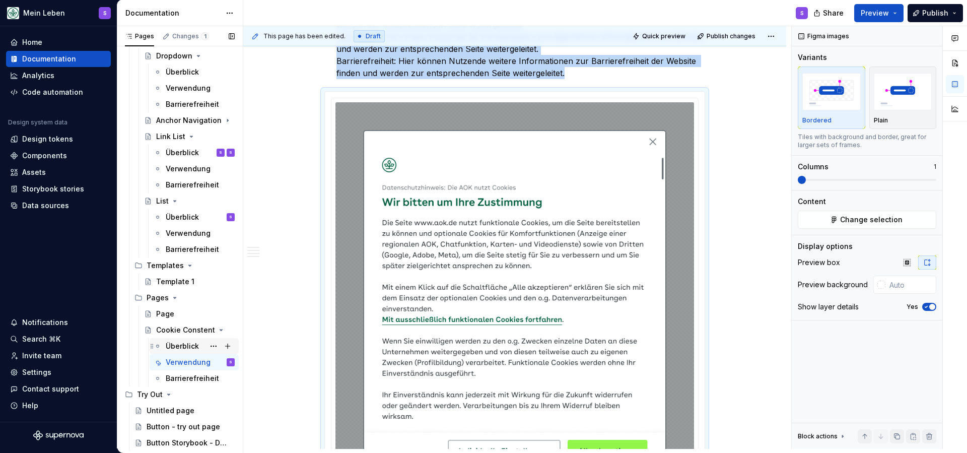
click at [170, 346] on div "Überblick" at bounding box center [182, 346] width 33 height 10
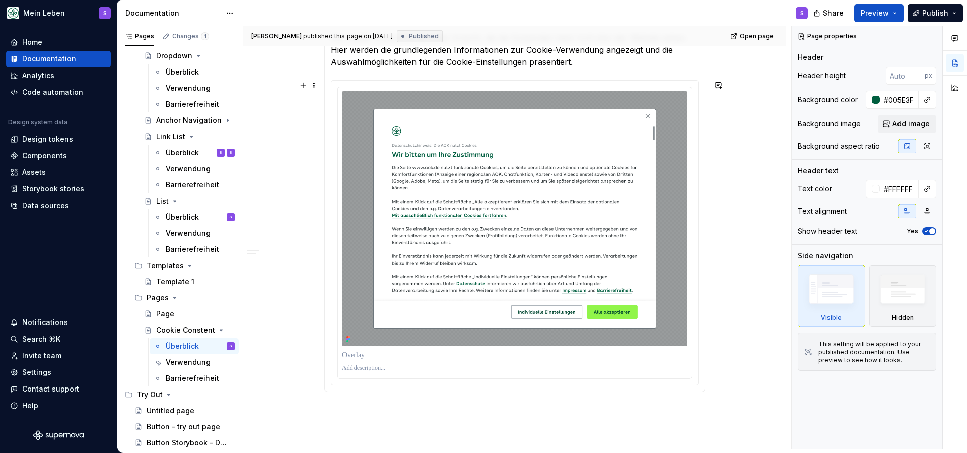
scroll to position [673, 0]
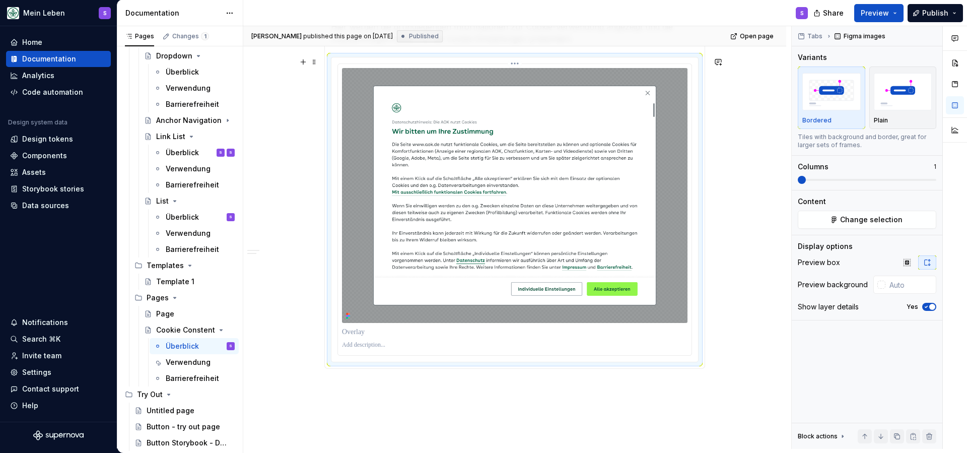
click at [361, 312] on img at bounding box center [514, 195] width 345 height 255
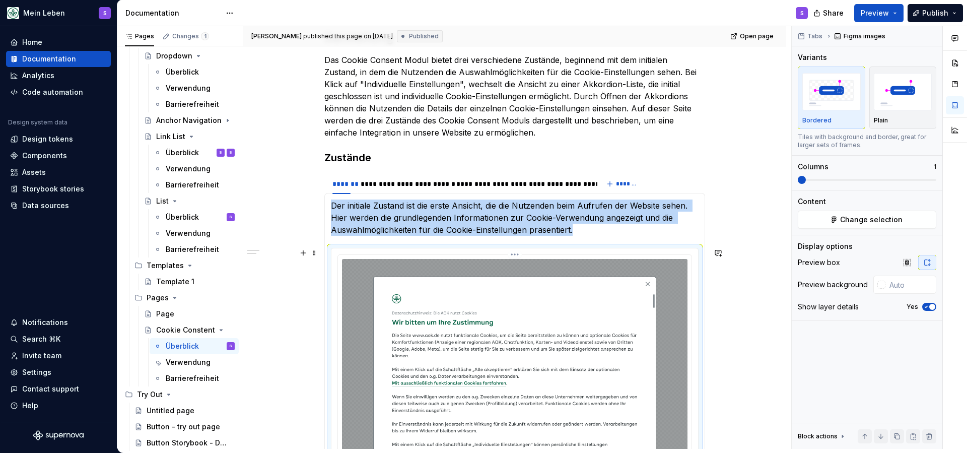
scroll to position [468, 0]
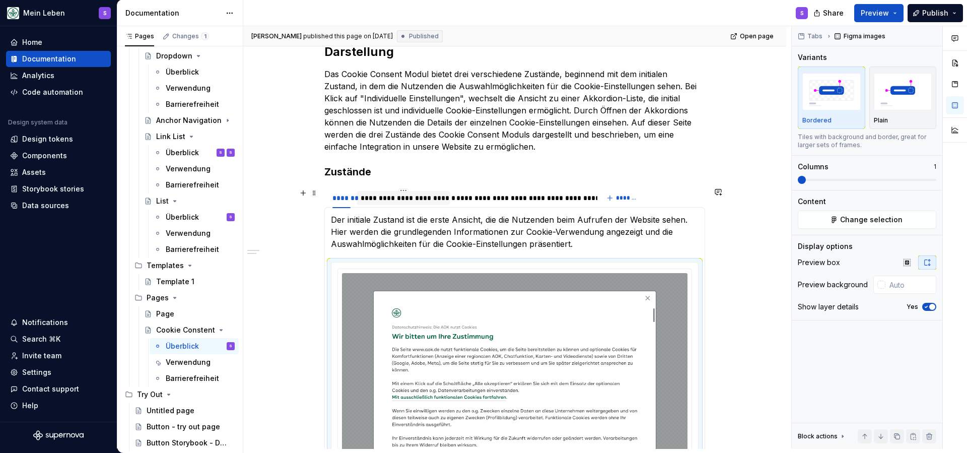
click at [387, 194] on div "**********" at bounding box center [404, 198] width 86 height 10
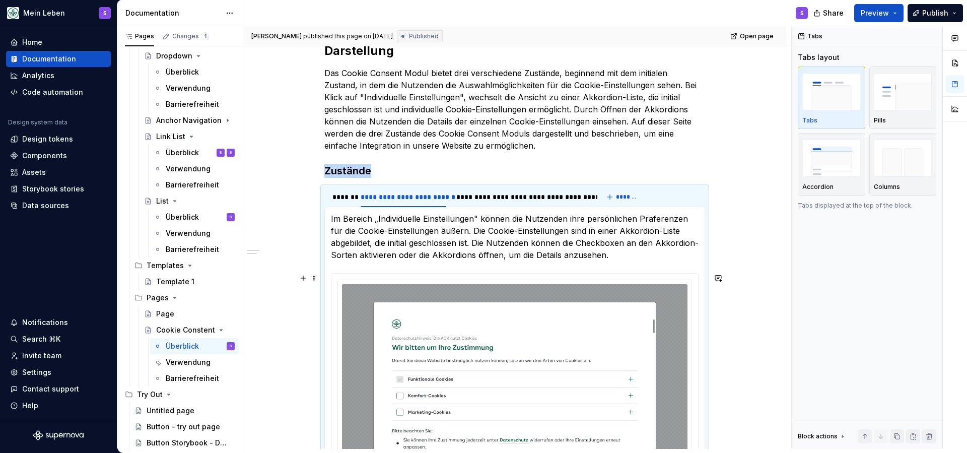
scroll to position [467, 0]
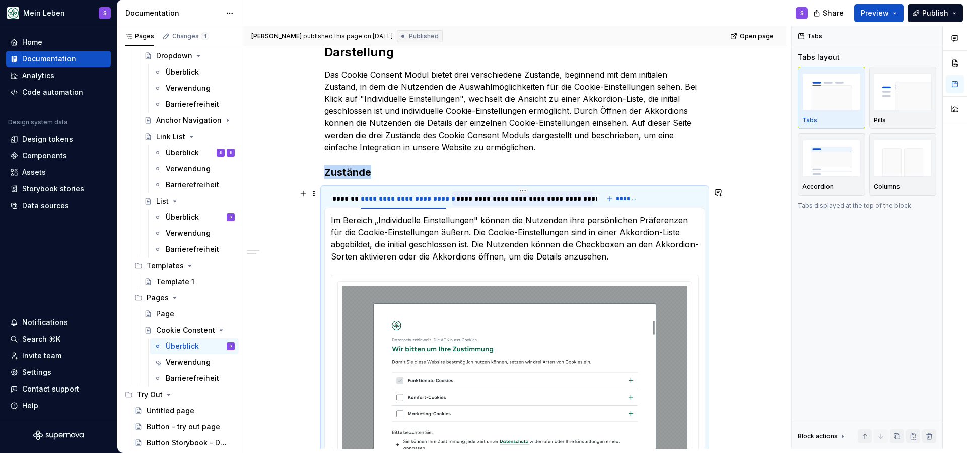
click at [500, 190] on div "**********" at bounding box center [522, 198] width 141 height 16
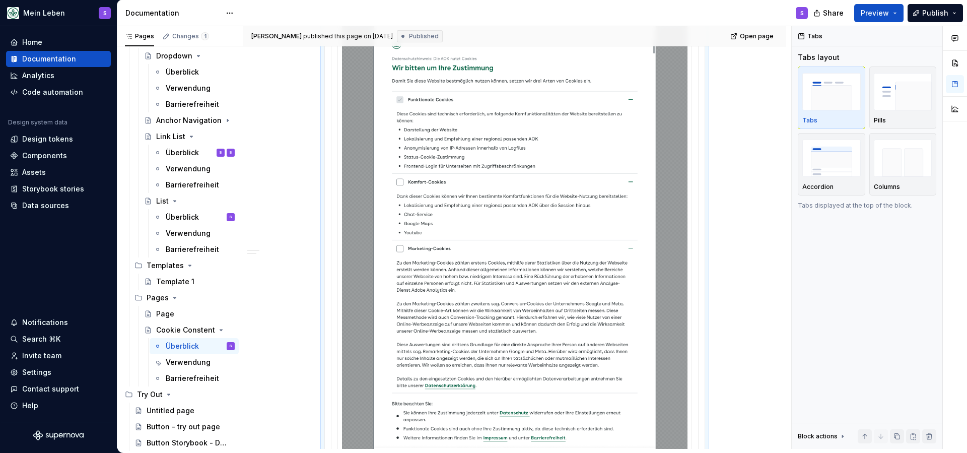
scroll to position [738, 0]
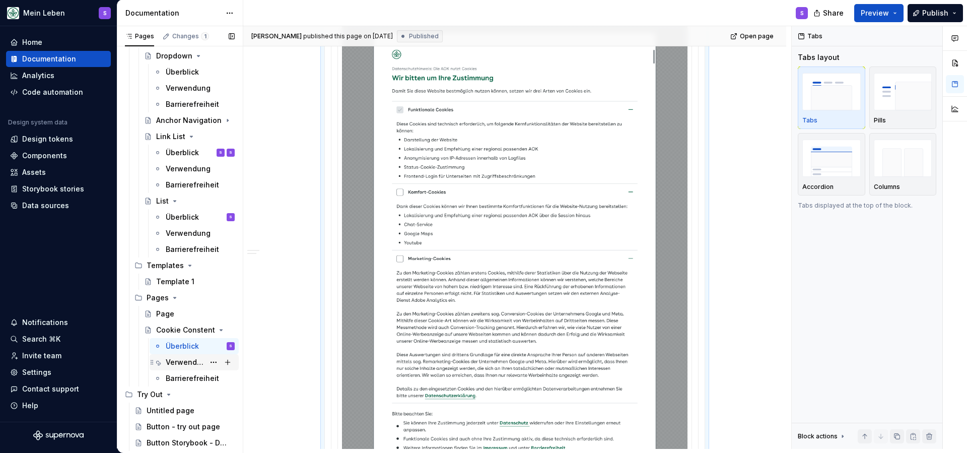
click at [196, 364] on div "Verwendung" at bounding box center [185, 362] width 39 height 10
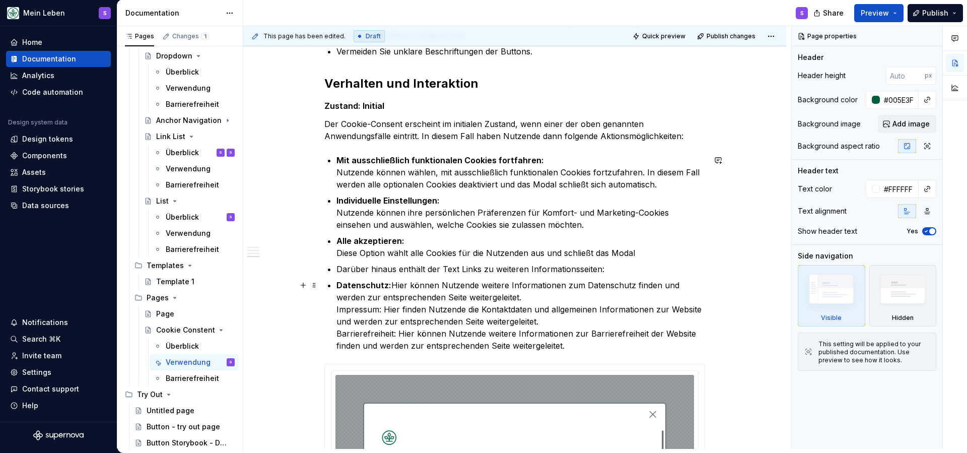
scroll to position [876, 0]
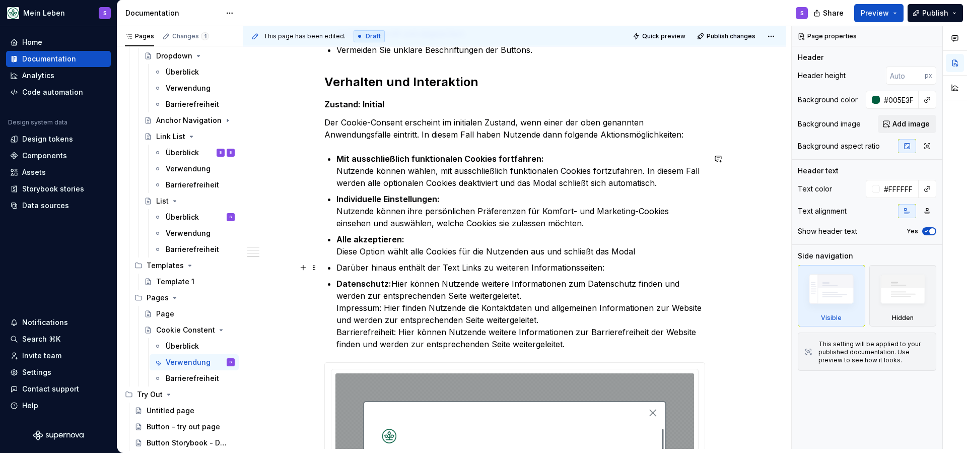
click at [379, 271] on p "Darüber hinaus enthält der Text Links zu weiteren Informationsseiten:" at bounding box center [520, 267] width 369 height 12
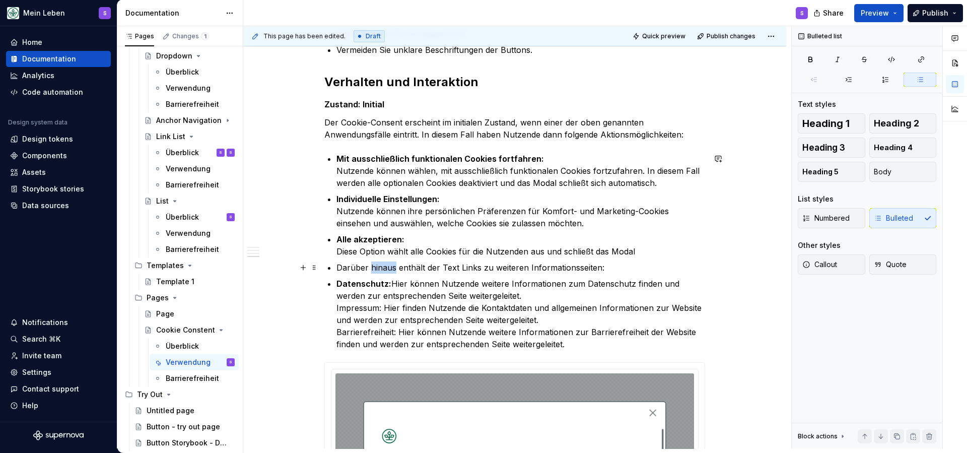
click at [379, 271] on p "Darüber hinaus enthält der Text Links zu weiteren Informationsseiten:" at bounding box center [520, 267] width 369 height 12
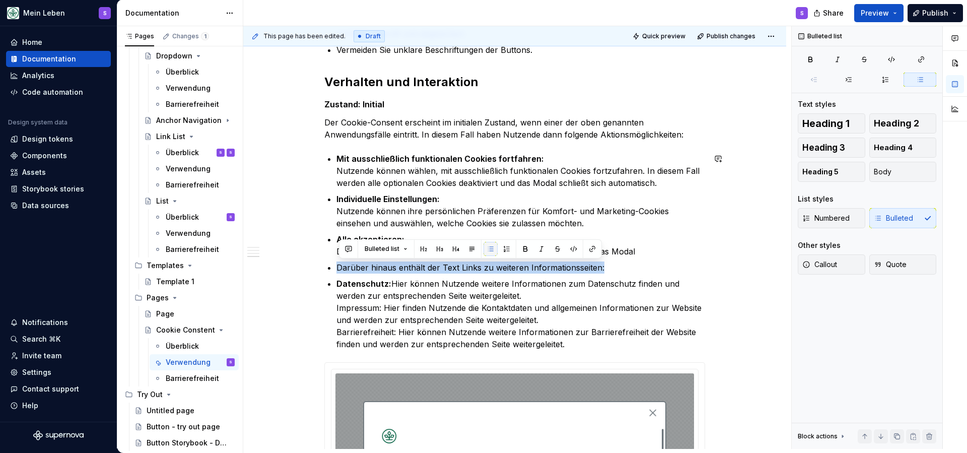
click at [491, 251] on button "button" at bounding box center [490, 249] width 14 height 14
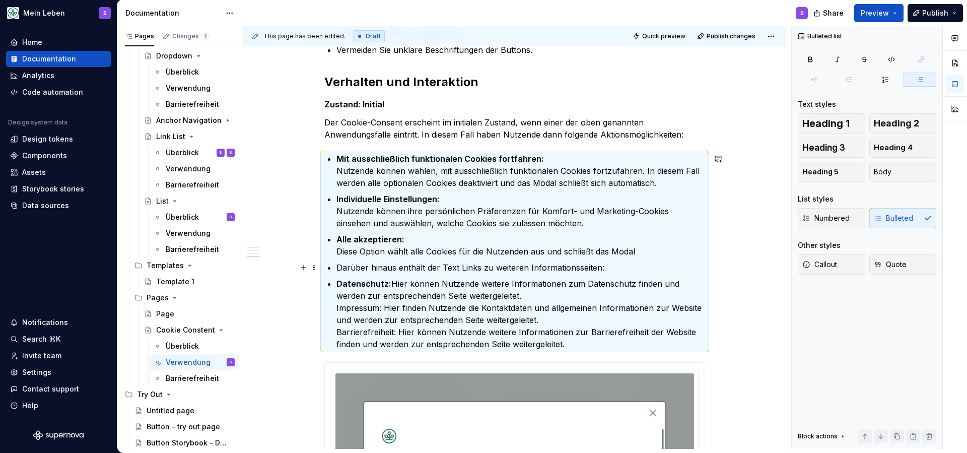
click at [445, 268] on p "Darüber hinaus enthält der Text Links zu weiteren Informationsseiten:" at bounding box center [520, 267] width 369 height 12
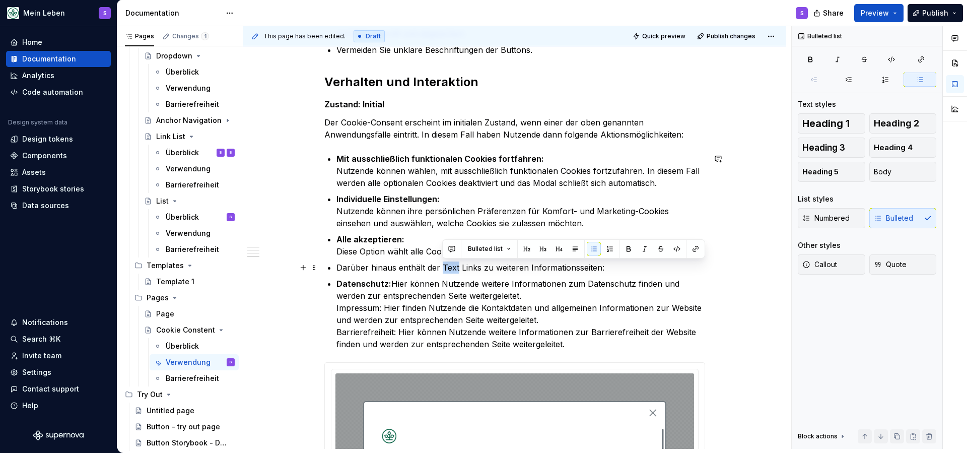
click at [445, 268] on p "Darüber hinaus enthält der Text Links zu weiteren Informationsseiten:" at bounding box center [520, 267] width 369 height 12
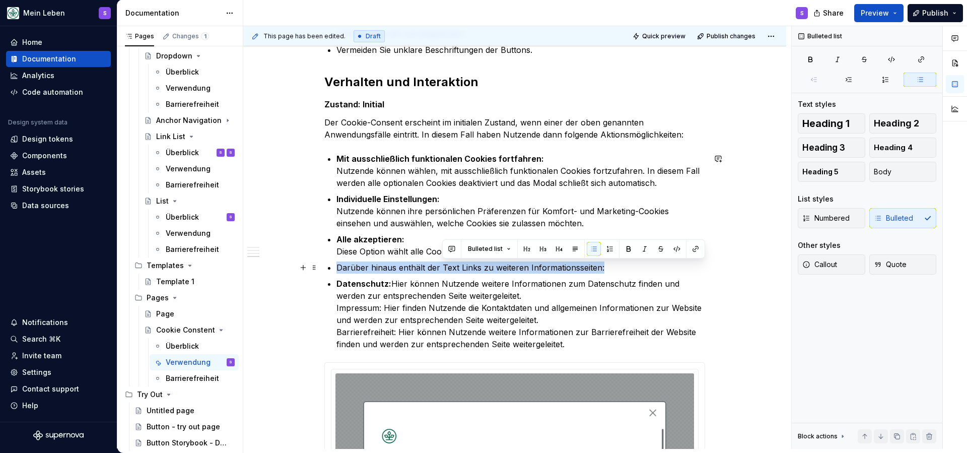
click at [445, 268] on p "Darüber hinaus enthält der Text Links zu weiteren Informationsseiten:" at bounding box center [520, 267] width 369 height 12
click at [486, 246] on button "button" at bounding box center [490, 249] width 14 height 14
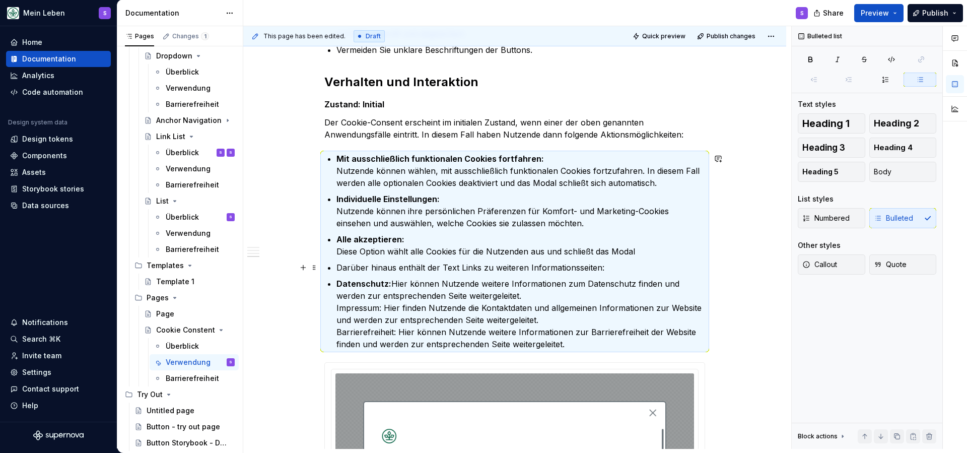
click at [351, 266] on p "Darüber hinaus enthält der Text Links zu weiteren Informationsseiten:" at bounding box center [520, 267] width 369 height 12
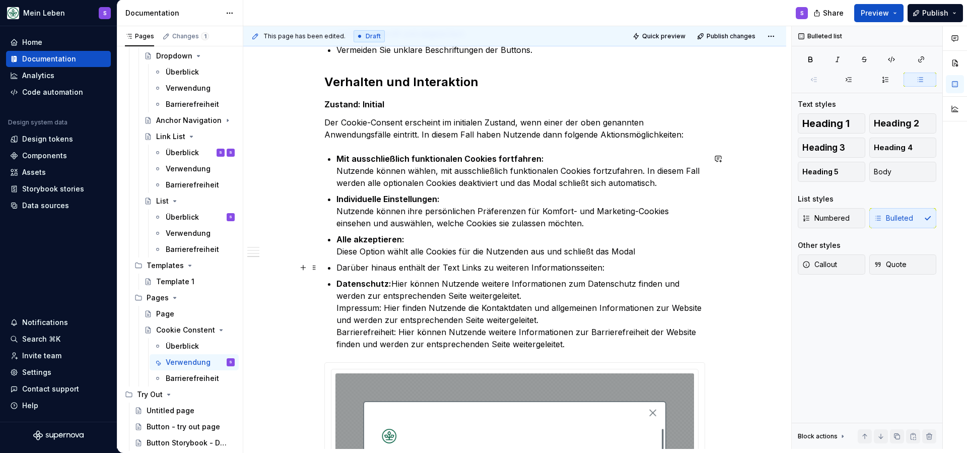
click at [336, 269] on div "Bei erstmaligem Besuch einer AOK-Website erscheint ein Cookie-Consent-Modul, ei…" at bounding box center [514, 84] width 381 height 1459
click at [338, 269] on div "Bei erstmaligem Besuch einer AOK-Website erscheint ein Cookie-Consent-Modul, ei…" at bounding box center [514, 84] width 381 height 1459
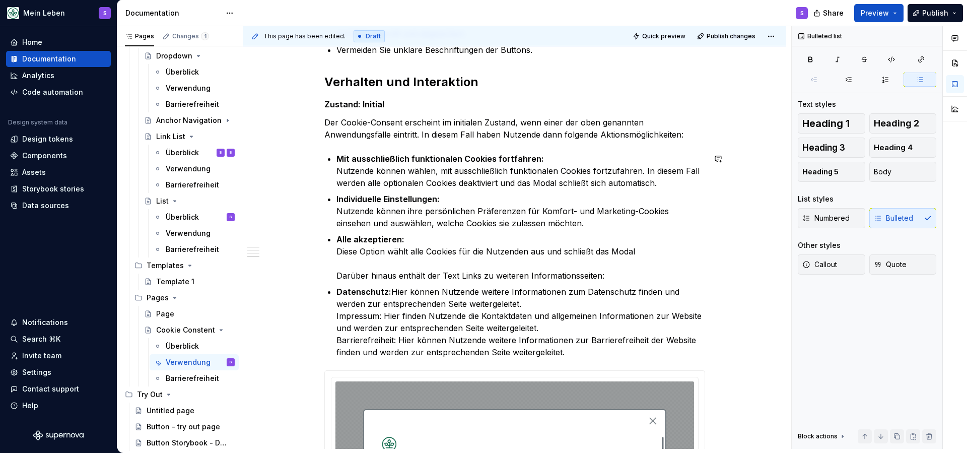
type textarea "*"
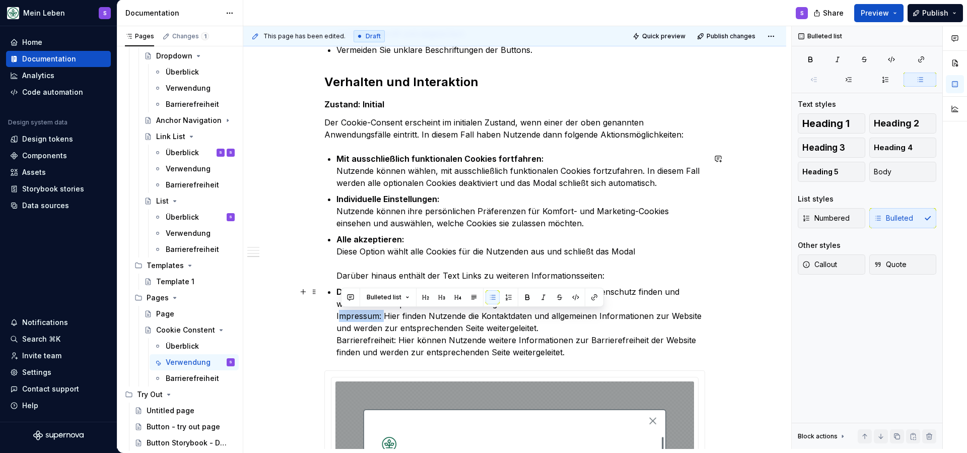
drag, startPoint x: 384, startPoint y: 318, endPoint x: 340, endPoint y: 317, distance: 43.3
click at [340, 317] on p "Datenschutz: Hier können Nutzende weitere Informationen zum Datenschutz finden …" at bounding box center [520, 322] width 369 height 73
click at [527, 300] on button "button" at bounding box center [527, 297] width 14 height 14
click at [353, 321] on p "Datenschutz: Hier können Nutzende weitere Informationen zum Datenschutz finden …" at bounding box center [520, 322] width 369 height 73
drag, startPoint x: 343, startPoint y: 317, endPoint x: 399, endPoint y: 316, distance: 55.9
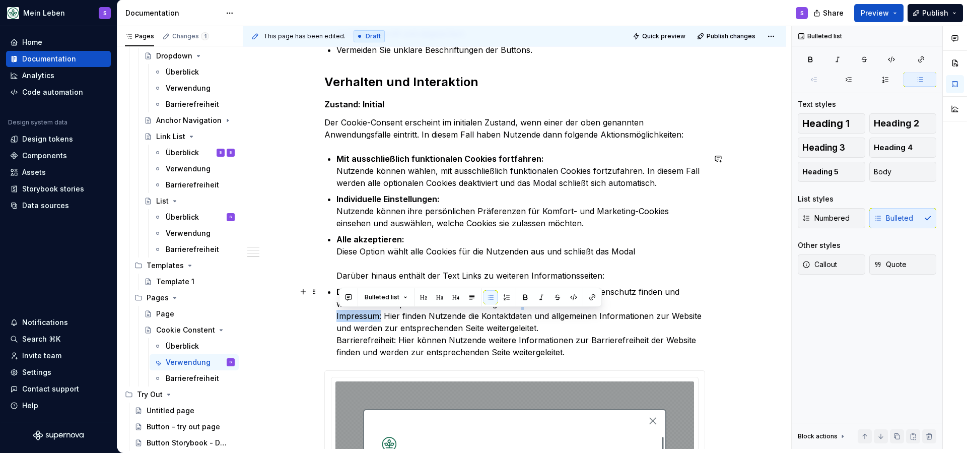
click at [383, 318] on div "Bei erstmaligem Besuch einer AOK-Website erscheint ein Cookie-Consent-Modul, ei…" at bounding box center [514, 89] width 381 height 1468
click at [525, 301] on button "button" at bounding box center [525, 297] width 14 height 14
click at [390, 327] on p "Datenschutz: Hier können Nutzende weitere Informationen zum Datenschutz finden …" at bounding box center [520, 322] width 369 height 73
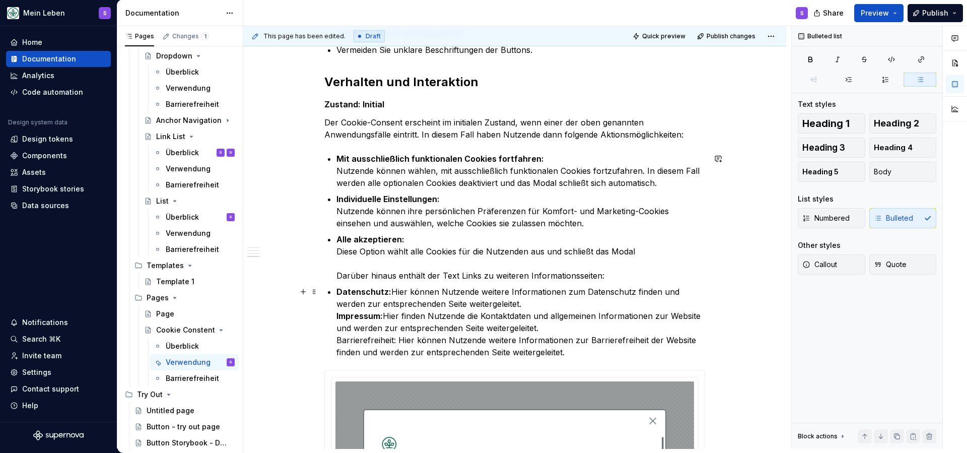
click at [338, 318] on div "Bei erstmaligem Besuch einer AOK-Website erscheint ein Cookie-Consent-Modul, ei…" at bounding box center [514, 89] width 381 height 1468
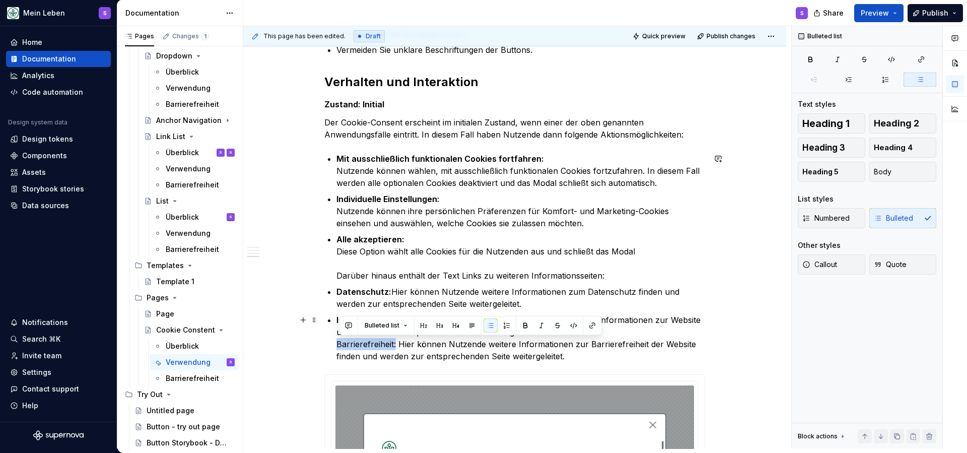
drag, startPoint x: 394, startPoint y: 343, endPoint x: 346, endPoint y: 342, distance: 47.4
click at [339, 343] on p "Impressum: Hier finden Nutzende die Kontaktdaten und allgemeinen Informationen …" at bounding box center [520, 338] width 369 height 48
click at [522, 326] on button "button" at bounding box center [525, 325] width 14 height 14
click at [337, 345] on div "Bei erstmaligem Besuch einer AOK-Website erscheint ein Cookie-Consent-Modul, ei…" at bounding box center [514, 91] width 381 height 1472
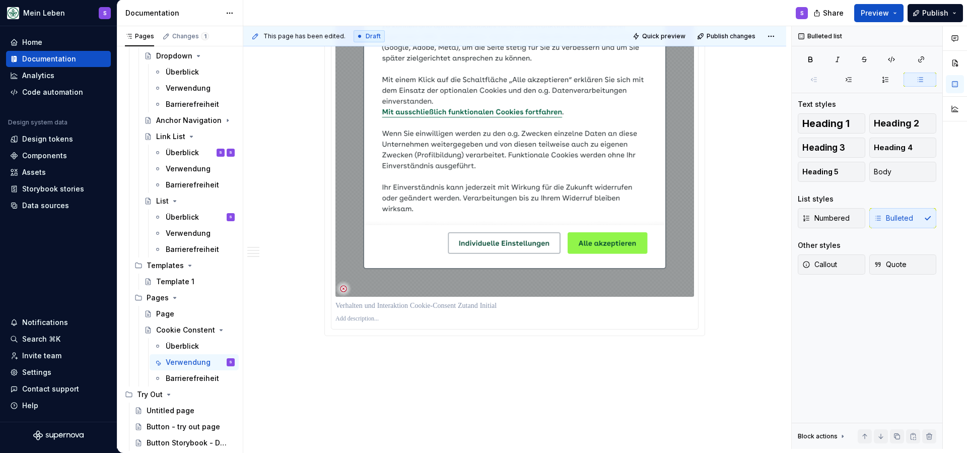
scroll to position [1372, 0]
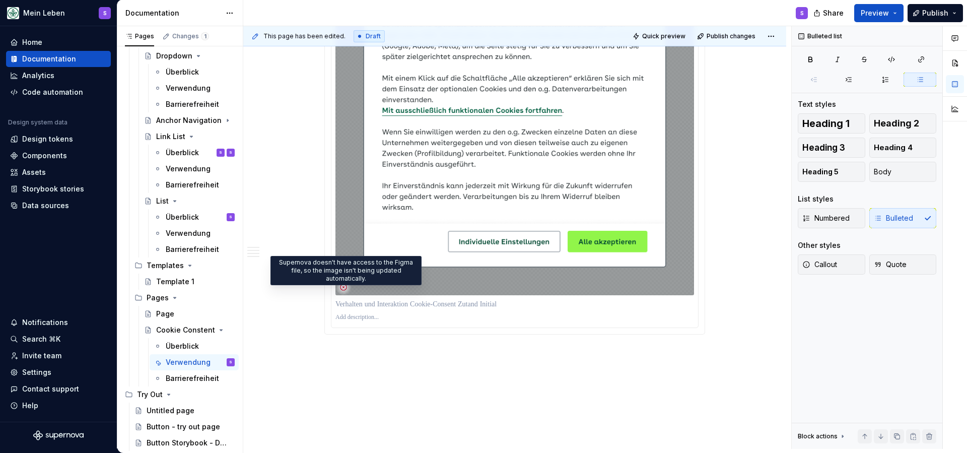
click at [345, 288] on icon at bounding box center [343, 287] width 8 height 8
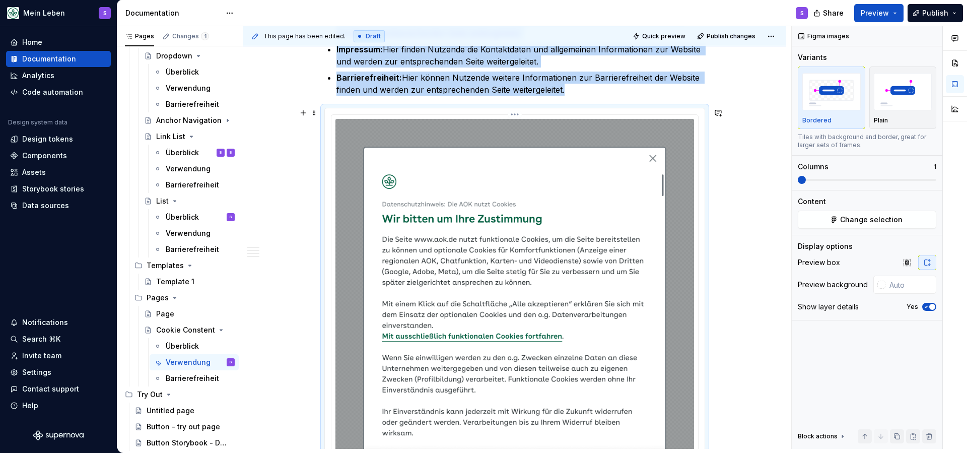
scroll to position [1004, 0]
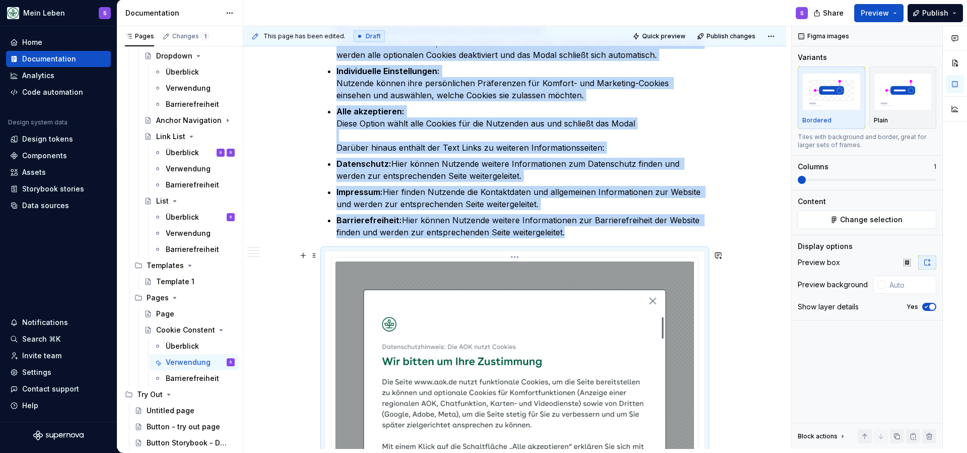
click at [510, 308] on img at bounding box center [514, 462] width 359 height 402
click at [488, 278] on img at bounding box center [514, 462] width 359 height 402
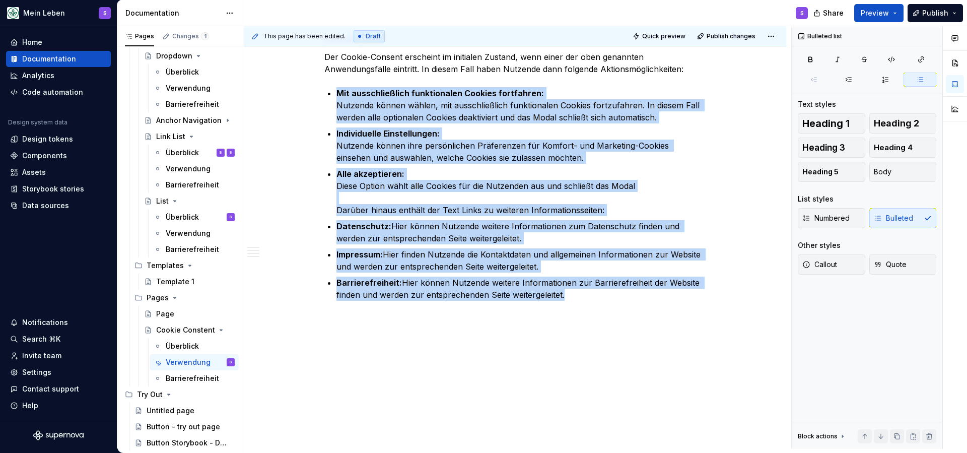
scroll to position [941, 0]
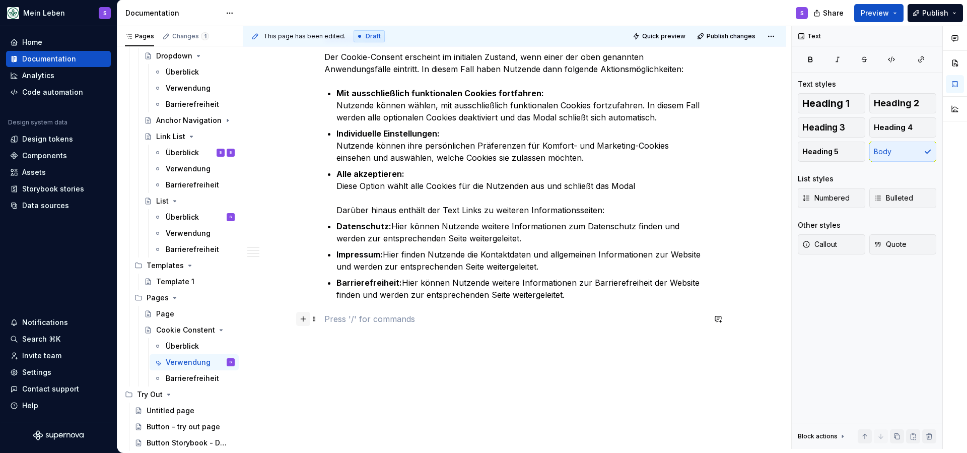
click at [305, 319] on button "button" at bounding box center [303, 319] width 14 height 14
click at [302, 319] on button "button" at bounding box center [303, 319] width 14 height 14
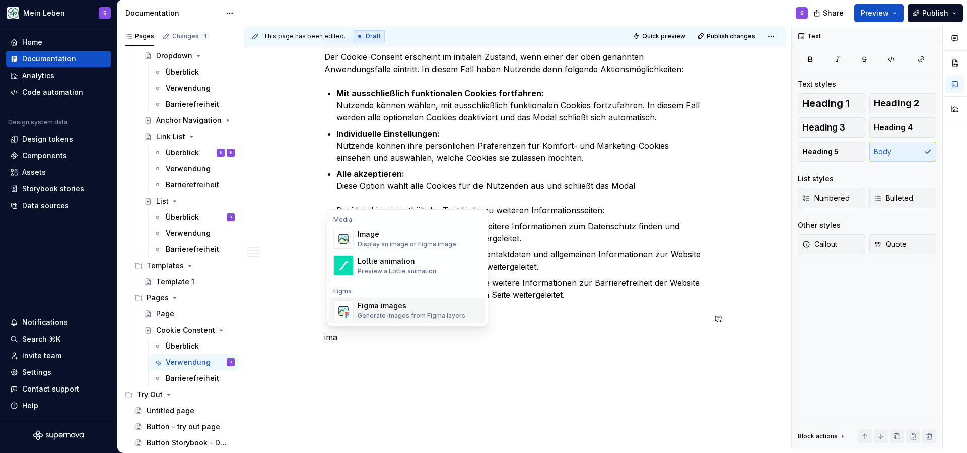
click at [387, 306] on div "Figma images" at bounding box center [412, 306] width 108 height 10
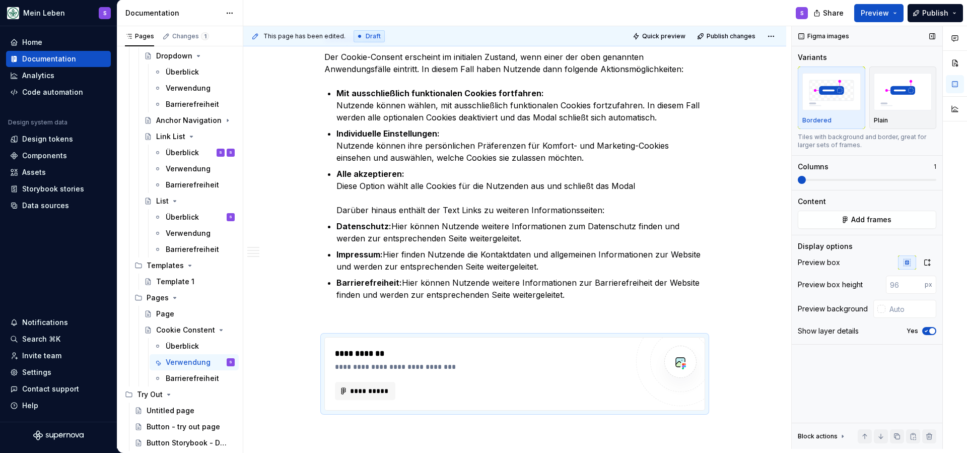
click at [371, 387] on span "**********" at bounding box center [369, 391] width 39 height 10
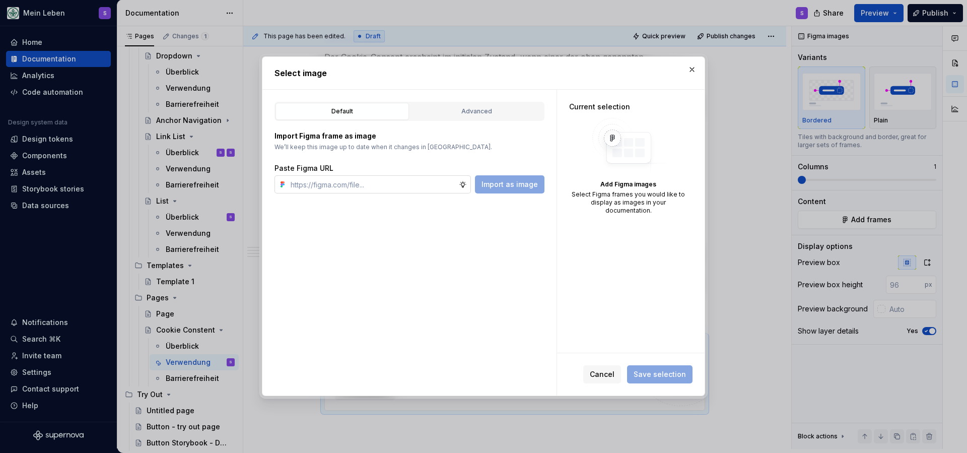
type textarea "*"
type input "[URL][DOMAIN_NAME]"
click at [517, 188] on span "Import as image" at bounding box center [509, 184] width 56 height 10
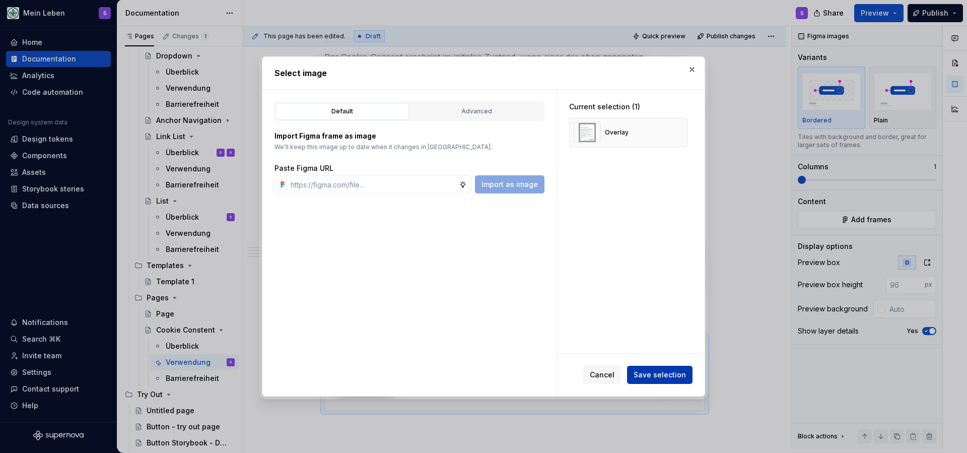
click at [660, 376] on span "Save selection" at bounding box center [660, 375] width 52 height 10
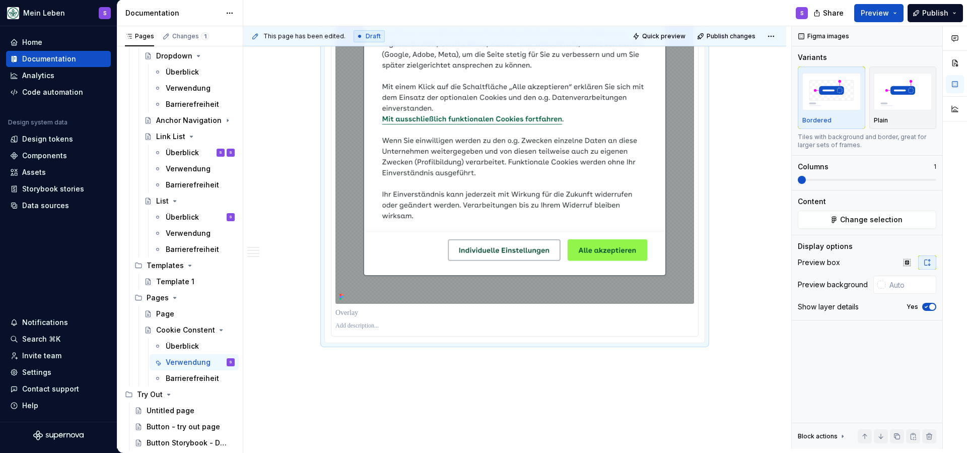
scroll to position [1388, 0]
click at [451, 360] on p at bounding box center [514, 361] width 381 height 12
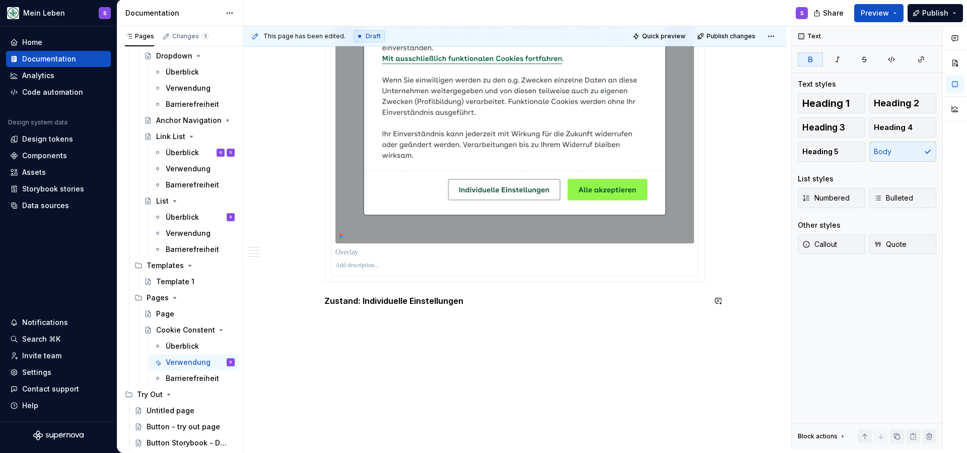
scroll to position [1452, 0]
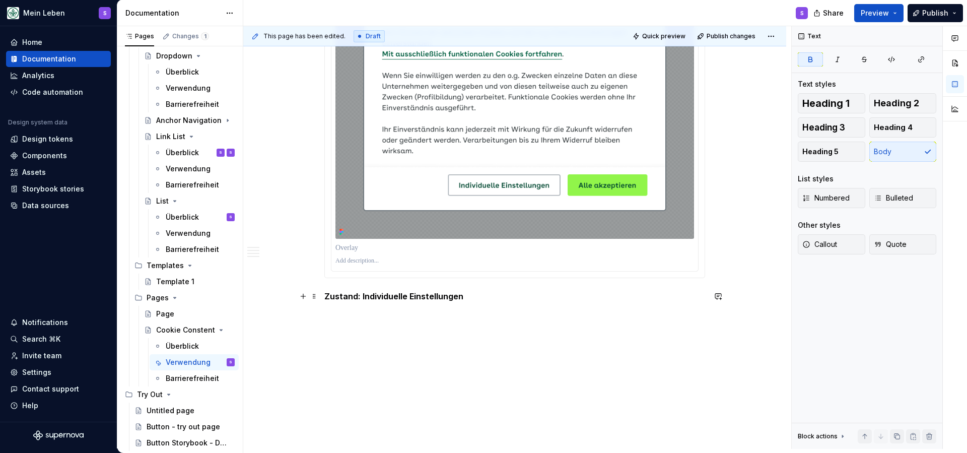
click at [428, 295] on strong "Zustand: Individuelle Einstellungen" at bounding box center [393, 296] width 139 height 10
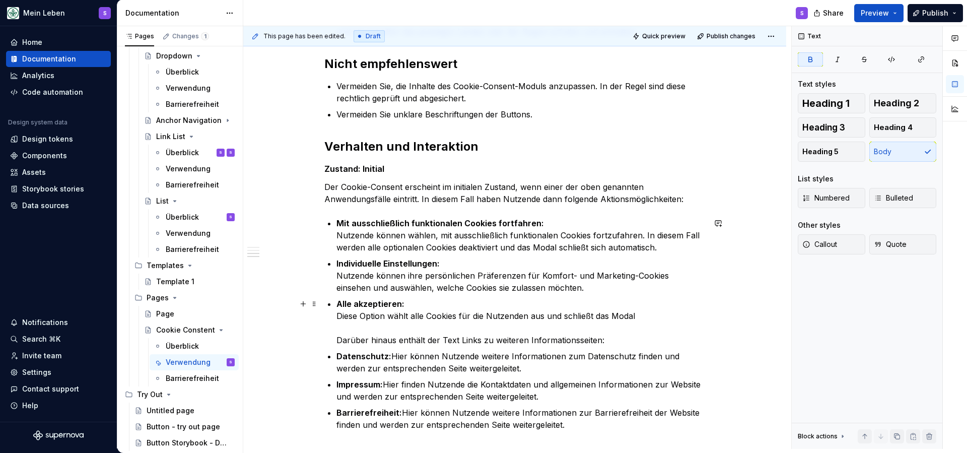
scroll to position [805, 0]
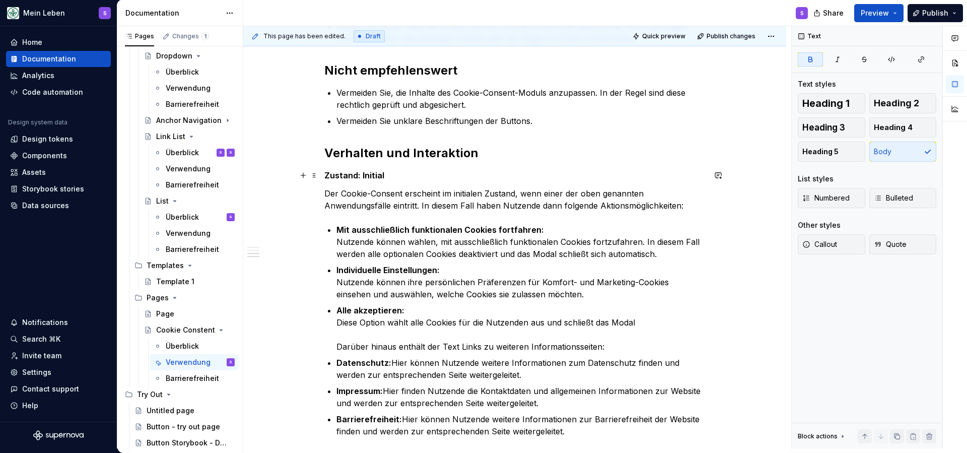
click at [375, 171] on strong "Zustand: Initial" at bounding box center [354, 175] width 60 height 10
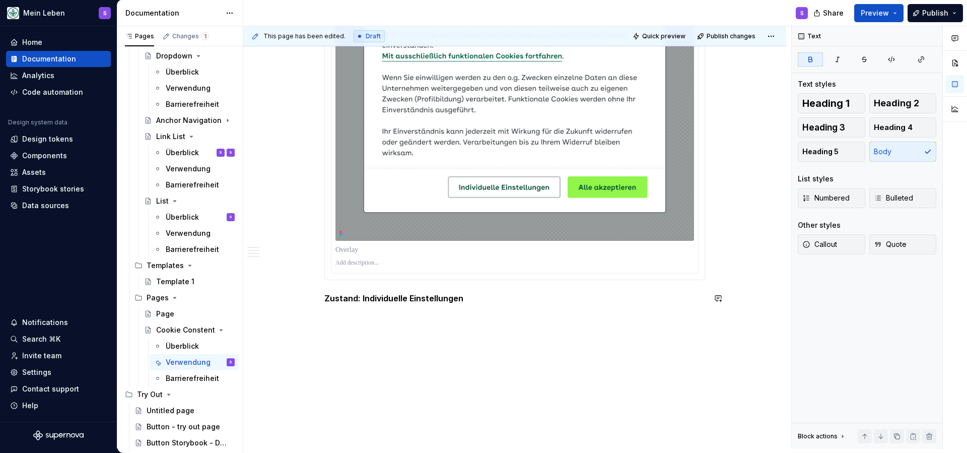
scroll to position [1453, 0]
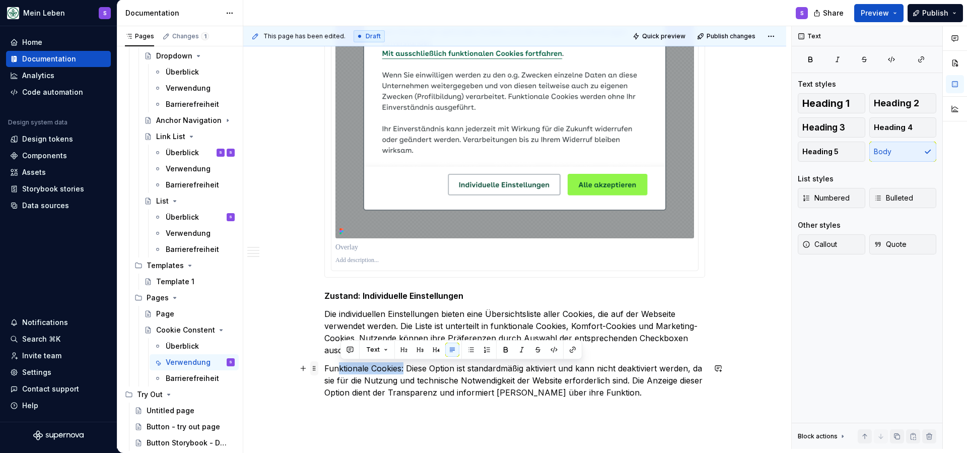
drag, startPoint x: 406, startPoint y: 369, endPoint x: 320, endPoint y: 369, distance: 86.6
click at [318, 369] on span at bounding box center [314, 368] width 8 height 14
click at [419, 378] on p "Funktionale Cookies: Diese Option ist standardmäßig aktiviert und kann nicht de…" at bounding box center [514, 380] width 381 height 36
drag, startPoint x: 405, startPoint y: 370, endPoint x: 328, endPoint y: 369, distance: 77.6
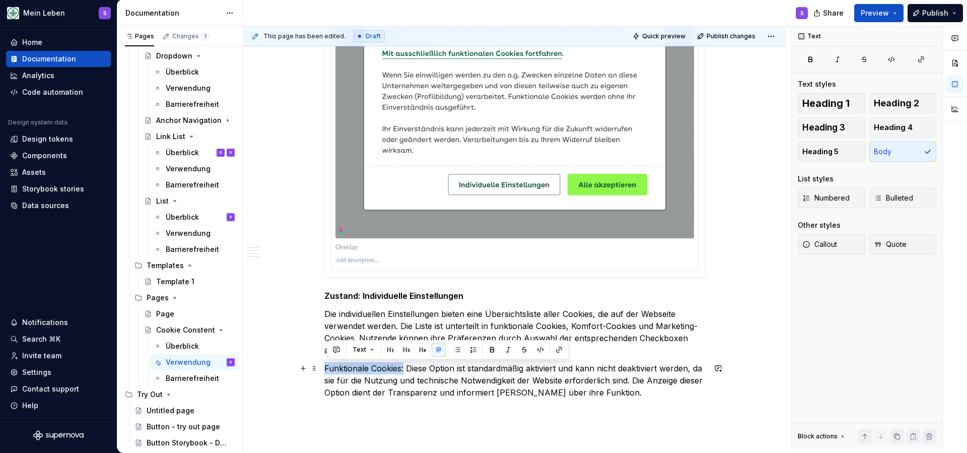
click at [327, 369] on p "Funktionale Cookies: Diese Option ist standardmäßig aktiviert und kann nicht de…" at bounding box center [514, 380] width 381 height 36
click at [494, 349] on button "button" at bounding box center [492, 349] width 14 height 14
click at [456, 351] on button "button" at bounding box center [457, 349] width 14 height 14
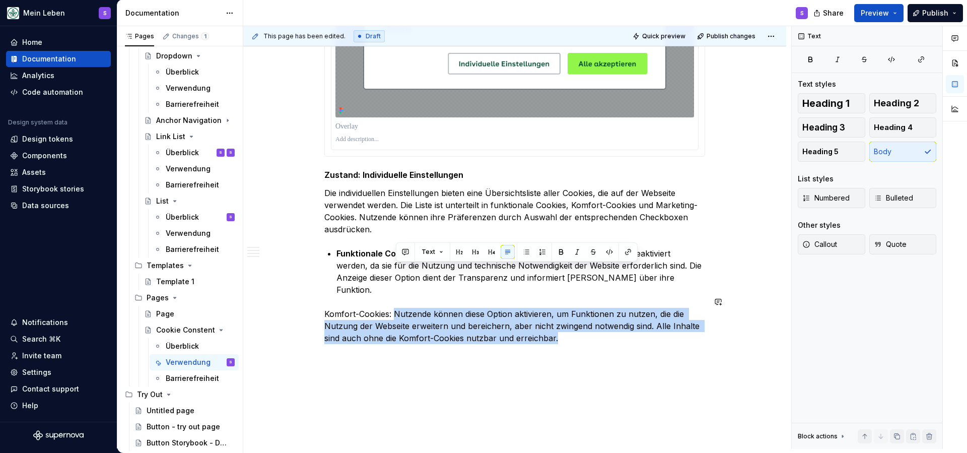
scroll to position [1605, 0]
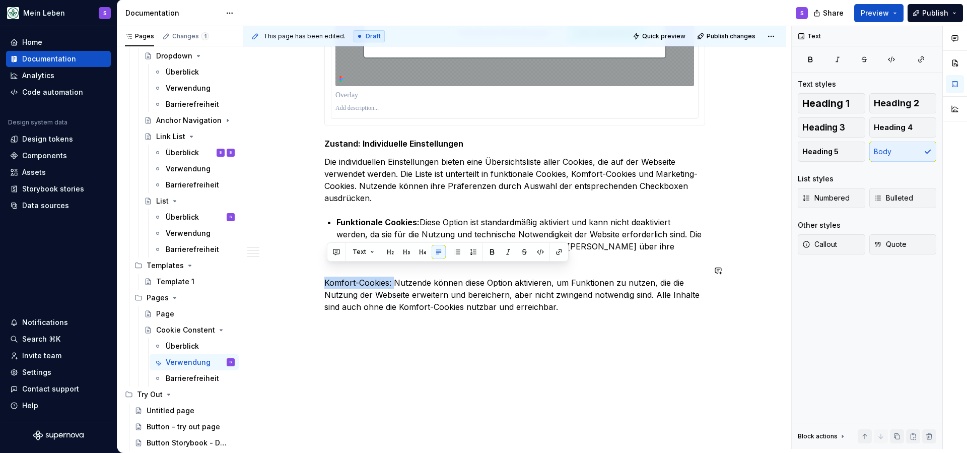
drag, startPoint x: 396, startPoint y: 422, endPoint x: 325, endPoint y: 259, distance: 177.3
click at [490, 251] on button "button" at bounding box center [492, 252] width 14 height 14
click at [455, 252] on button "button" at bounding box center [457, 252] width 14 height 14
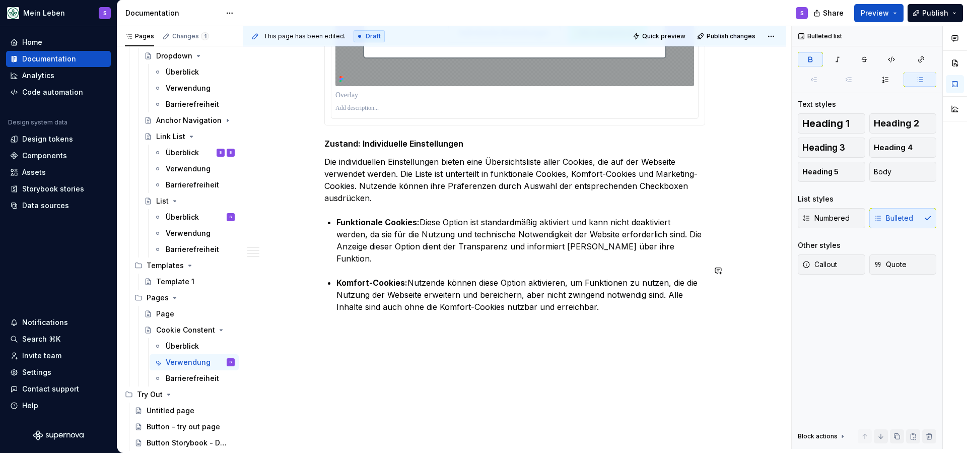
click at [607, 296] on p "Komfort-Cookies: Nutzende können diese Option aktivieren, um Funktionen zu nutz…" at bounding box center [520, 294] width 369 height 36
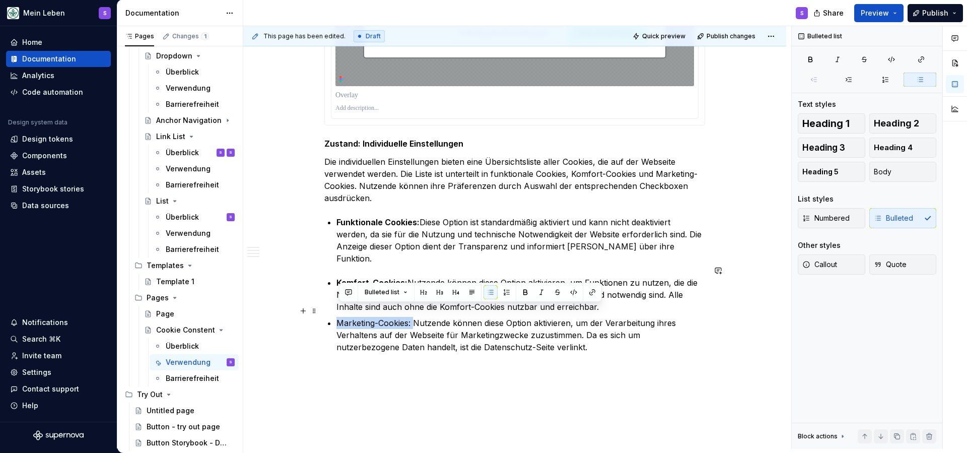
drag, startPoint x: 416, startPoint y: 312, endPoint x: 335, endPoint y: 314, distance: 81.1
click at [524, 290] on button "button" at bounding box center [525, 292] width 14 height 14
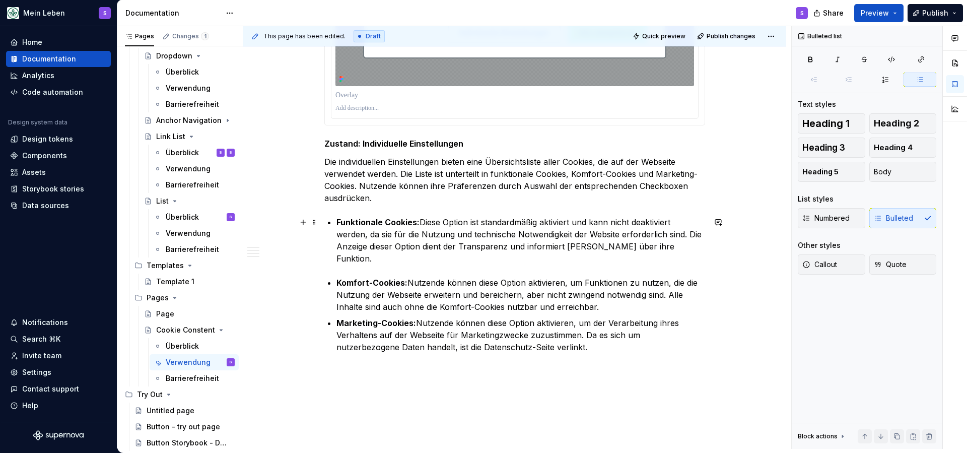
click at [393, 245] on p "Funktionale Cookies: Diese Option ist standardmäßig aktiviert und kann nicht de…" at bounding box center [520, 240] width 369 height 48
click at [697, 249] on p "Funktionale Cookies: Diese Option ist standardmäßig aktiviert und kann nicht de…" at bounding box center [520, 240] width 369 height 48
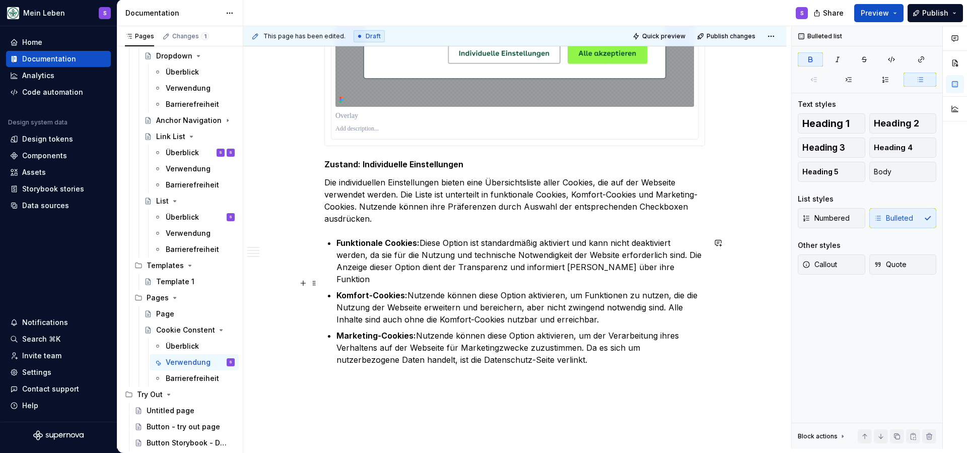
scroll to position [1596, 0]
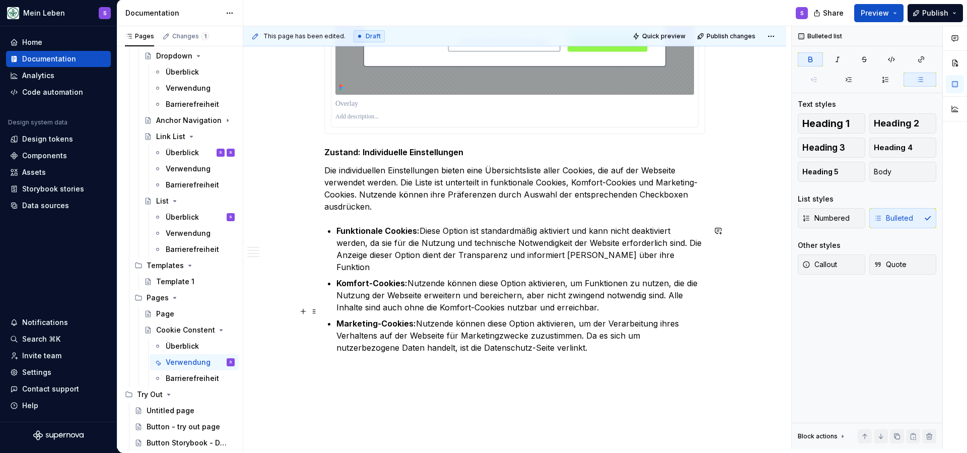
click at [546, 340] on p "Marketing-Cookies: Nutzende können diese Option aktivieren, um der Verarbeitung…" at bounding box center [520, 335] width 369 height 36
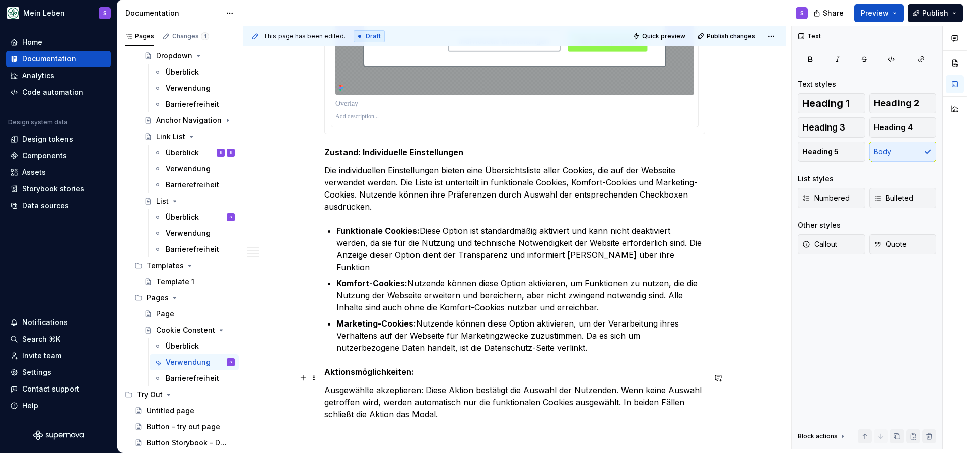
scroll to position [1614, 0]
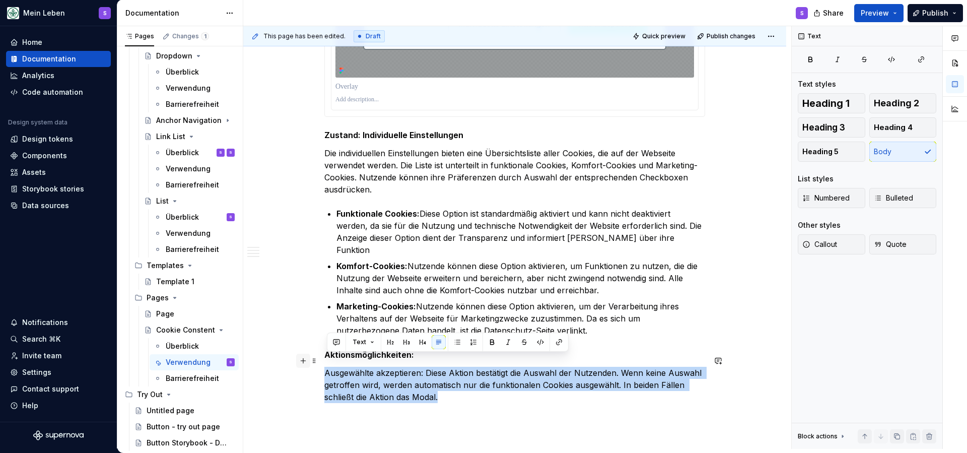
drag, startPoint x: 454, startPoint y: 404, endPoint x: 300, endPoint y: 360, distance: 159.7
click at [459, 343] on button "button" at bounding box center [457, 342] width 14 height 14
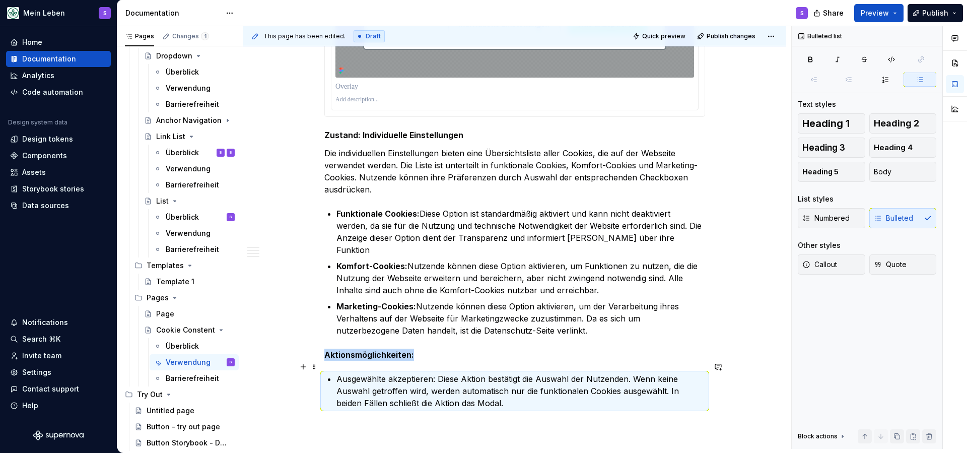
click at [436, 373] on p "Ausgewählte akzeptieren: Diese Aktion bestätigt die Auswahl der Nutzenden. Wenn…" at bounding box center [520, 391] width 369 height 36
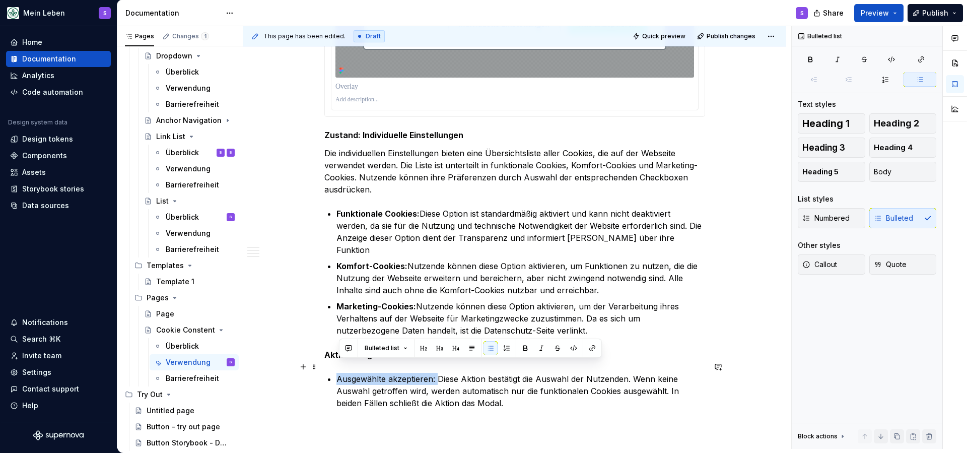
drag, startPoint x: 440, startPoint y: 368, endPoint x: 339, endPoint y: 368, distance: 100.7
click at [339, 373] on p "Ausgewählte akzeptieren: Diese Aktion bestätigt die Auswahl der Nutzenden. Wenn…" at bounding box center [520, 391] width 369 height 36
click at [524, 349] on button "button" at bounding box center [525, 348] width 14 height 14
click at [516, 387] on p "Ausgewählte akzeptieren: Diese Aktion bestätigt die Auswahl der Nutzenden. Wenn…" at bounding box center [520, 391] width 369 height 36
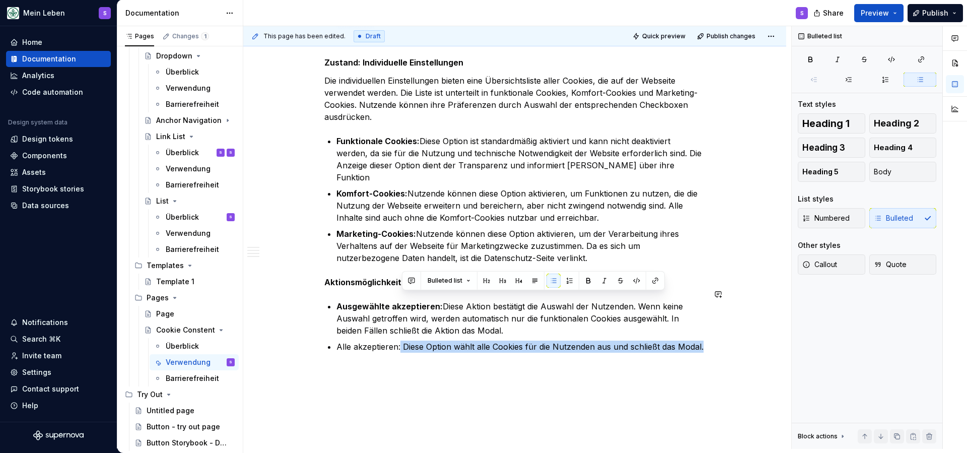
scroll to position [1726, 0]
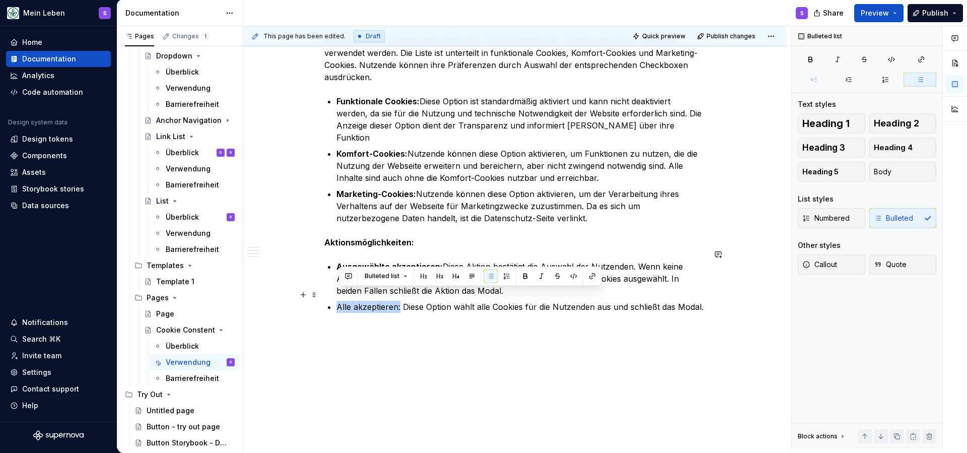
drag, startPoint x: 402, startPoint y: 410, endPoint x: 337, endPoint y: 297, distance: 130.2
click at [526, 274] on button "button" at bounding box center [525, 276] width 14 height 14
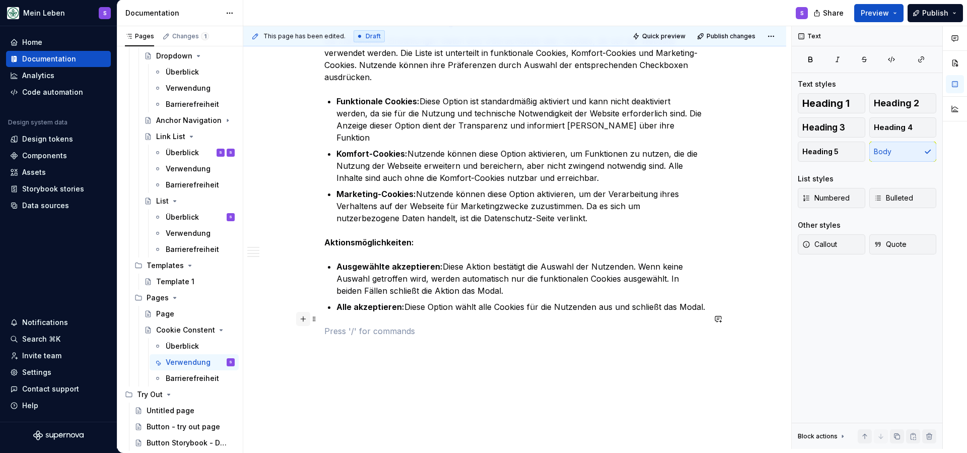
click at [303, 320] on button "button" at bounding box center [303, 319] width 14 height 14
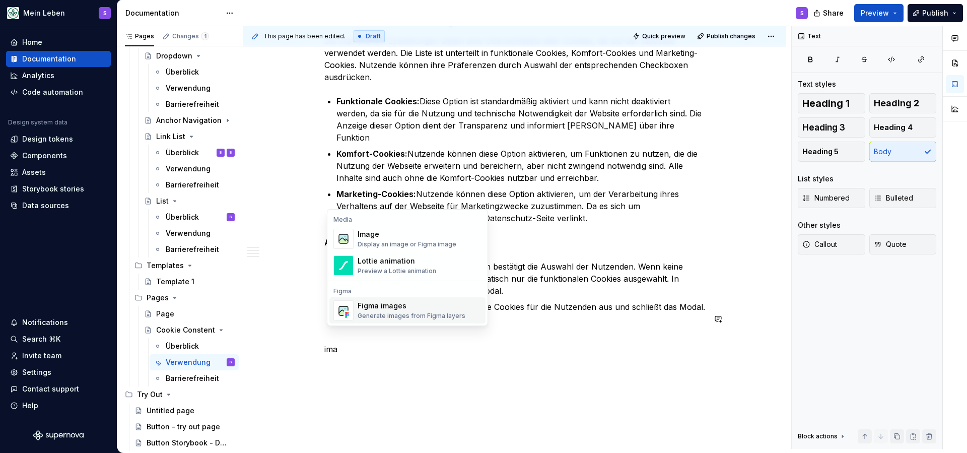
click at [401, 311] on div "Figma images Generate images from Figma layers" at bounding box center [412, 310] width 108 height 19
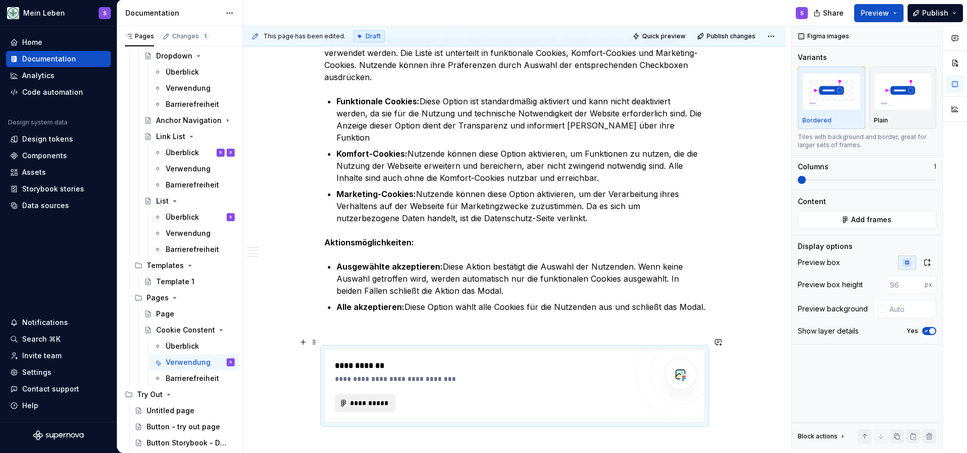
click at [379, 398] on span "**********" at bounding box center [369, 403] width 39 height 10
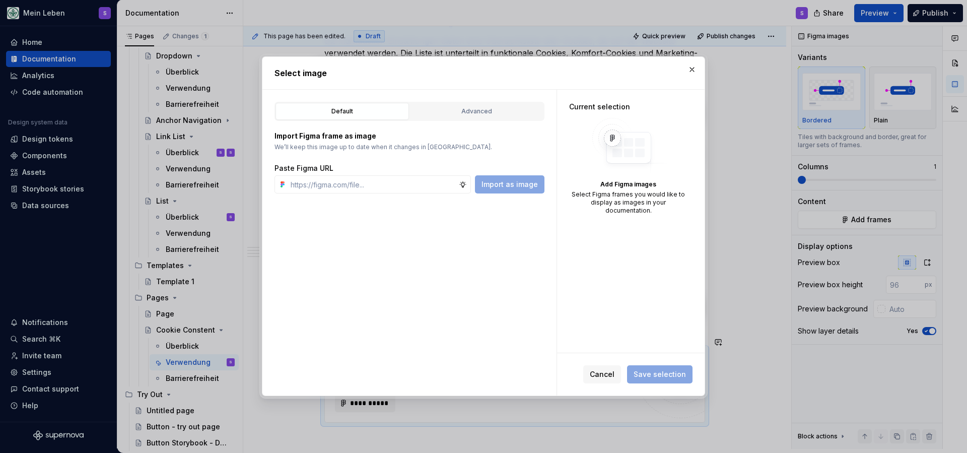
type textarea "*"
type input "[URL][DOMAIN_NAME]"
click at [503, 181] on span "Import as image" at bounding box center [509, 184] width 56 height 10
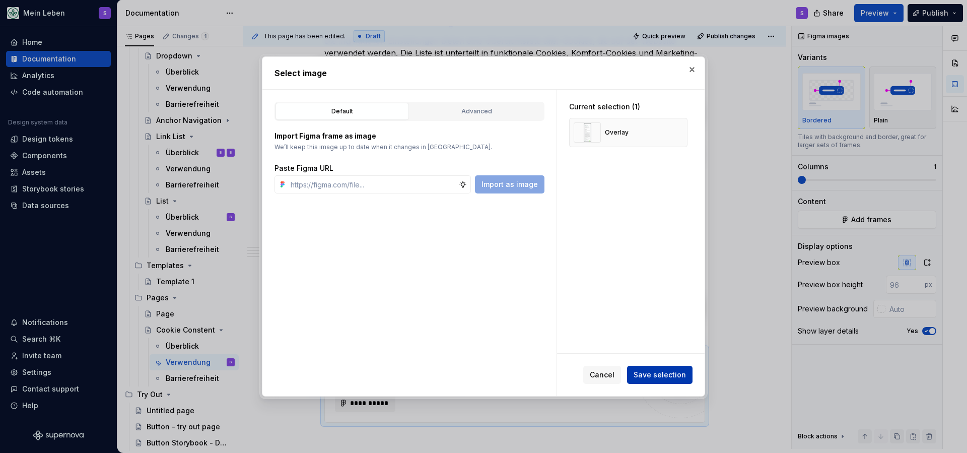
click at [652, 378] on span "Save selection" at bounding box center [660, 375] width 52 height 10
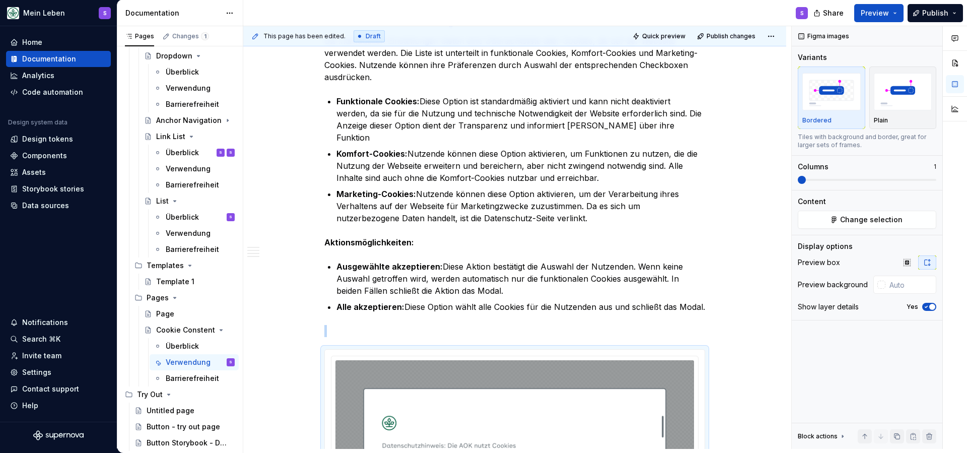
scroll to position [2037, 0]
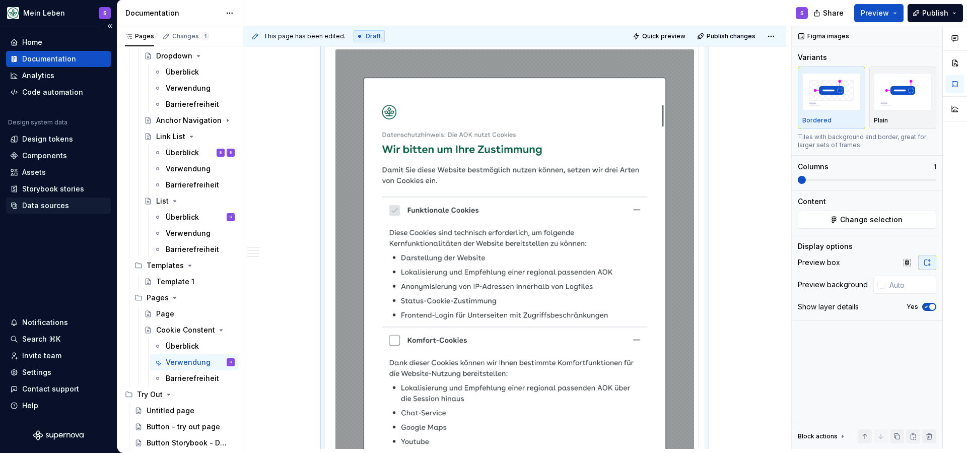
click at [25, 207] on div "Data sources" at bounding box center [45, 205] width 47 height 10
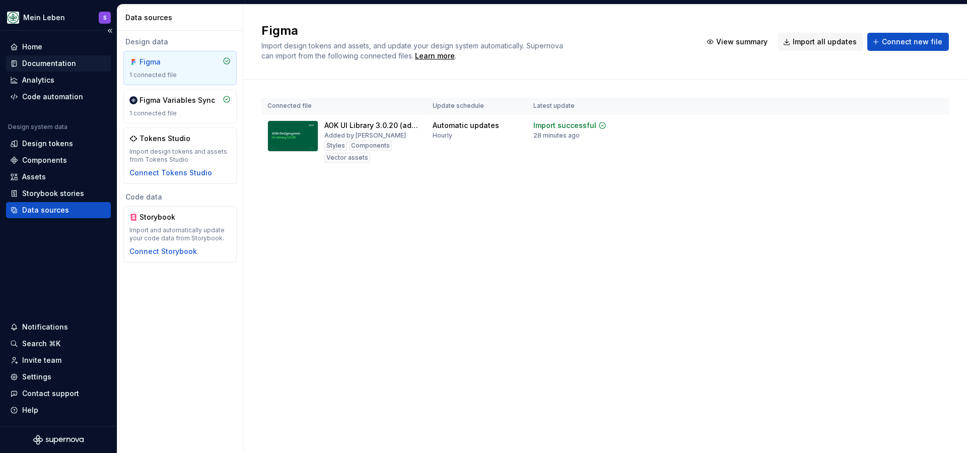
click at [54, 64] on div "Documentation" at bounding box center [49, 63] width 54 height 10
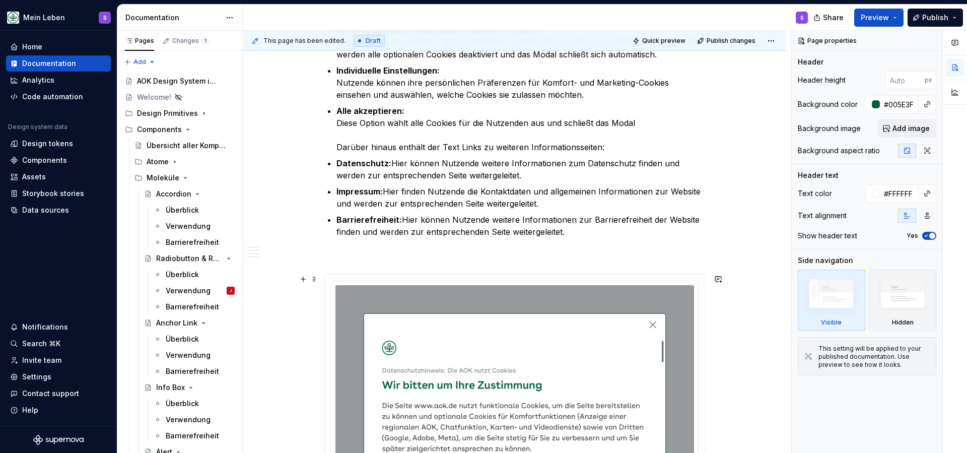
scroll to position [1022, 0]
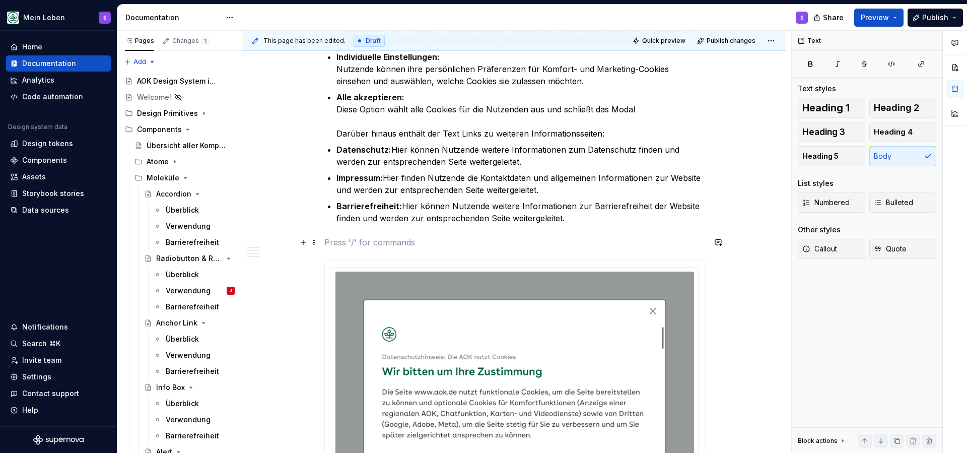
click at [494, 241] on p at bounding box center [514, 242] width 381 height 12
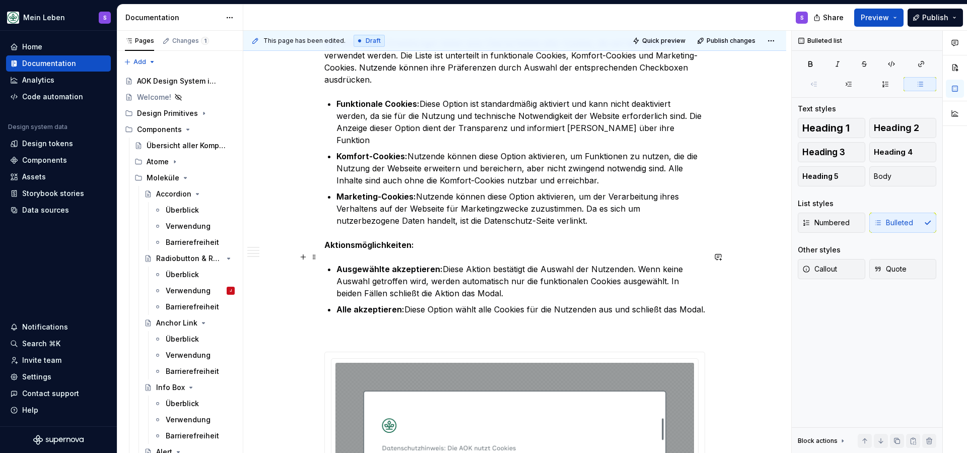
scroll to position [1711, 0]
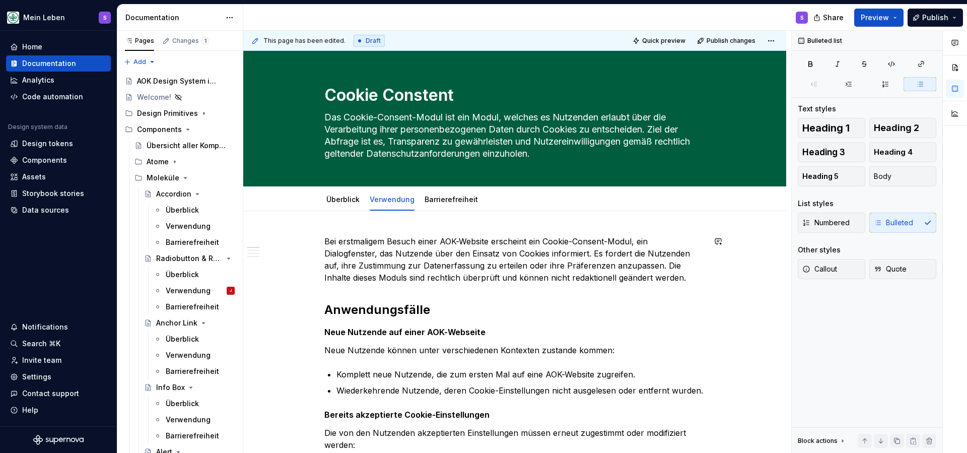
scroll to position [0, 0]
click at [443, 201] on link "Barrierefreiheit" at bounding box center [451, 199] width 53 height 9
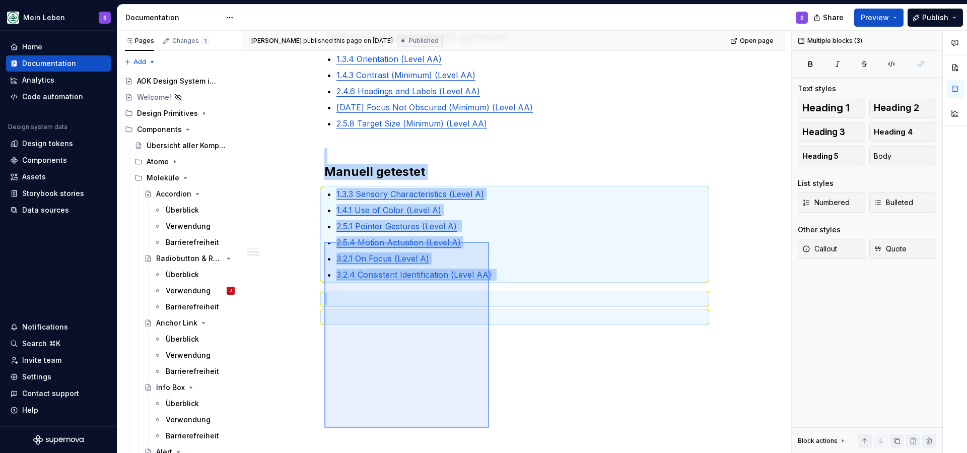
scroll to position [406, 0]
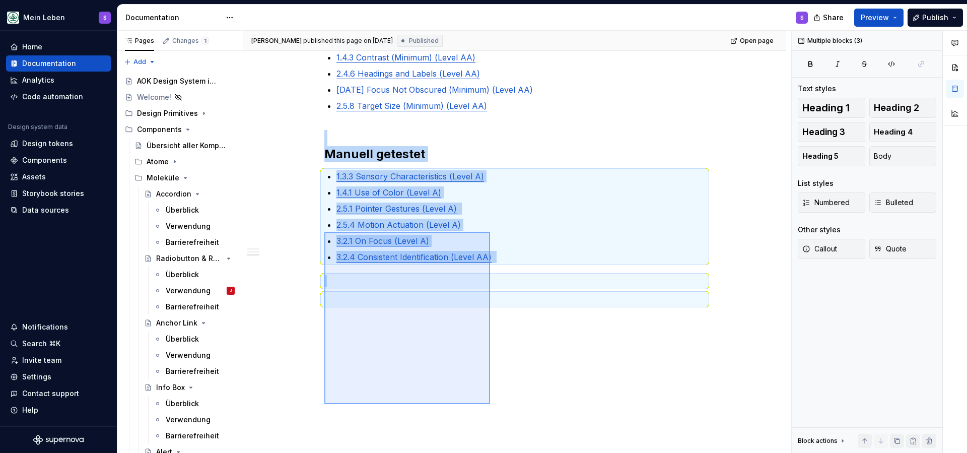
drag, startPoint x: 324, startPoint y: 292, endPoint x: 490, endPoint y: 403, distance: 199.2
click at [490, 403] on div "Juliette published this page on September 12, 2025 Published Open page Cookie C…" at bounding box center [517, 242] width 548 height 423
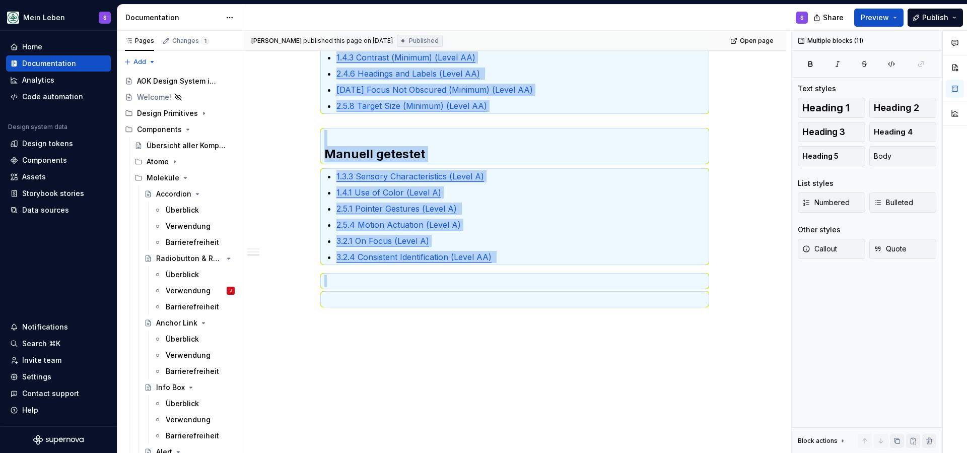
copy div "@BEN bitte noch DEV Checklist ergänzen, aktuell nur auf Basis Design Ticket, DE…"
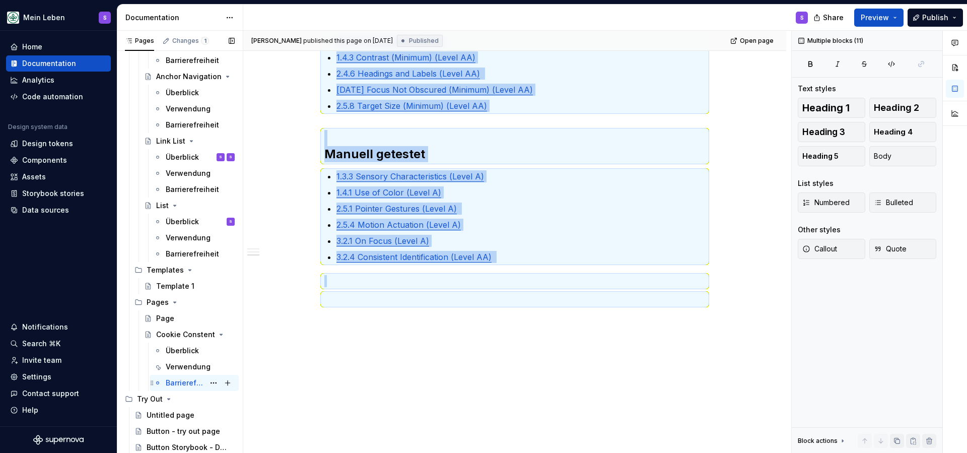
scroll to position [698, 0]
click at [182, 387] on div "Barrierefreiheit" at bounding box center [185, 383] width 39 height 10
click at [182, 384] on div "Barrierefreiheit" at bounding box center [185, 383] width 39 height 10
click at [186, 377] on div "Barrierefreiheit S" at bounding box center [200, 383] width 69 height 14
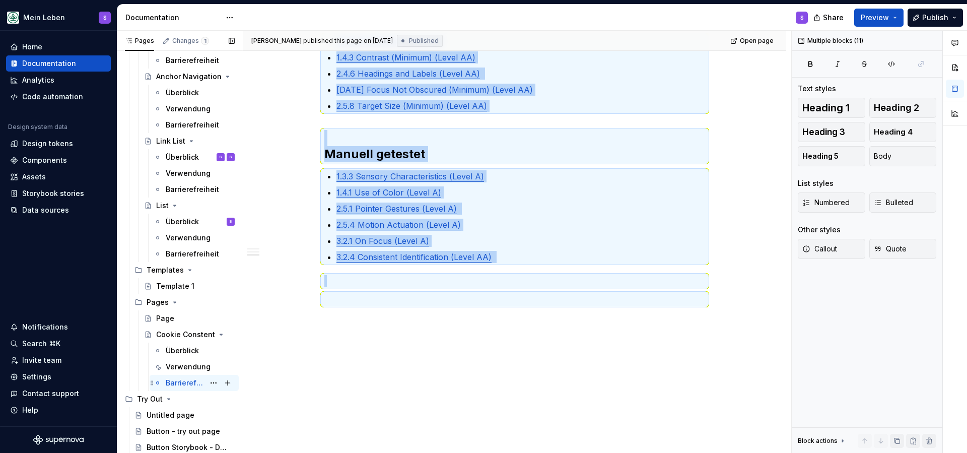
click at [186, 377] on div "Barrierefreiheit S" at bounding box center [200, 383] width 69 height 14
click at [169, 384] on div "Barrierefreiheit" at bounding box center [185, 383] width 39 height 10
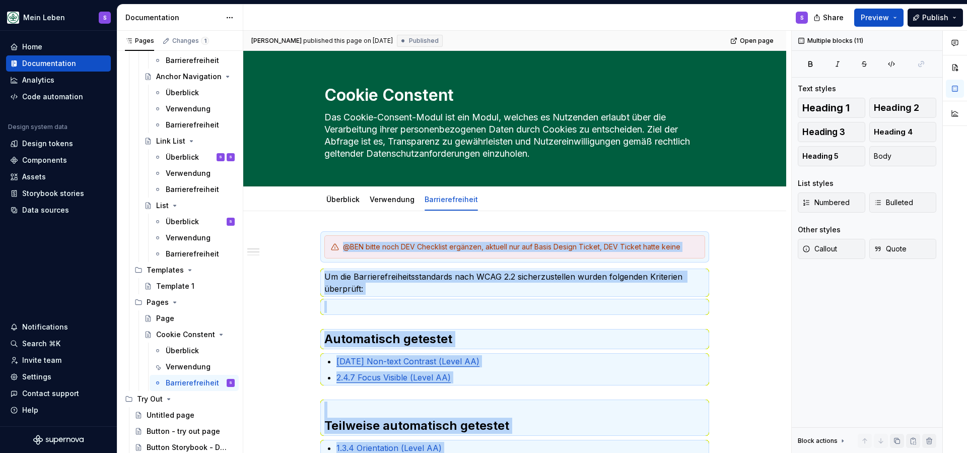
scroll to position [0, 0]
click at [508, 294] on p "Um die Barrierefreiheitsstandards nach WCAG 2.2 sicherzustellen wurden folgende…" at bounding box center [514, 282] width 381 height 24
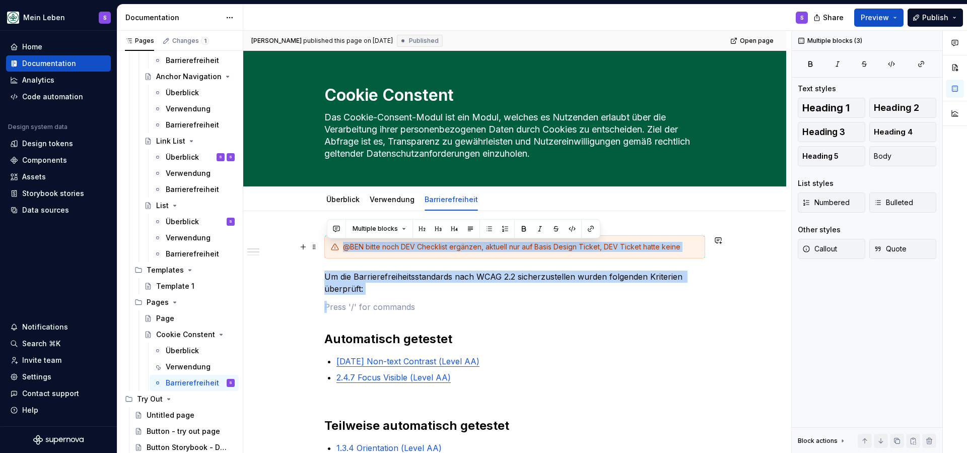
drag, startPoint x: 402, startPoint y: 308, endPoint x: 312, endPoint y: 235, distance: 115.7
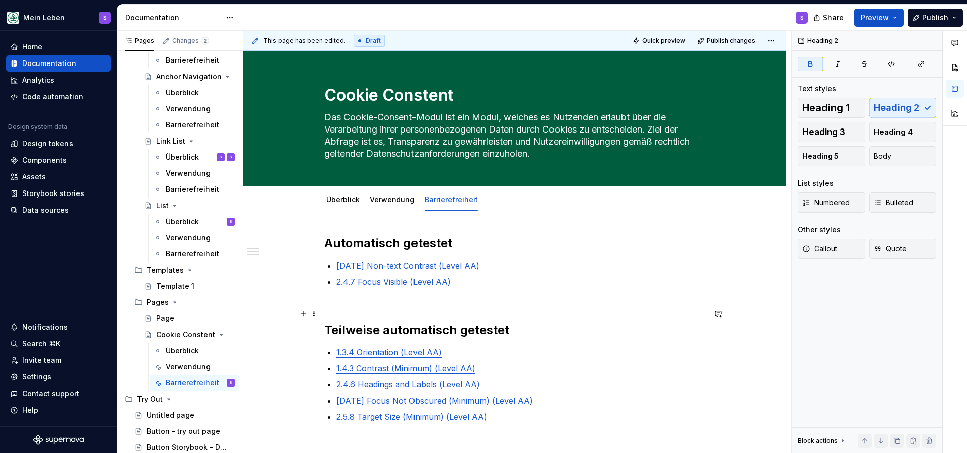
click at [350, 310] on h2 "Teilweise automatisch getestet" at bounding box center [514, 322] width 381 height 32
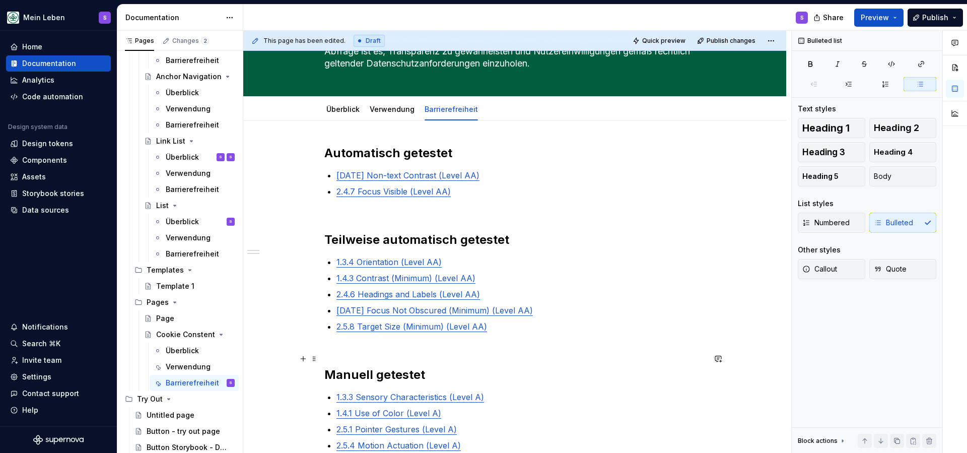
click at [363, 353] on h2 "Manuell getestet" at bounding box center [514, 367] width 381 height 32
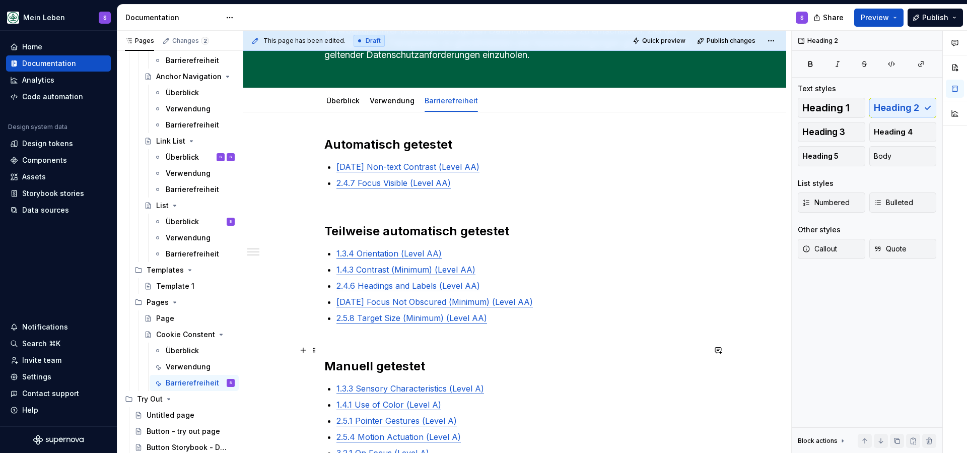
scroll to position [95, 0]
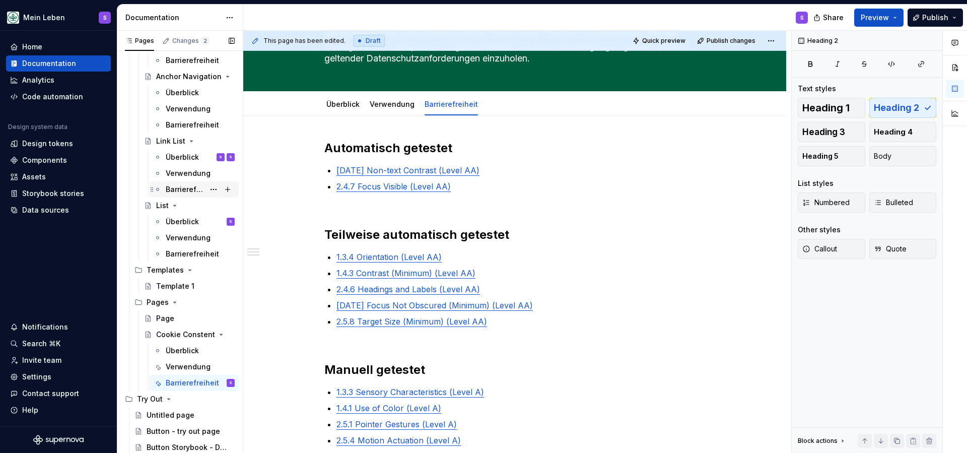
click at [179, 187] on div "Barrierefreiheit" at bounding box center [185, 189] width 39 height 10
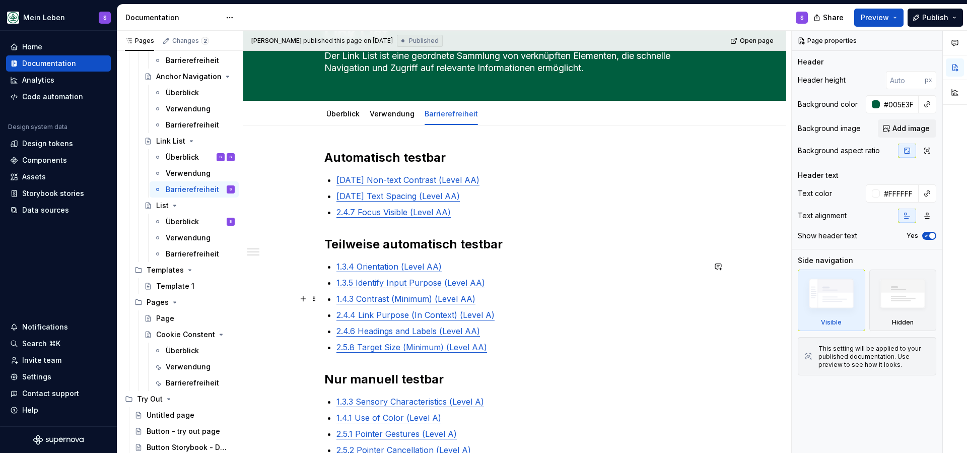
scroll to position [62, 0]
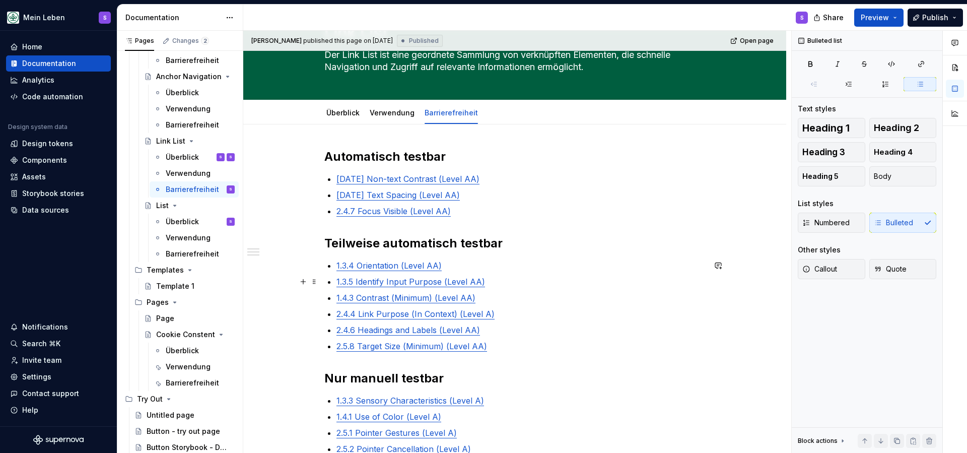
click at [560, 284] on p "1.3.5 Identify Input Purpose (Level AA)" at bounding box center [520, 281] width 369 height 12
click at [569, 207] on p "2.4.7 Focus Visible (Level AA)" at bounding box center [520, 211] width 369 height 12
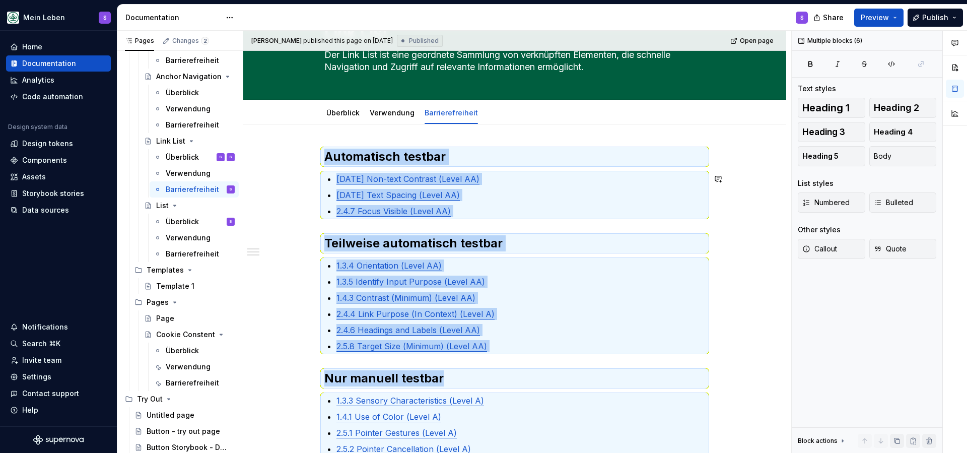
copy div "Automatisch testbar 1.4.11 Non-text Contrast (Level AA) 1.4.12 Text Spacing (Le…"
click at [185, 384] on div "Barrierefreiheit" at bounding box center [185, 383] width 39 height 10
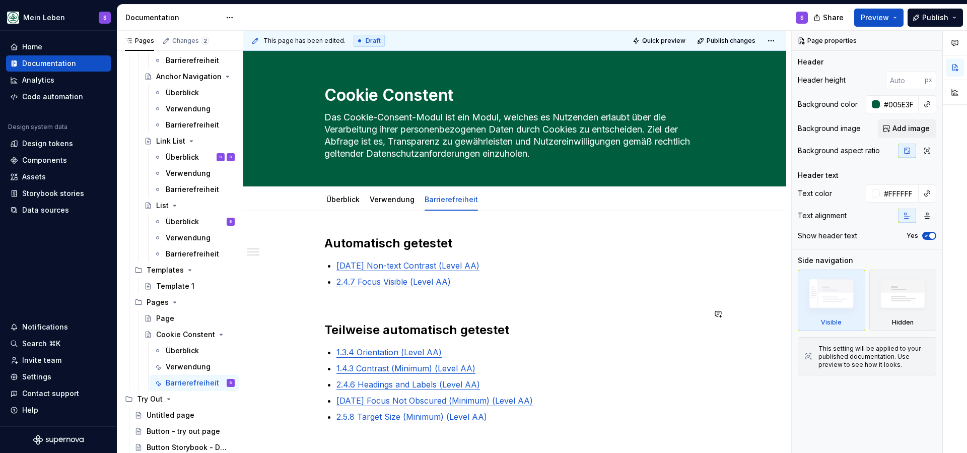
click at [569, 298] on div "Automatisch getestet 1.4.11 Non-text Contrast (Level AA) 2.4.7 Focus Visible (L…" at bounding box center [514, 425] width 381 height 381
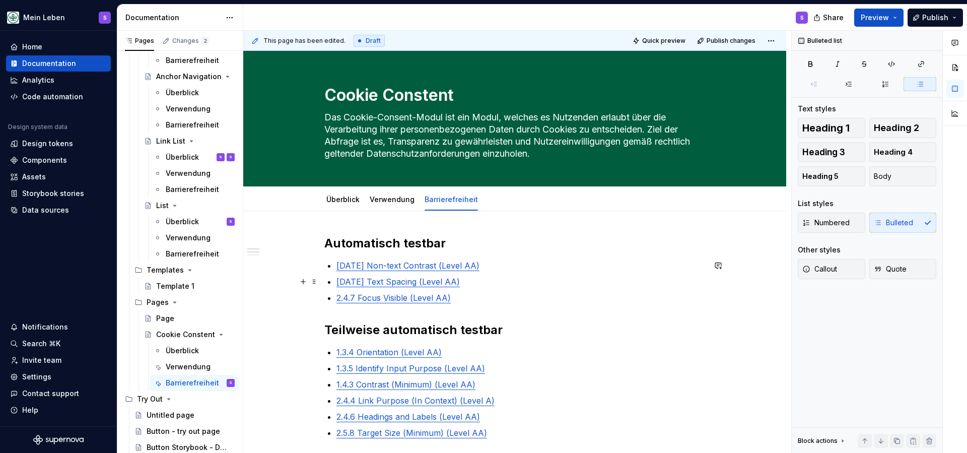
click at [468, 283] on p "1.4.12 Text Spacing (Level AA)" at bounding box center [520, 281] width 369 height 12
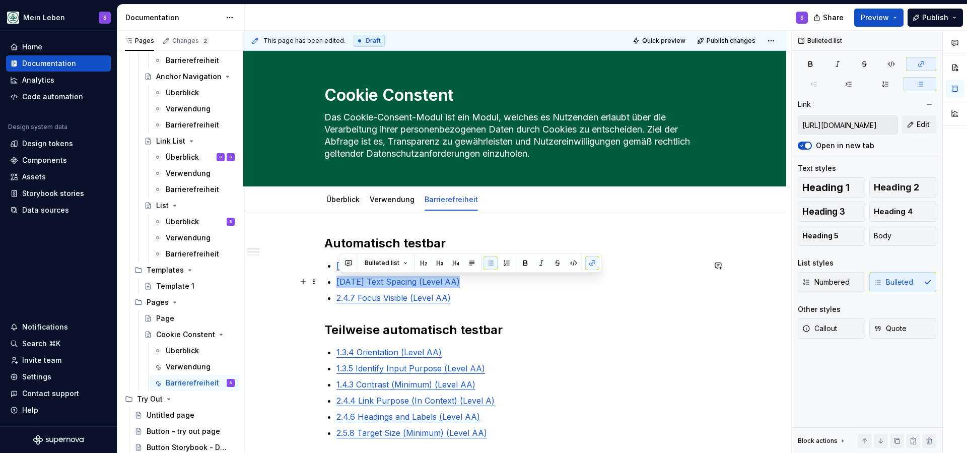
click at [468, 283] on p "1.4.12 Text Spacing (Level AA)" at bounding box center [520, 281] width 369 height 12
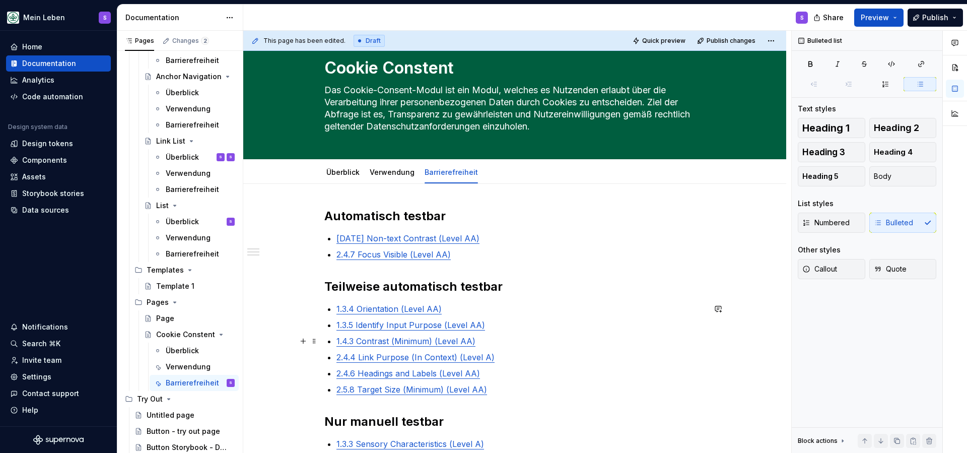
scroll to position [34, 0]
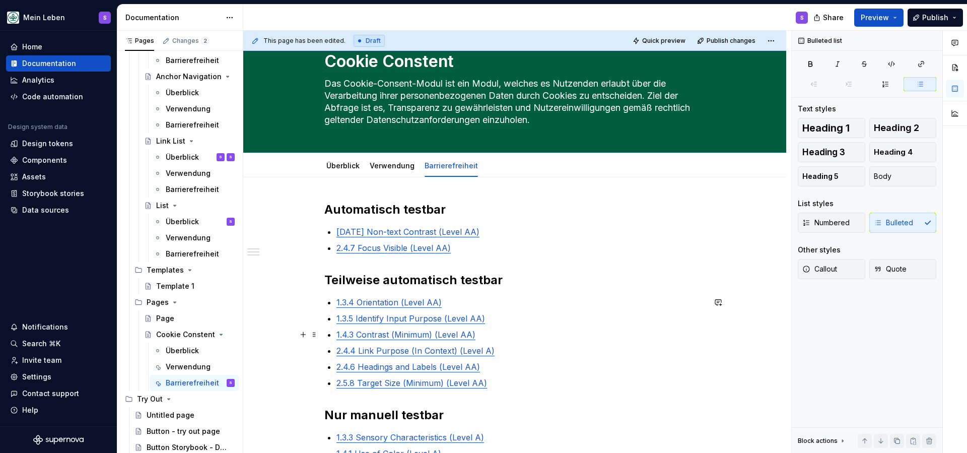
click at [497, 334] on p "1.4.3 Contrast (Minimum) (Level AA)" at bounding box center [520, 334] width 369 height 12
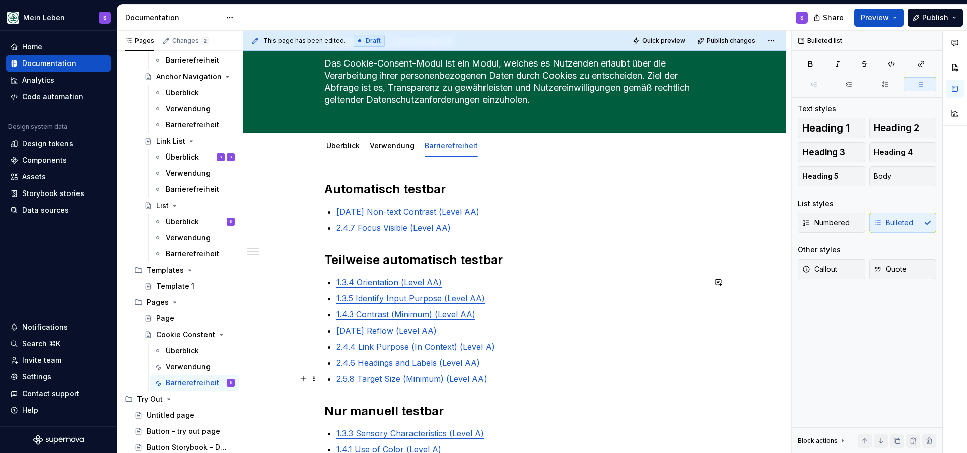
scroll to position [54, 0]
click at [499, 378] on p "2.5.8 Target Size (Minimum) (Level AA)" at bounding box center [520, 378] width 369 height 12
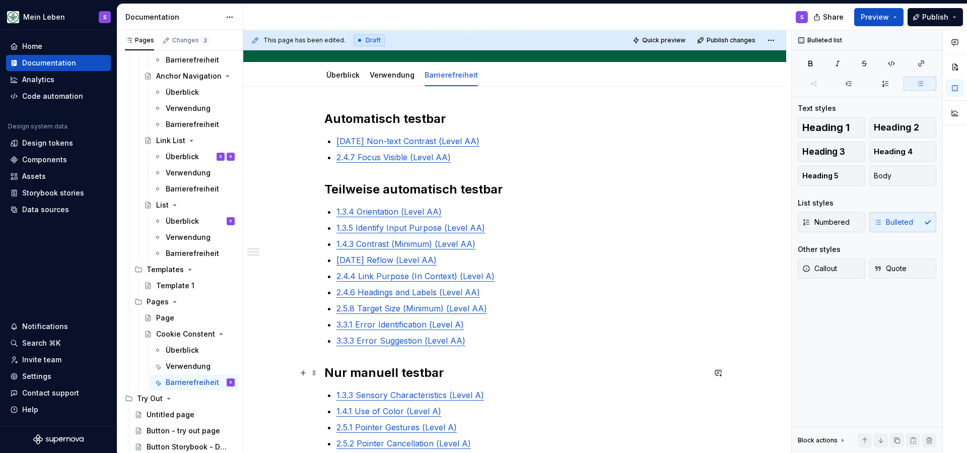
scroll to position [126, 0]
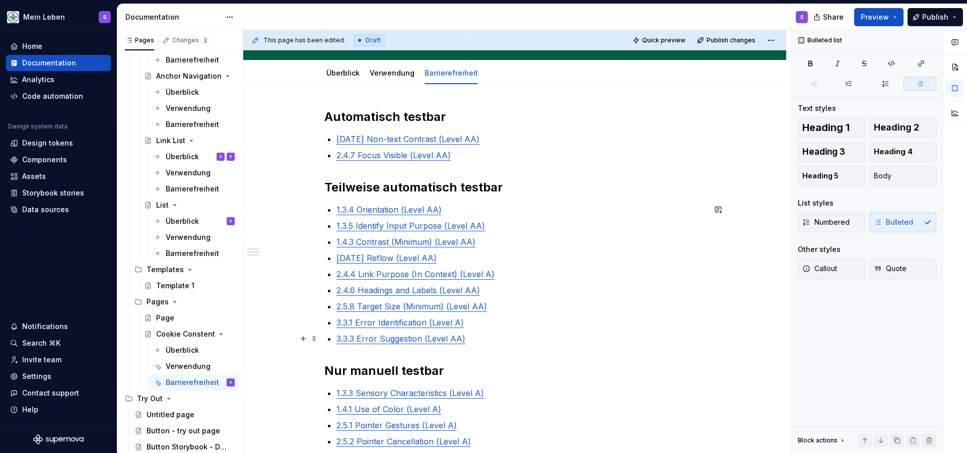
click at [474, 340] on p "3.3.3 Error Suggestion (Level AA)" at bounding box center [520, 338] width 369 height 12
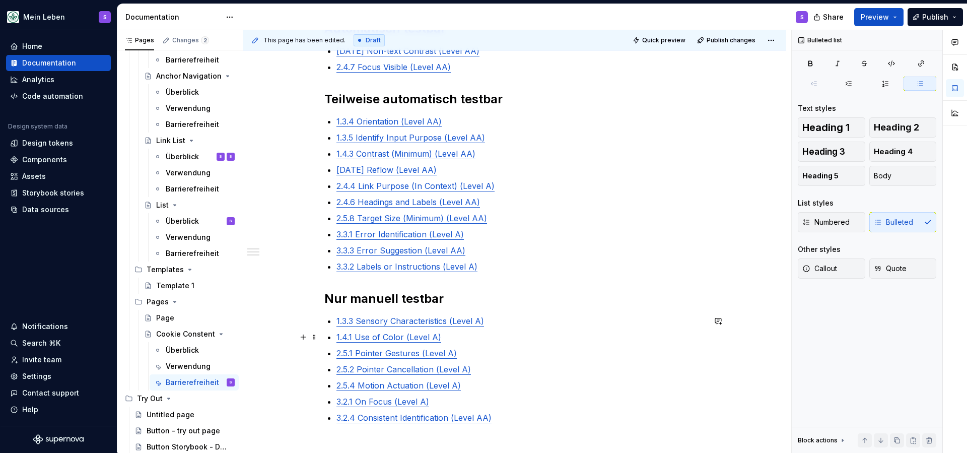
scroll to position [216, 0]
click at [336, 320] on div "Automatisch testbar 1.4.11 Non-text Contrast (Level AA) 2.4.7 Focus Visible (Le…" at bounding box center [514, 220] width 381 height 403
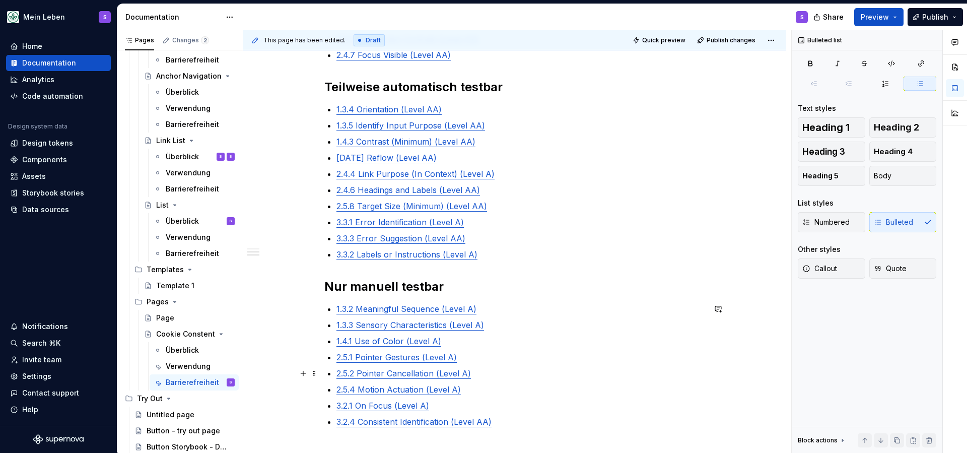
scroll to position [227, 0]
click at [452, 342] on p "1.4.1 Use of Color (Level A)" at bounding box center [520, 340] width 369 height 12
click at [446, 424] on p "3.2.1 On Focus (Level A)" at bounding box center [520, 420] width 369 height 12
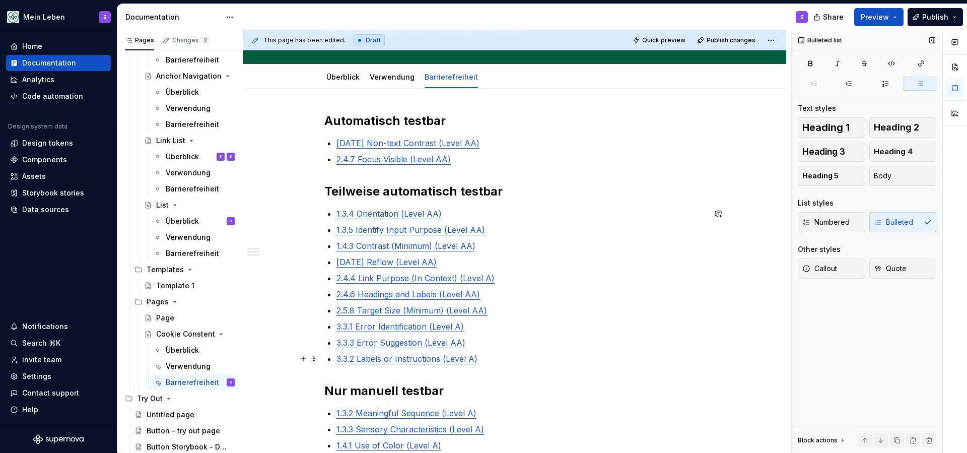
scroll to position [121, 0]
click at [382, 80] on link "Verwendung" at bounding box center [392, 77] width 45 height 9
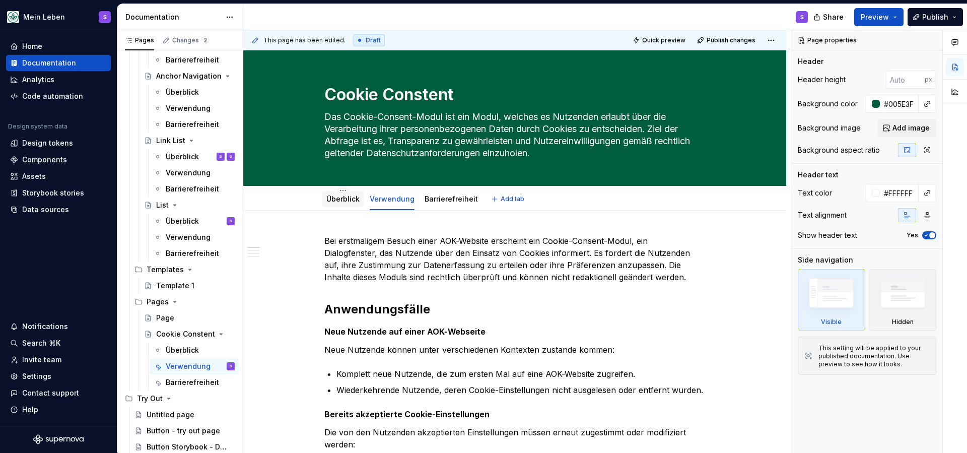
click at [337, 202] on link "Überblick" at bounding box center [342, 198] width 33 height 9
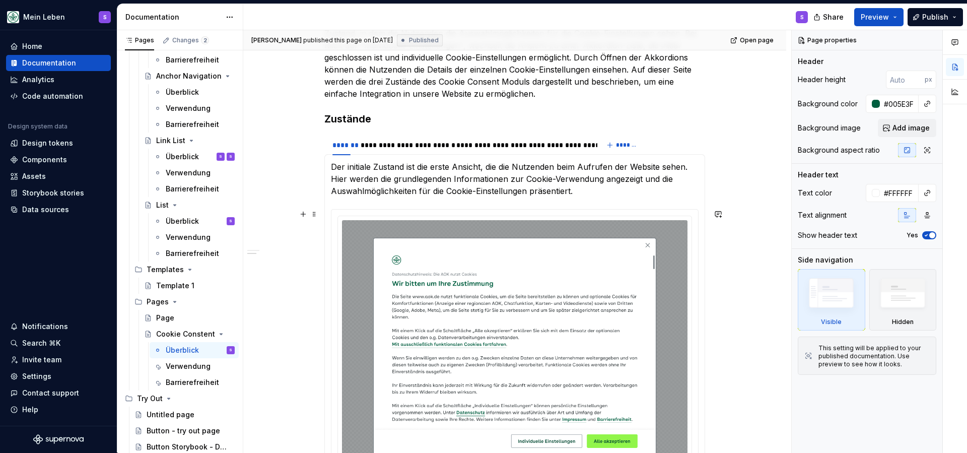
scroll to position [531, 0]
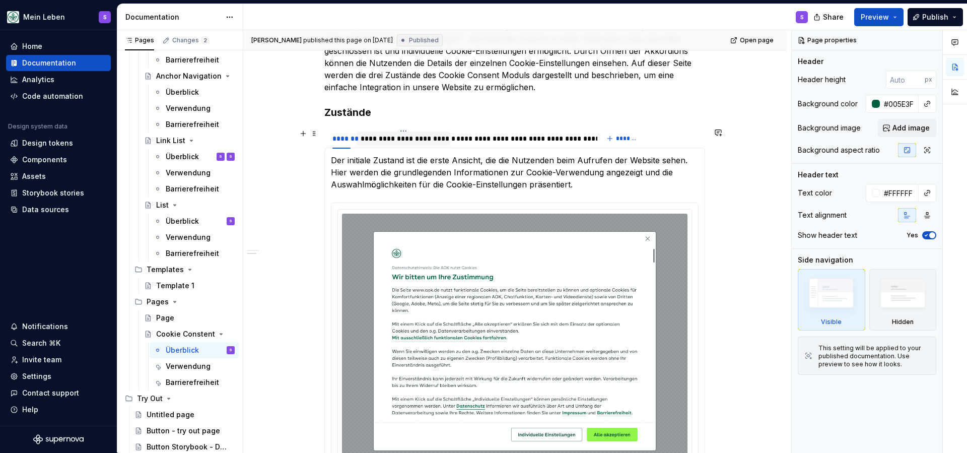
click at [401, 143] on div "**********" at bounding box center [404, 138] width 86 height 10
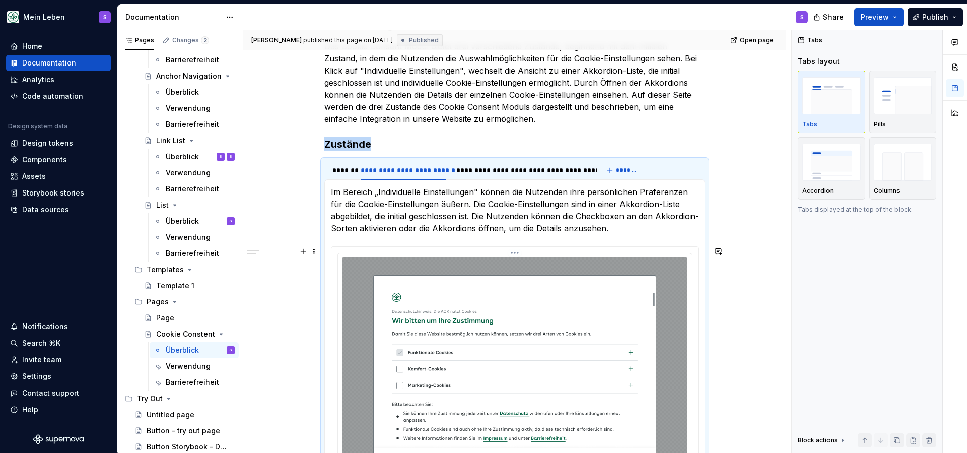
scroll to position [483, 0]
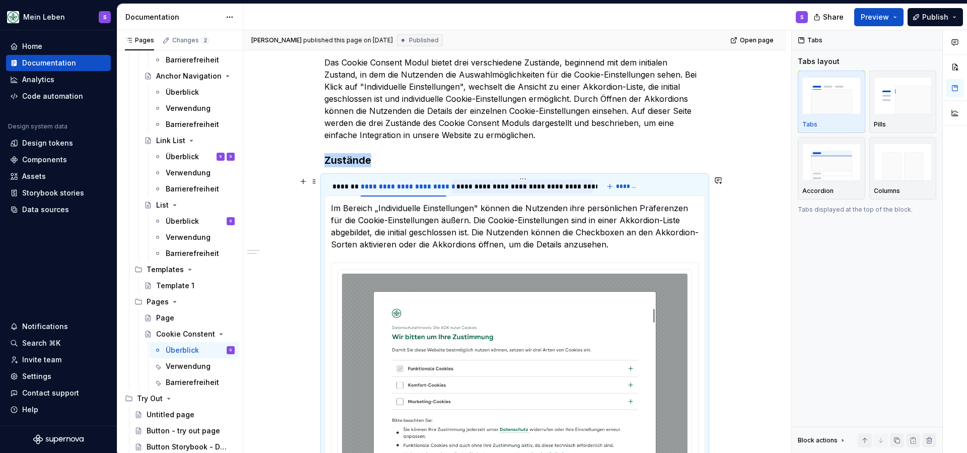
click at [499, 187] on div "**********" at bounding box center [522, 186] width 133 height 10
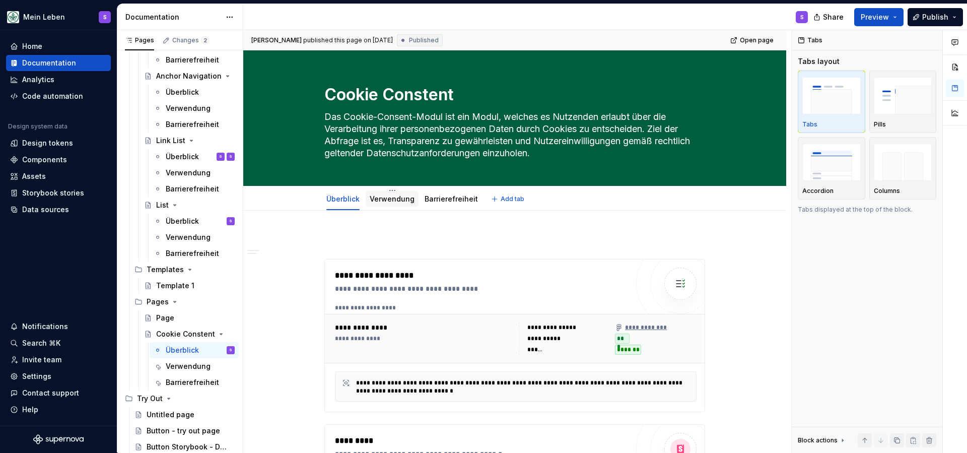
scroll to position [0, 0]
click at [405, 199] on link "Verwendung" at bounding box center [392, 198] width 45 height 9
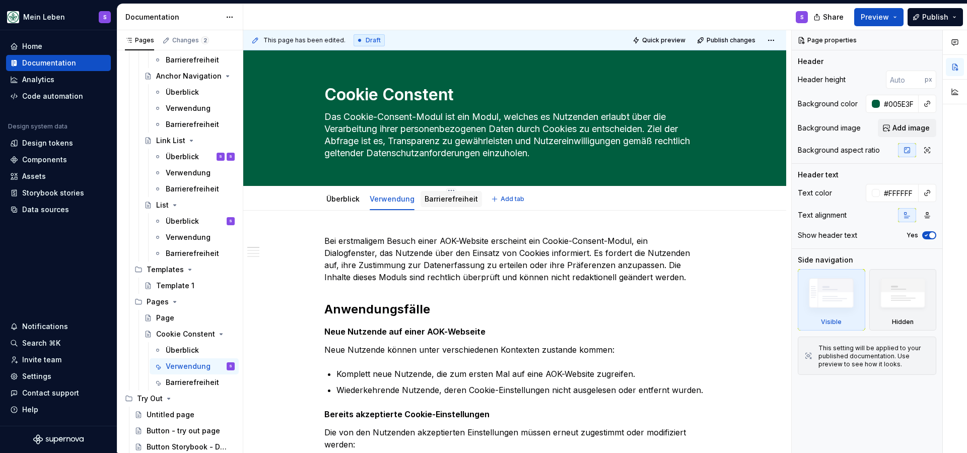
click at [453, 192] on div "Barrierefreiheit" at bounding box center [451, 199] width 61 height 16
click at [453, 201] on link "Barrierefreiheit" at bounding box center [451, 198] width 53 height 9
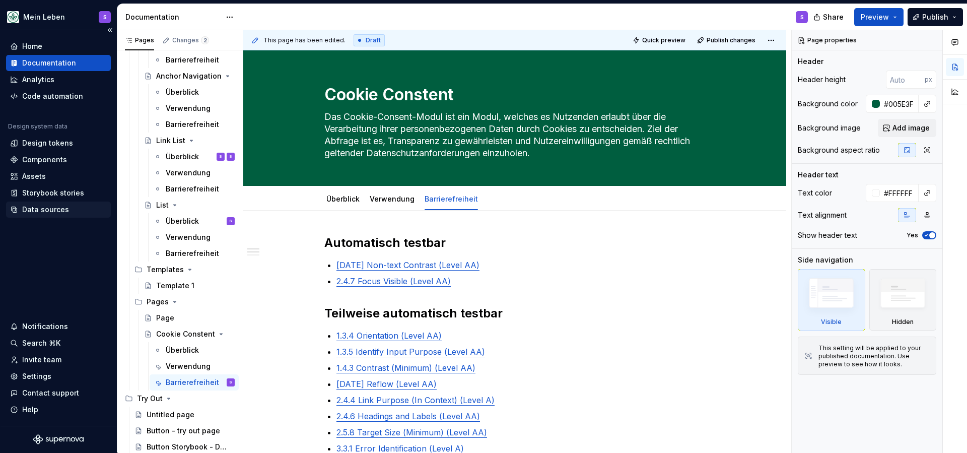
click at [47, 208] on div "Data sources" at bounding box center [45, 209] width 47 height 10
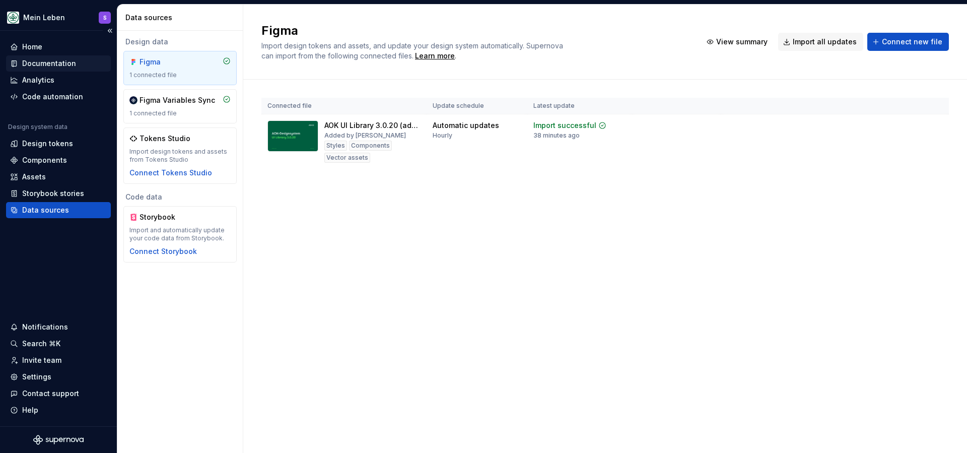
click at [65, 64] on div "Documentation" at bounding box center [49, 63] width 54 height 10
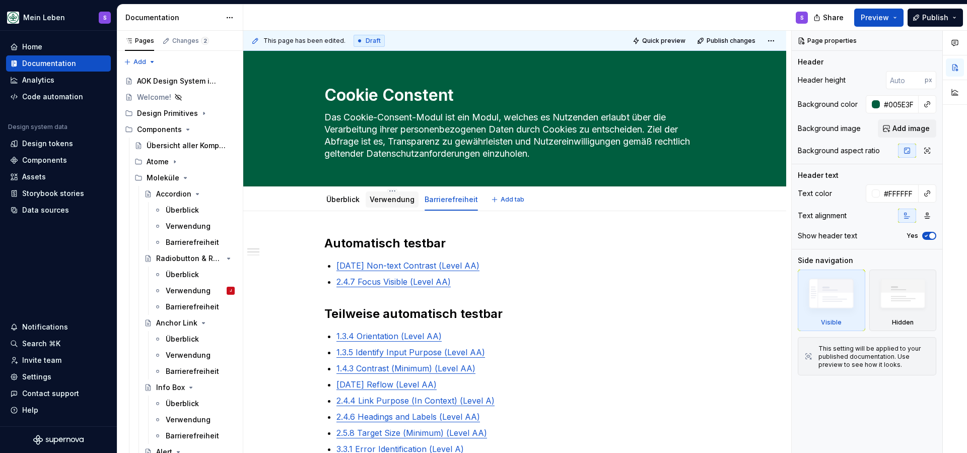
click at [404, 198] on link "Verwendung" at bounding box center [392, 199] width 45 height 9
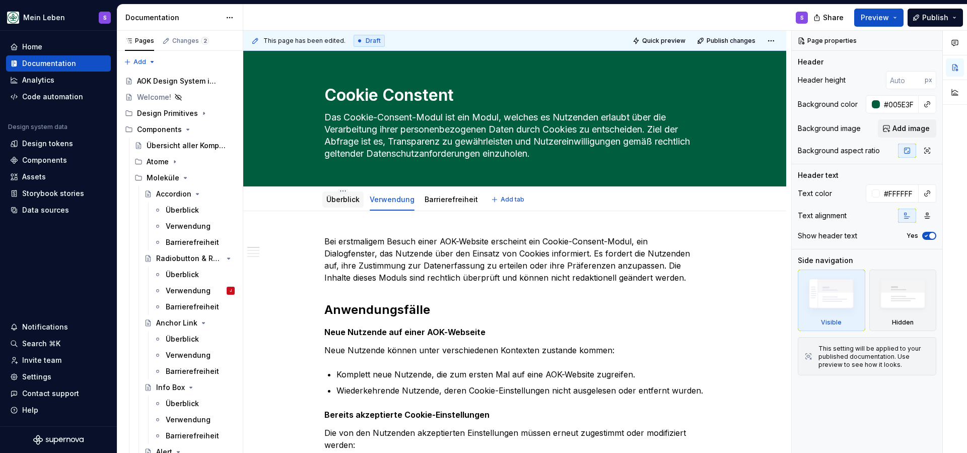
click at [344, 201] on link "Überblick" at bounding box center [342, 199] width 33 height 9
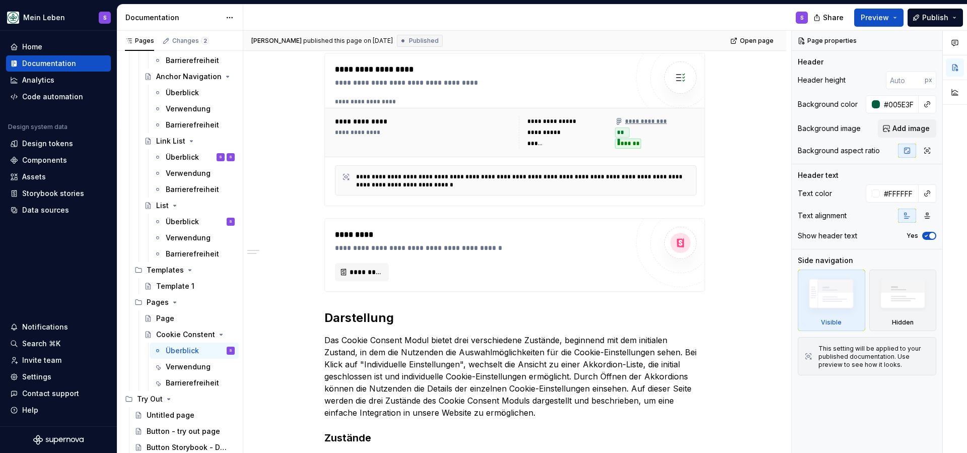
scroll to position [698, 0]
click at [194, 352] on div "Überblick" at bounding box center [182, 350] width 33 height 10
click at [194, 370] on div "Verwendung" at bounding box center [185, 367] width 39 height 10
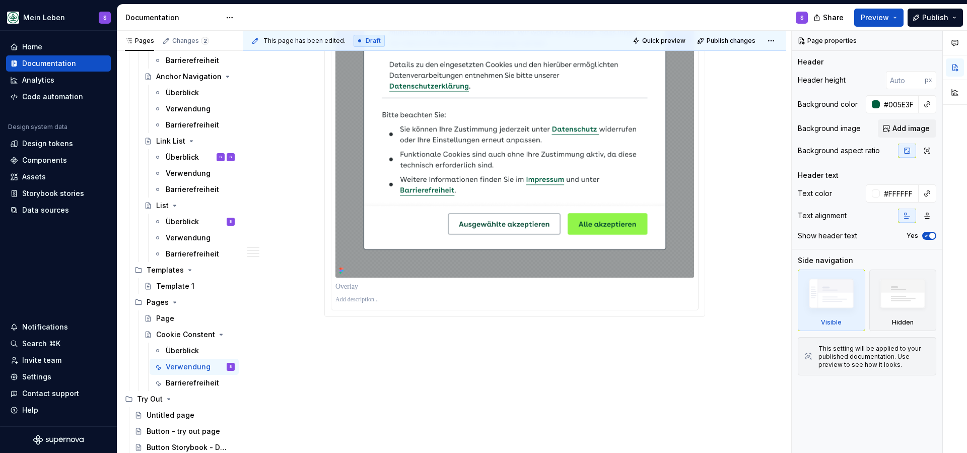
scroll to position [2664, 0]
click at [199, 386] on div "Barrierefreiheit" at bounding box center [185, 383] width 39 height 10
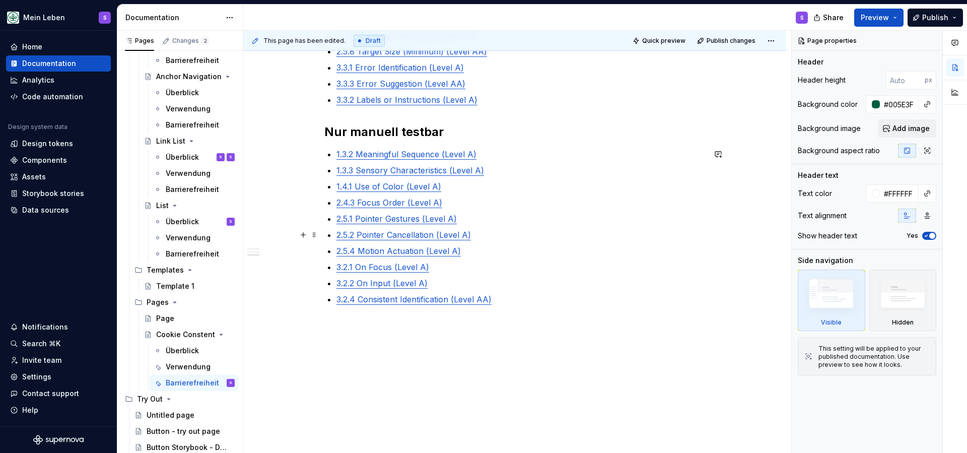
scroll to position [381, 0]
type textarea "*"
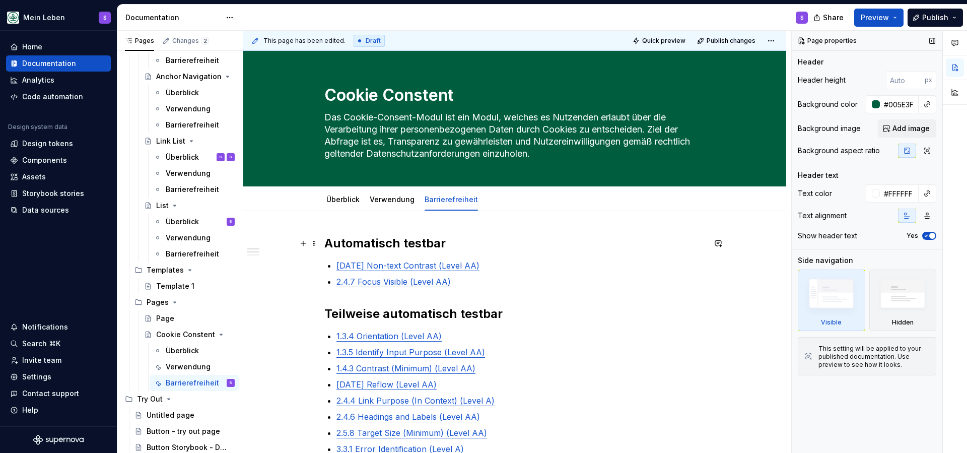
scroll to position [0, 0]
